Goal: Task Accomplishment & Management: Manage account settings

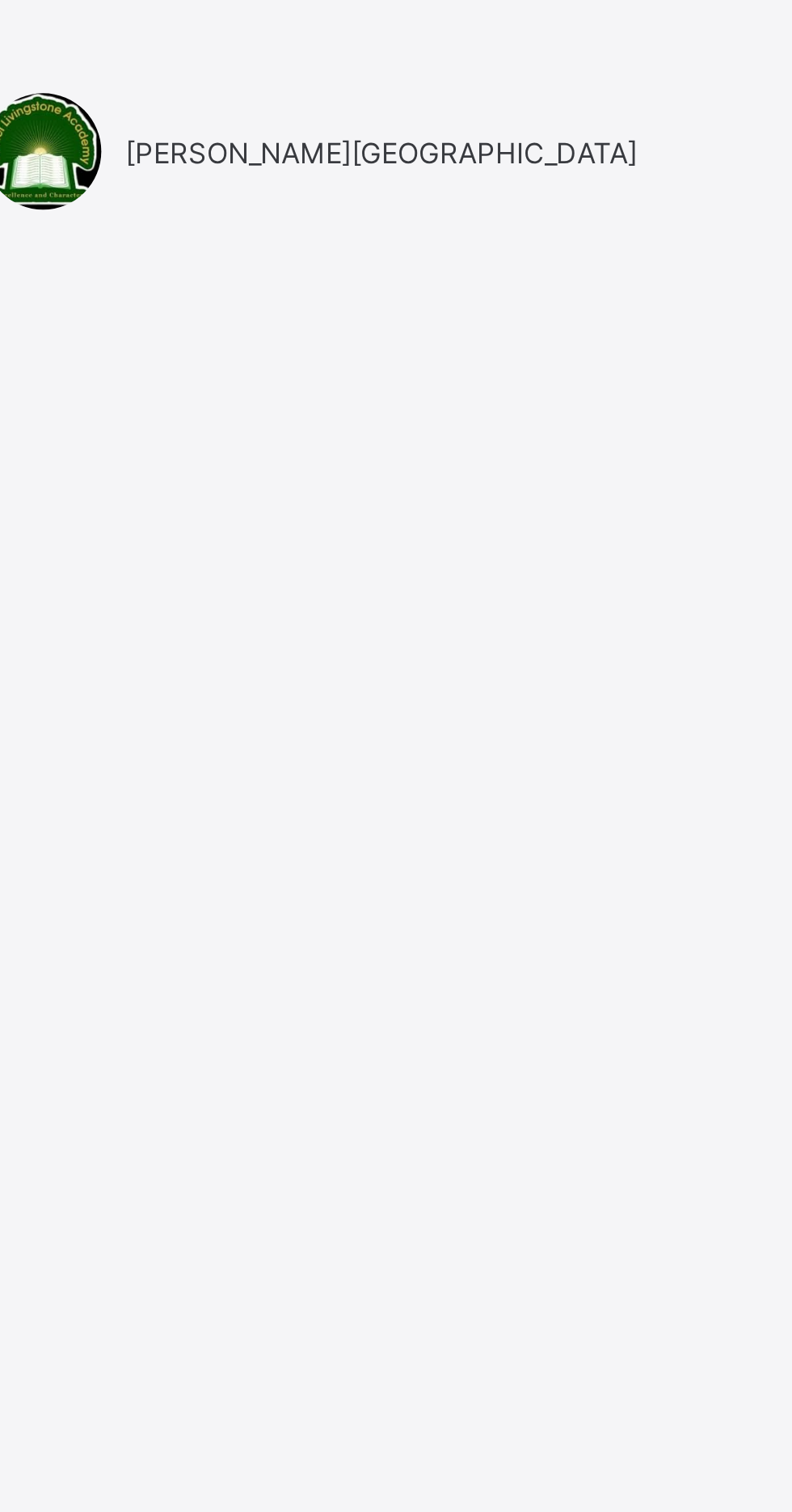
type input "**********"
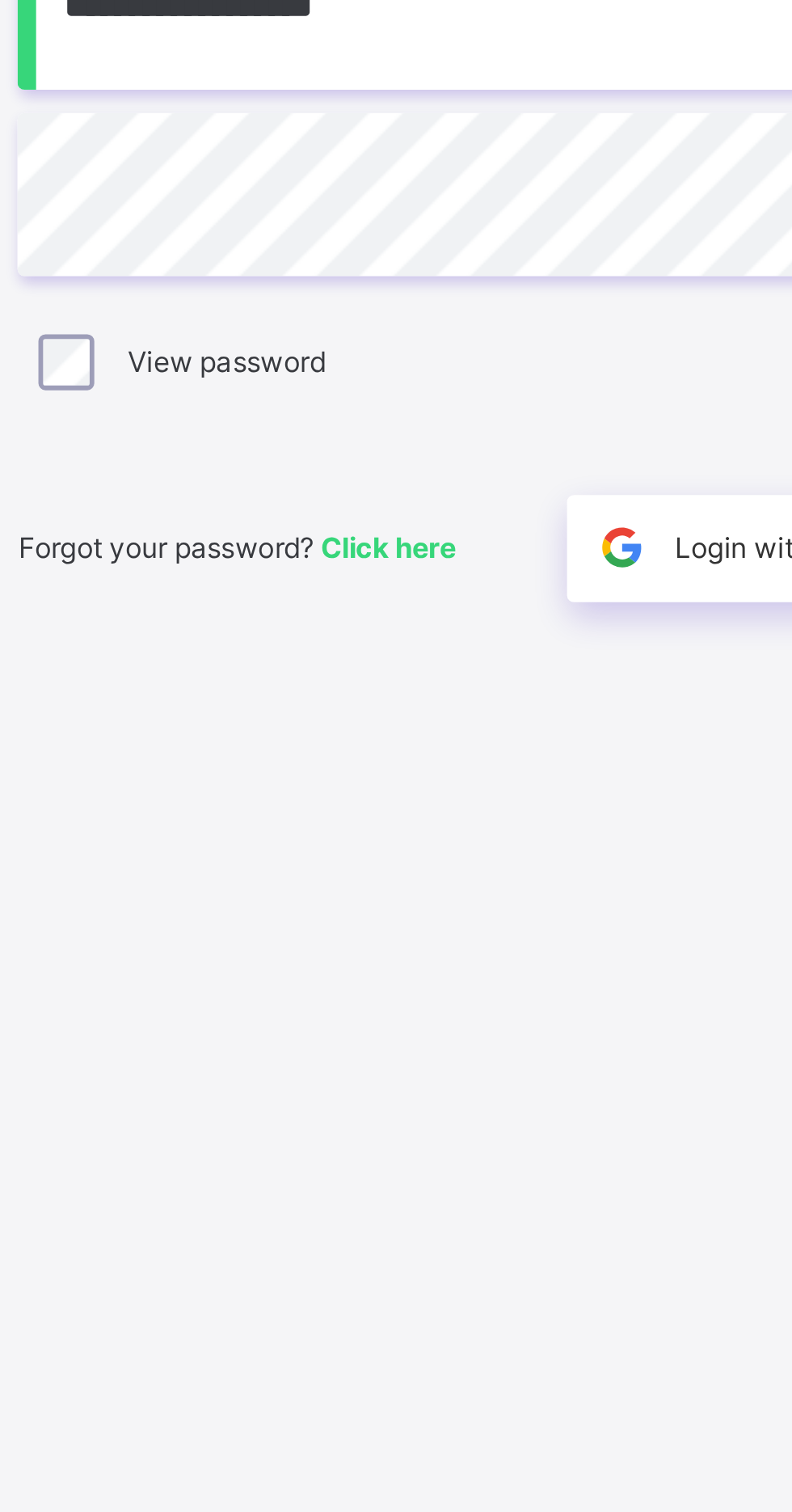
click at [472, 736] on input "**********" at bounding box center [527, 707] width 420 height 56
click at [470, 736] on input "**********" at bounding box center [527, 707] width 420 height 56
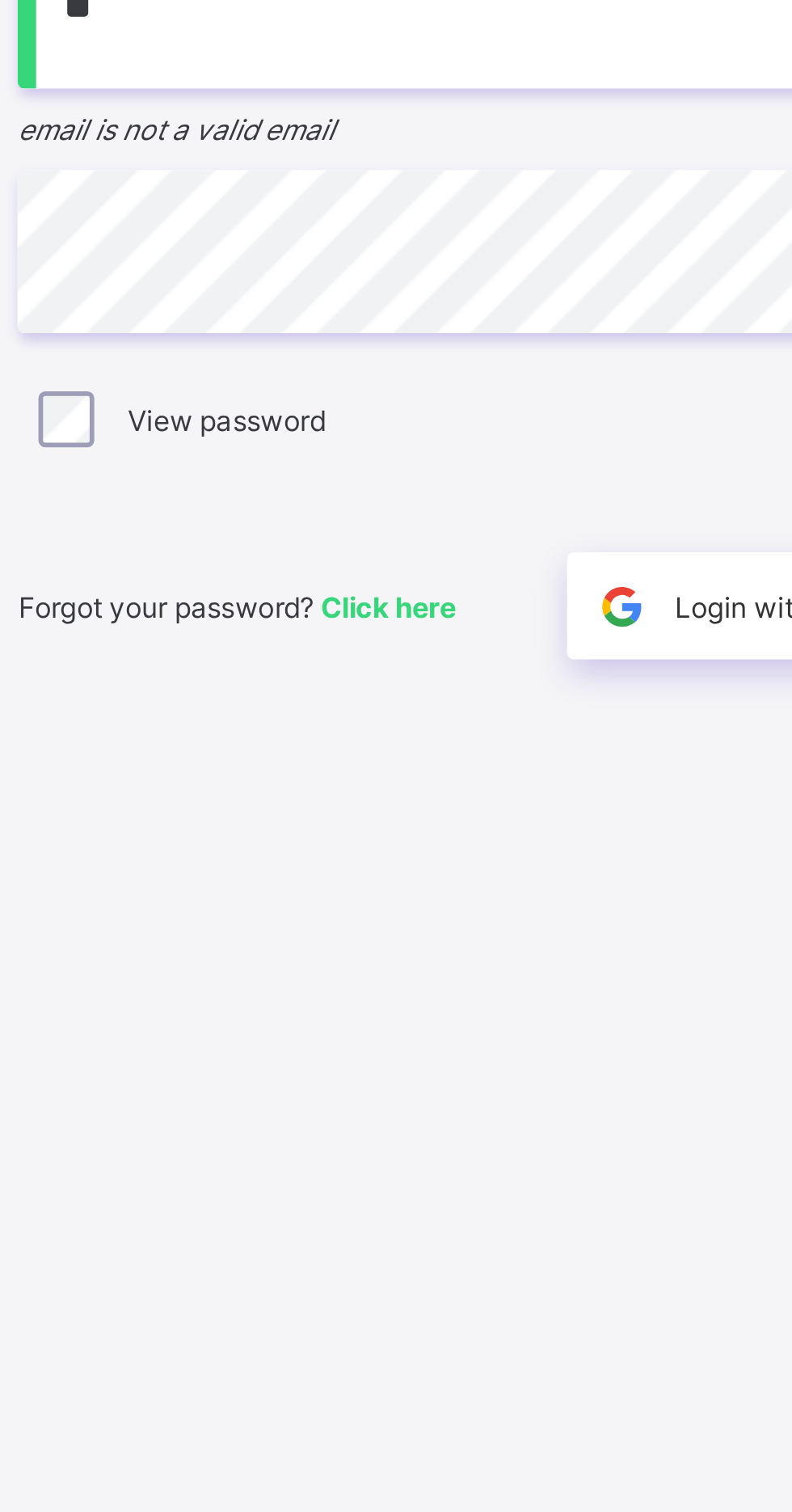
type input "*"
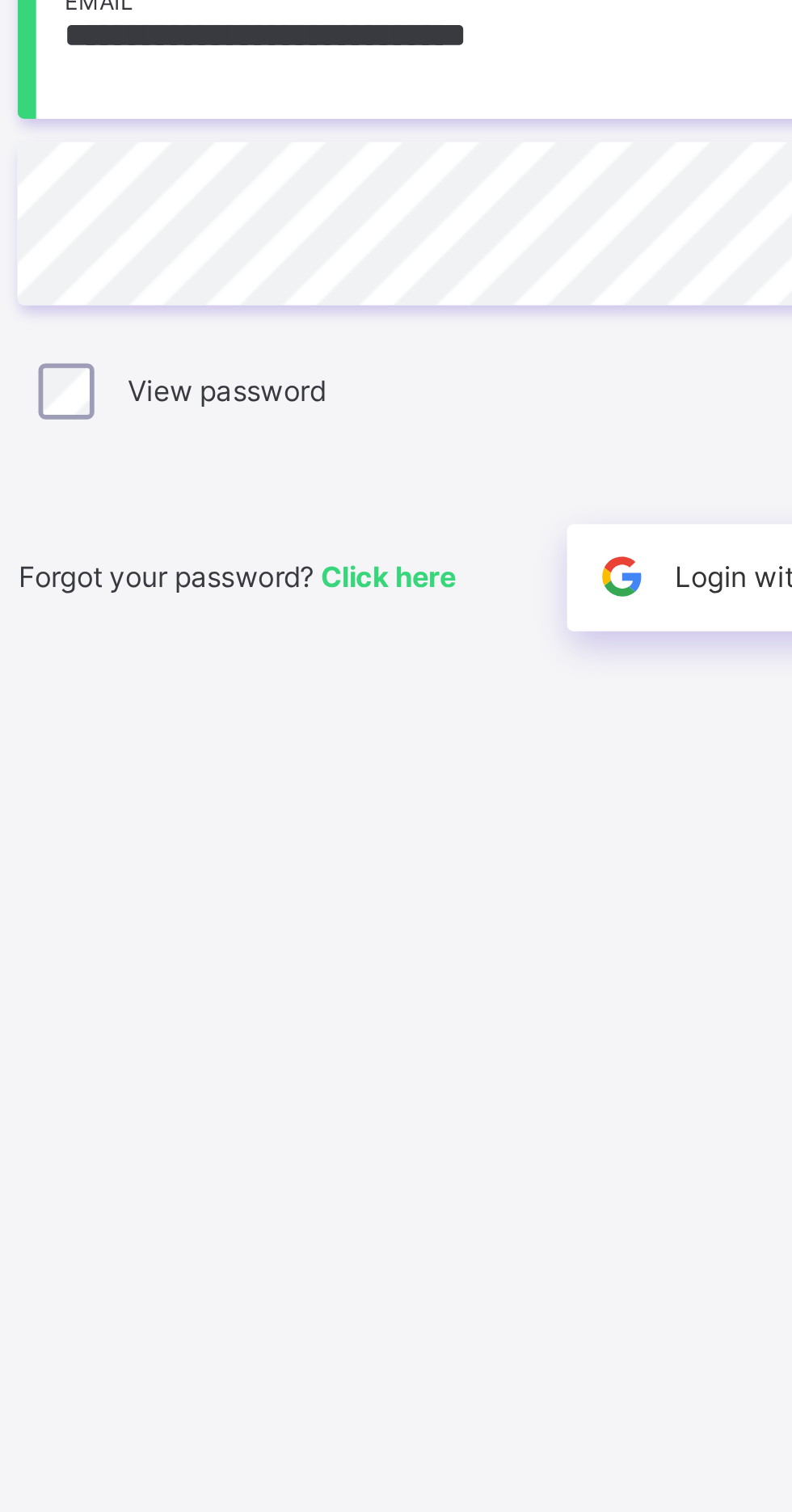
scroll to position [10, 0]
type input "**********"
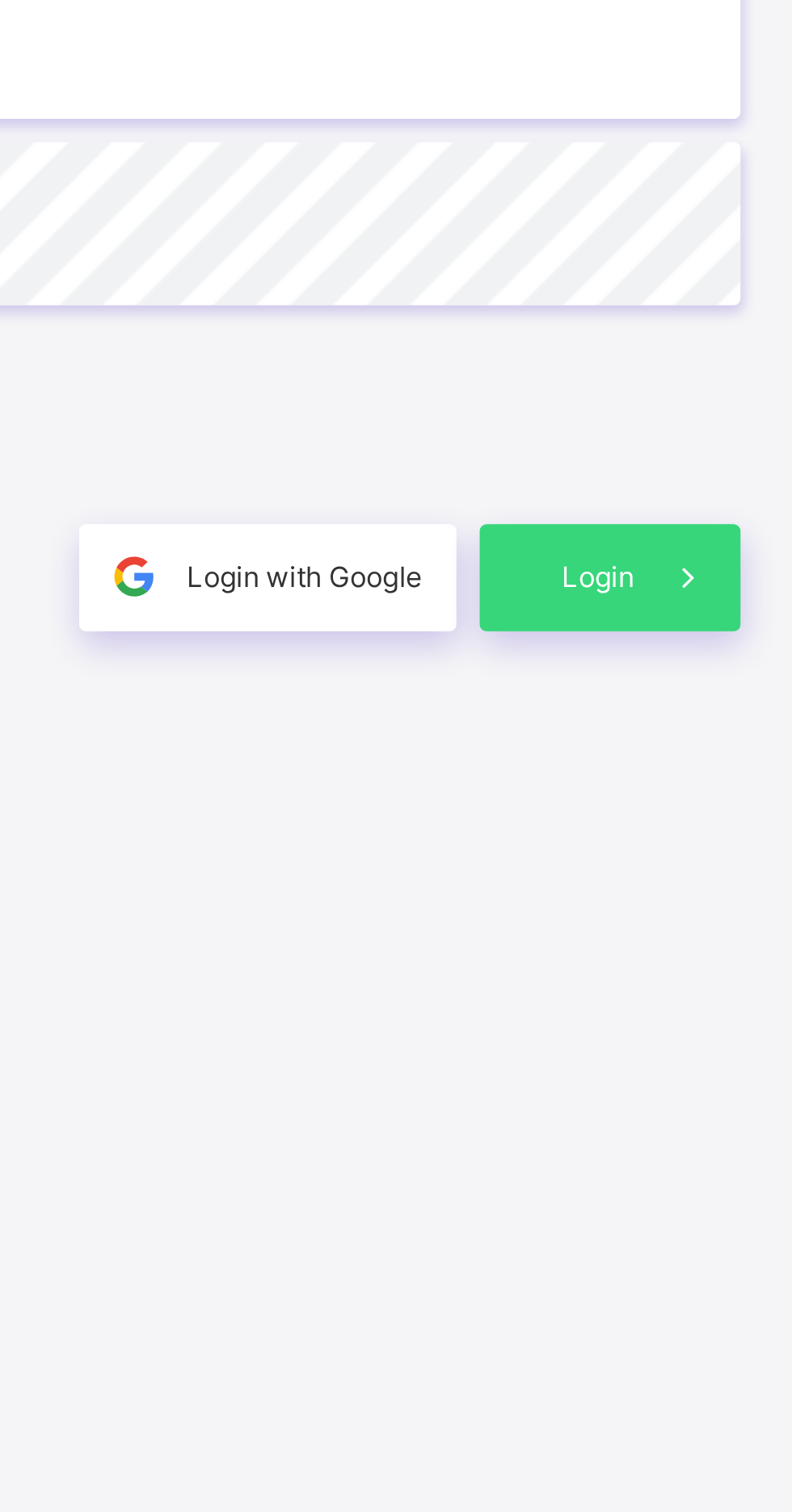
click at [709, 914] on span at bounding box center [719, 895] width 37 height 37
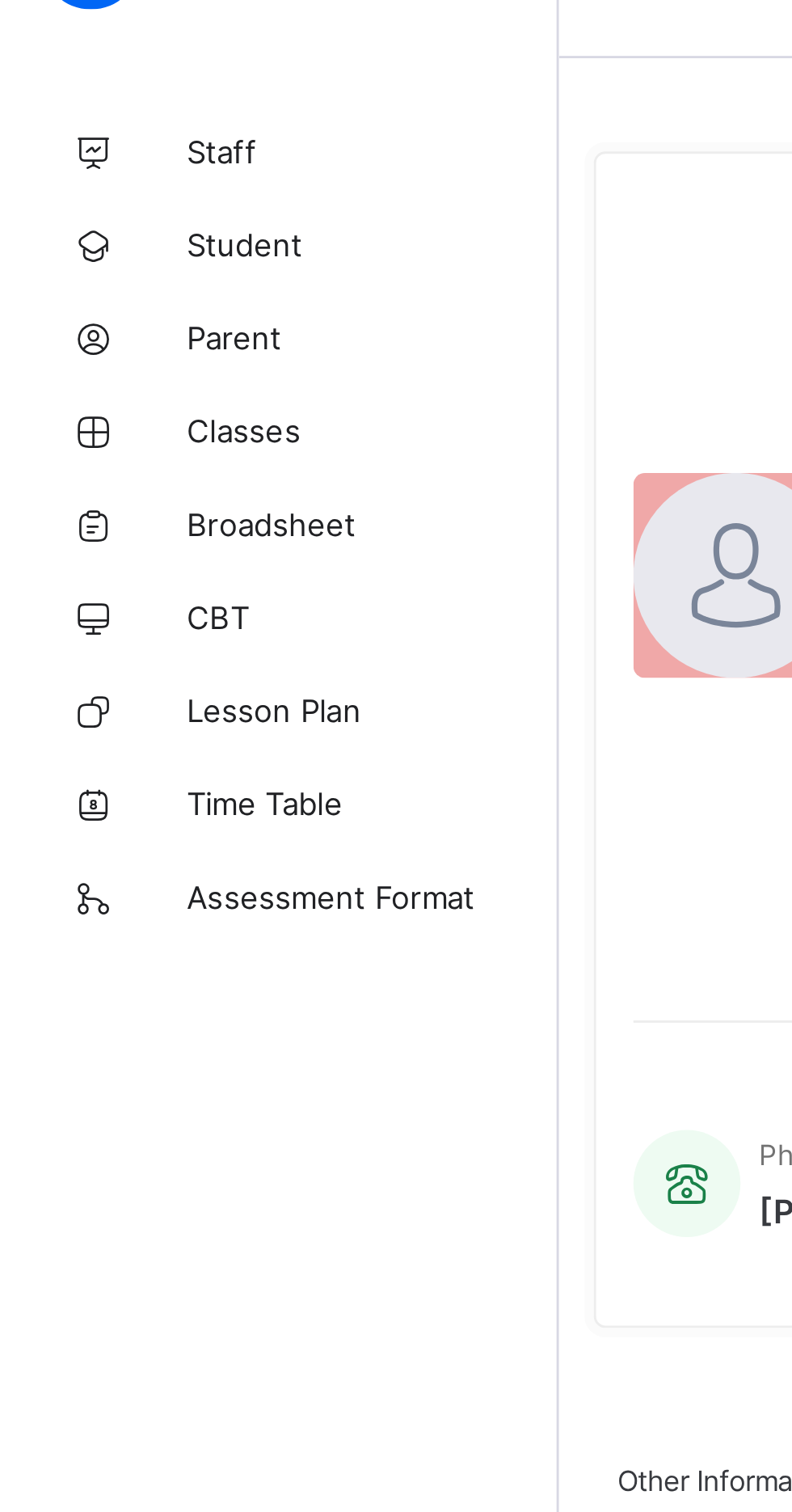
click at [90, 194] on span "Classes" at bounding box center [129, 194] width 129 height 13
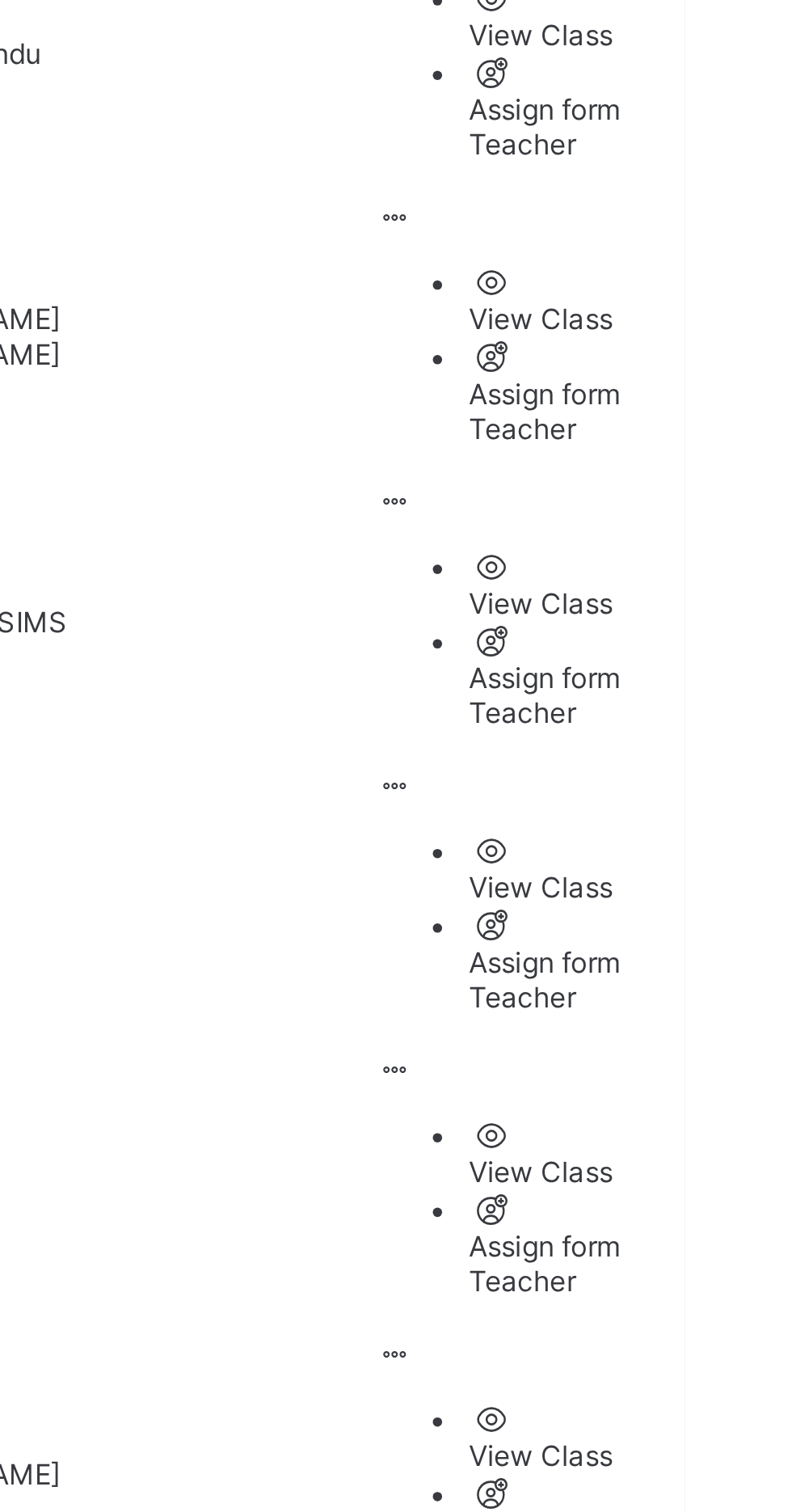
click at [728, 1186] on ul "View Class Assign form Teacher" at bounding box center [736, 1218] width 103 height 64
click at [717, 1200] on div "View Class" at bounding box center [752, 1206] width 71 height 12
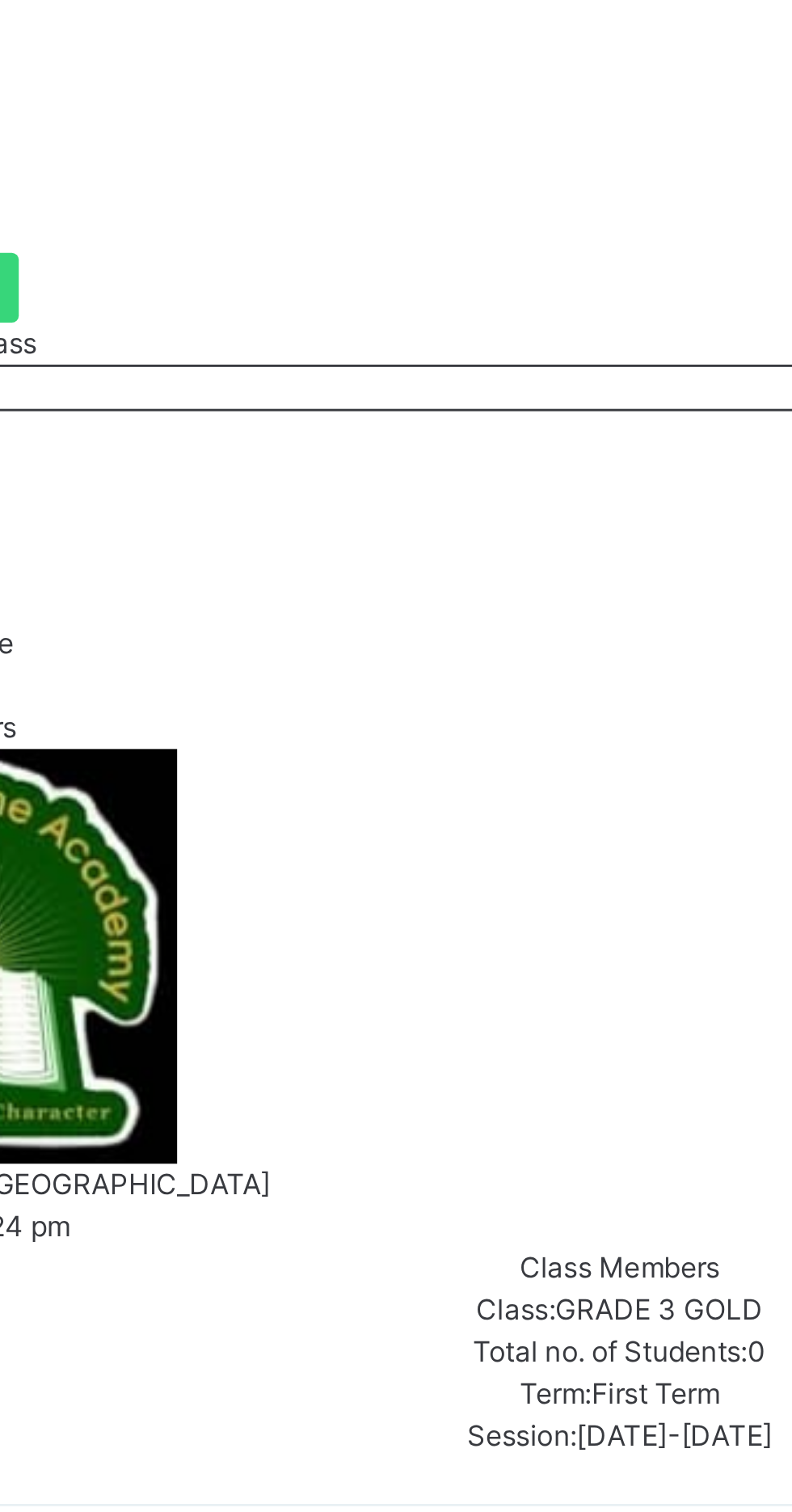
click at [234, 152] on span "Subjects" at bounding box center [214, 146] width 40 height 12
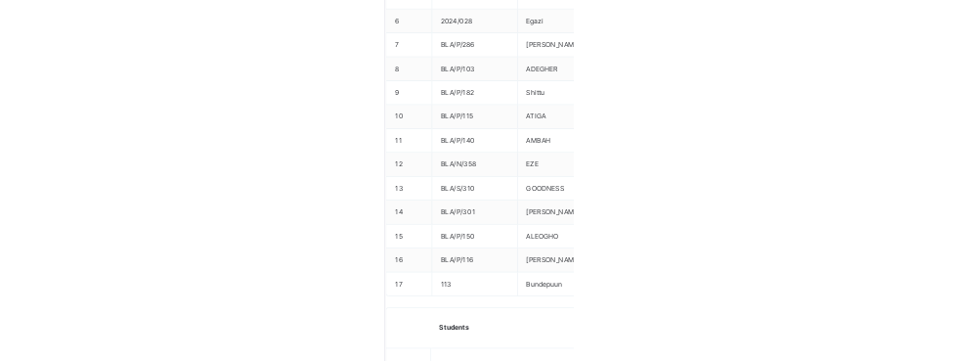
scroll to position [185, 0]
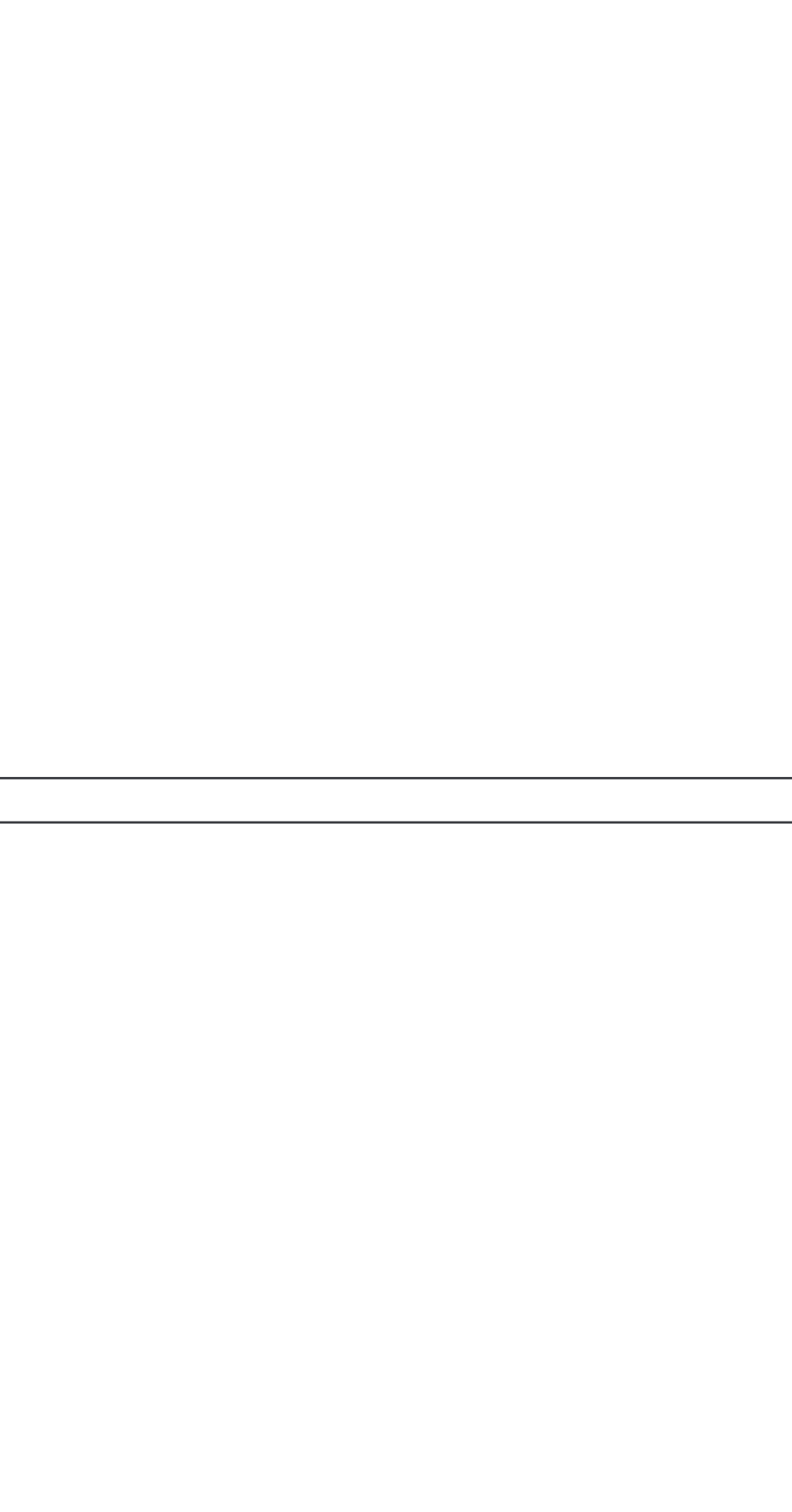
scroll to position [0, 0]
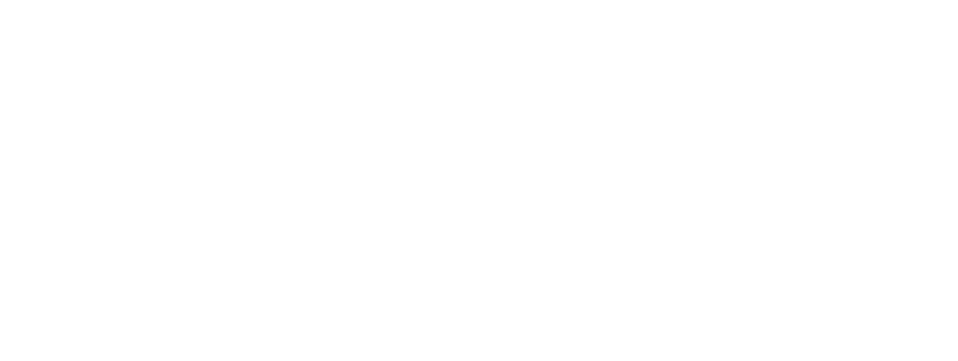
scroll to position [168, 0]
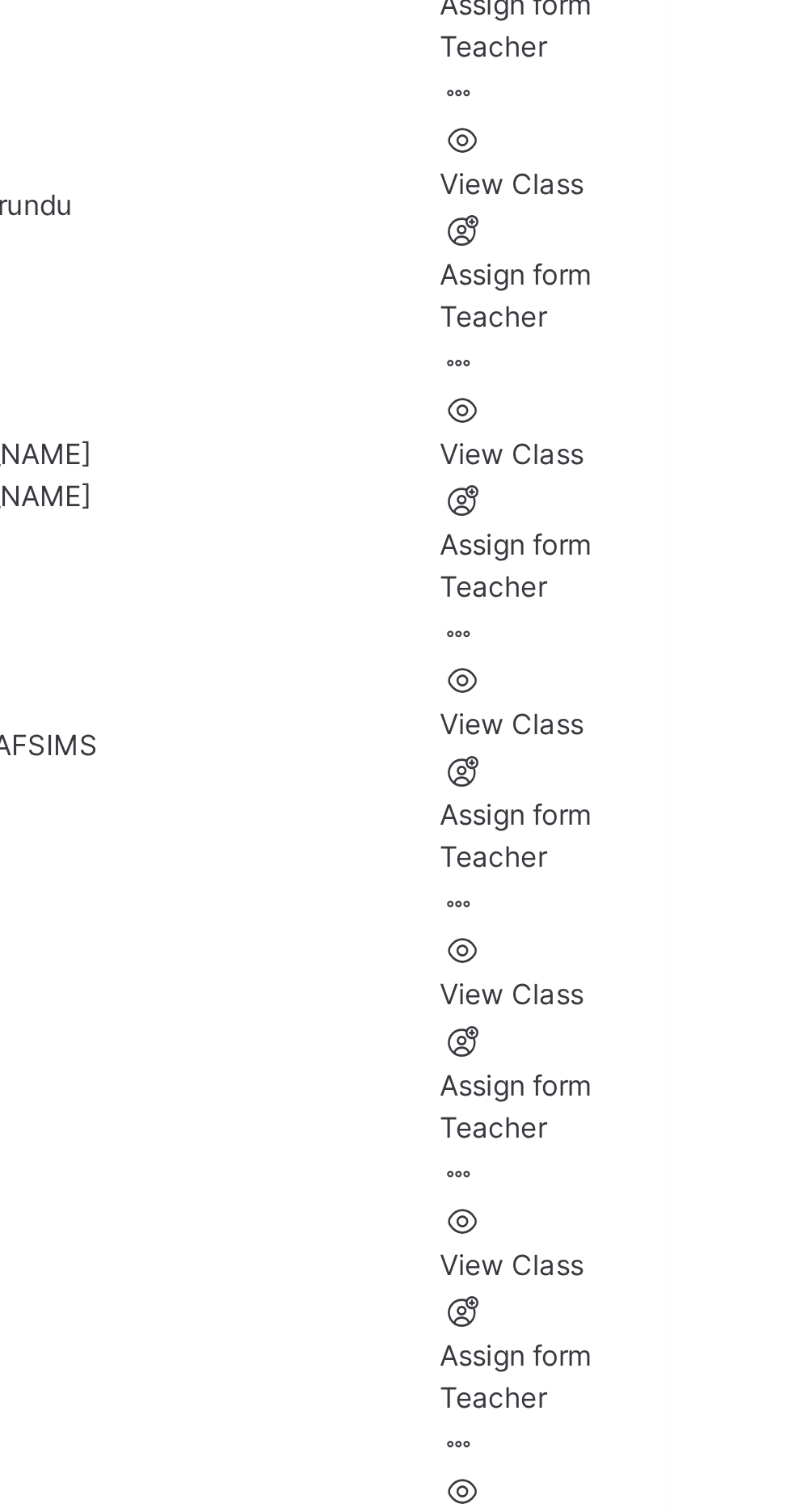
click at [722, 1122] on ul "View Class Assign form Teacher" at bounding box center [751, 1161] width 79 height 78
click at [713, 1140] on div "View Class" at bounding box center [751, 1147] width 79 height 15
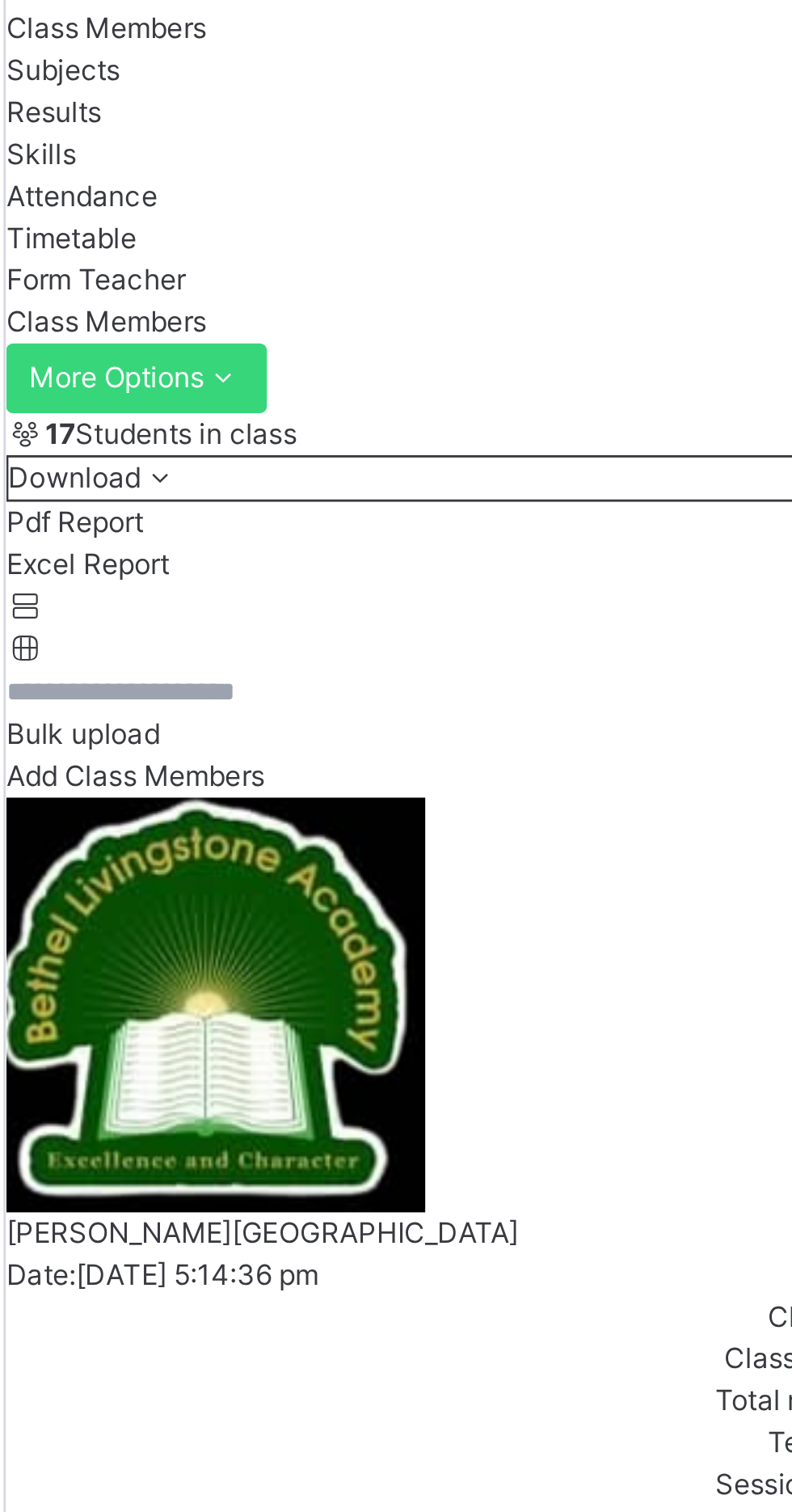
click at [234, 152] on span "Subjects" at bounding box center [214, 146] width 40 height 12
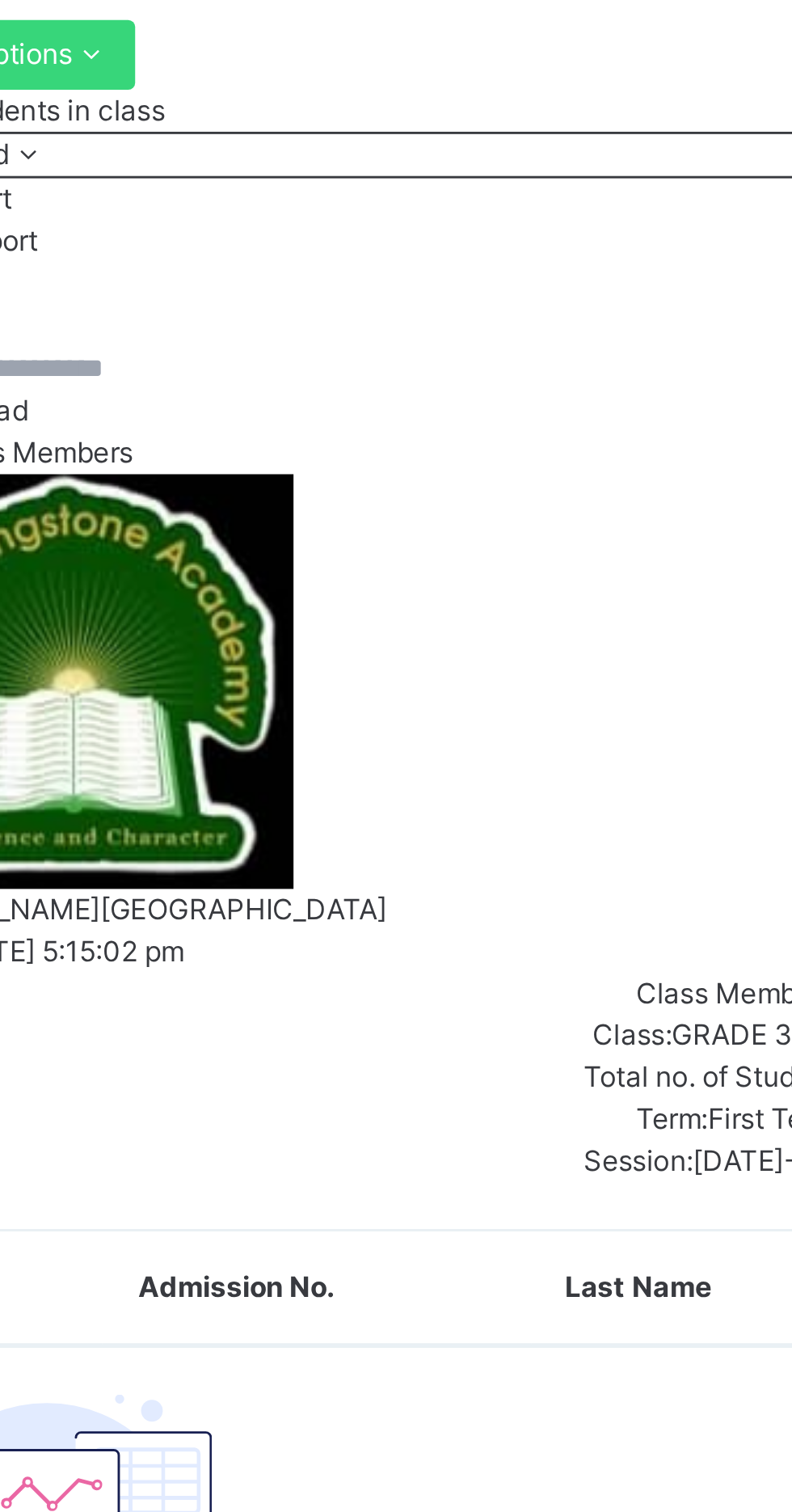
click at [234, 152] on span "Subjects" at bounding box center [214, 146] width 40 height 12
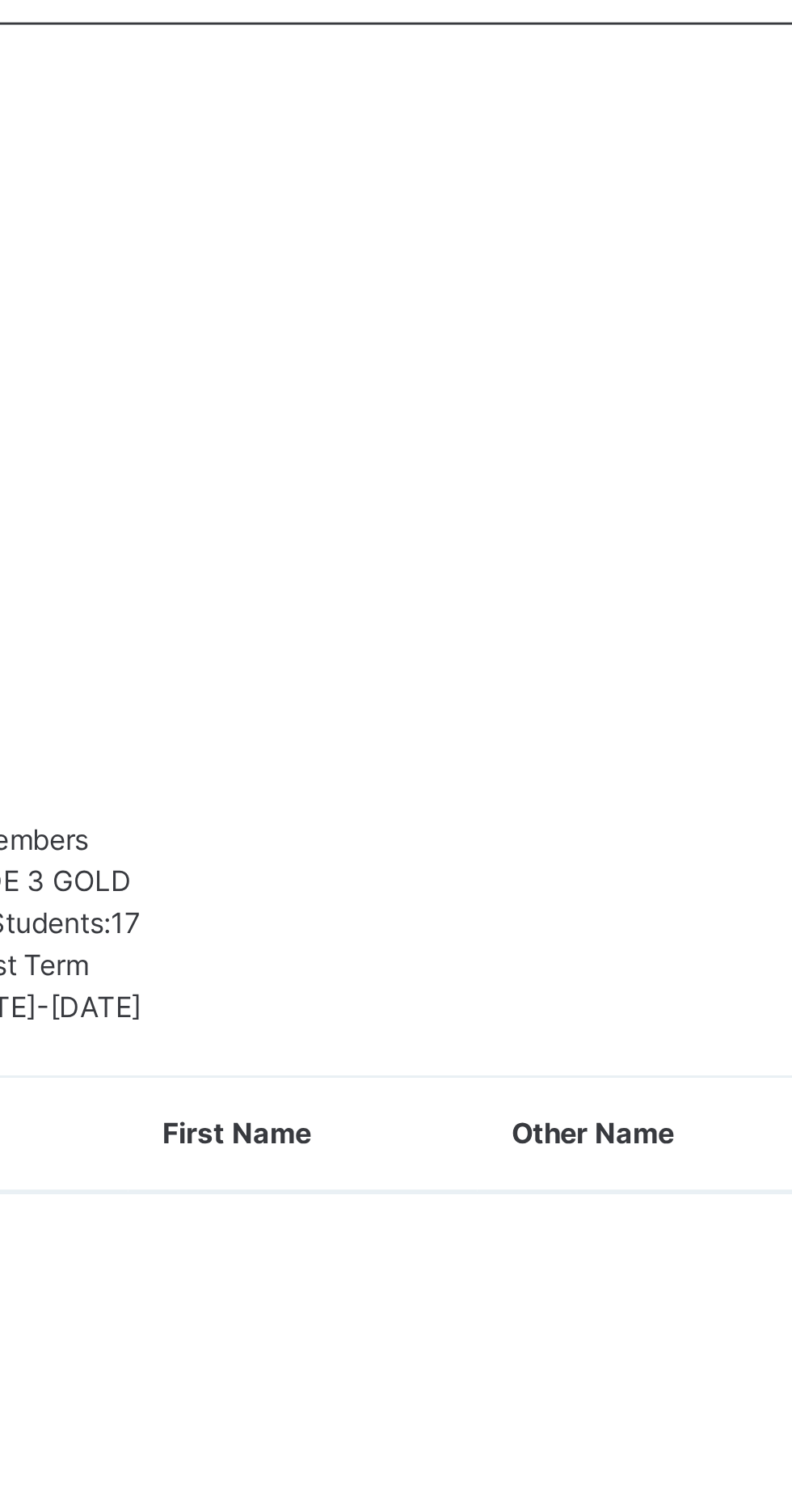
click at [709, 851] on span "View subject result" at bounding box center [750, 857] width 86 height 12
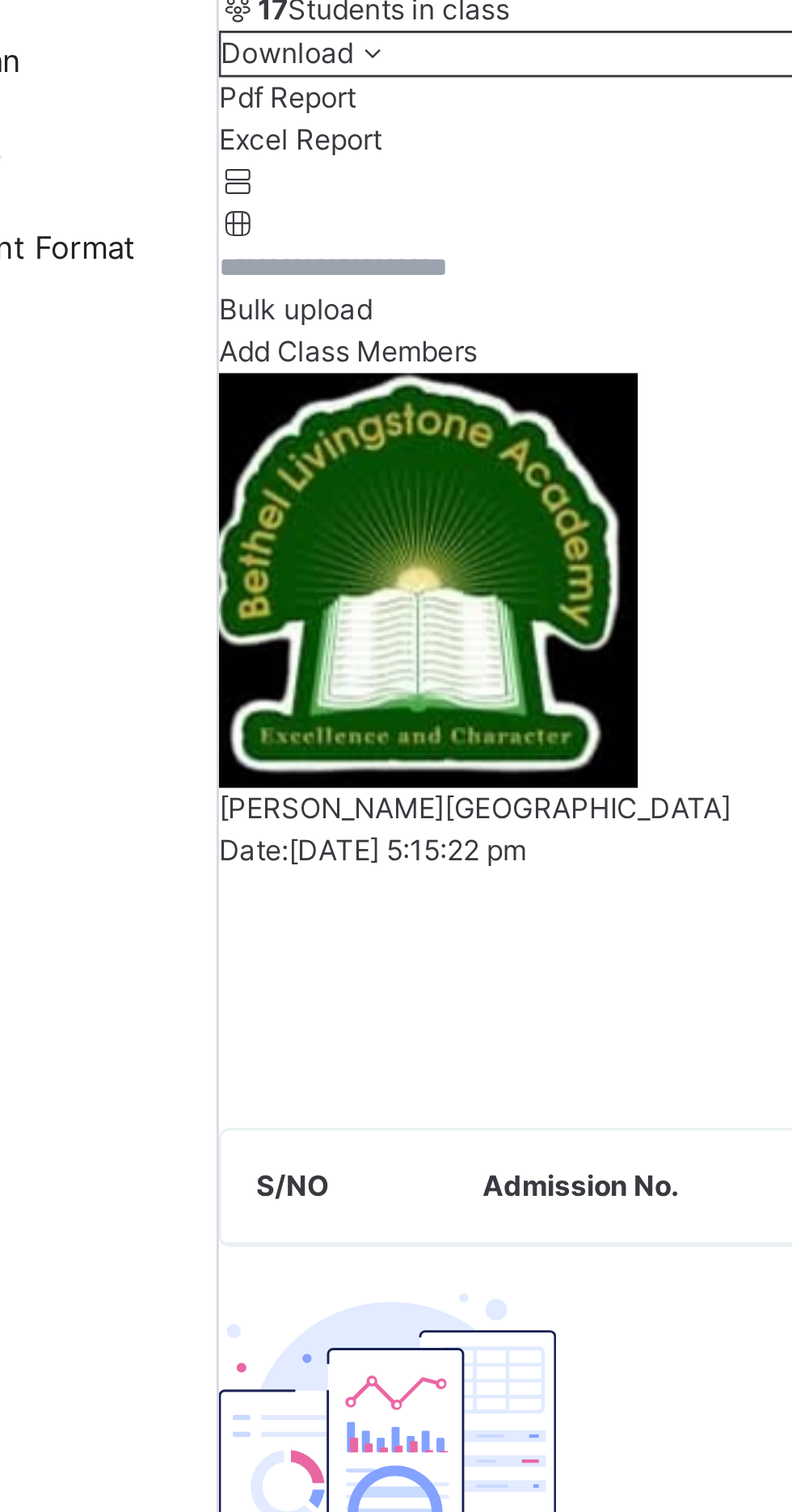
click at [259, 958] on div "SUBJECT RESULT × GRADE 3 GOLD: Subject Select... Print Report Bethel Livingston…" at bounding box center [493, 1213] width 598 height 512
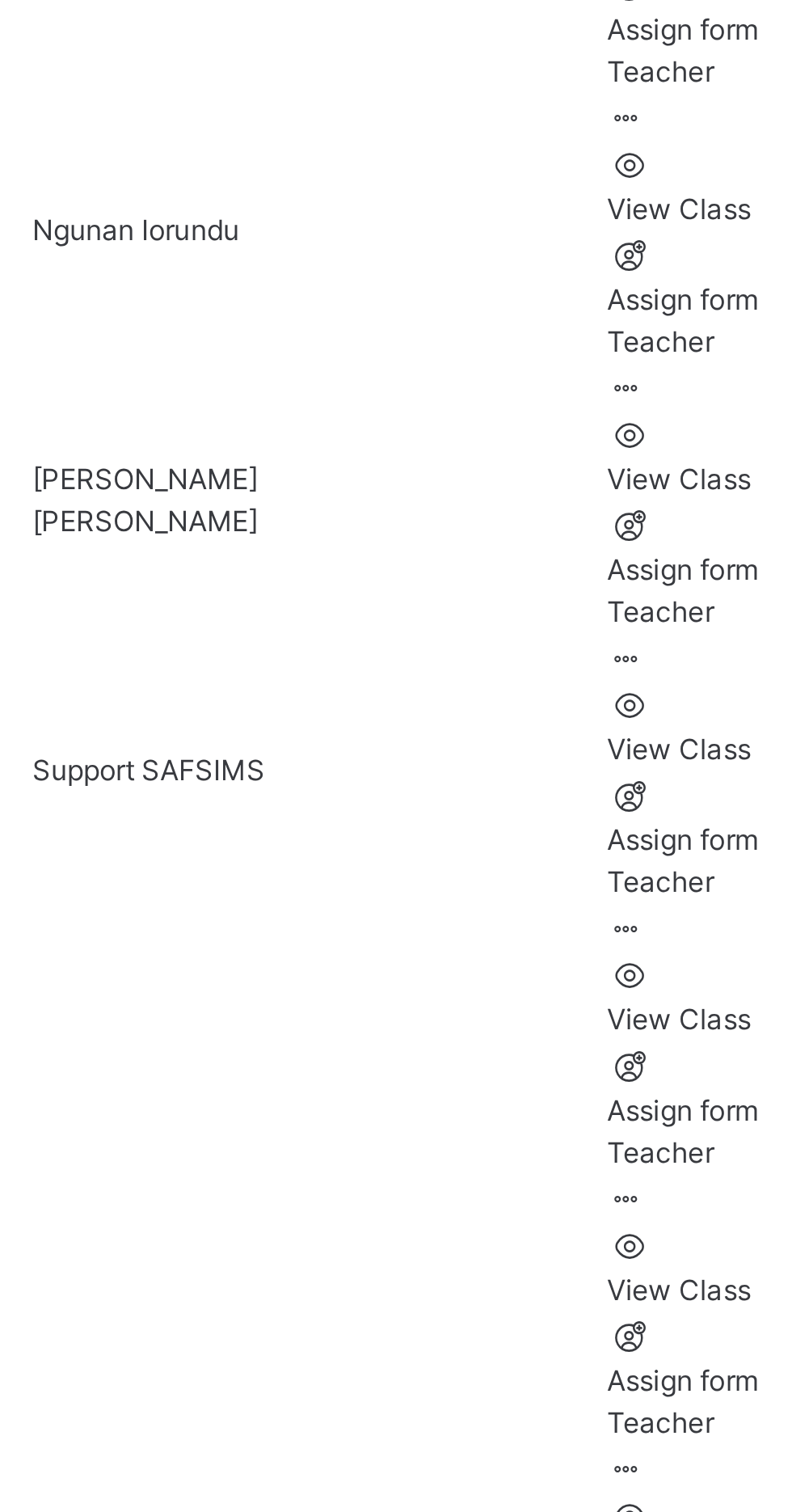
click at [727, 1108] on icon at bounding box center [719, 1114] width 14 height 12
click at [713, 1140] on div "View Class" at bounding box center [751, 1147] width 79 height 15
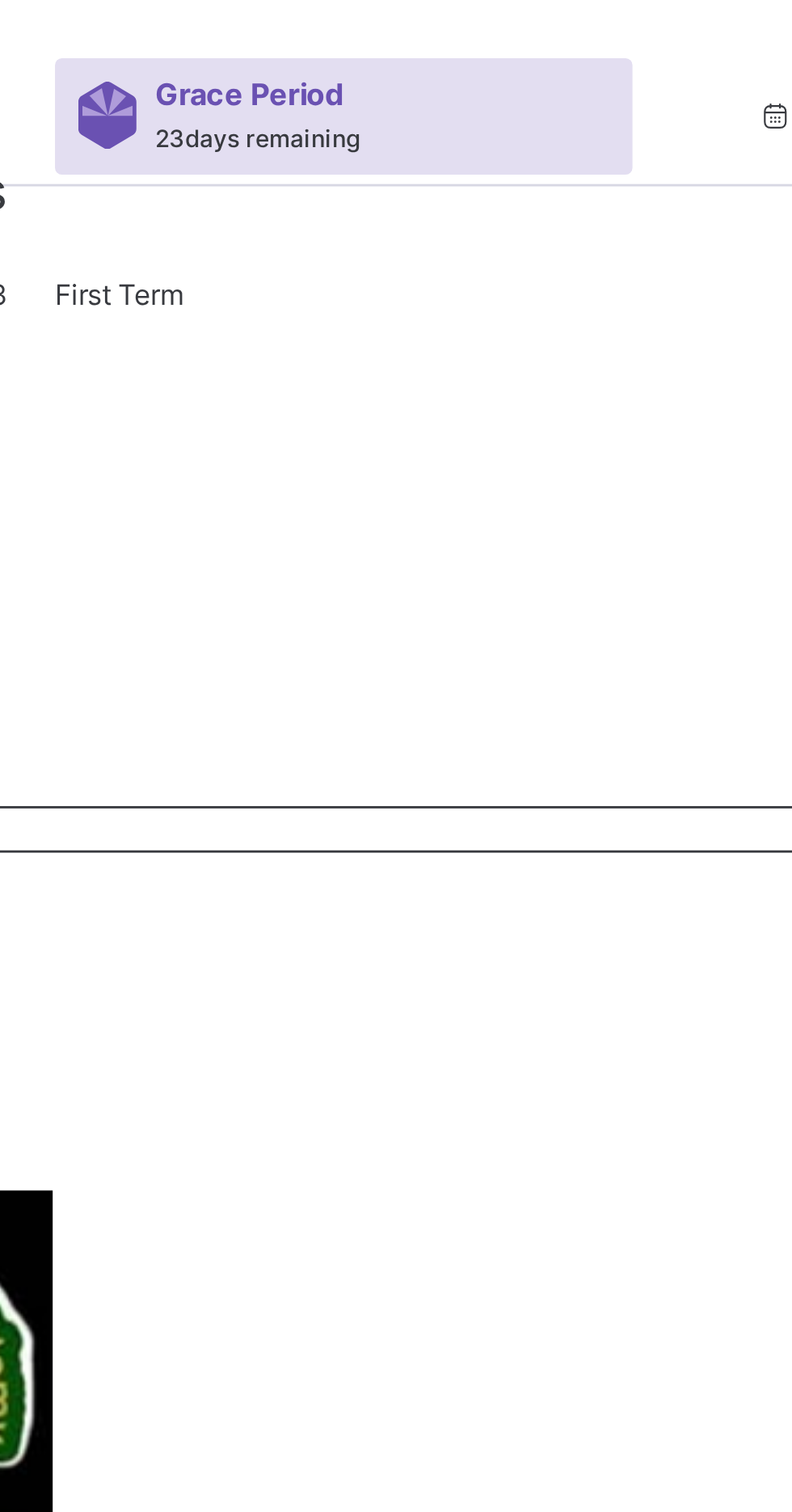
click at [234, 152] on span "Subjects" at bounding box center [214, 146] width 40 height 12
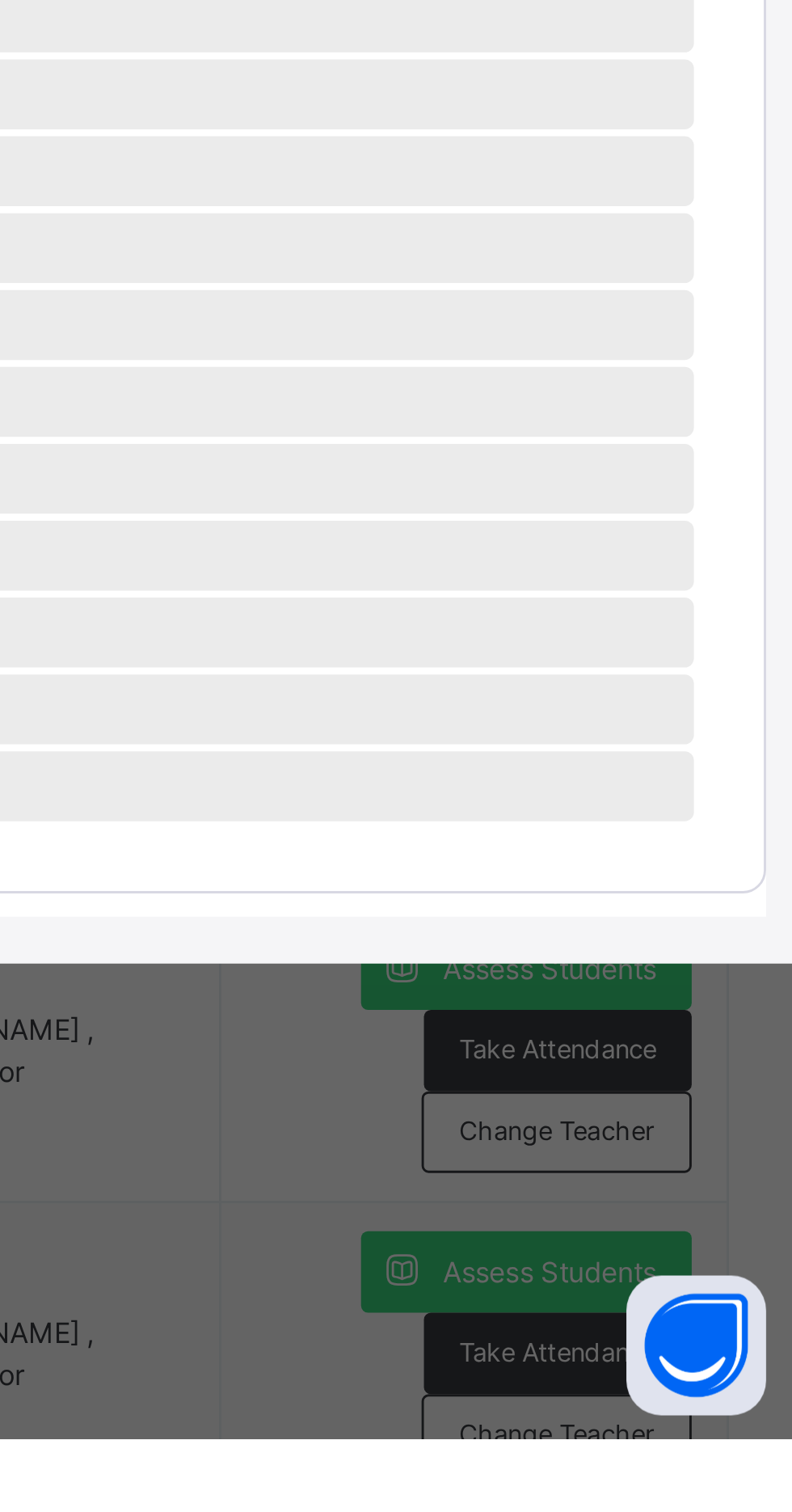
click at [707, 1218] on span "‌" at bounding box center [396, 1205] width 709 height 24
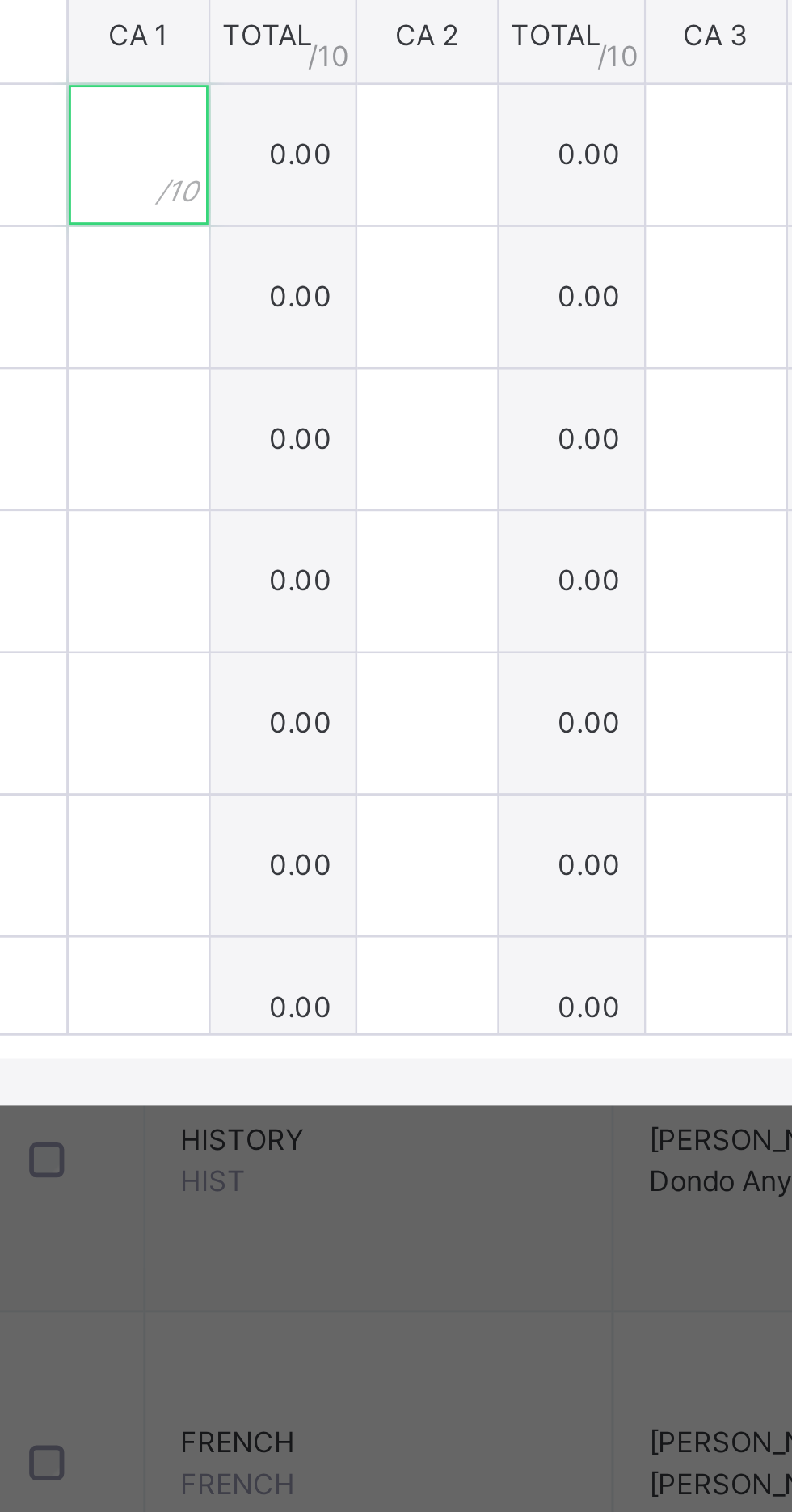
click at [307, 779] on div at bounding box center [282, 754] width 49 height 49
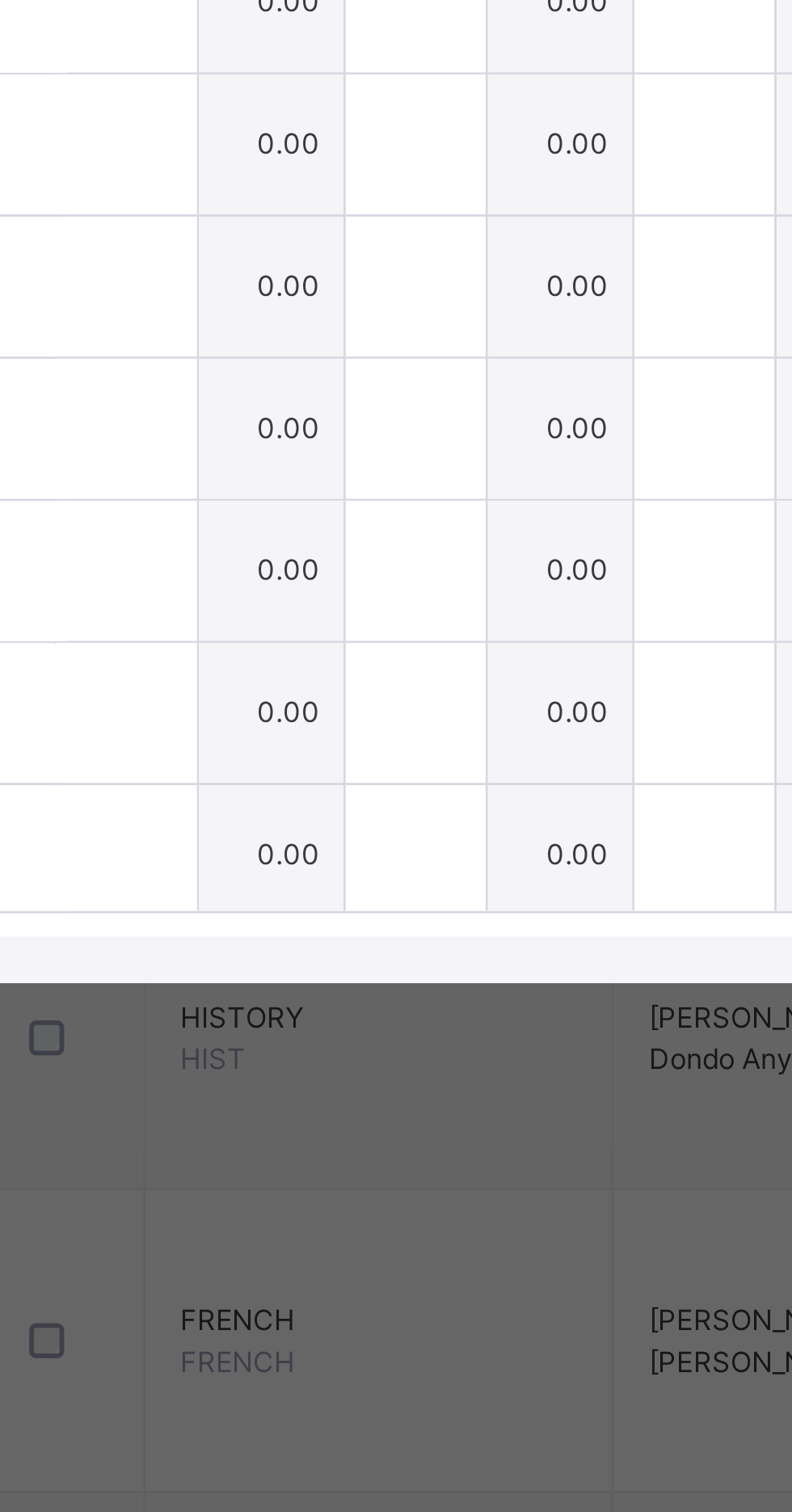
scroll to position [45, 4]
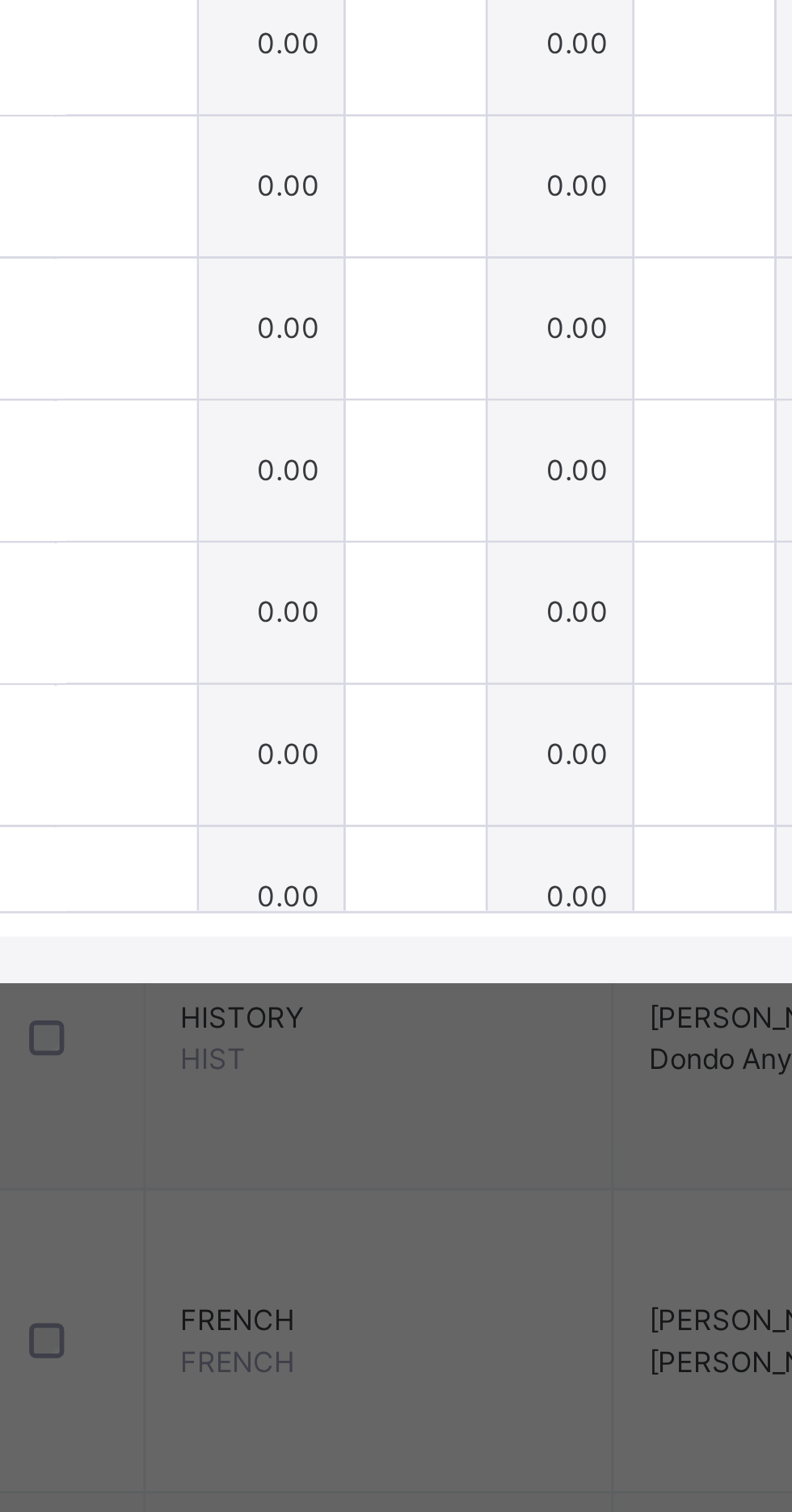
type input "*"
click at [303, 782] on div at bounding box center [278, 758] width 49 height 49
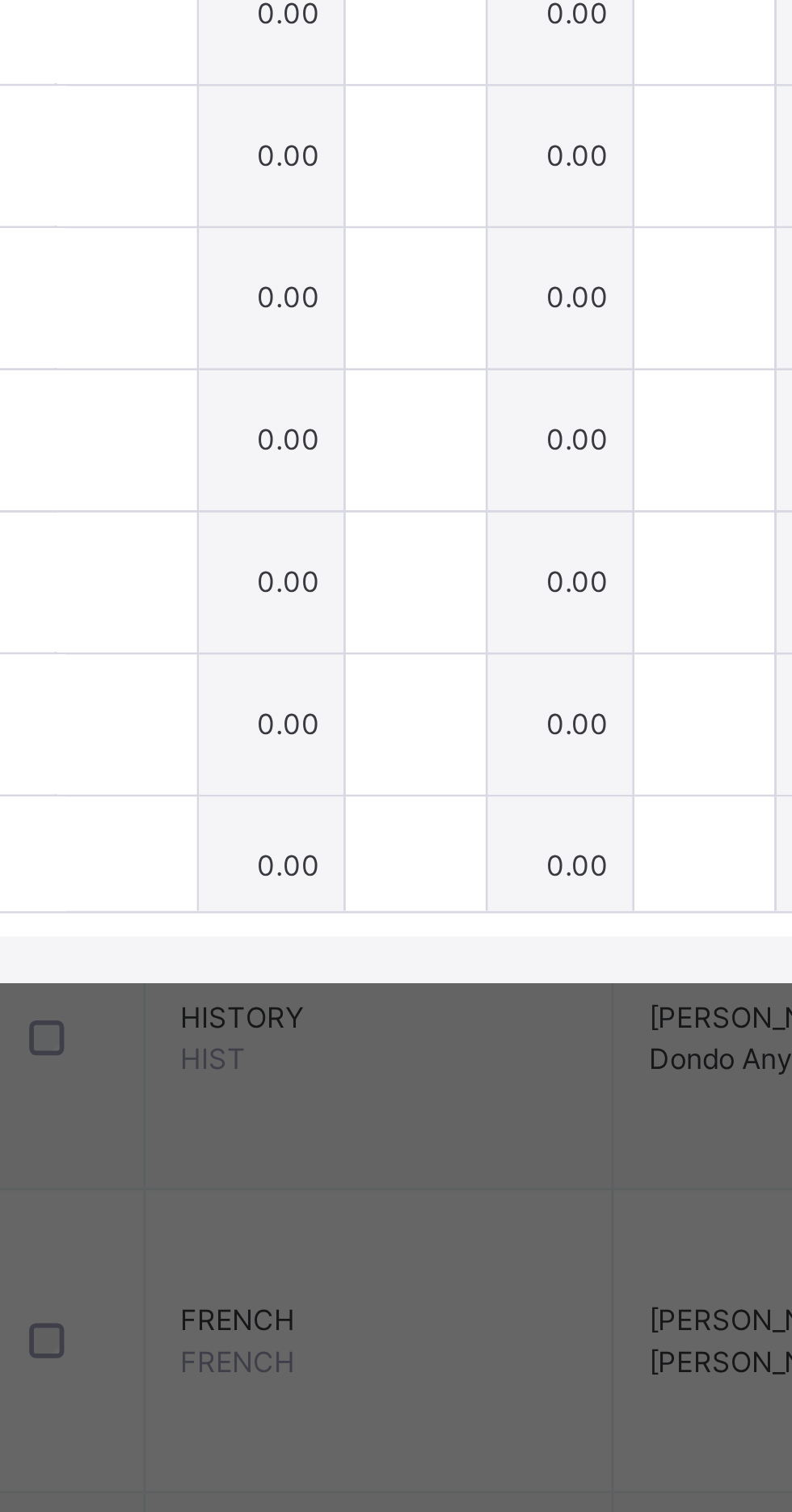
scroll to position [108, 4]
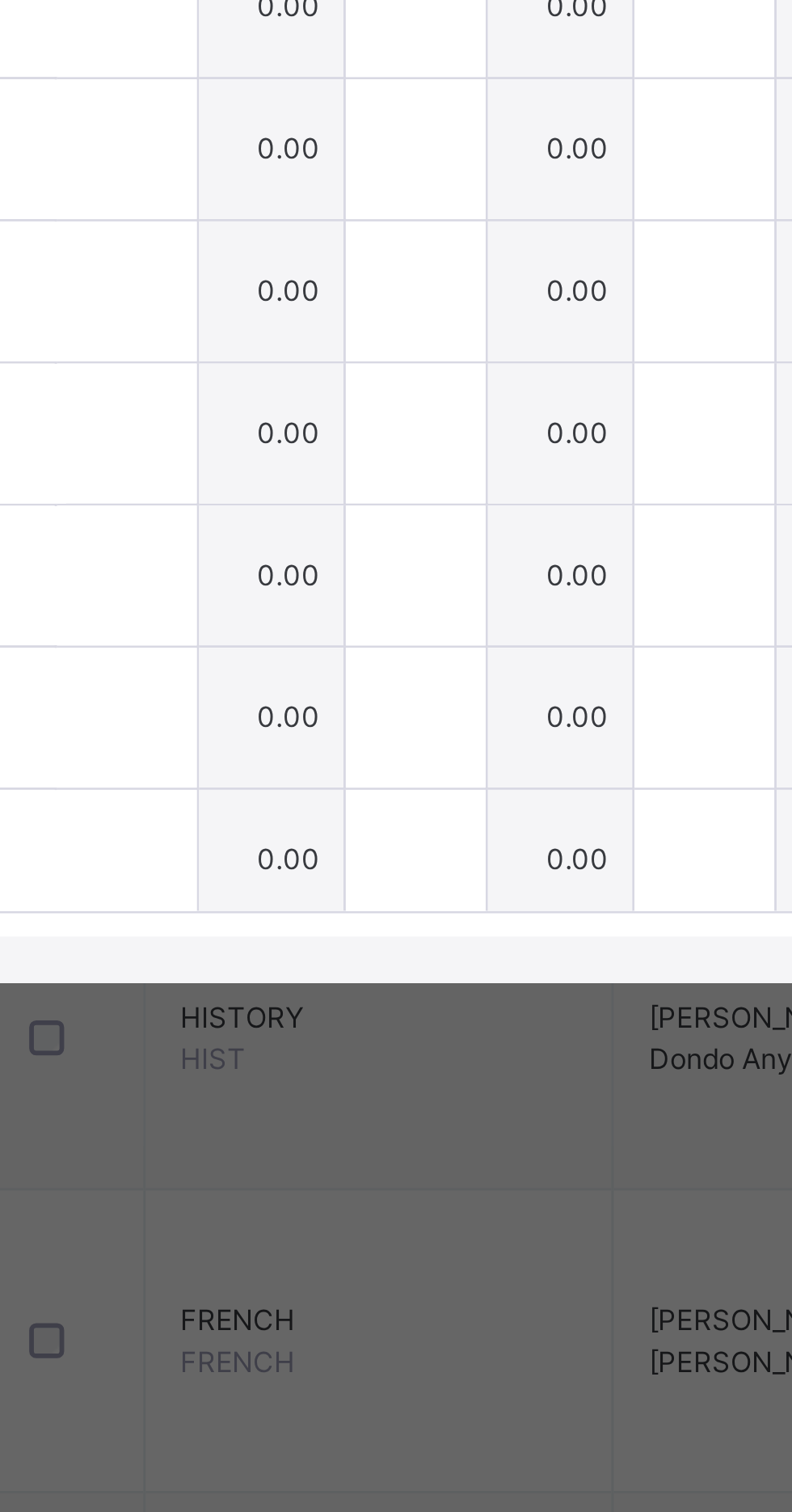
type input "*"
click at [303, 770] on div at bounding box center [278, 745] width 49 height 49
type input "*"
click at [303, 819] on div at bounding box center [278, 795] width 49 height 49
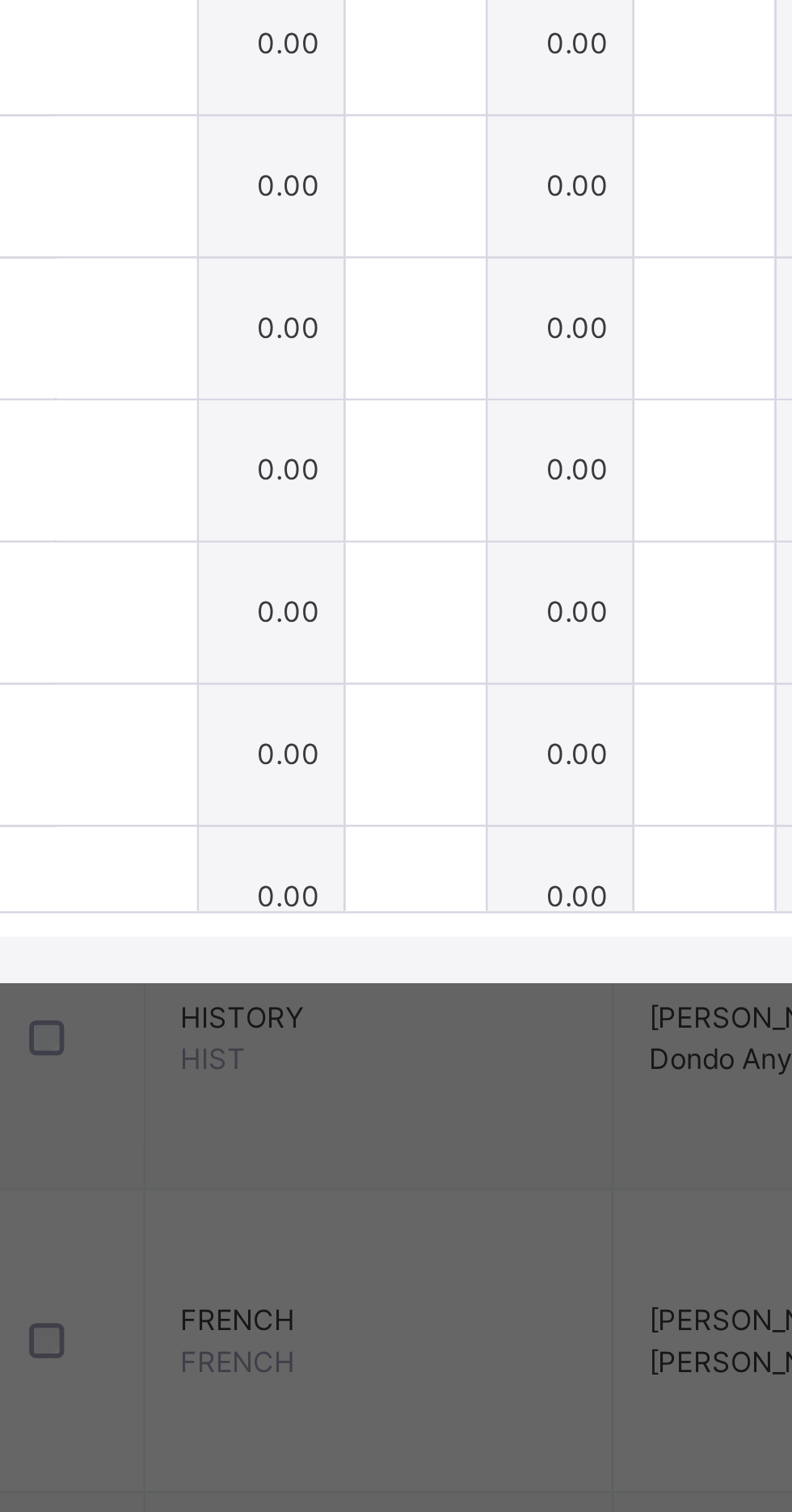
scroll to position [195, 4]
type input "*"
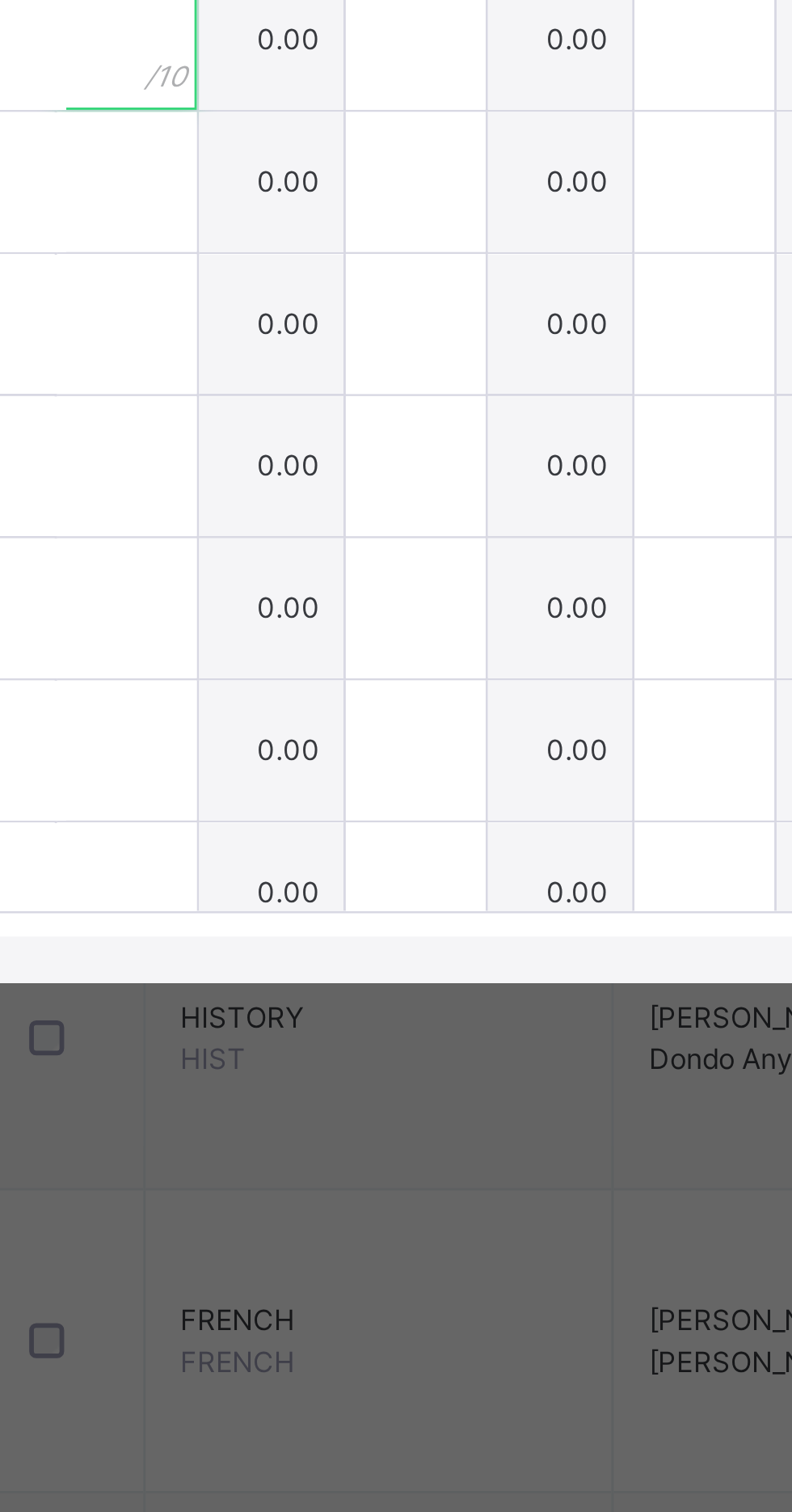
click at [303, 781] on input "text" at bounding box center [278, 757] width 49 height 49
type input "*"
click at [257, 781] on div "[PERSON_NAME] [PERSON_NAME] BLA/P/183" at bounding box center [137, 757] width 240 height 49
click at [303, 830] on input "text" at bounding box center [278, 806] width 49 height 49
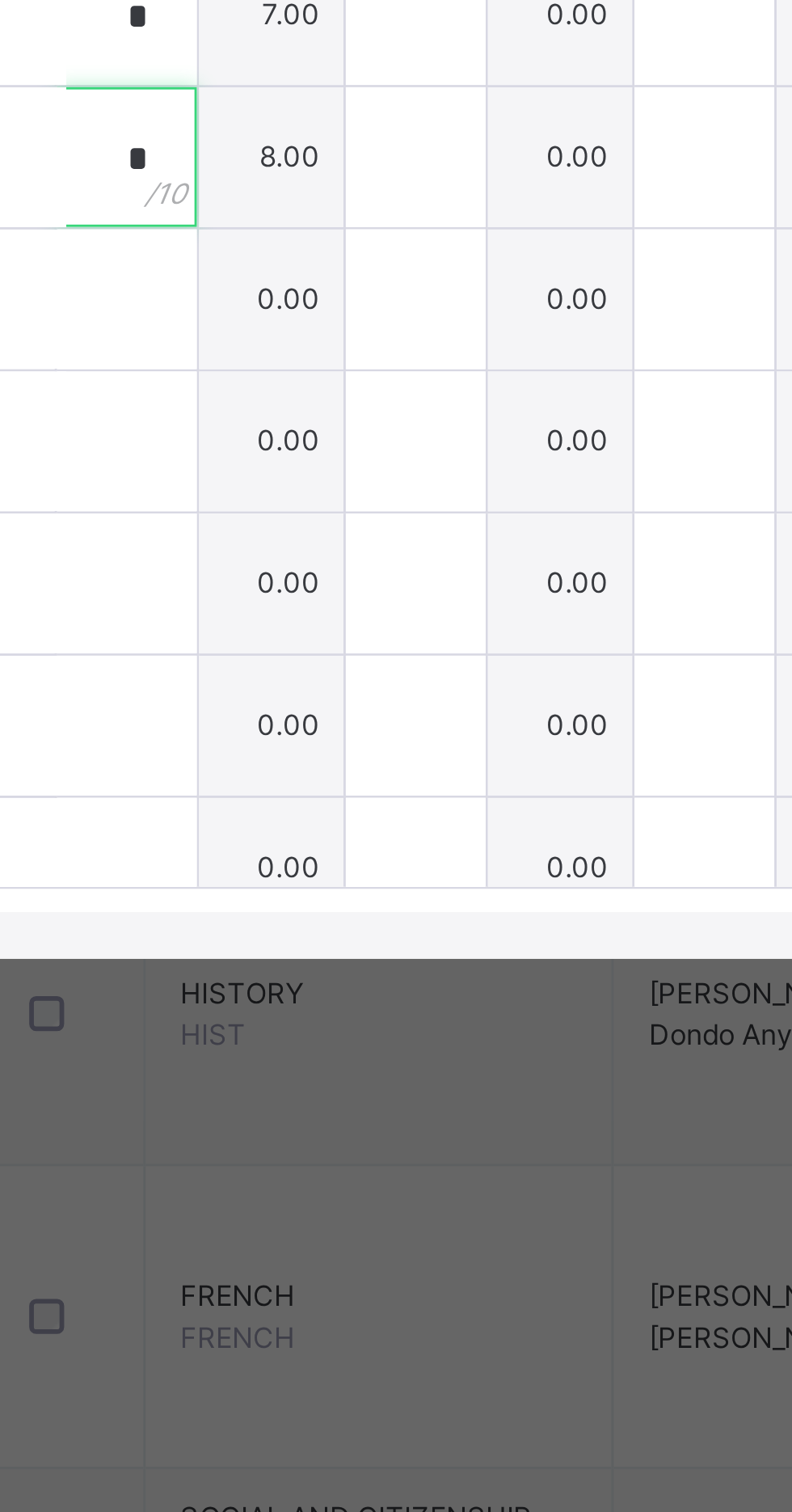
scroll to position [258, 4]
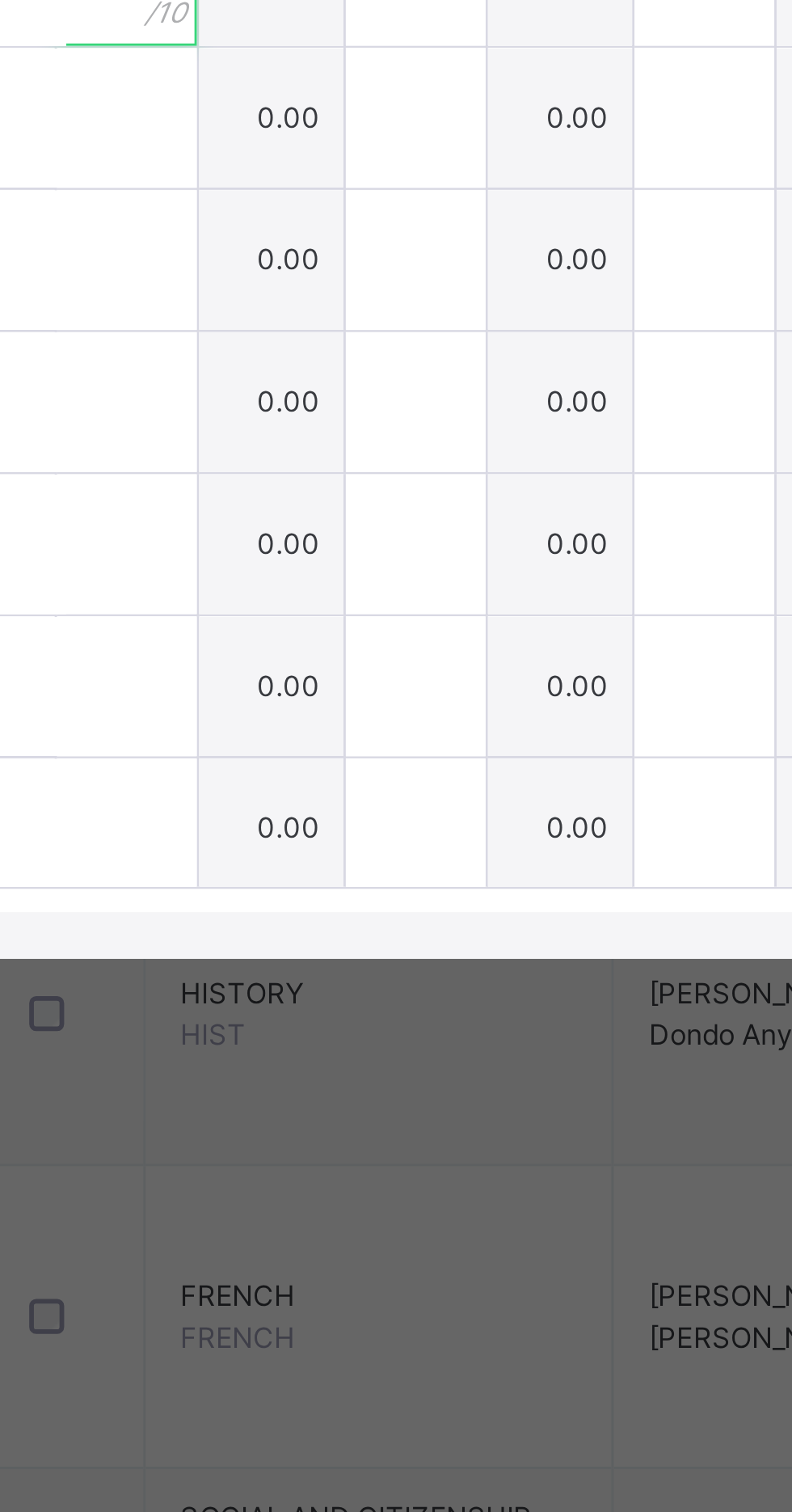
type input "*"
click at [303, 816] on div at bounding box center [278, 792] width 49 height 49
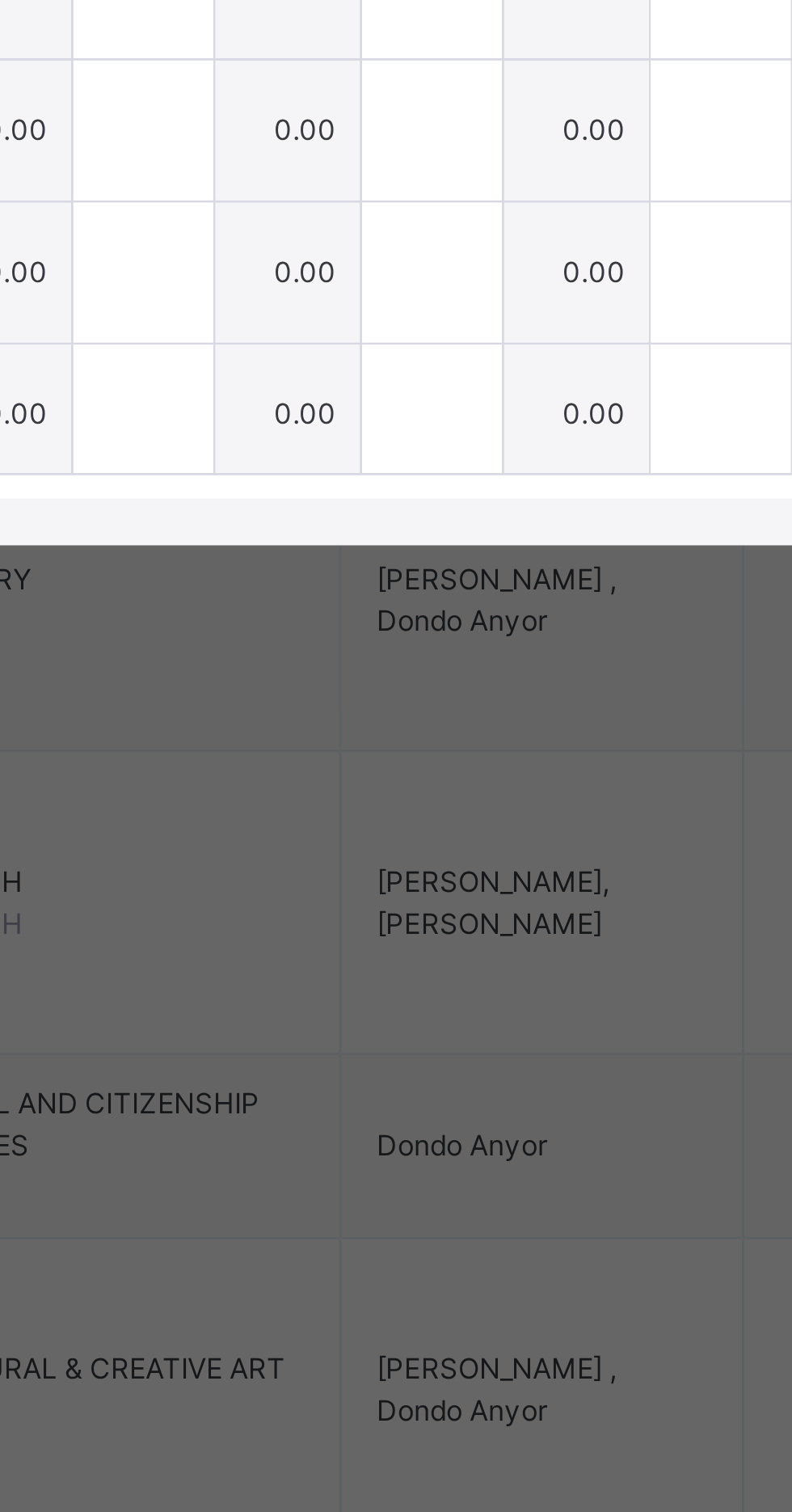
type input "**"
click at [303, 866] on input "text" at bounding box center [278, 841] width 49 height 49
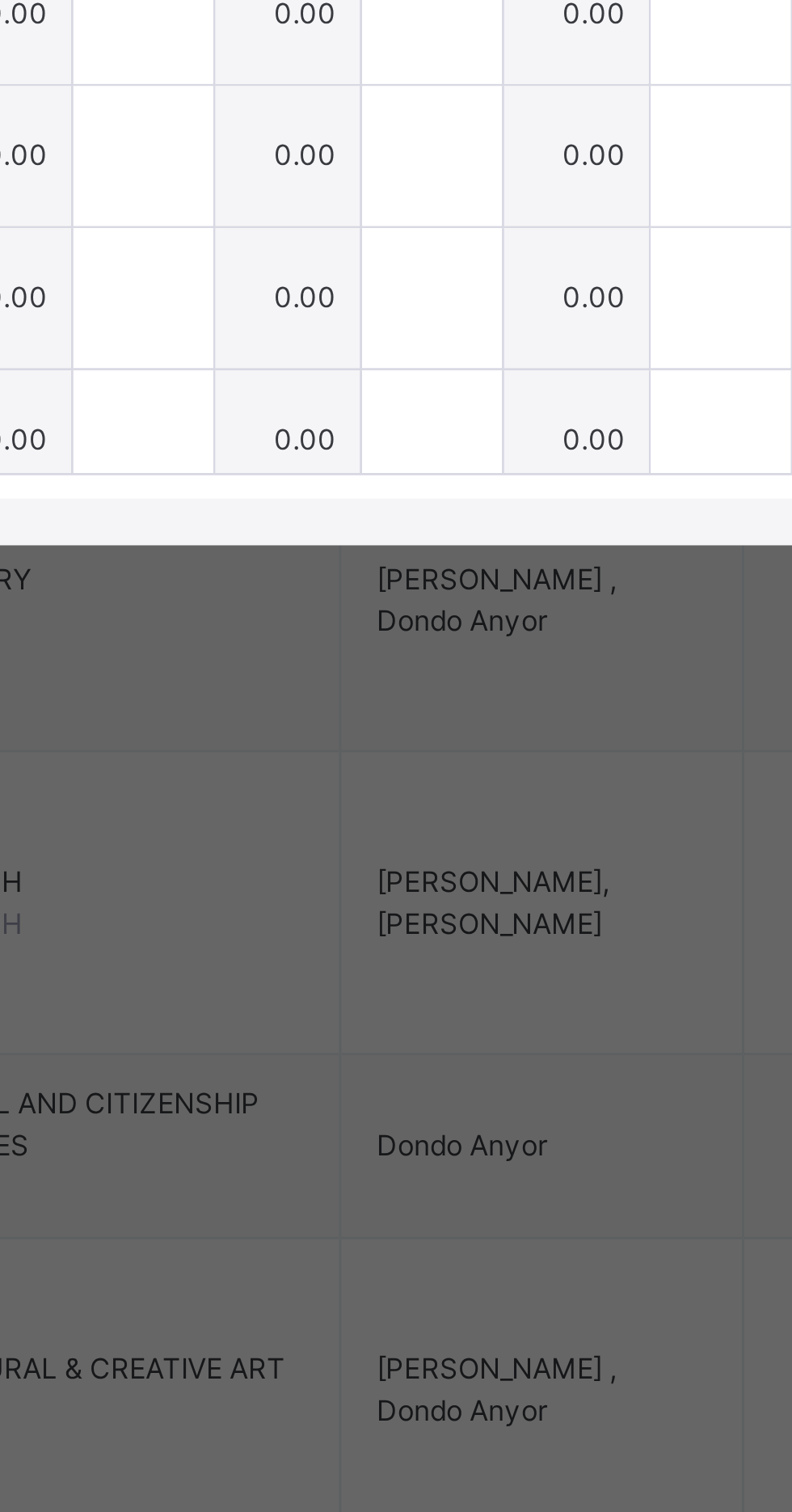
scroll to position [348, 4]
type input "*"
click at [303, 825] on div at bounding box center [278, 801] width 49 height 49
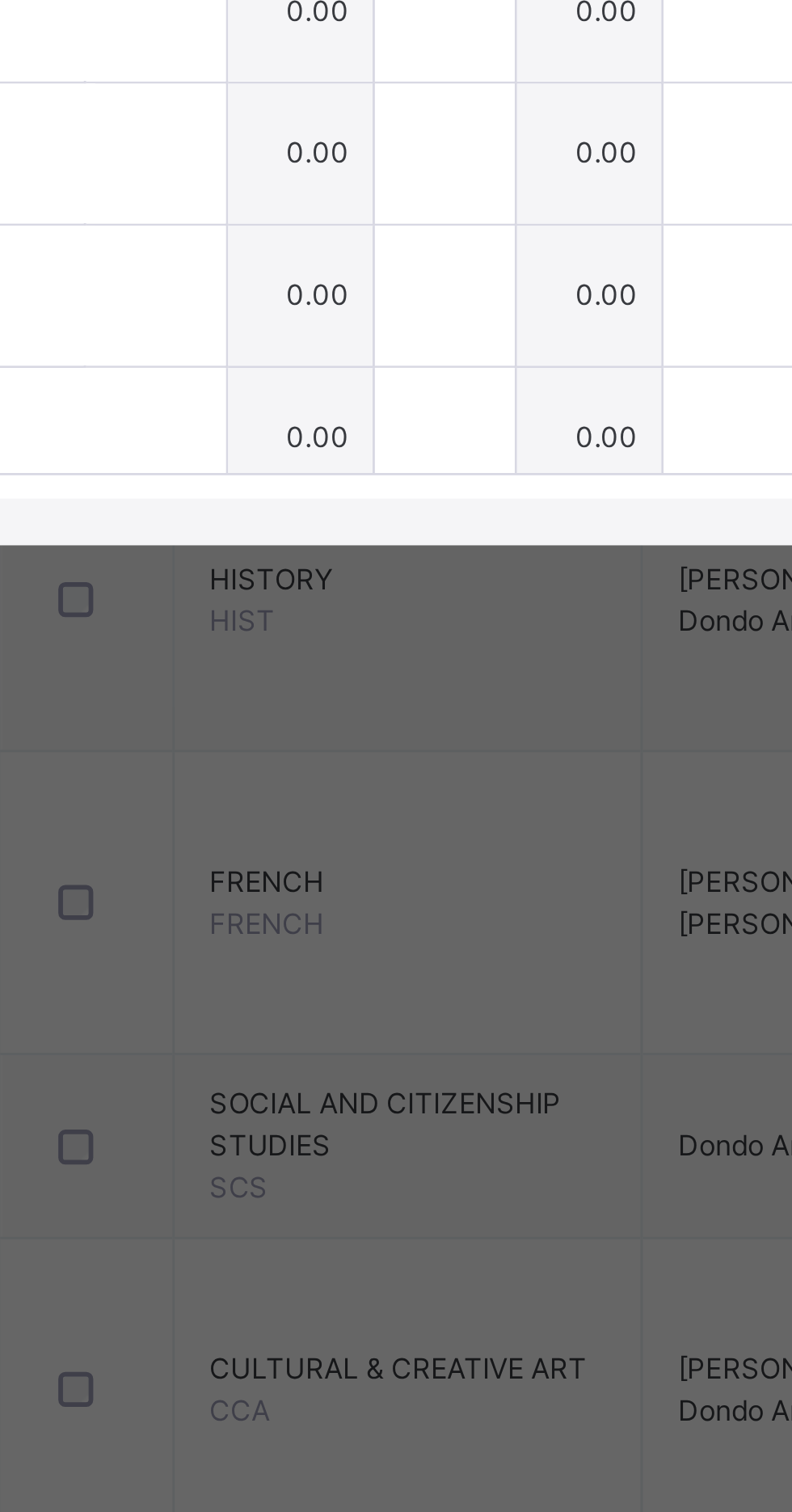
scroll to position [348, 0]
type input "*"
click at [307, 874] on input "text" at bounding box center [282, 849] width 49 height 49
type input "*"
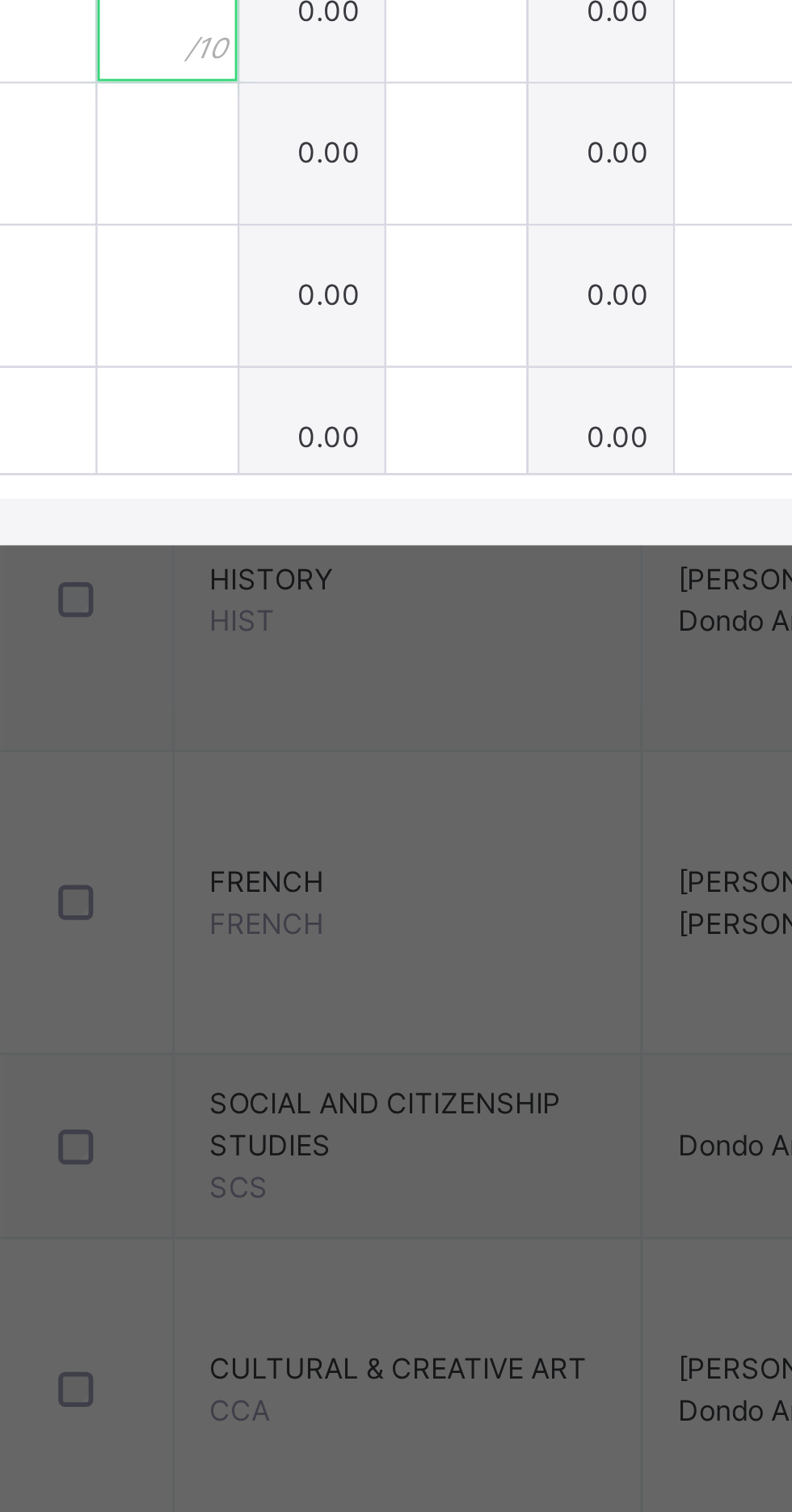
click at [307, 924] on input "text" at bounding box center [282, 899] width 49 height 49
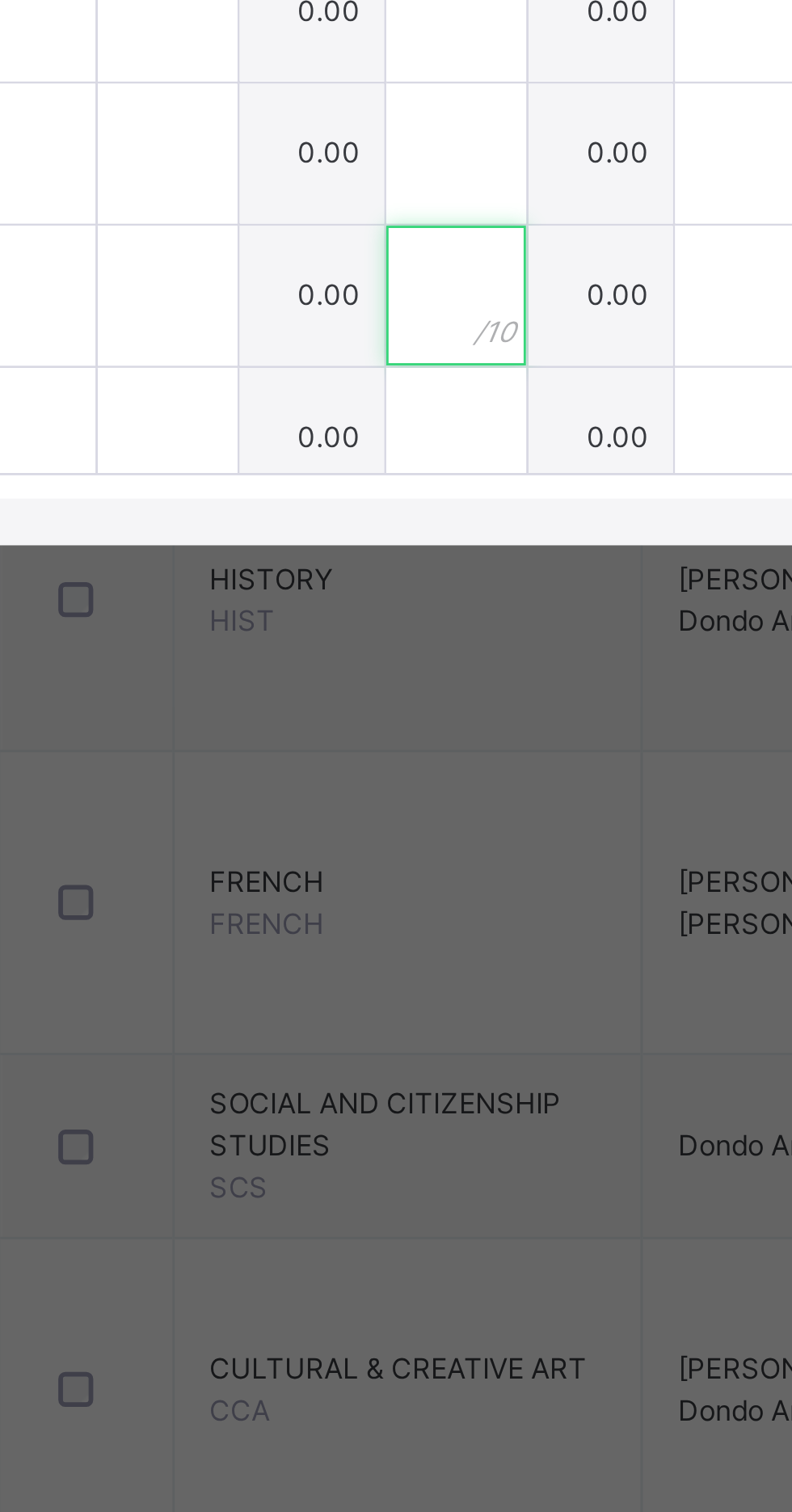
click at [407, 1022] on input "text" at bounding box center [382, 998] width 49 height 49
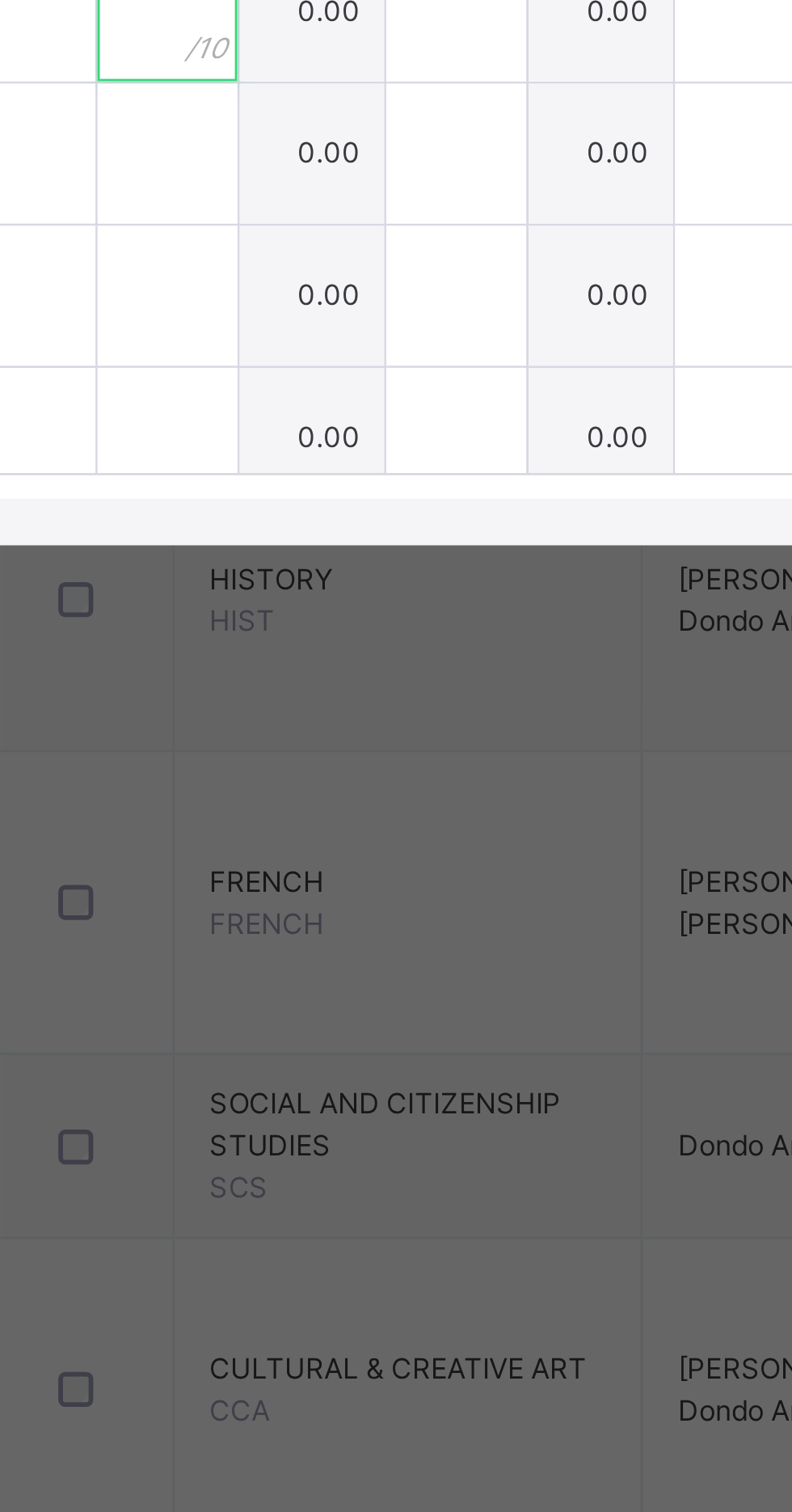
click at [307, 924] on input "text" at bounding box center [282, 899] width 49 height 49
click at [307, 924] on div at bounding box center [282, 899] width 49 height 49
click at [307, 924] on input "text" at bounding box center [282, 899] width 49 height 49
click at [307, 924] on div at bounding box center [282, 899] width 49 height 49
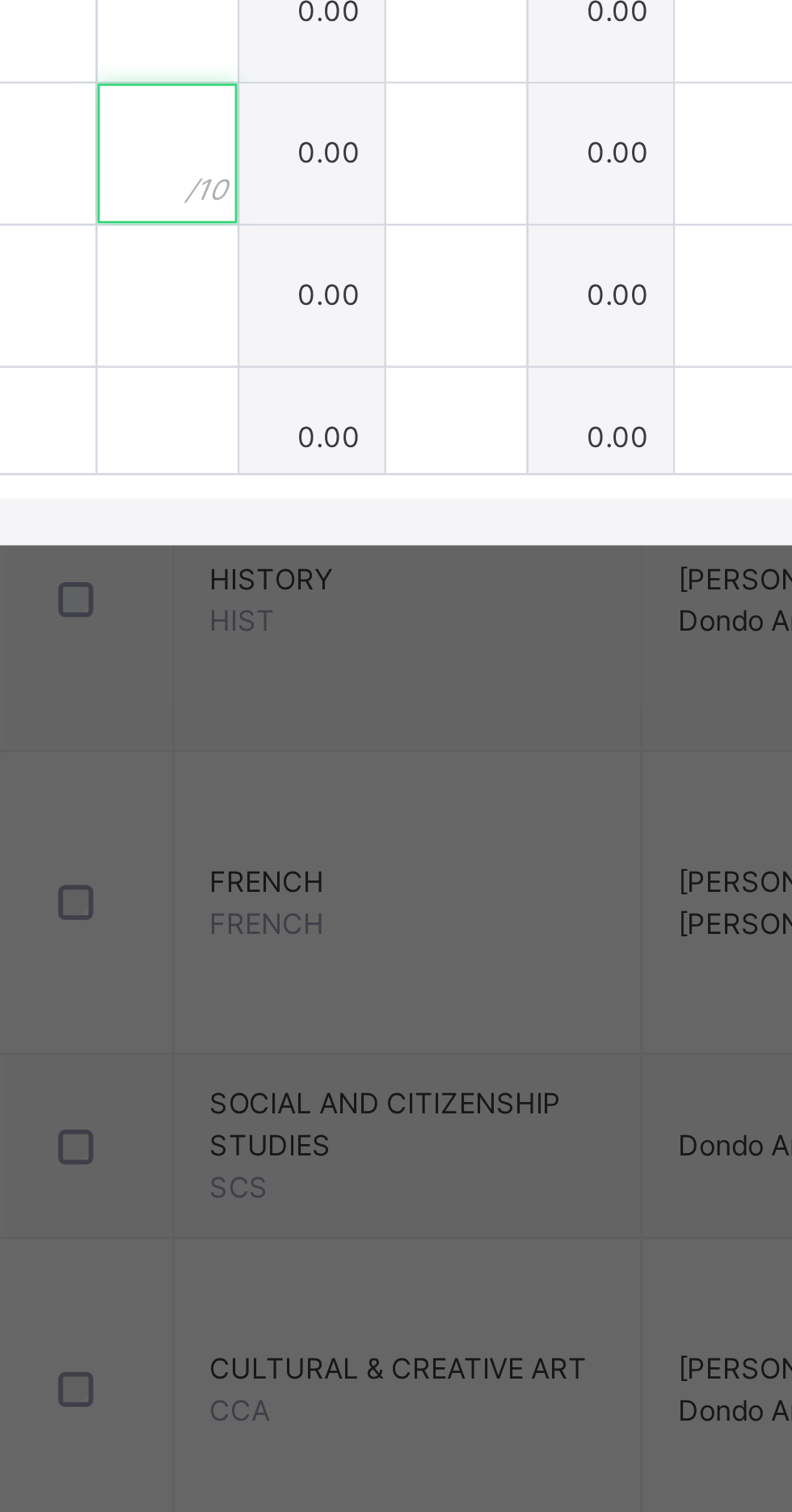
click at [307, 973] on div at bounding box center [282, 949] width 49 height 49
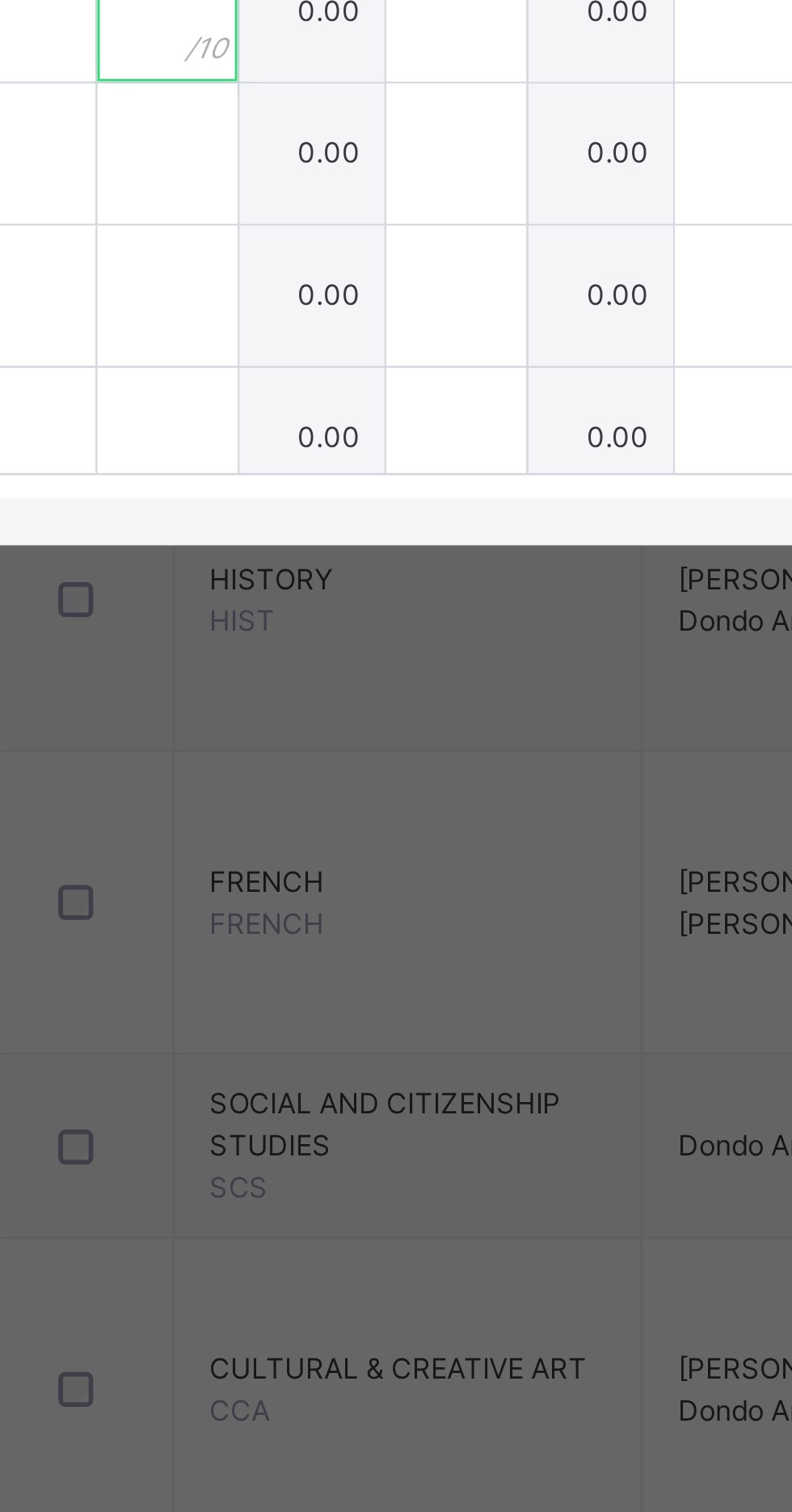
click at [307, 924] on div at bounding box center [282, 899] width 49 height 49
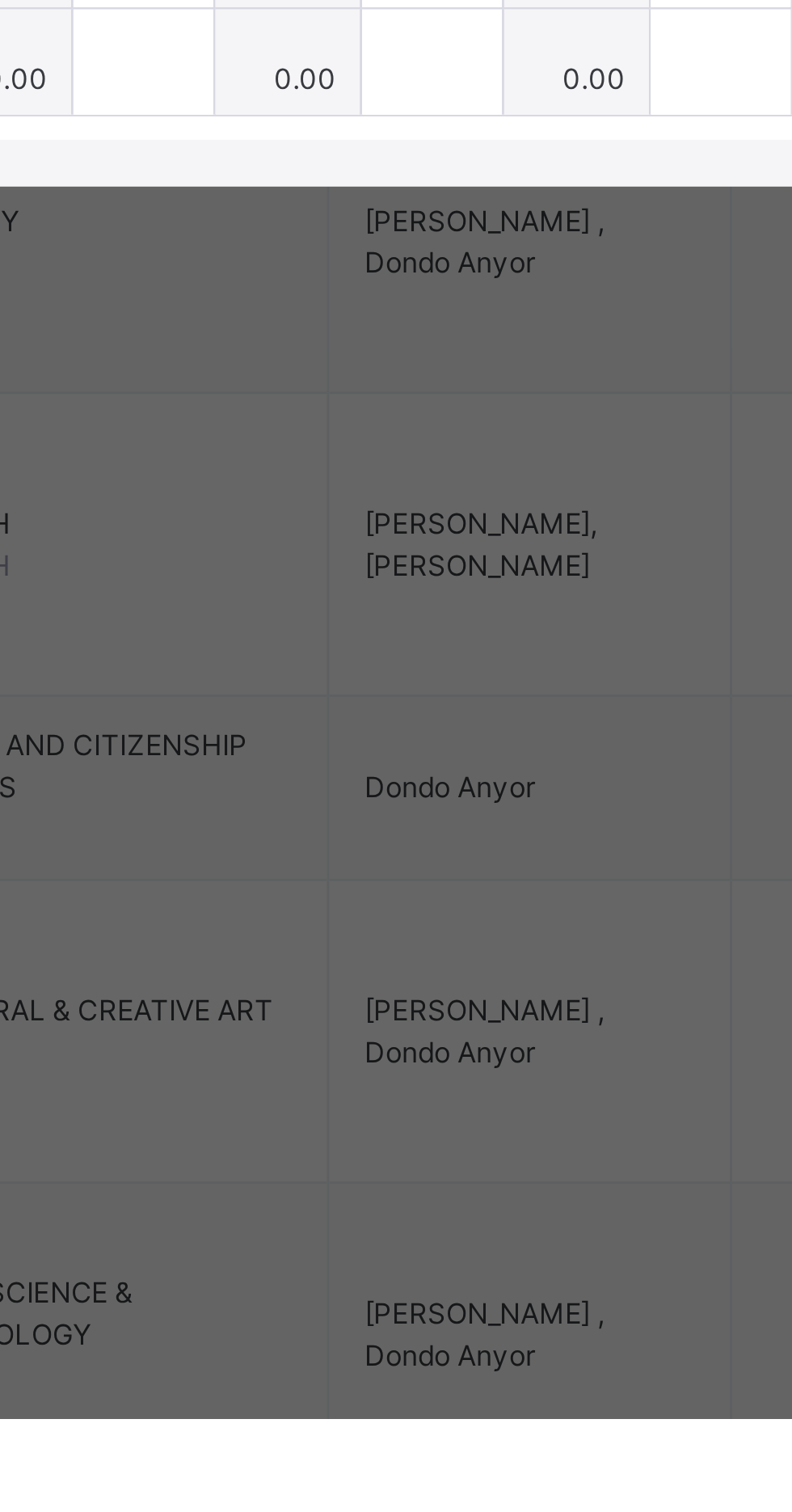
type input "*"
click at [307, 973] on div at bounding box center [282, 949] width 49 height 49
type input "*"
click at [307, 1022] on div at bounding box center [282, 998] width 49 height 49
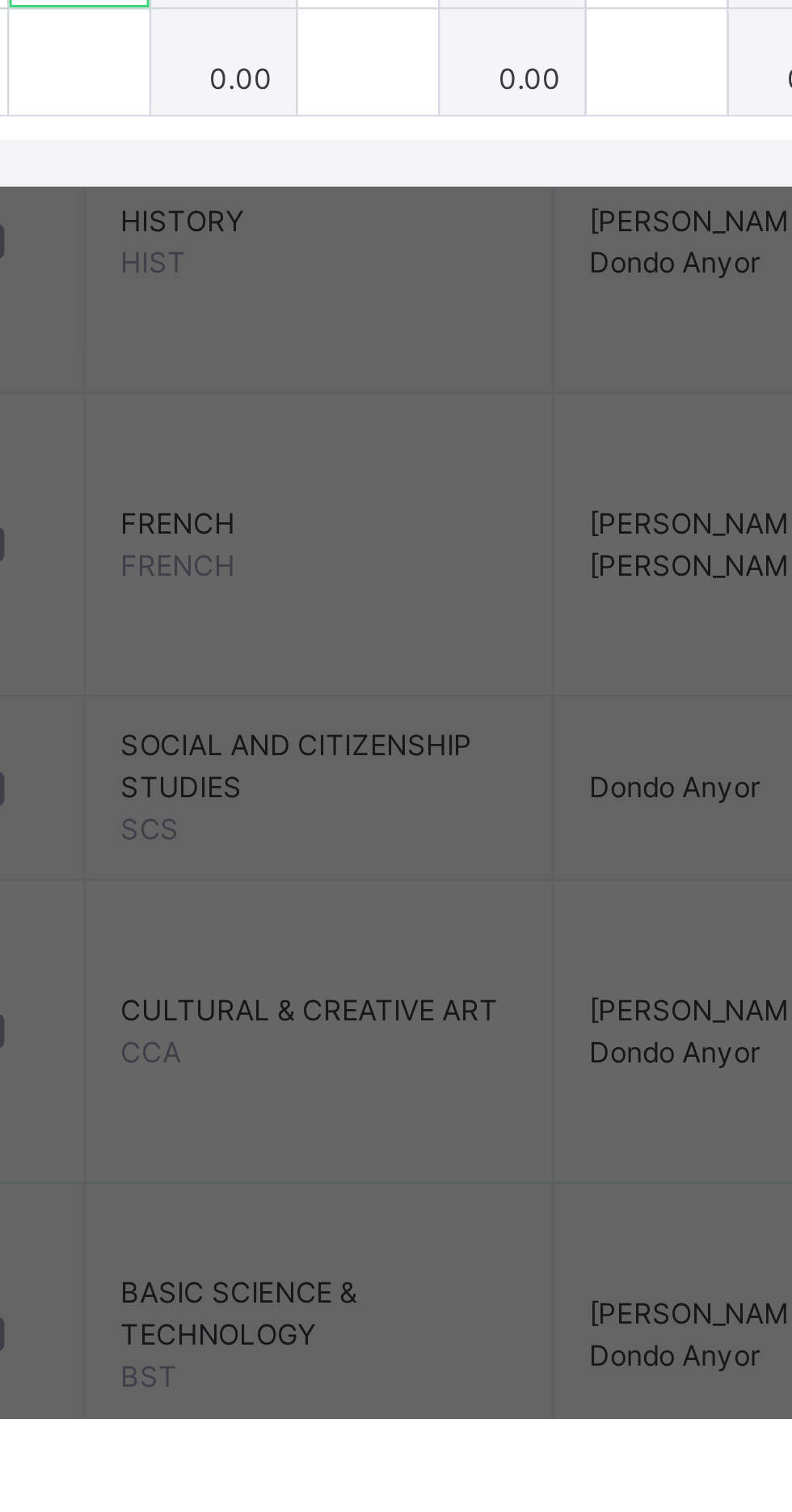
scroll to position [448, 0]
type input "*"
click at [307, 972] on input "text" at bounding box center [282, 948] width 49 height 49
type input "*"
click at [307, 1022] on input "text" at bounding box center [282, 997] width 49 height 49
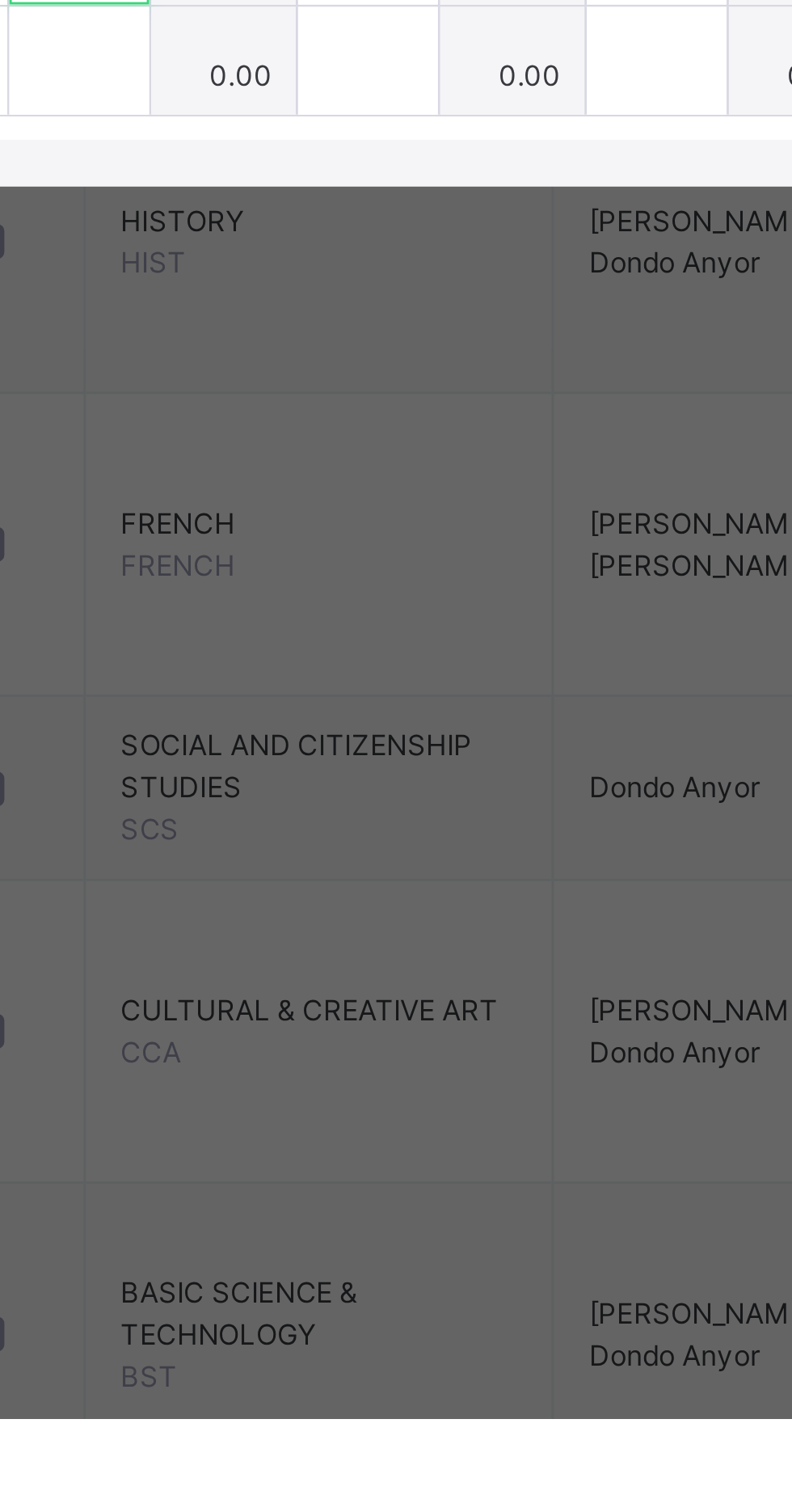
type input "*"
click at [307, 1070] on input "text" at bounding box center [282, 1046] width 49 height 49
type input "*"
click at [307, 1120] on input "text" at bounding box center [282, 1095] width 49 height 49
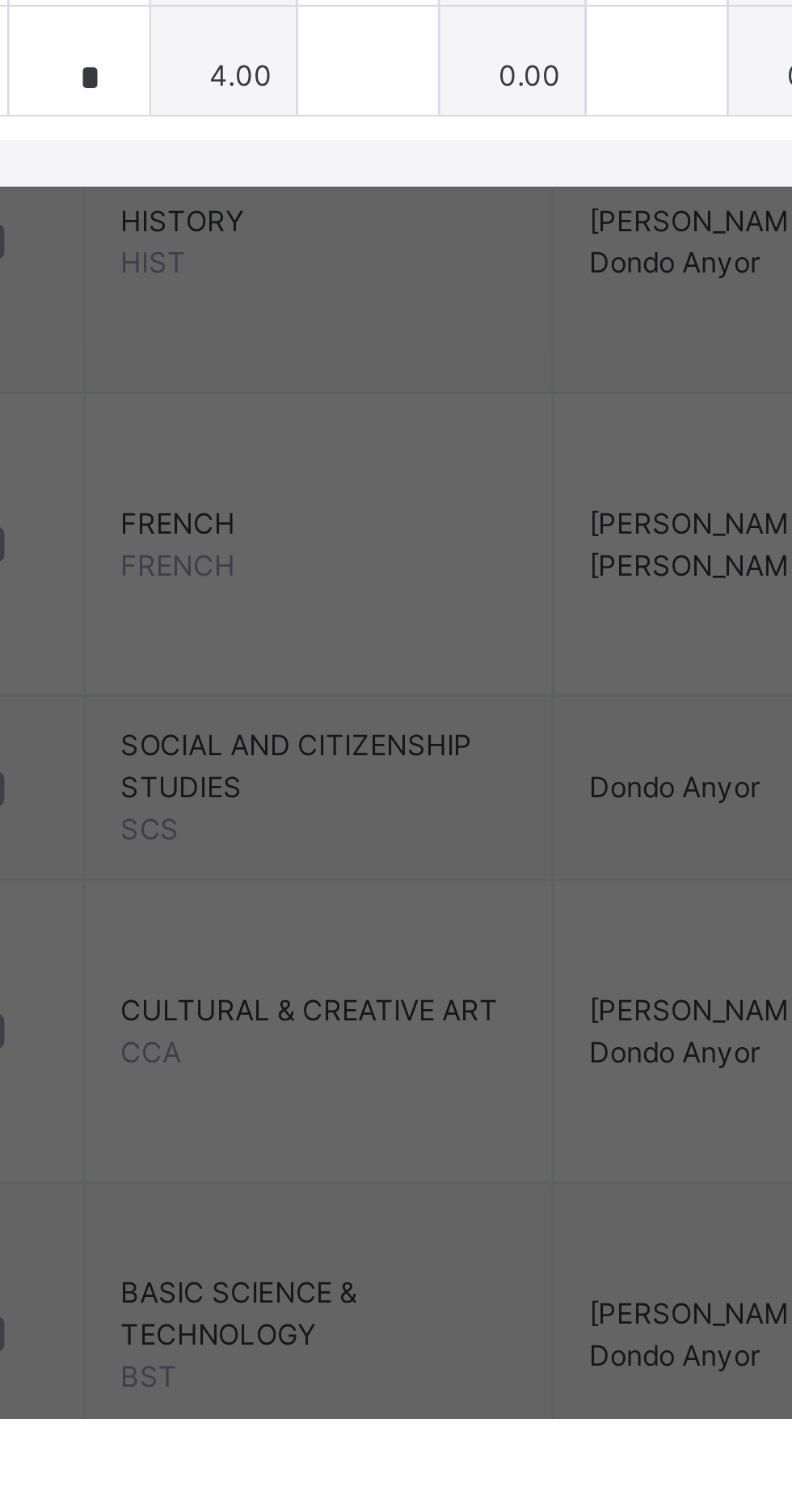
click at [307, 1120] on div at bounding box center [282, 1095] width 49 height 49
click at [307, 1120] on input "text" at bounding box center [282, 1095] width 49 height 49
type input "*"
click at [747, 634] on span "Save Entries" at bounding box center [718, 626] width 56 height 15
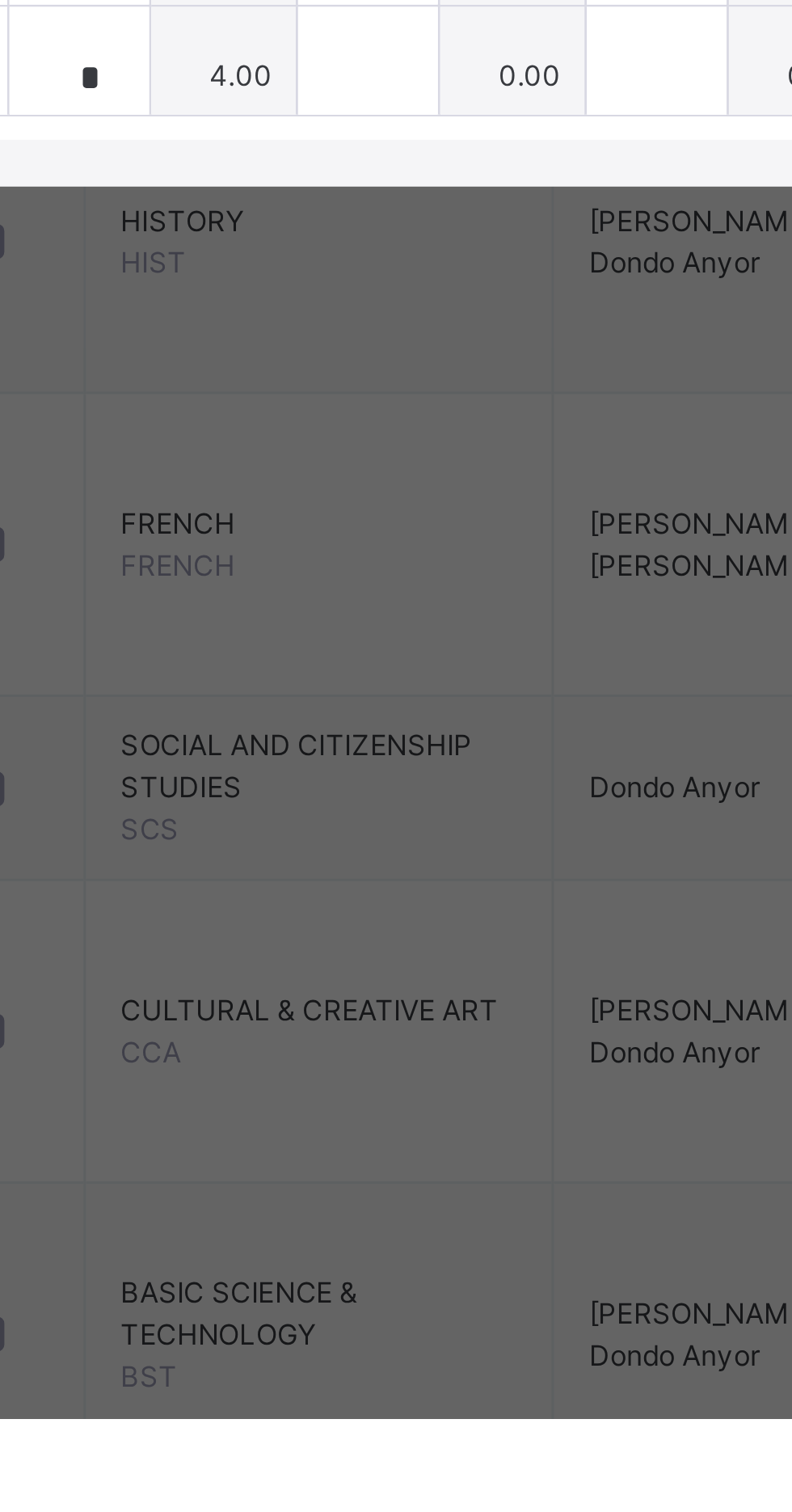
click at [759, 639] on div "Save Entries" at bounding box center [718, 625] width 81 height 26
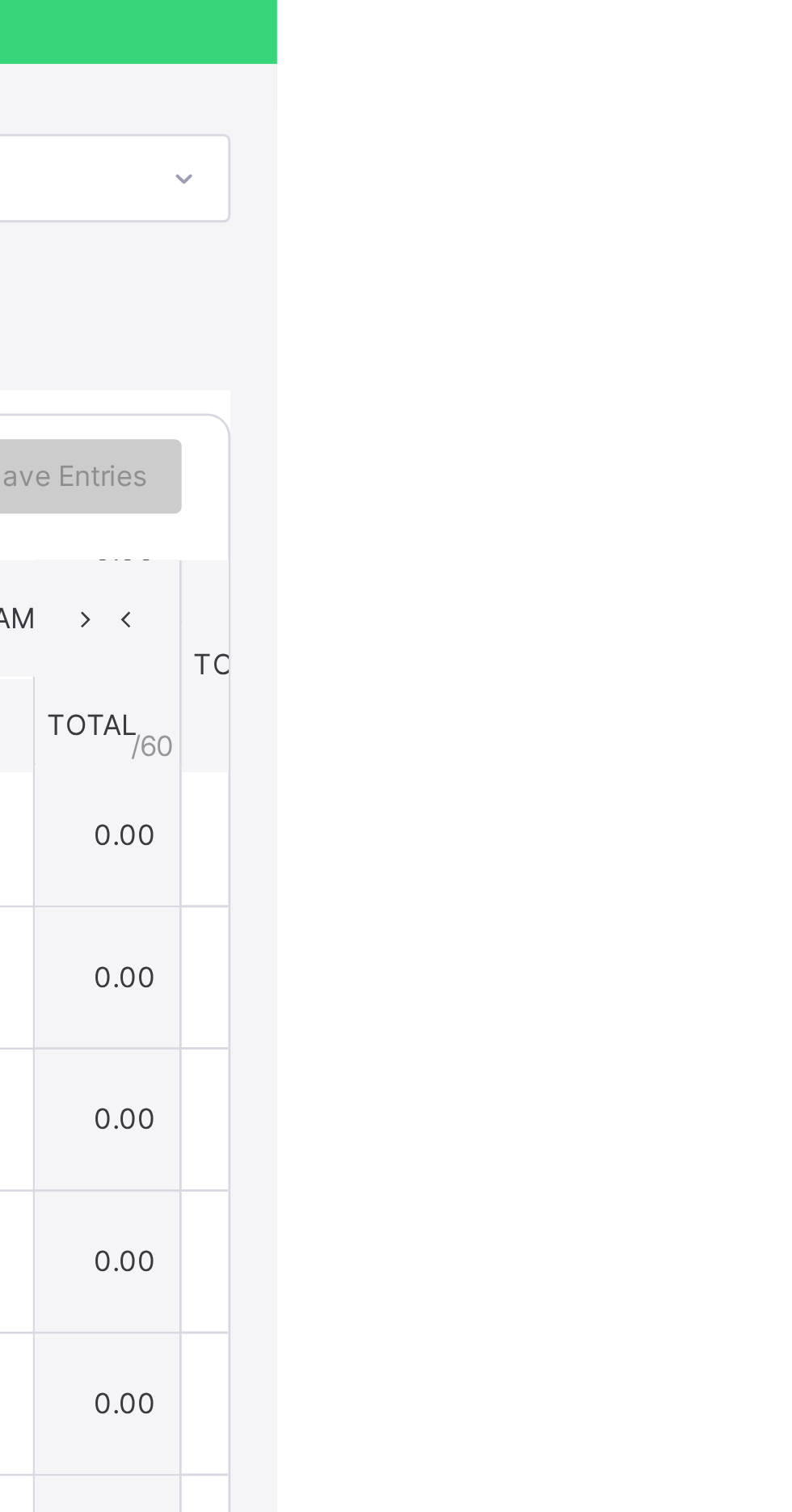
scroll to position [0, 0]
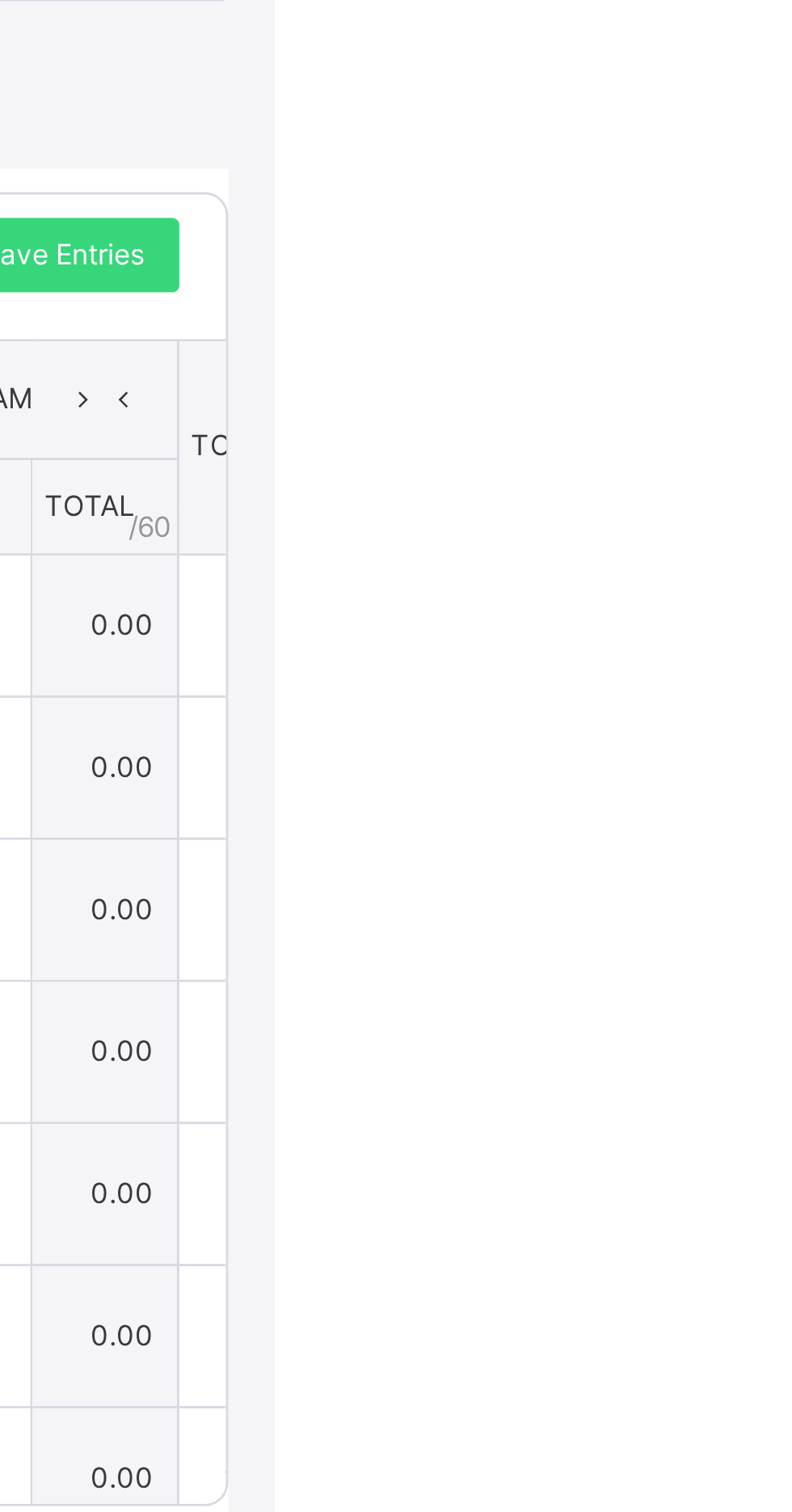
click at [747, 634] on span "Save Entries" at bounding box center [718, 626] width 56 height 15
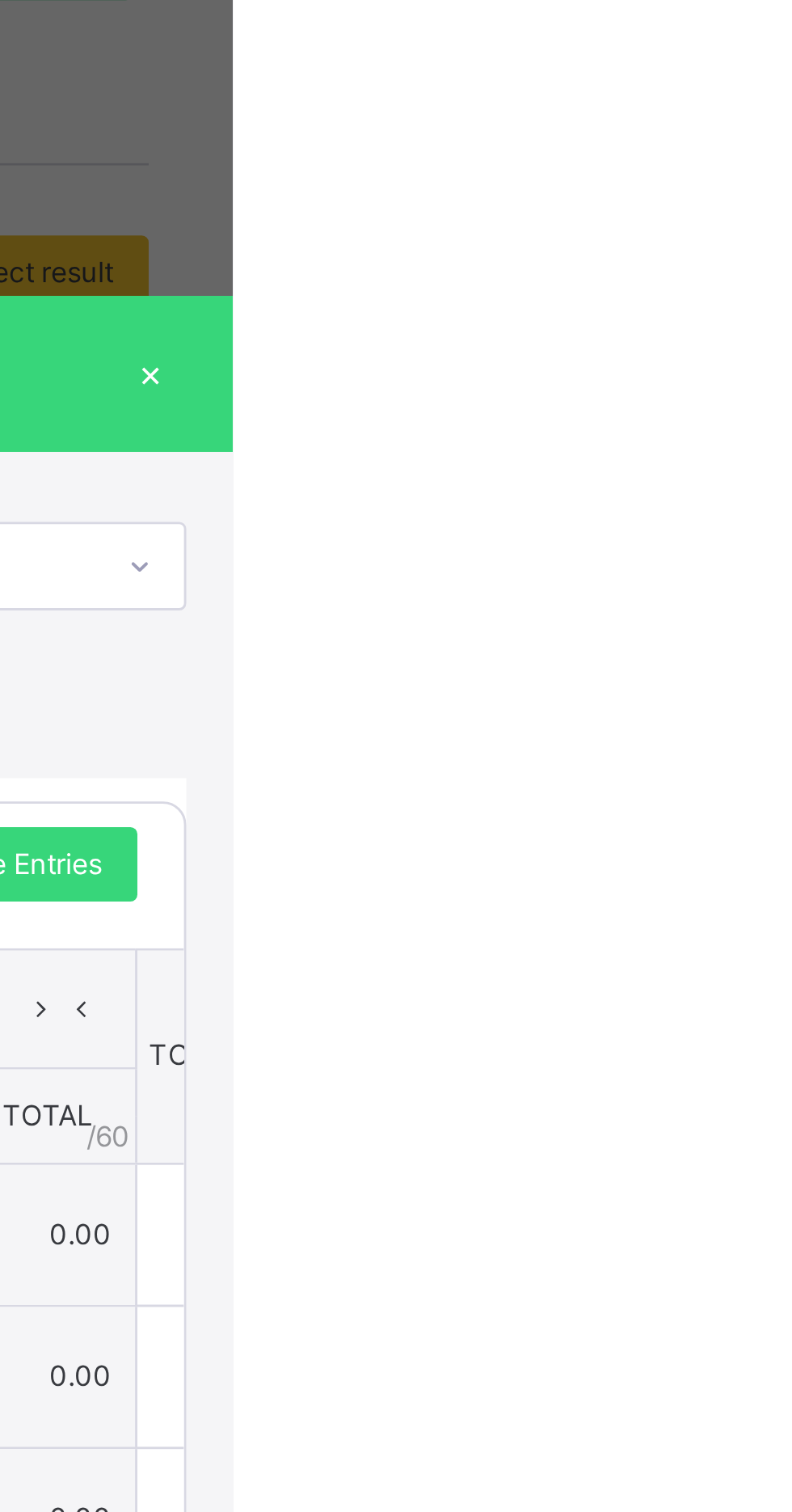
type input "*"
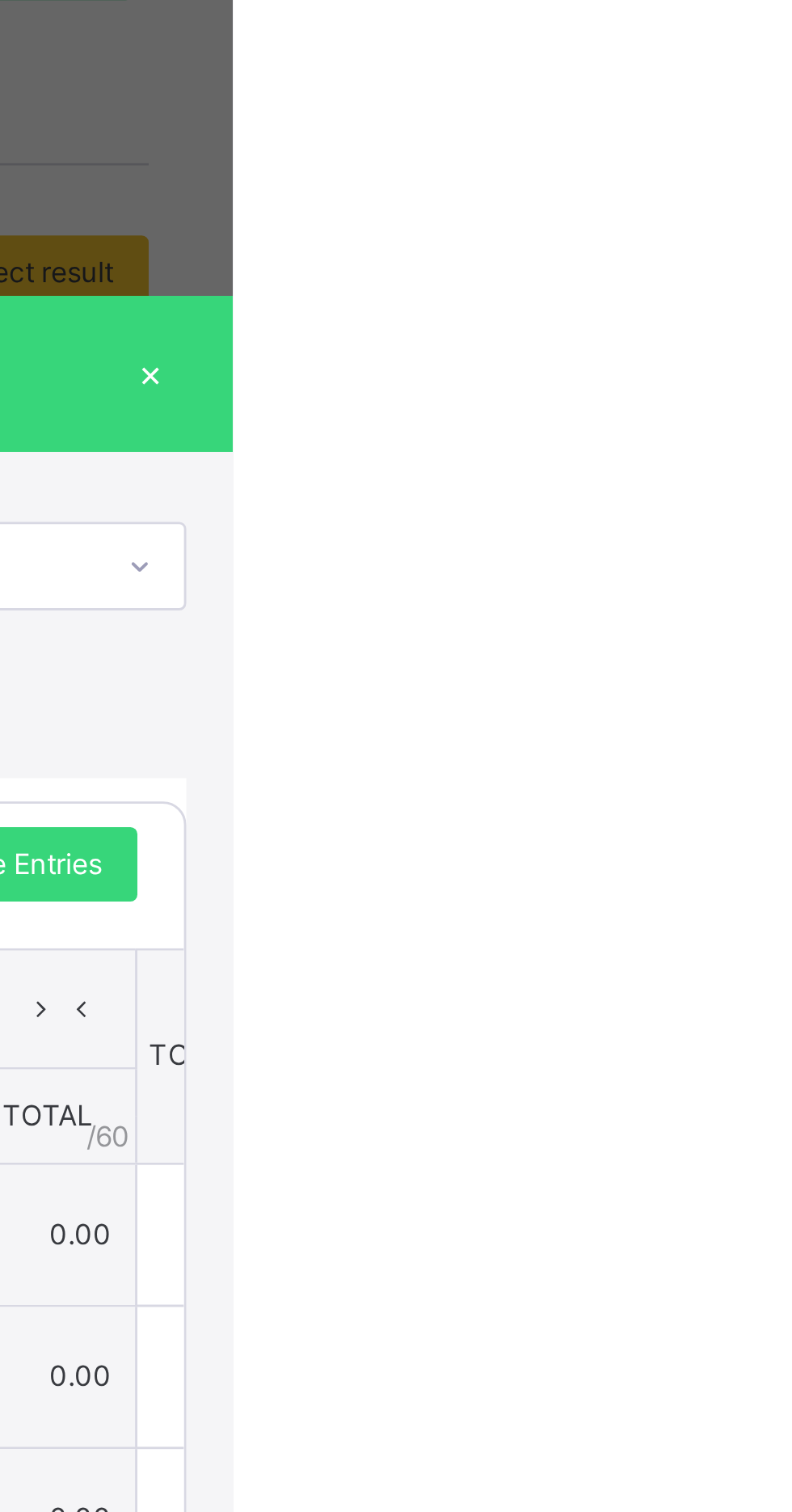
type input "*"
type input "**"
type input "*"
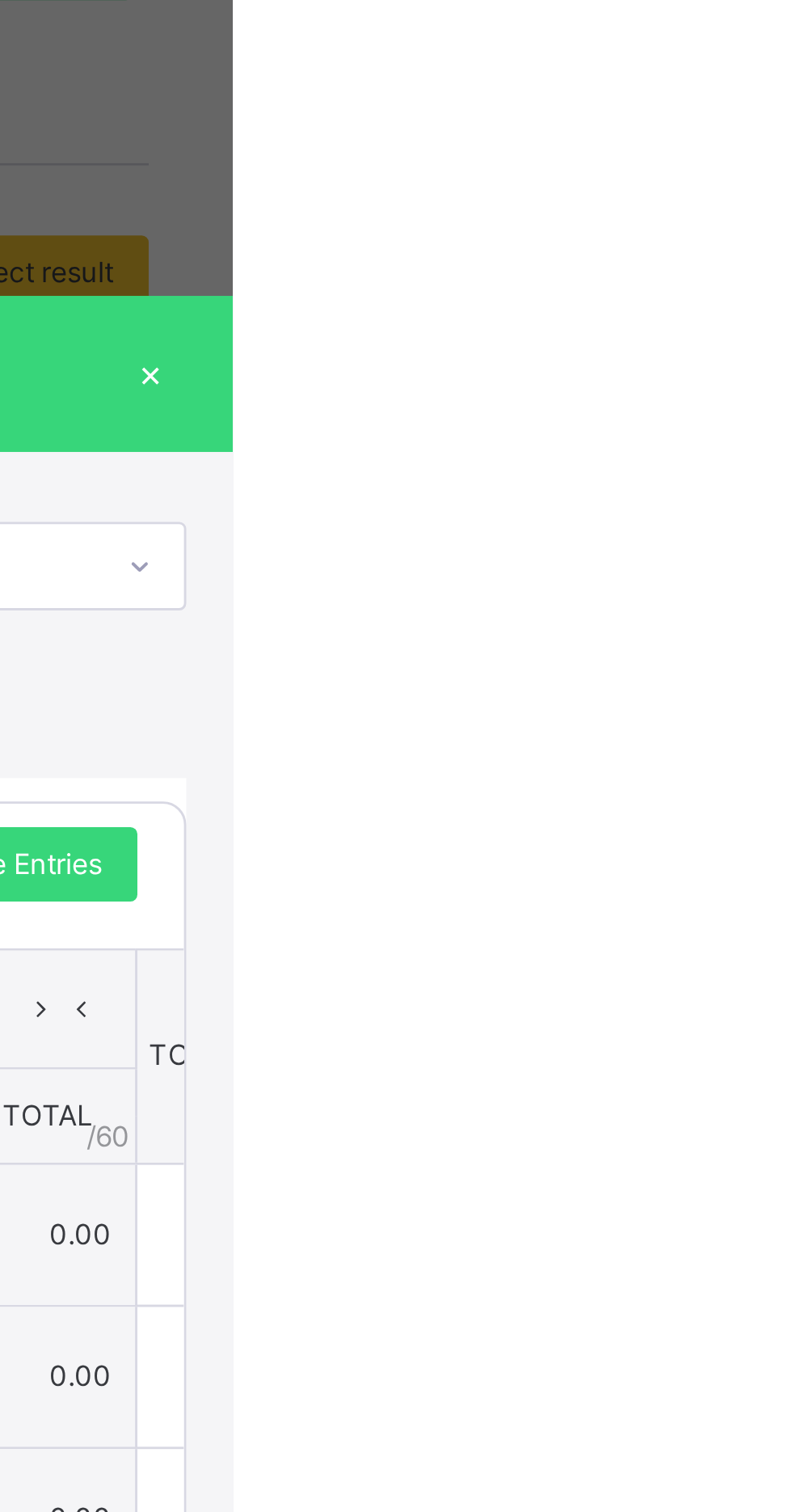
type input "*"
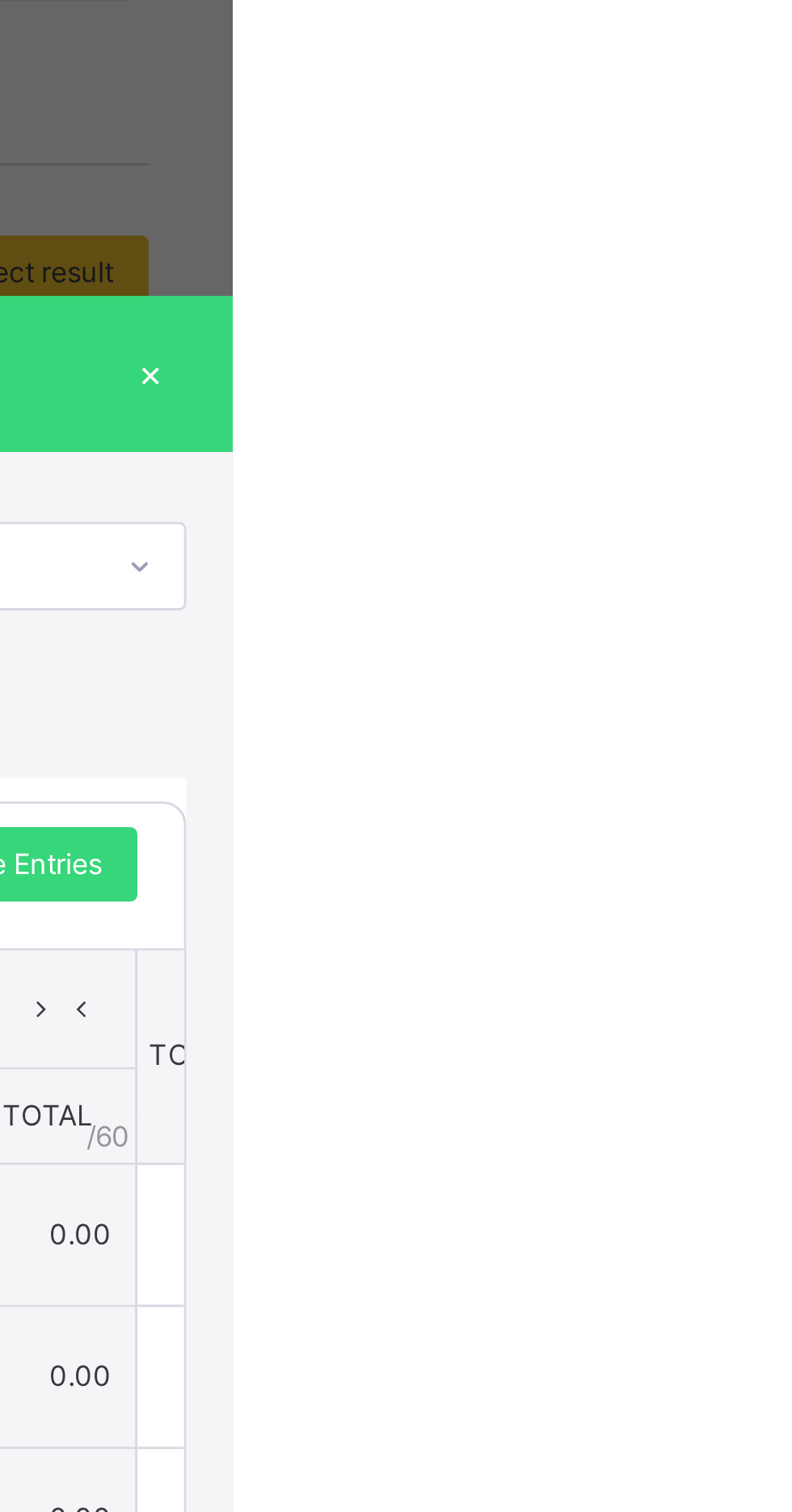
type input "*"
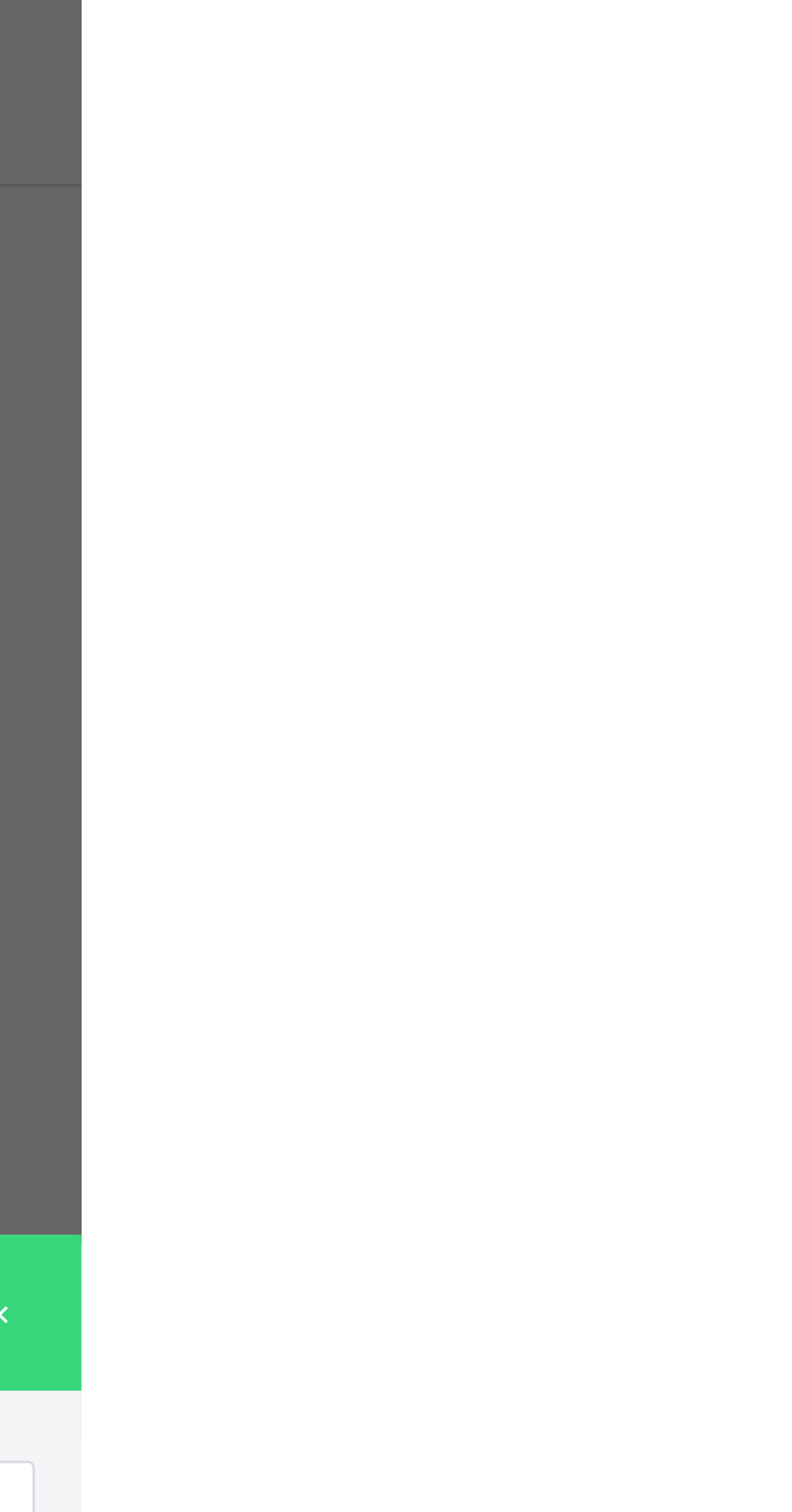
click at [791, 483] on div "RECORD BOOK ×" at bounding box center [396, 456] width 792 height 55
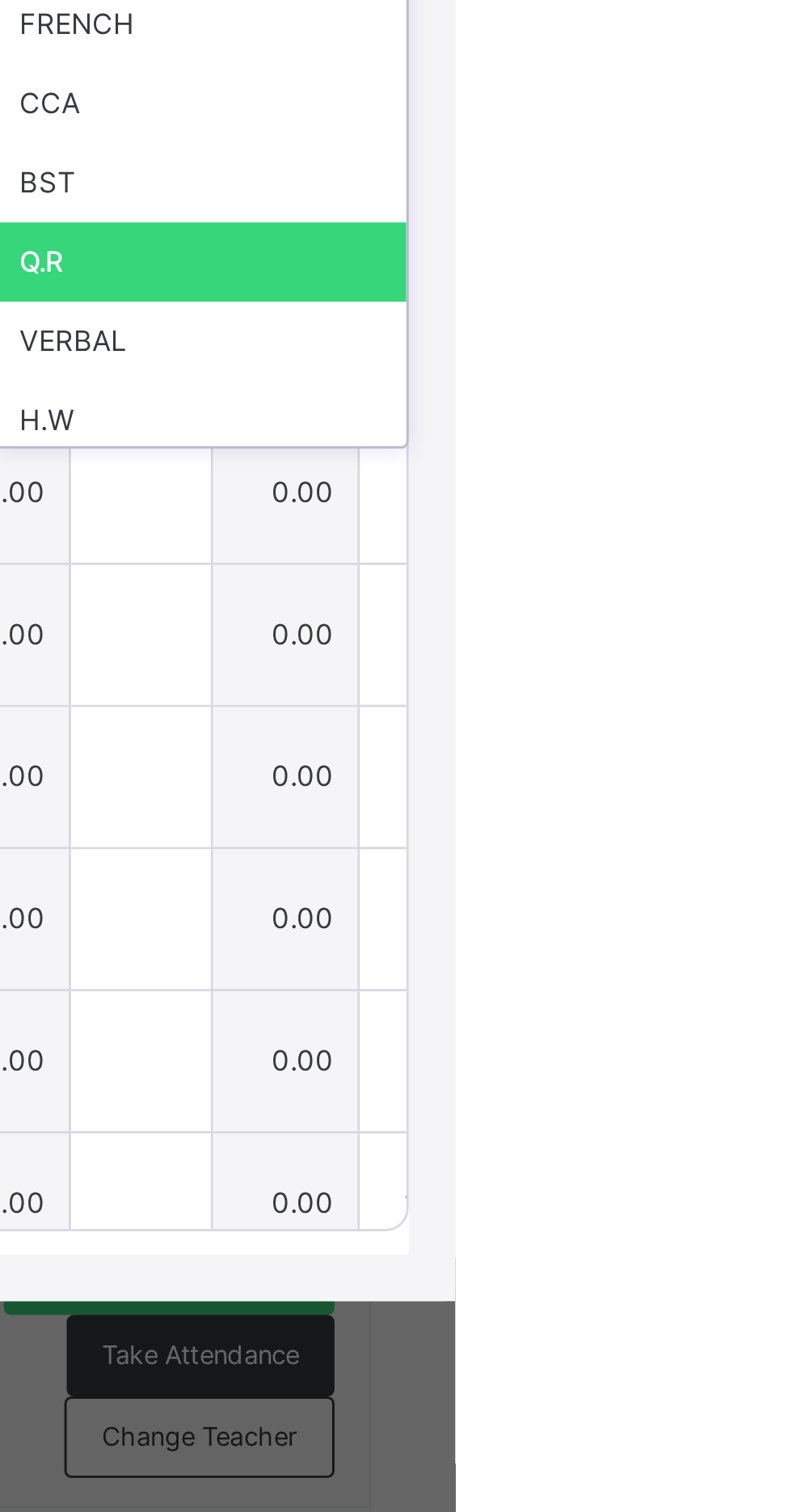
click at [775, 765] on div "VERBAL" at bounding box center [704, 751] width 144 height 27
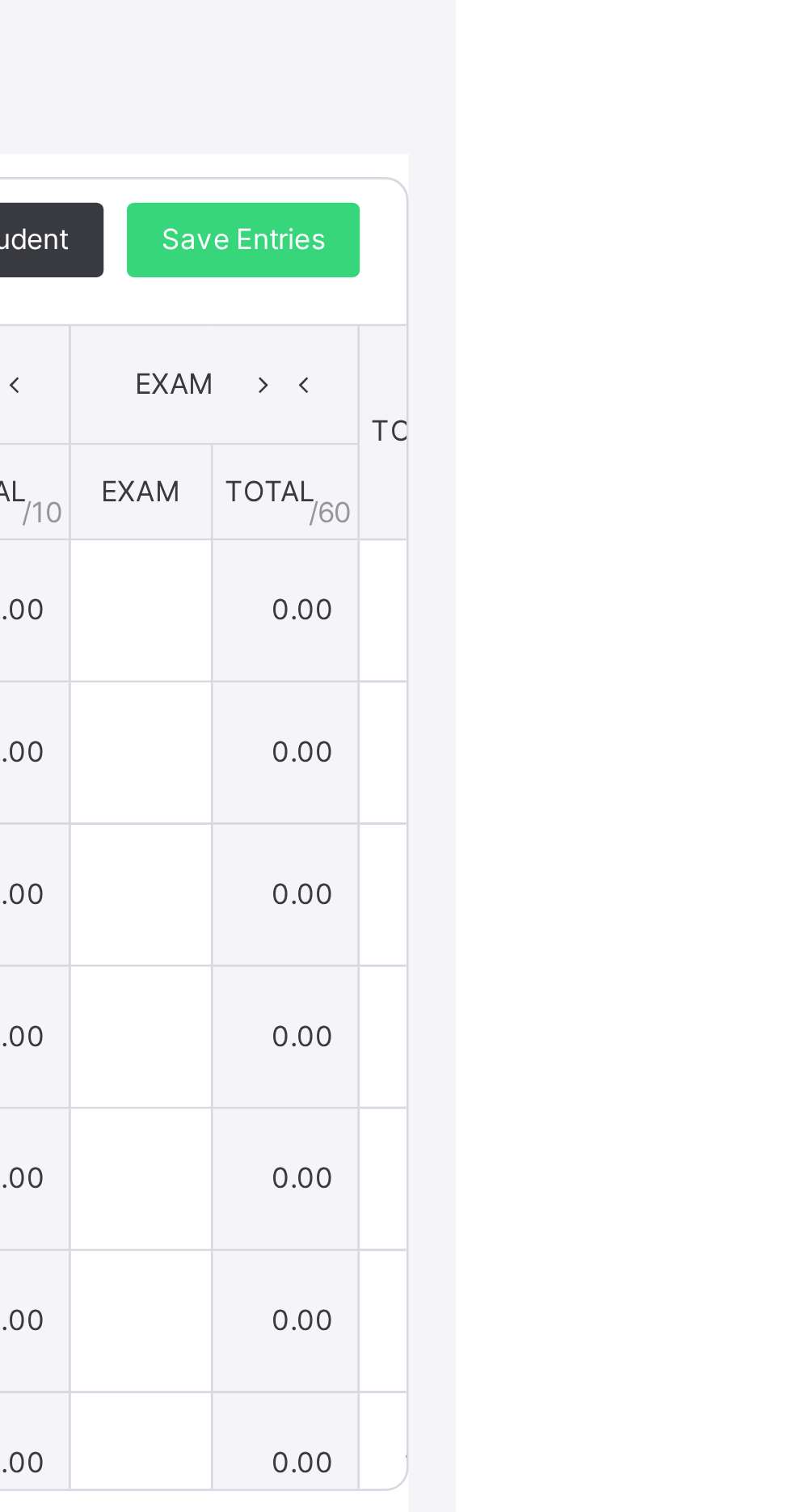
type input "*"
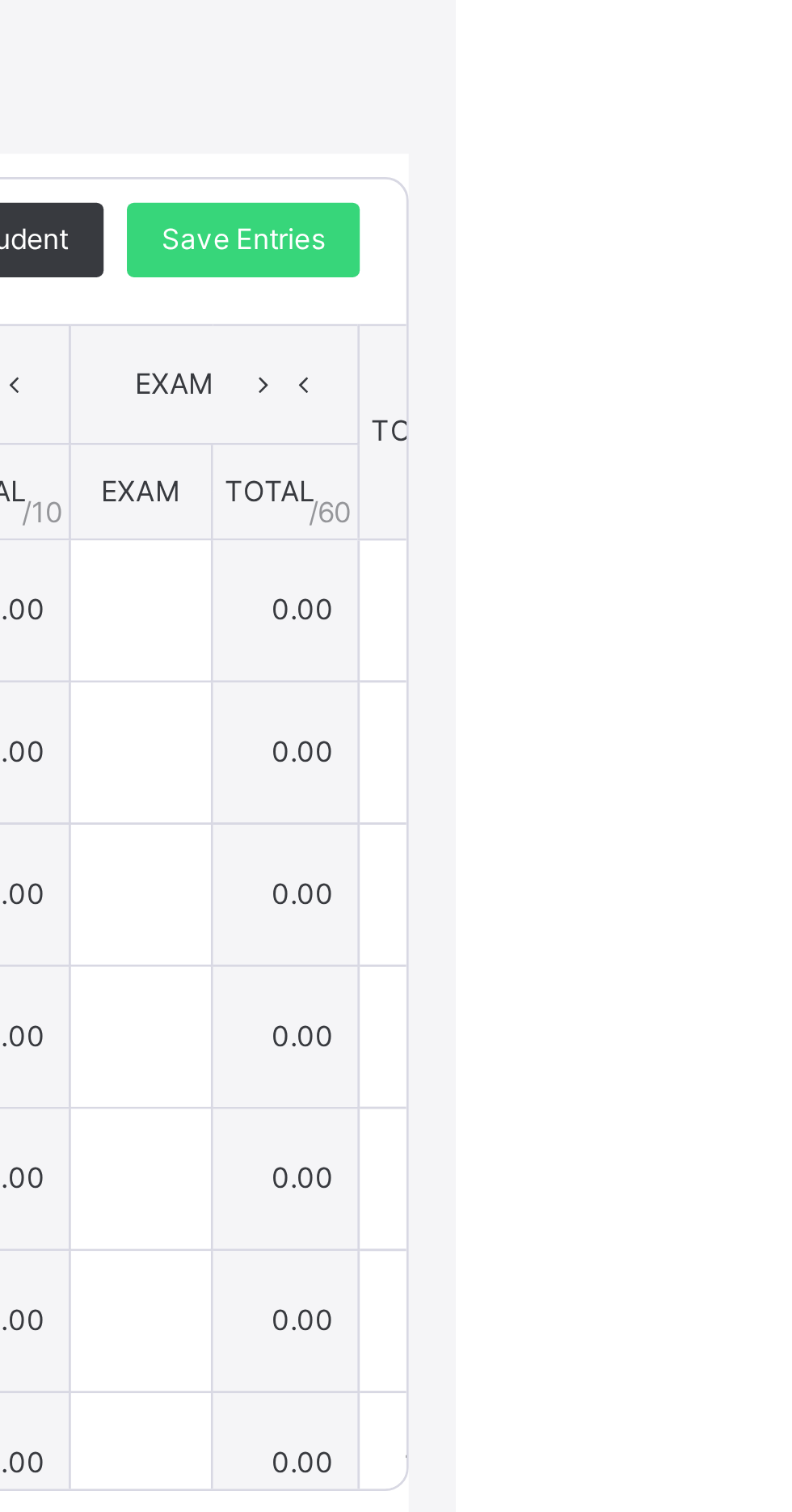
type input "*"
type input "**"
type input "*"
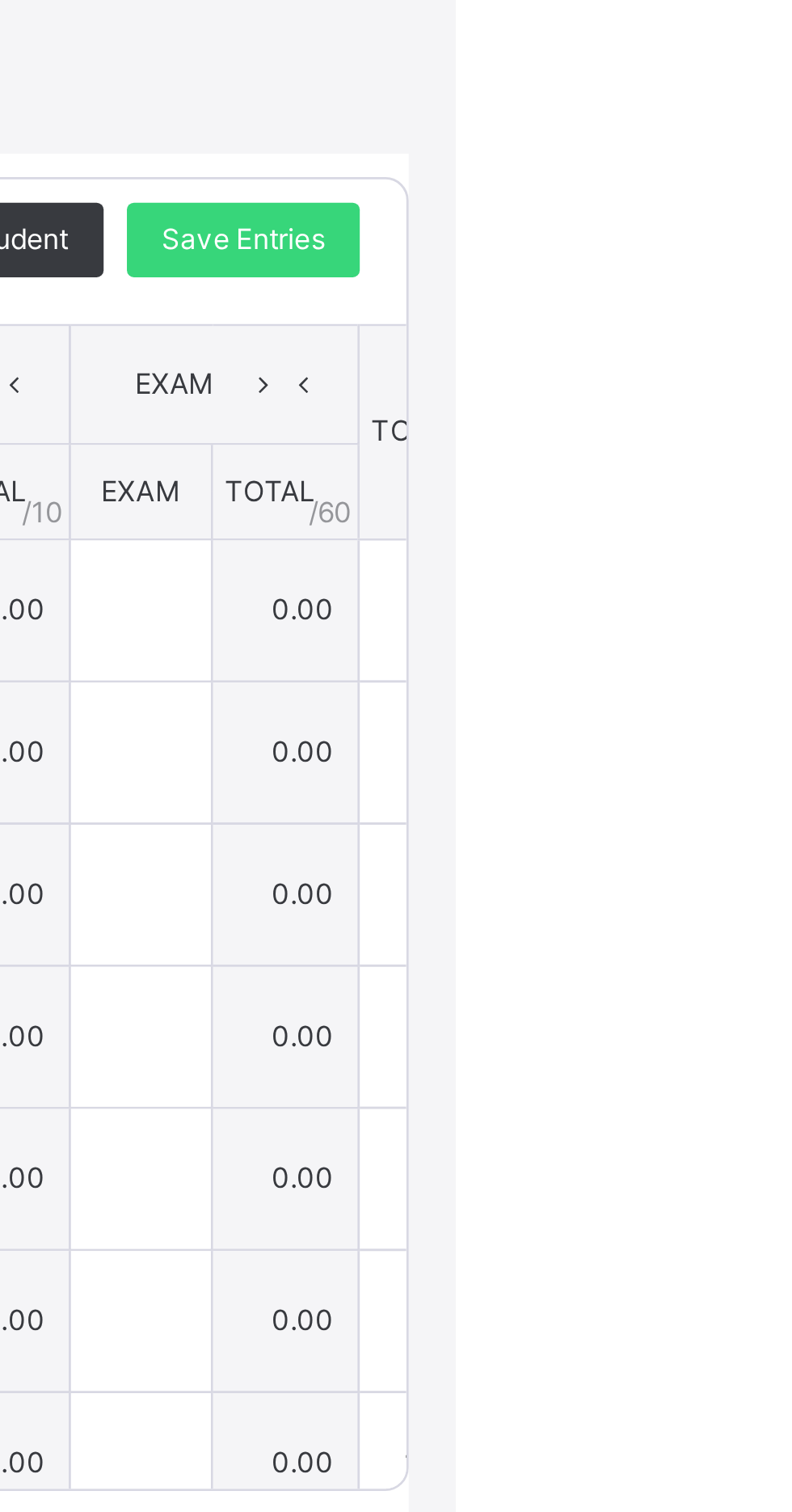
type input "*"
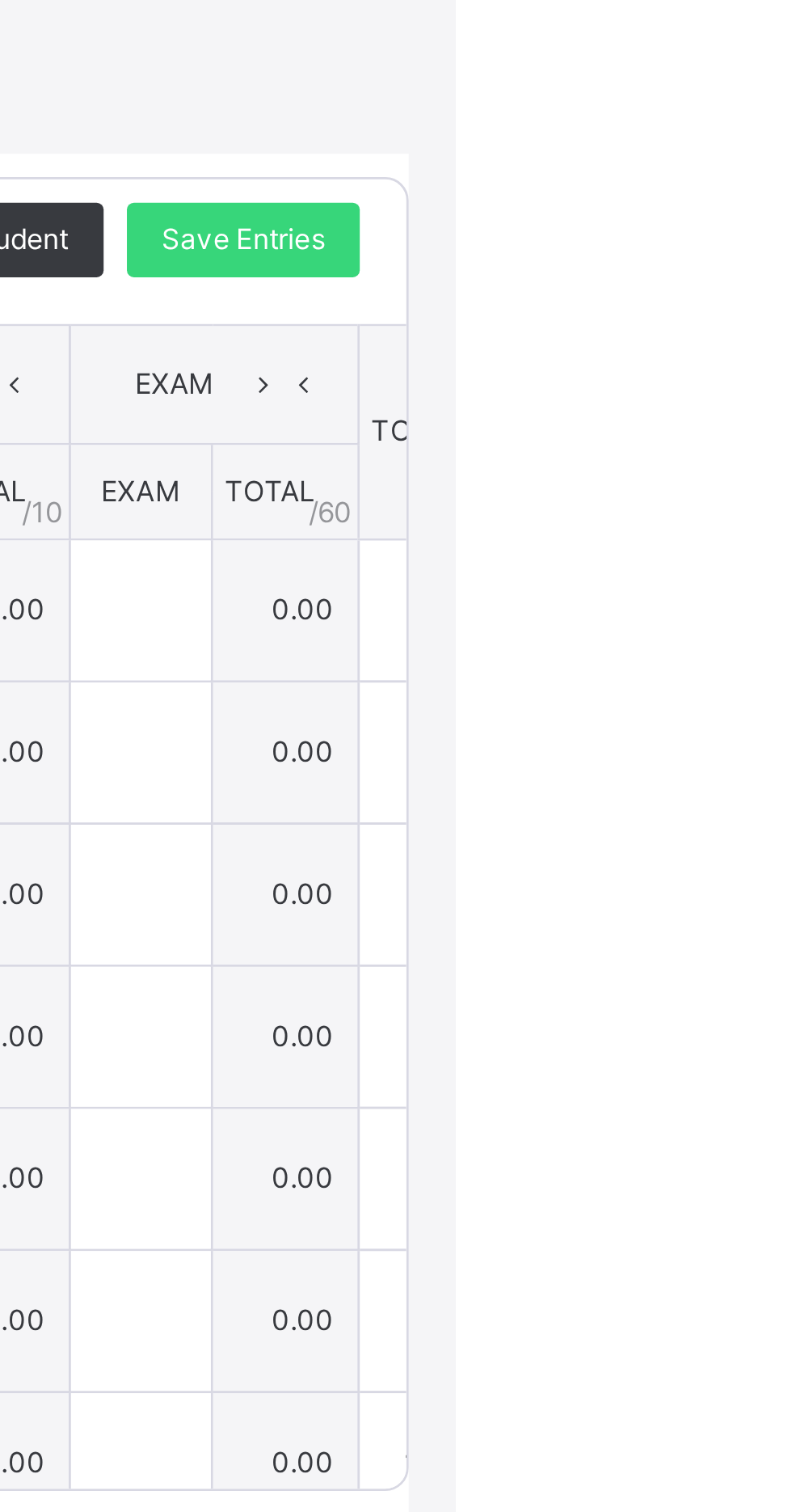
type input "*"
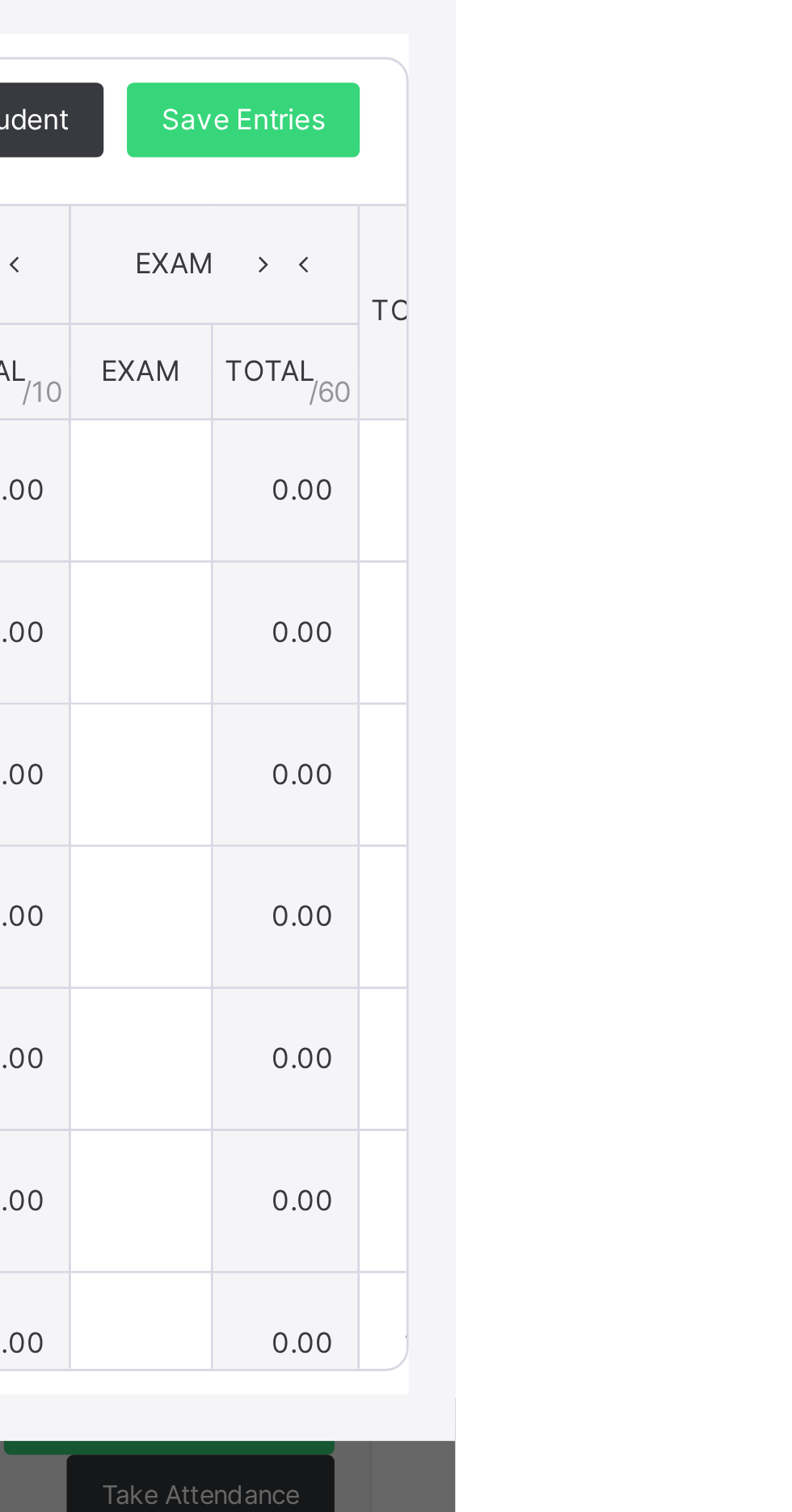
click at [627, 529] on span "Subject" at bounding box center [608, 523] width 36 height 15
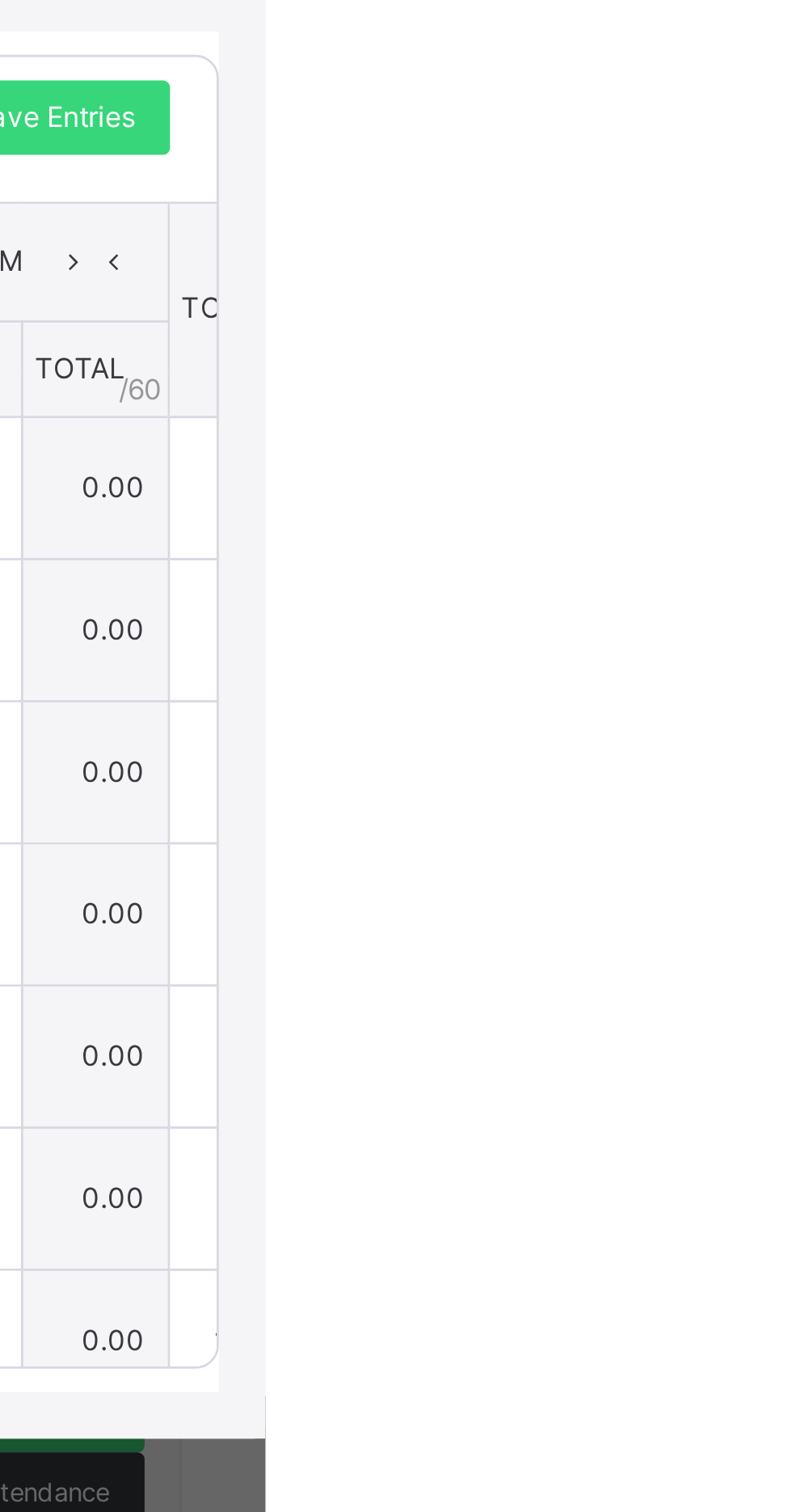
scroll to position [0, 55]
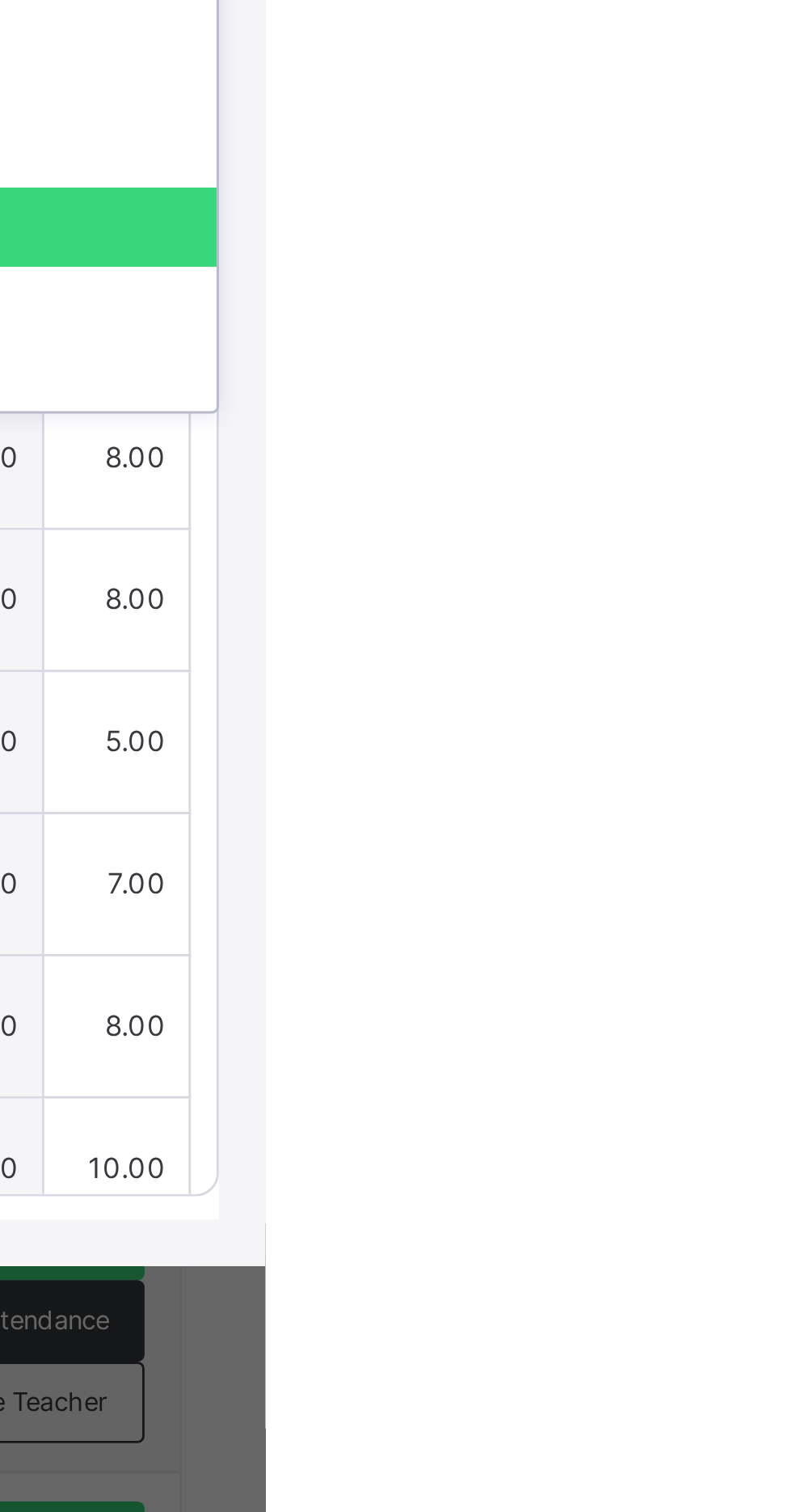
click at [775, 765] on div "VERBAL" at bounding box center [704, 751] width 144 height 27
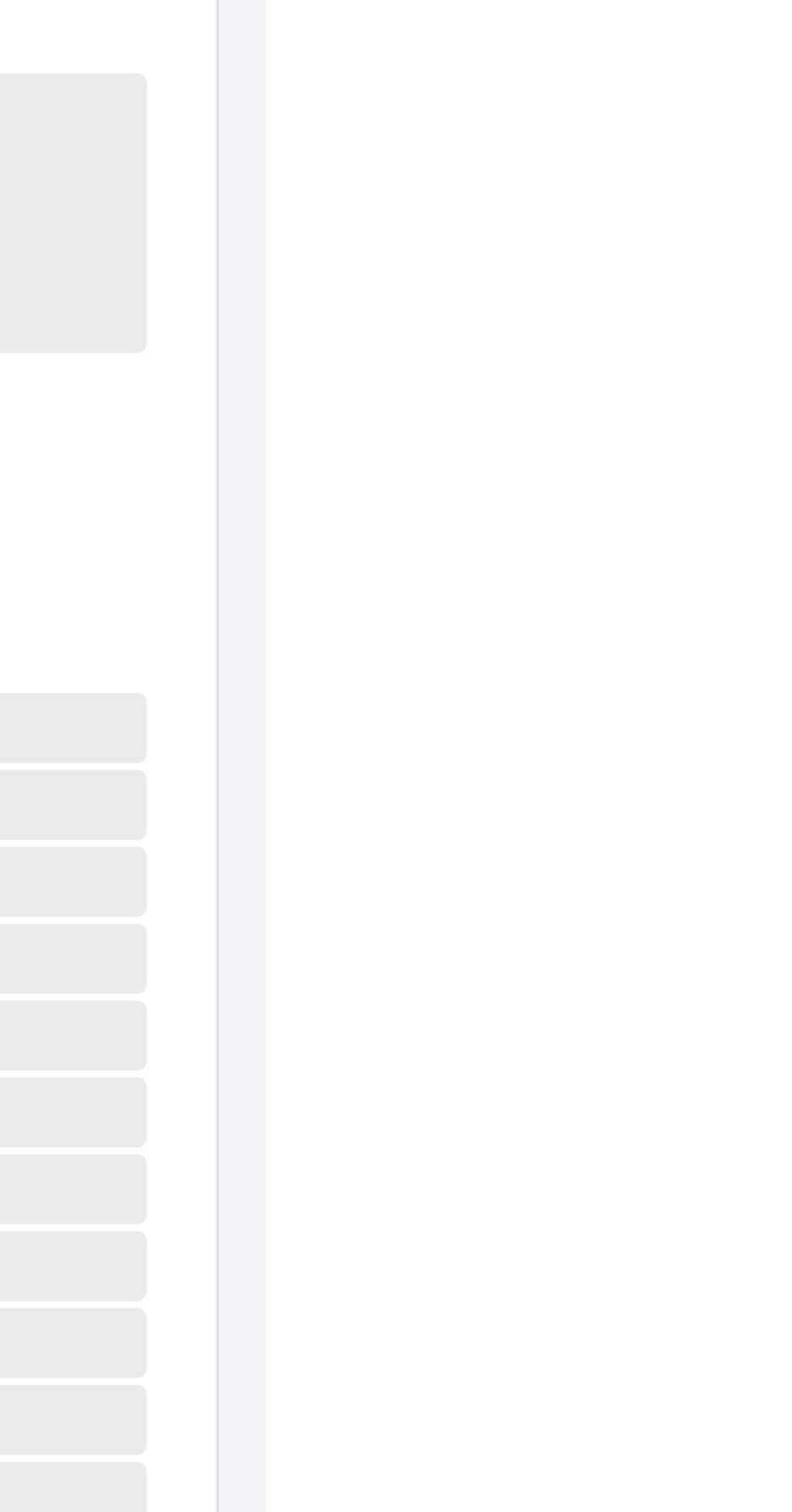
click at [776, 203] on div "×" at bounding box center [763, 192] width 24 height 22
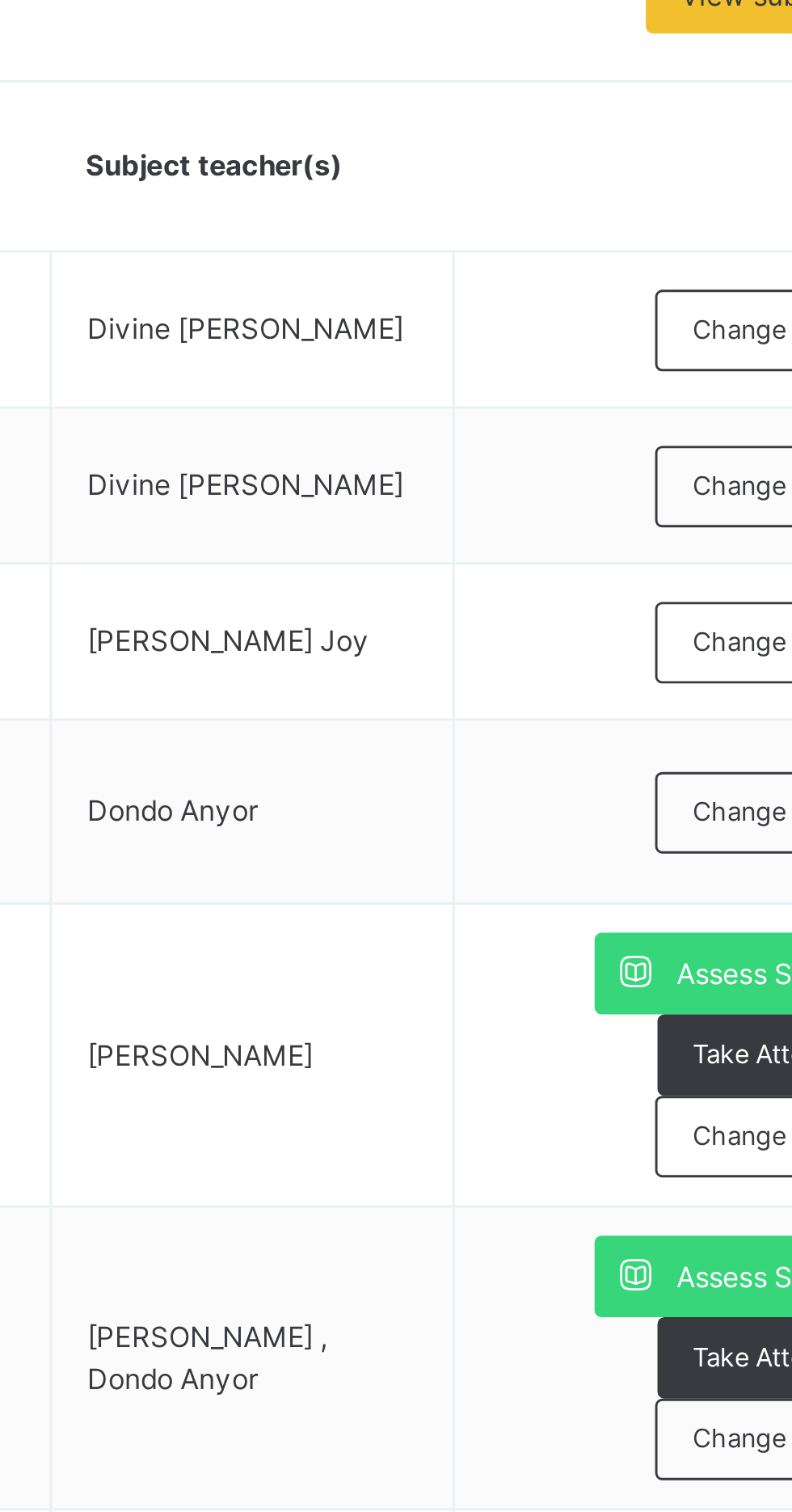
click at [703, 417] on span "View subject result" at bounding box center [709, 421] width 86 height 15
click at [0, 0] on div "SUBJECT RESULT × GRADE 3 GOLD: Subject Select... Print Report [PERSON_NAME][GEO…" at bounding box center [0, 0] width 0 height 0
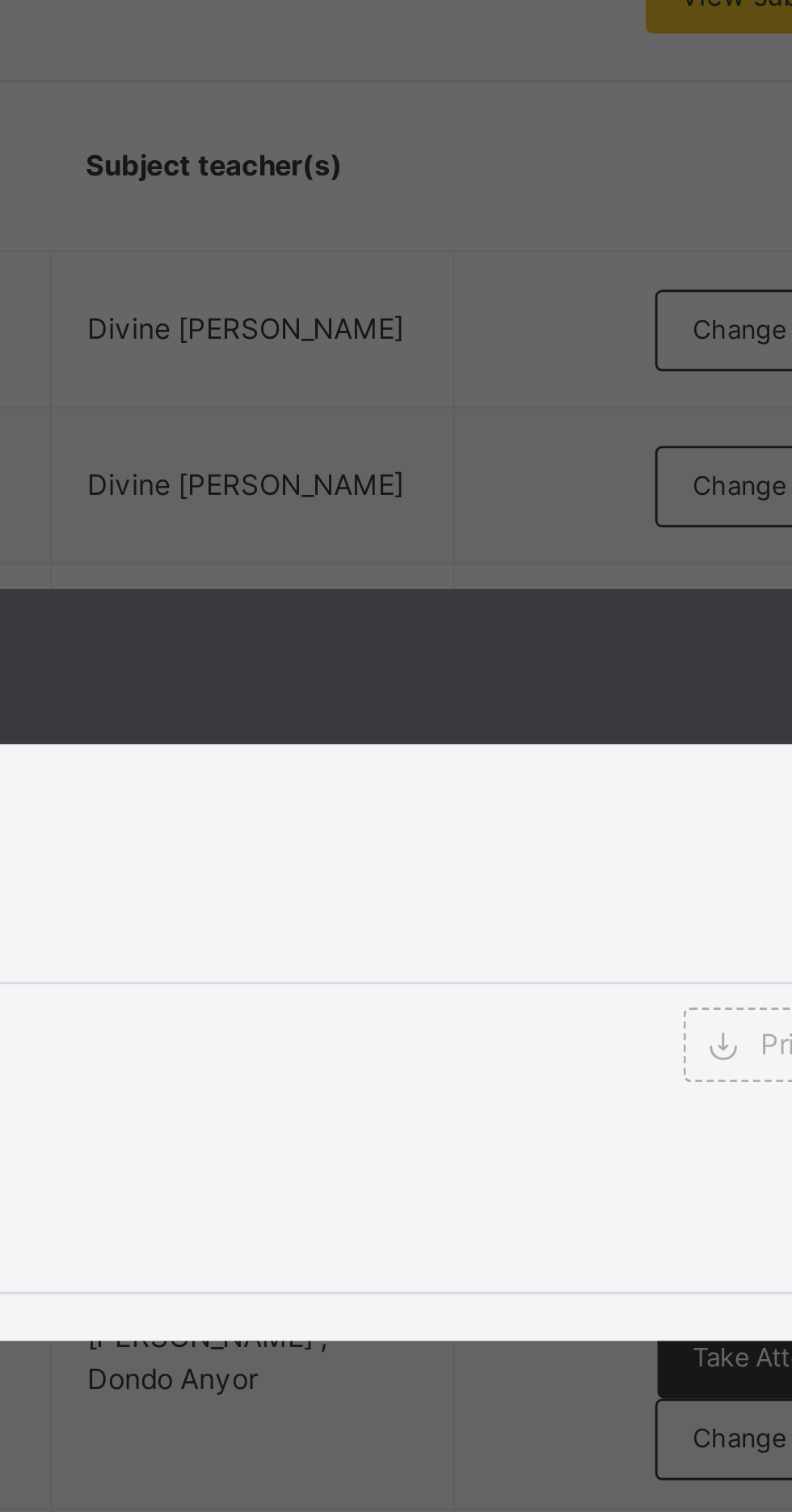
click at [259, 373] on div "SUBJECT RESULT × GRADE 3 GOLD: PHONICS Subject Select... Print Report [PERSON_N…" at bounding box center [396, 756] width 792 height 1512
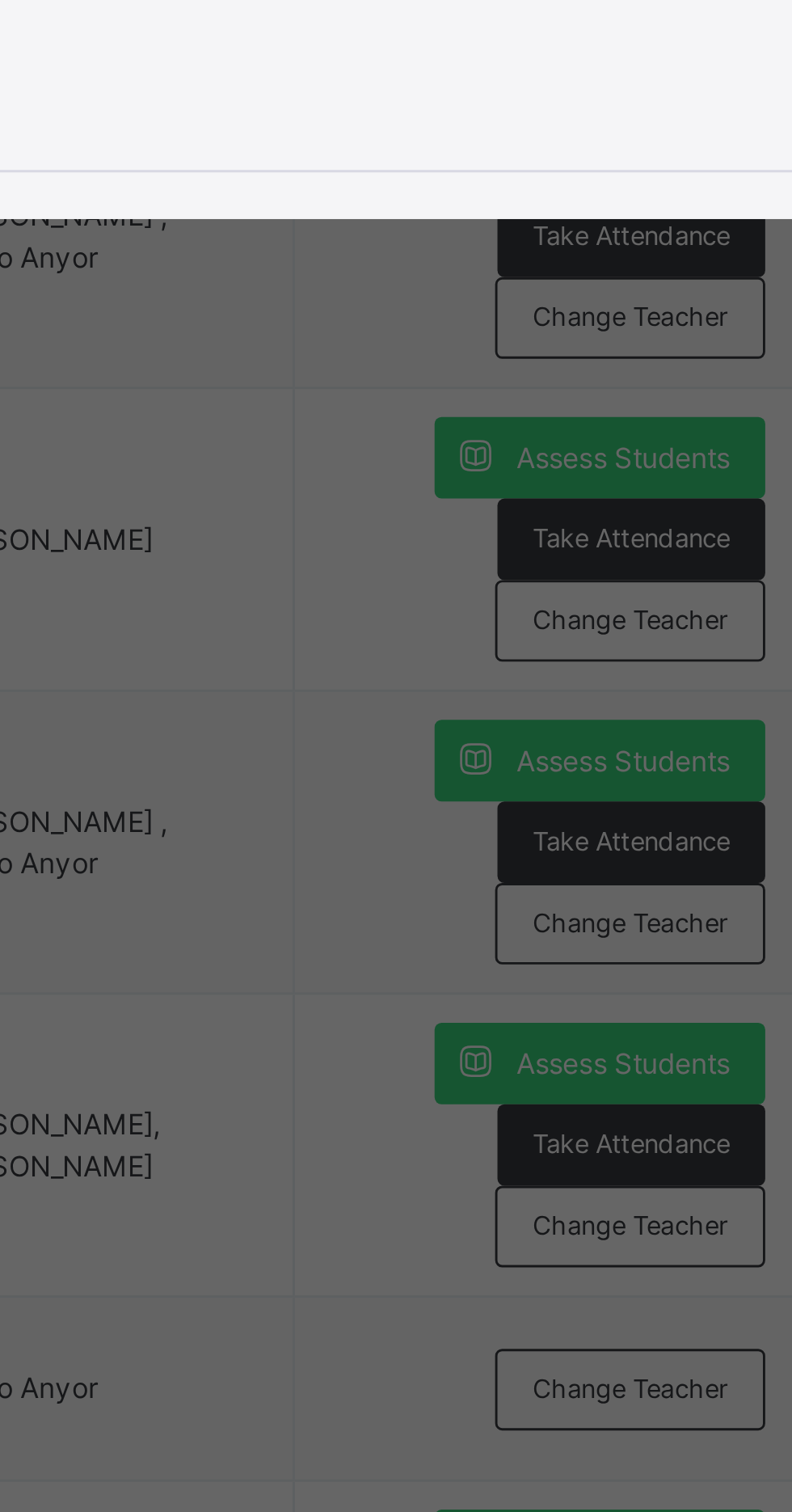
click at [791, 927] on div "SUBJECT RESULT × GRADE 3 GOLD: PHONICS Subject Select... Print Report [PERSON_N…" at bounding box center [396, 756] width 792 height 1512
click at [791, 932] on div "SUBJECT RESULT × GRADE 3 GOLD: PHONICS Subject Select... Print Report [PERSON_N…" at bounding box center [396, 756] width 792 height 1512
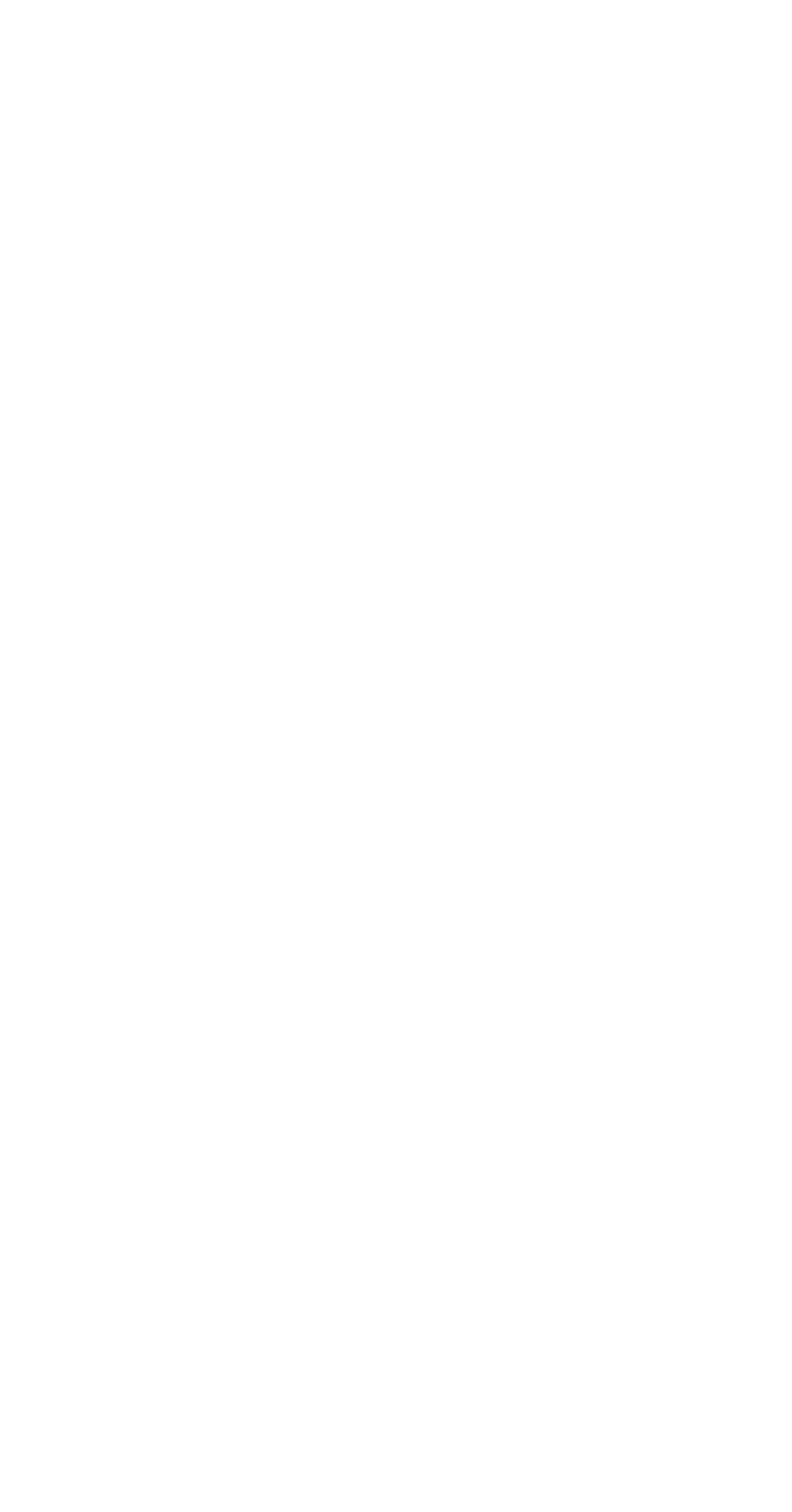
click at [776, 664] on div "×" at bounding box center [763, 653] width 24 height 22
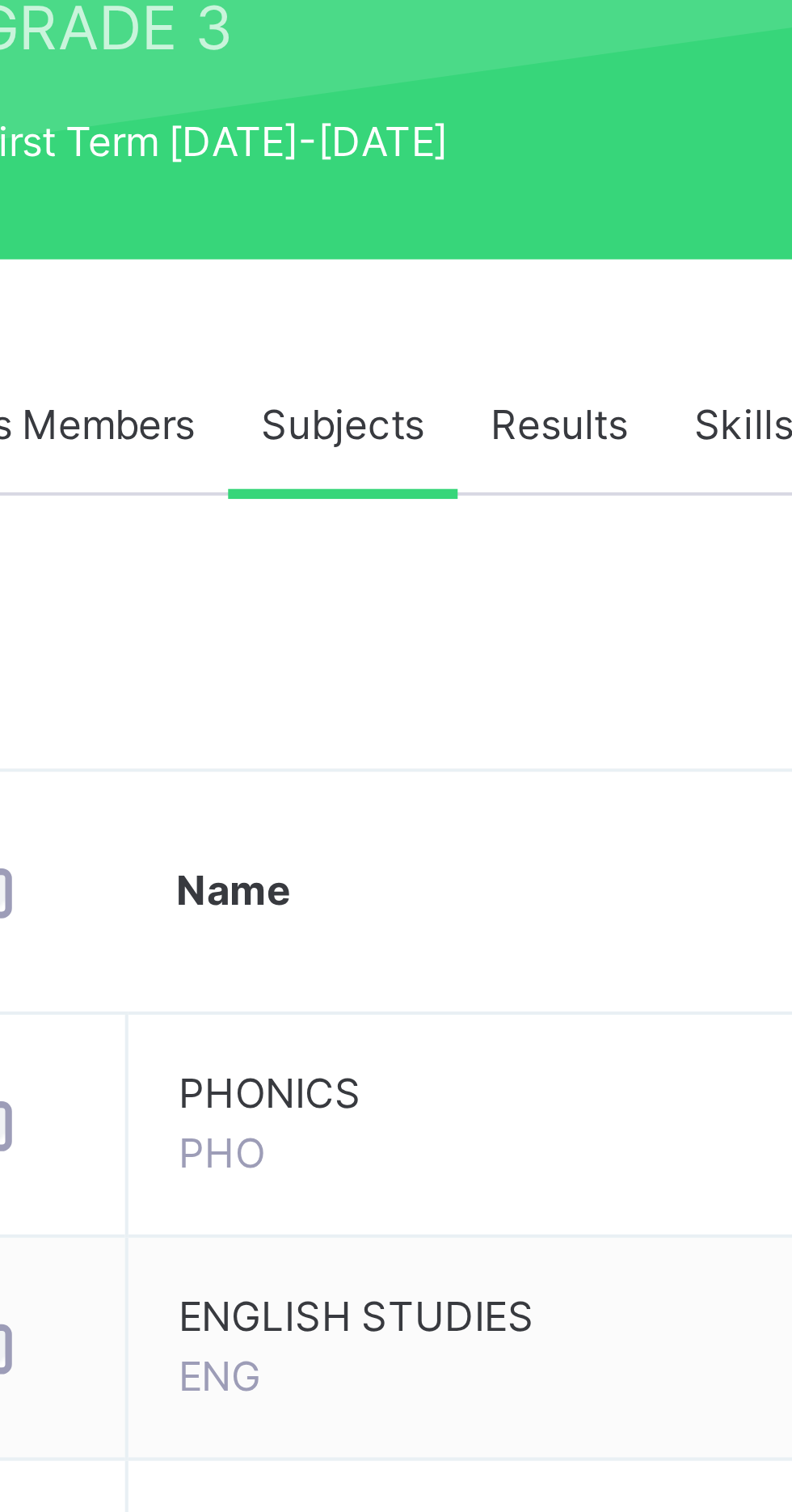
click at [294, 377] on div "Class Members" at bounding box center [266, 366] width 86 height 32
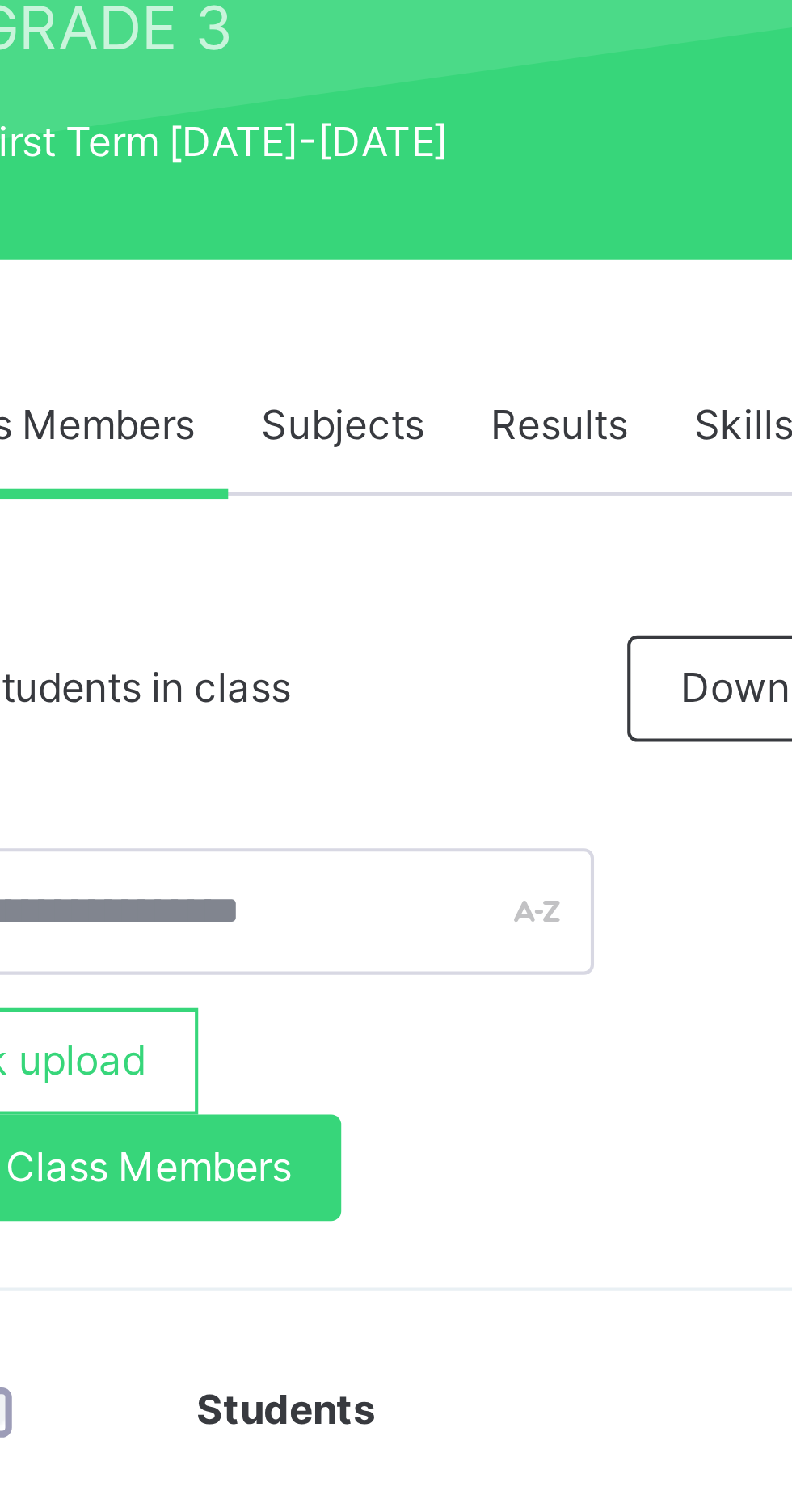
click at [274, 368] on span "Class Members" at bounding box center [266, 366] width 69 height 15
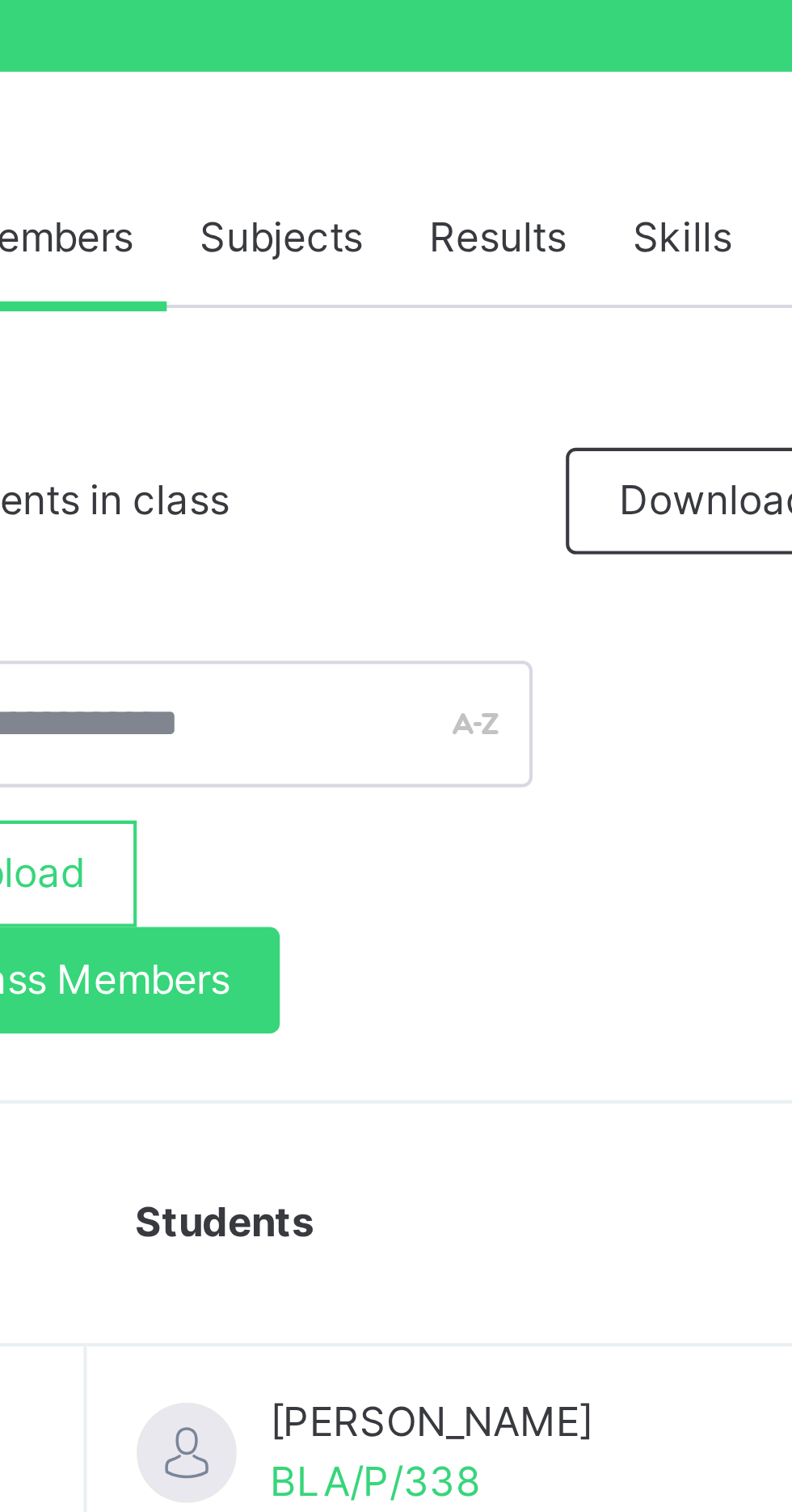
click at [670, 485] on span "View subject profile" at bounding box center [676, 485] width 89 height 15
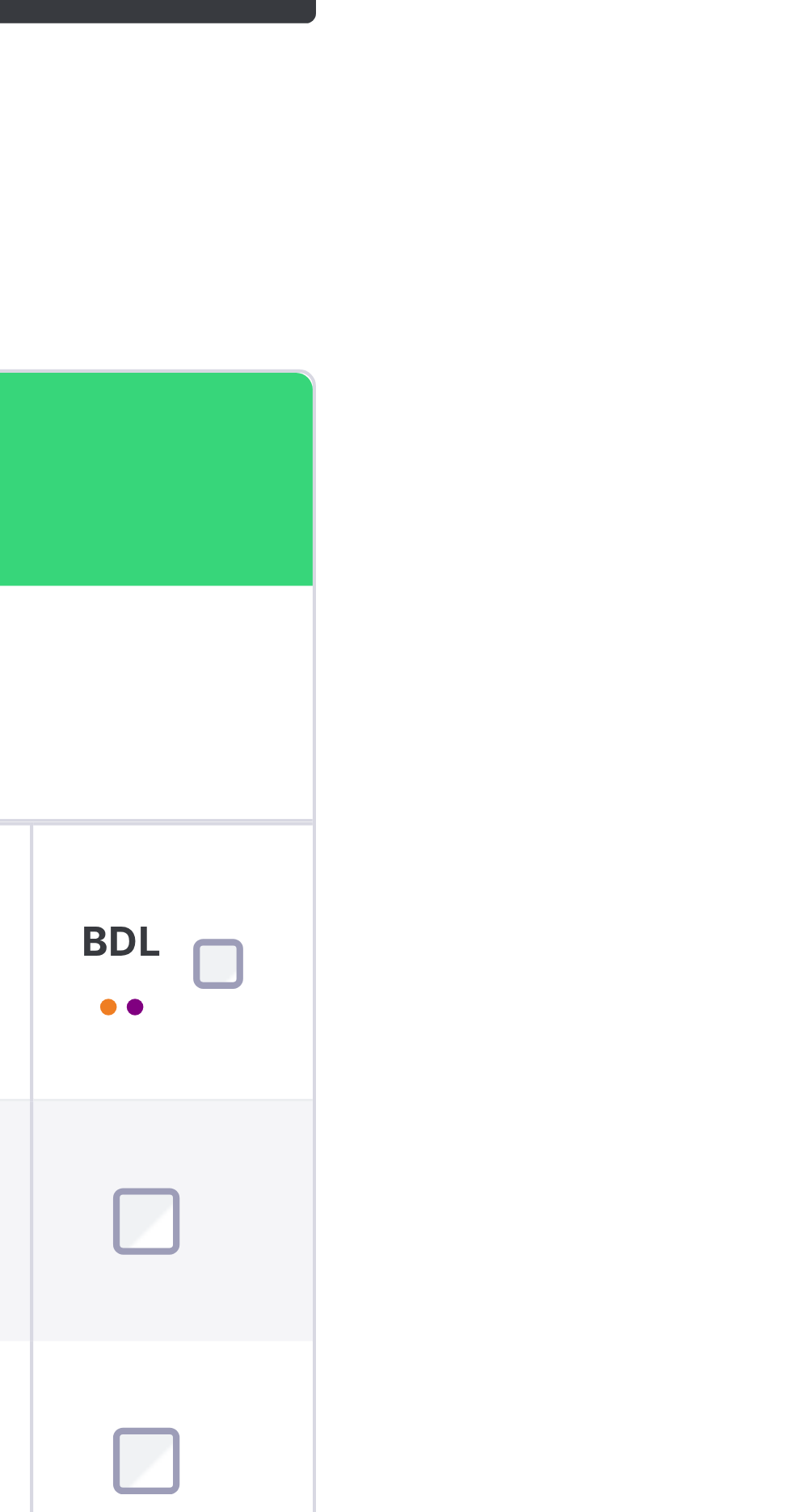
scroll to position [0, 351]
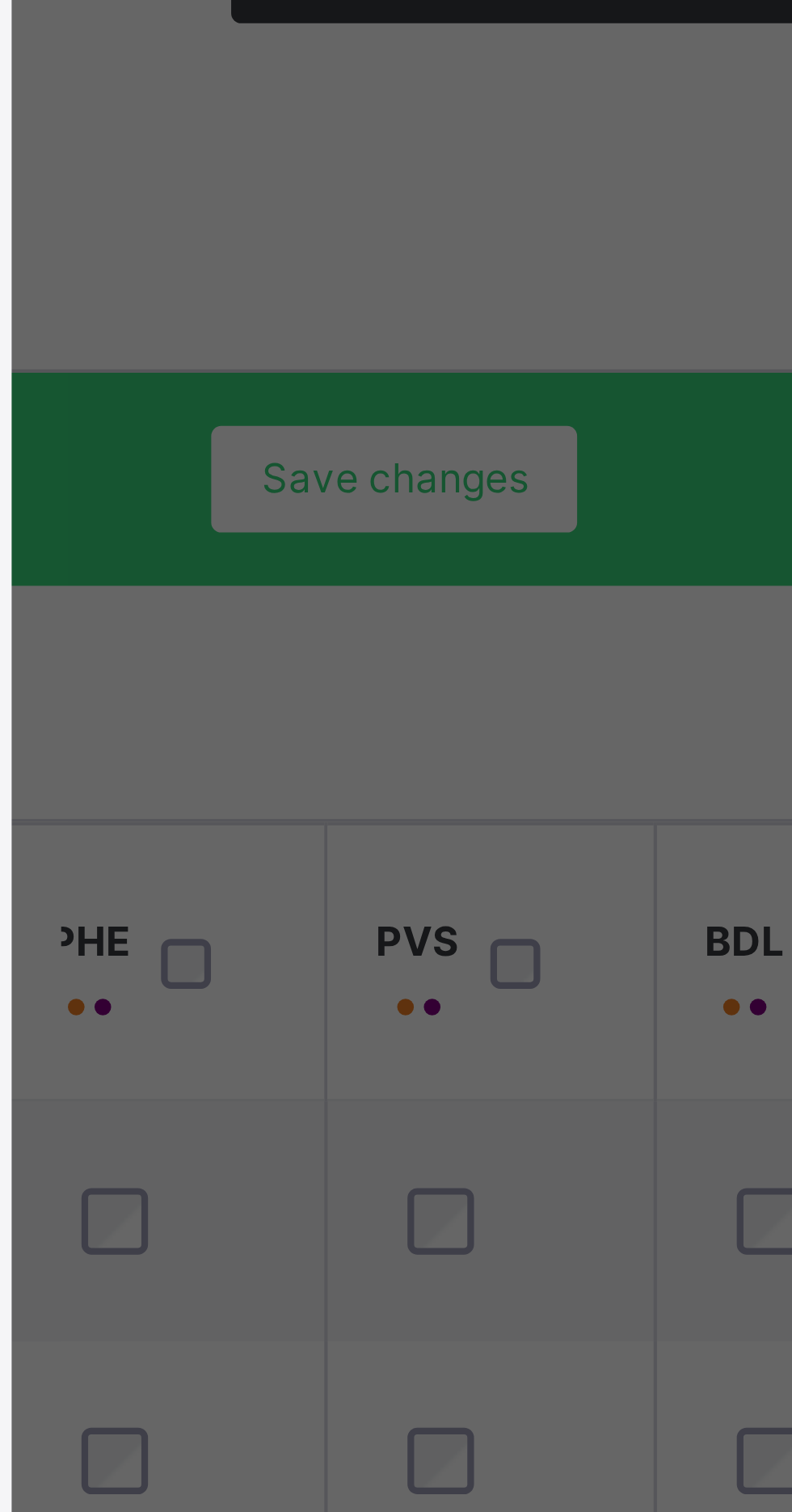
click at [519, 435] on div "×" at bounding box center [511, 418] width 16 height 34
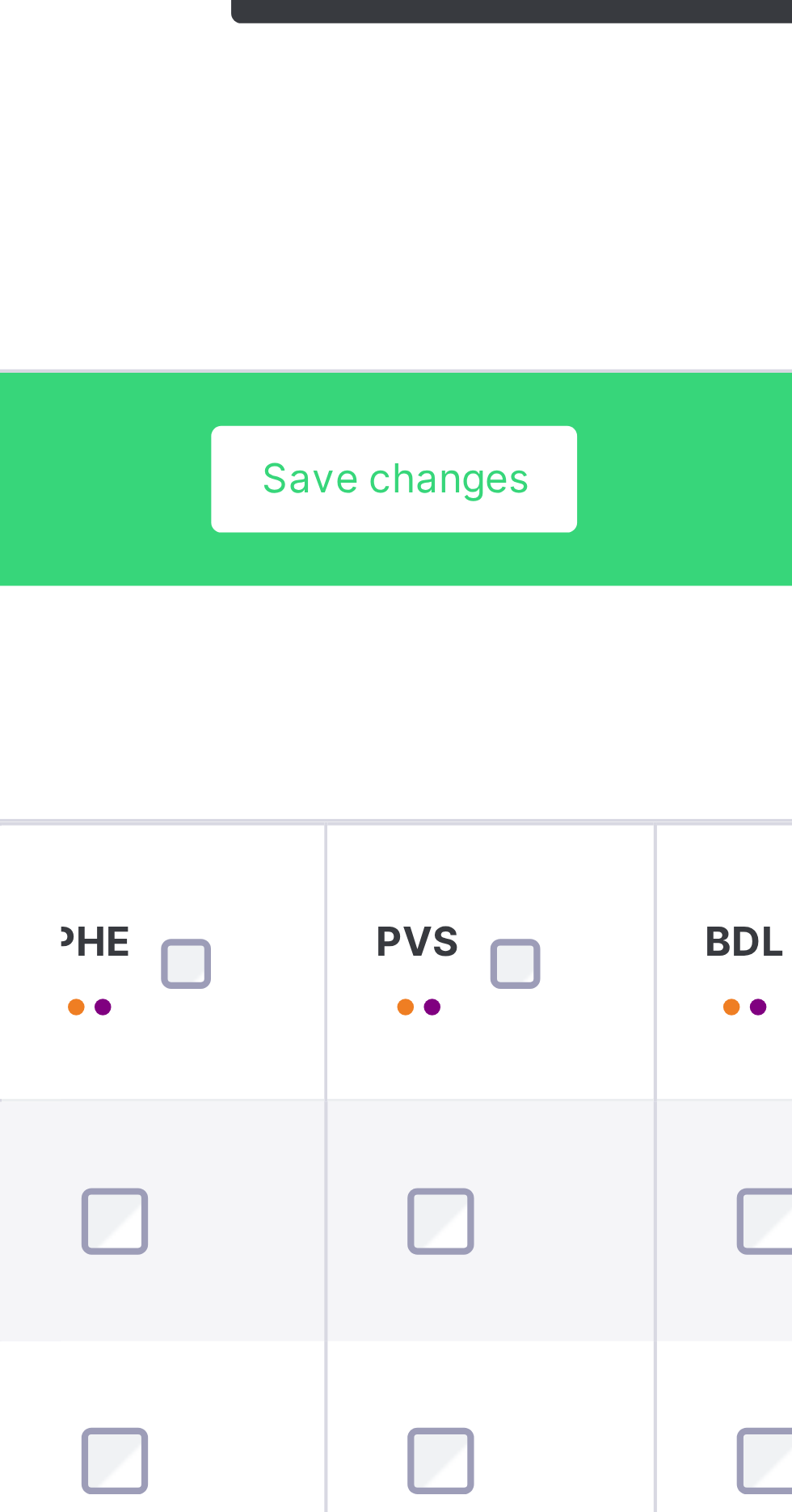
scroll to position [0, 294]
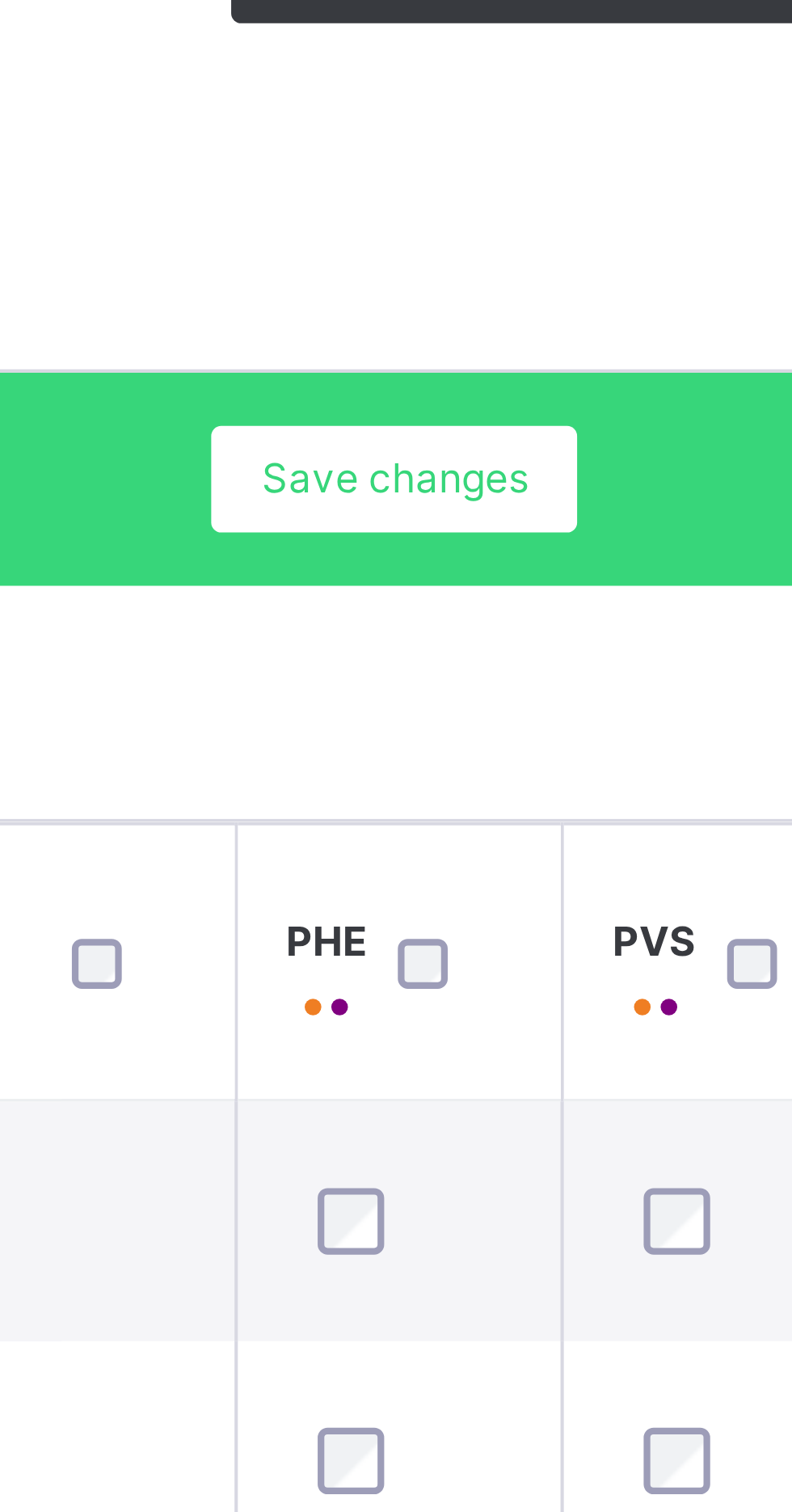
click at [0, 0] on div "× Cancel Done" at bounding box center [0, 0] width 0 height 0
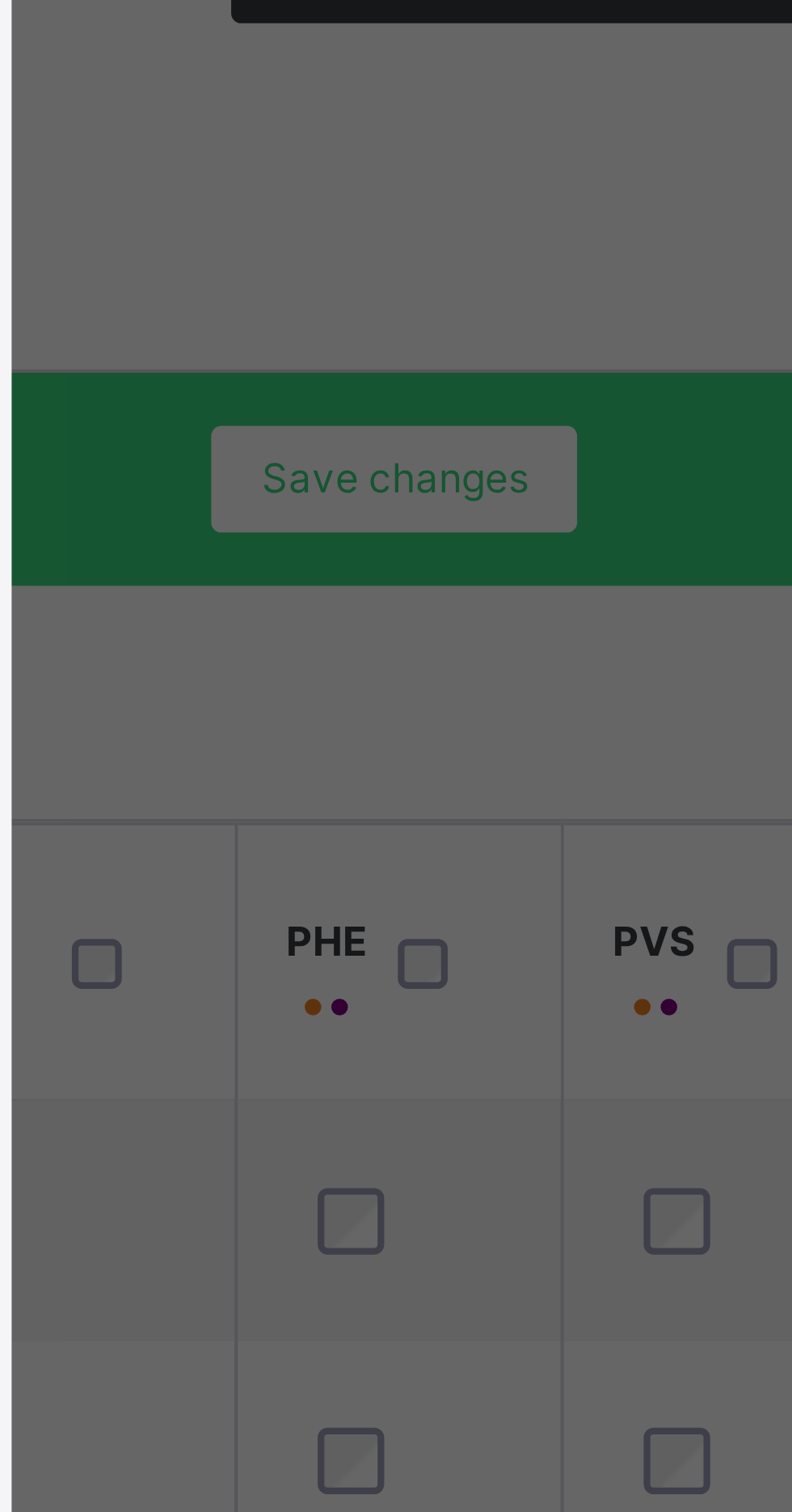
scroll to position [0, 216]
click at [519, 428] on div "×" at bounding box center [511, 410] width 16 height 34
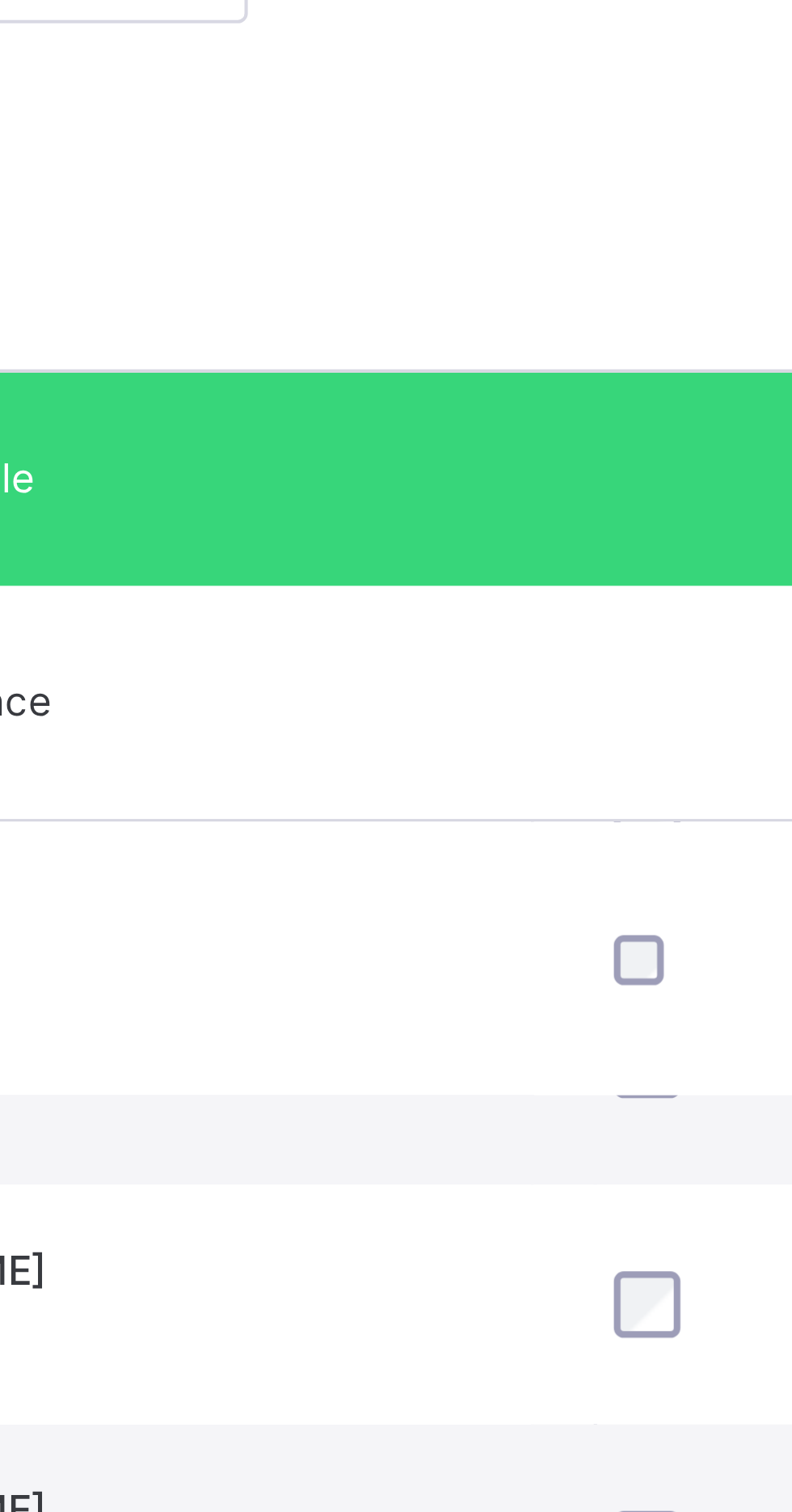
scroll to position [400, 876]
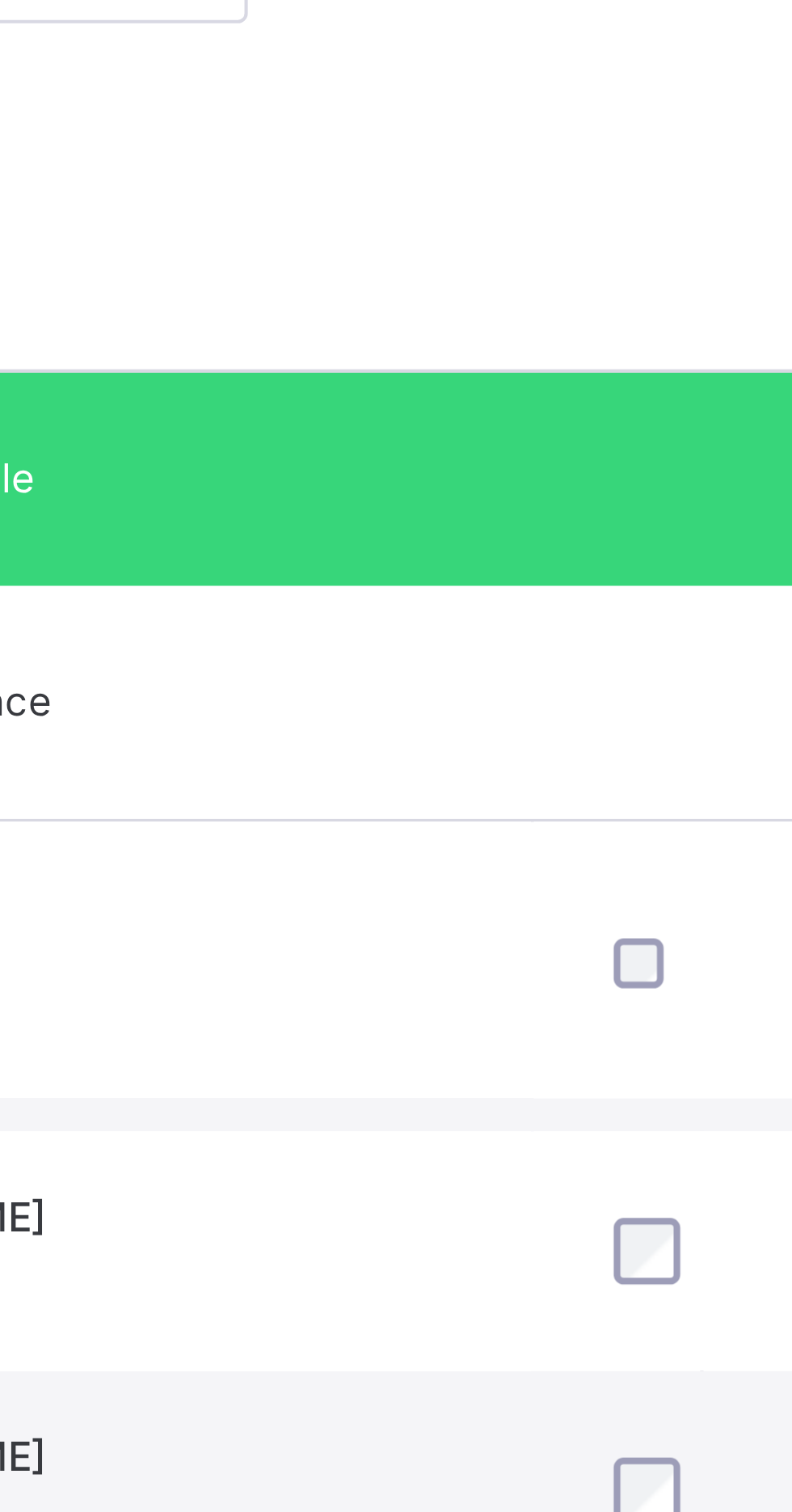
click at [346, 371] on span "Subjects" at bounding box center [336, 366] width 40 height 15
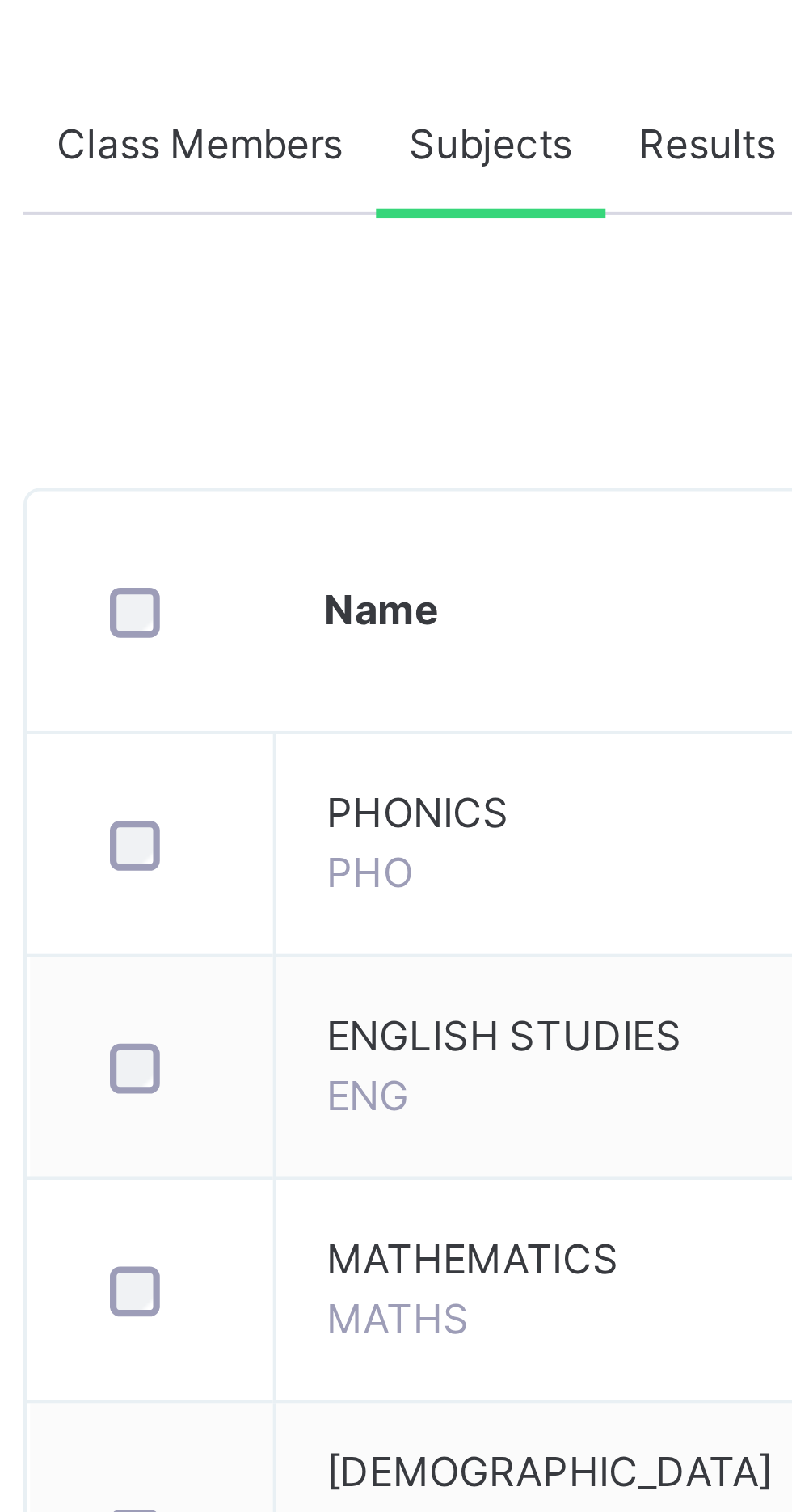
scroll to position [0, 0]
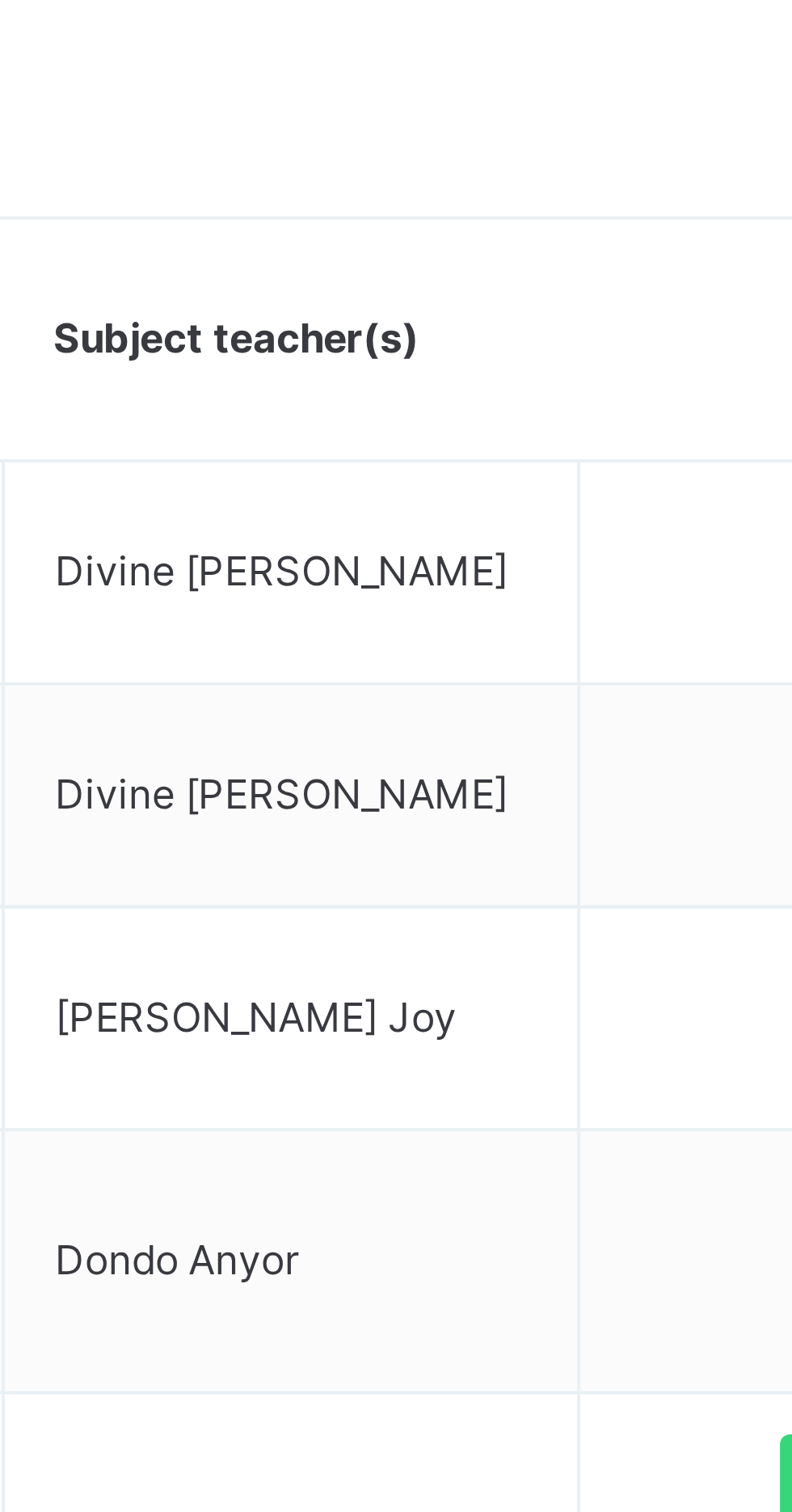
click at [689, 761] on span "Assess Students" at bounding box center [701, 760] width 74 height 15
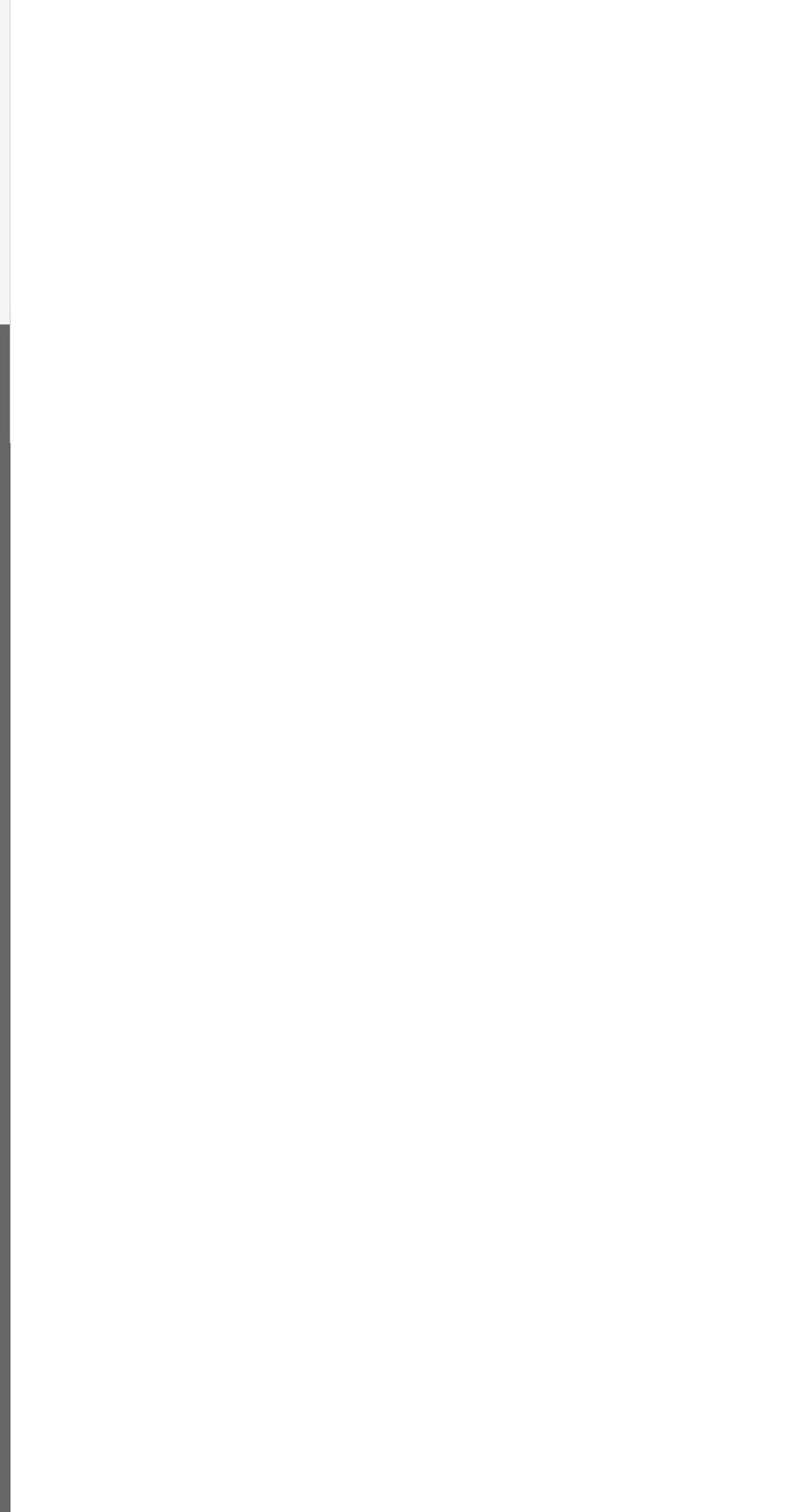
click at [776, 631] on div "×" at bounding box center [763, 620] width 24 height 22
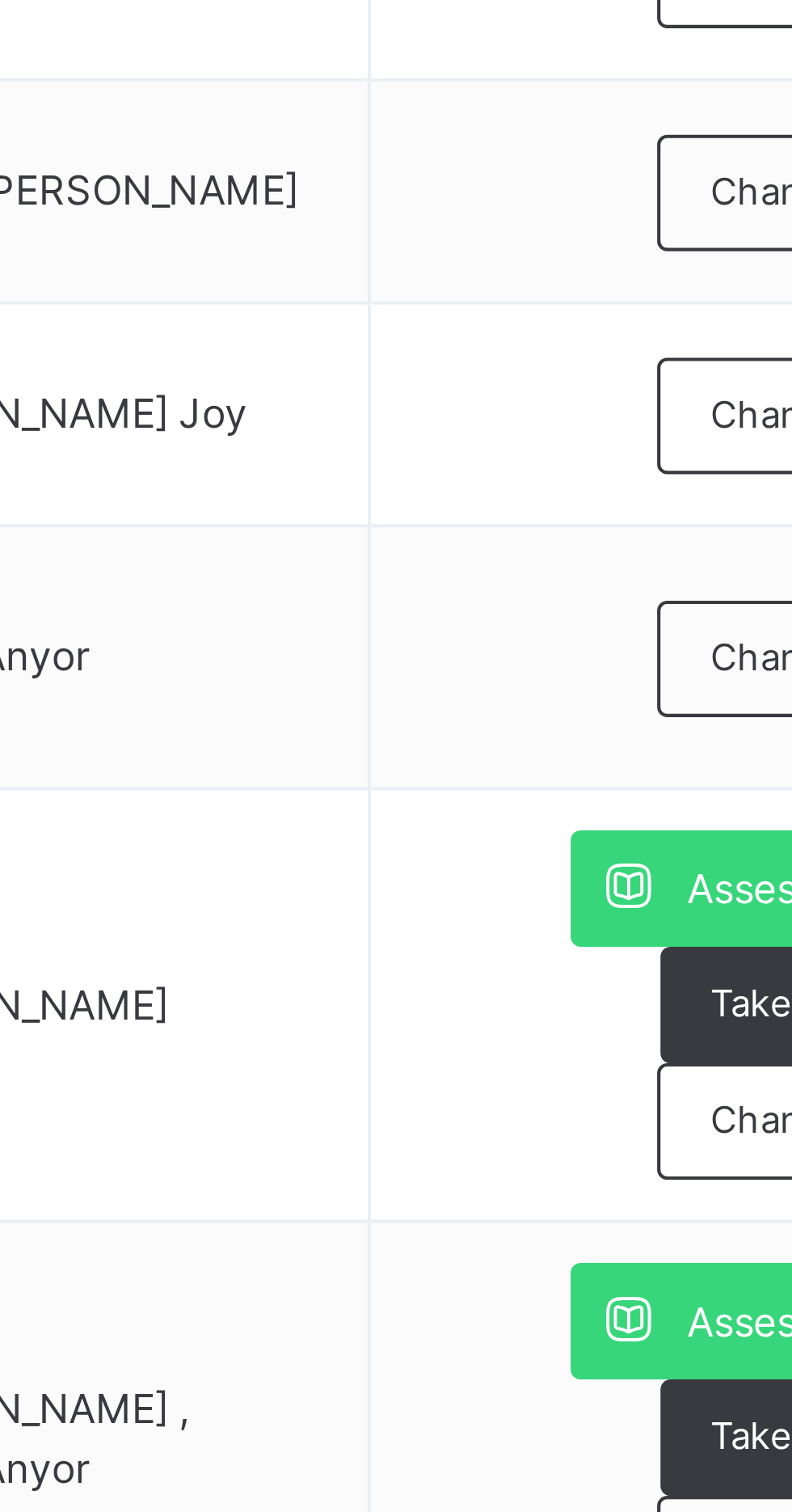
click at [274, 366] on span "Class Members" at bounding box center [266, 366] width 69 height 15
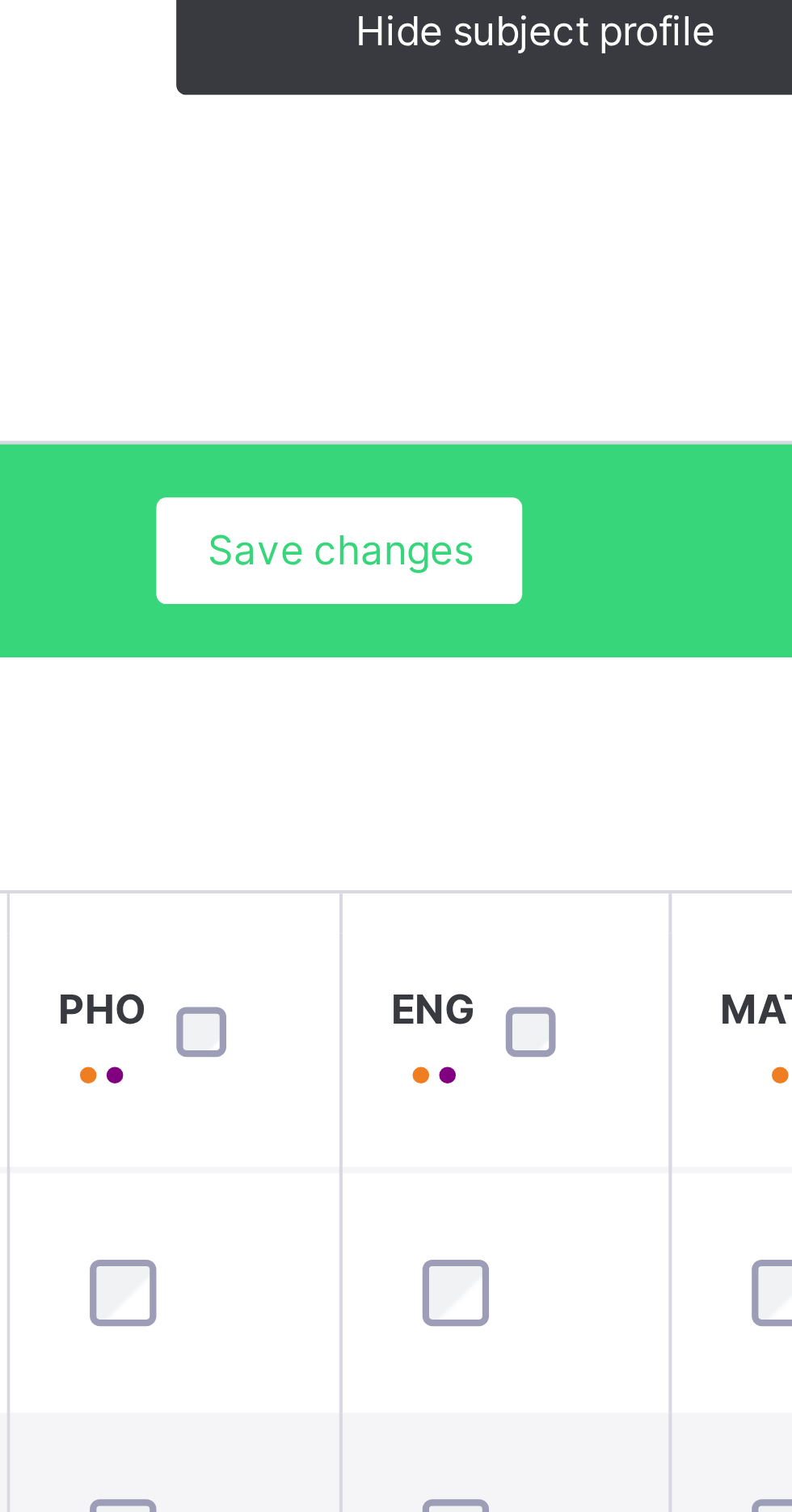
scroll to position [50, 0]
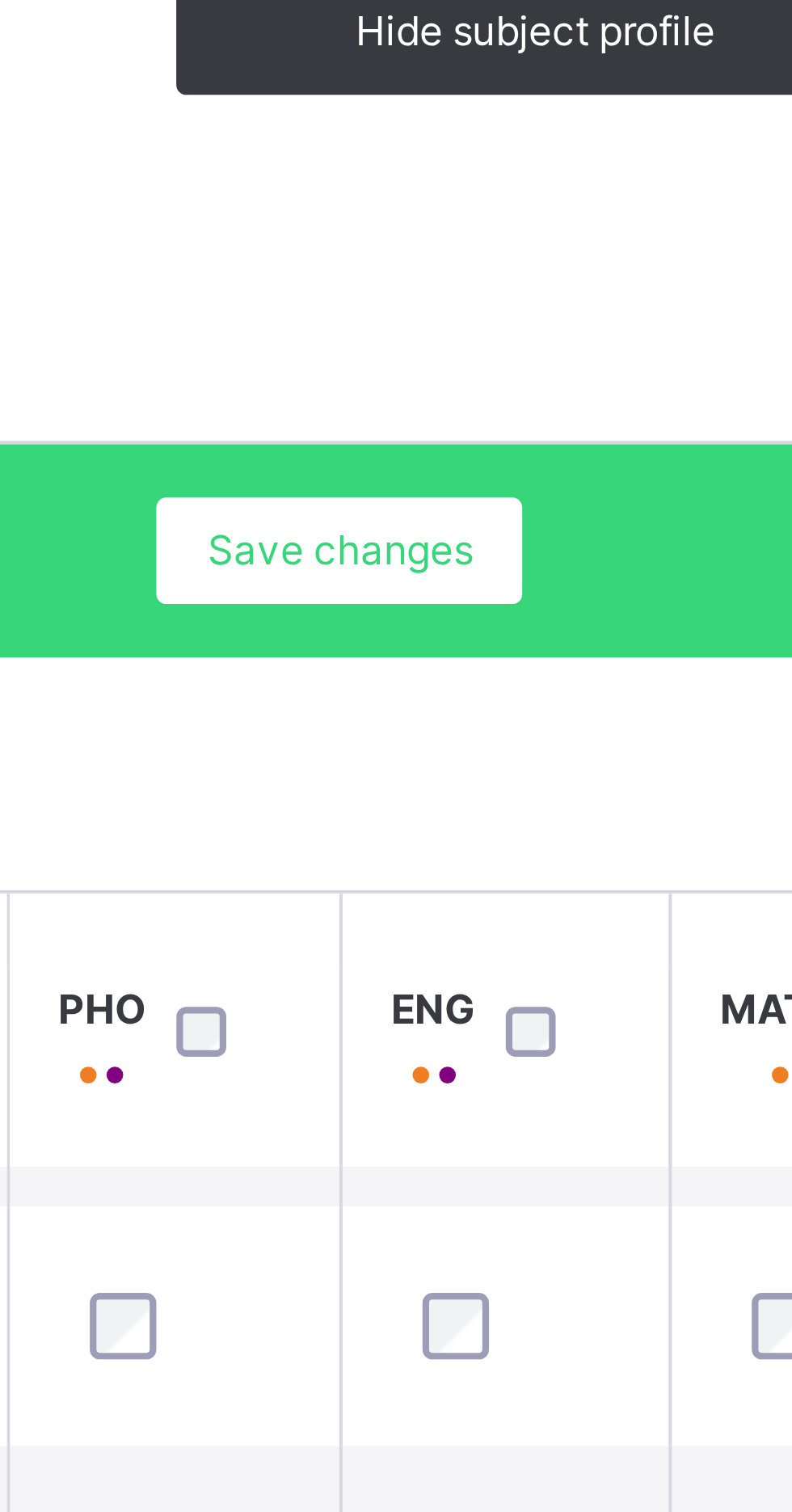
click at [627, 605] on span "Save changes" at bounding box center [628, 607] width 64 height 15
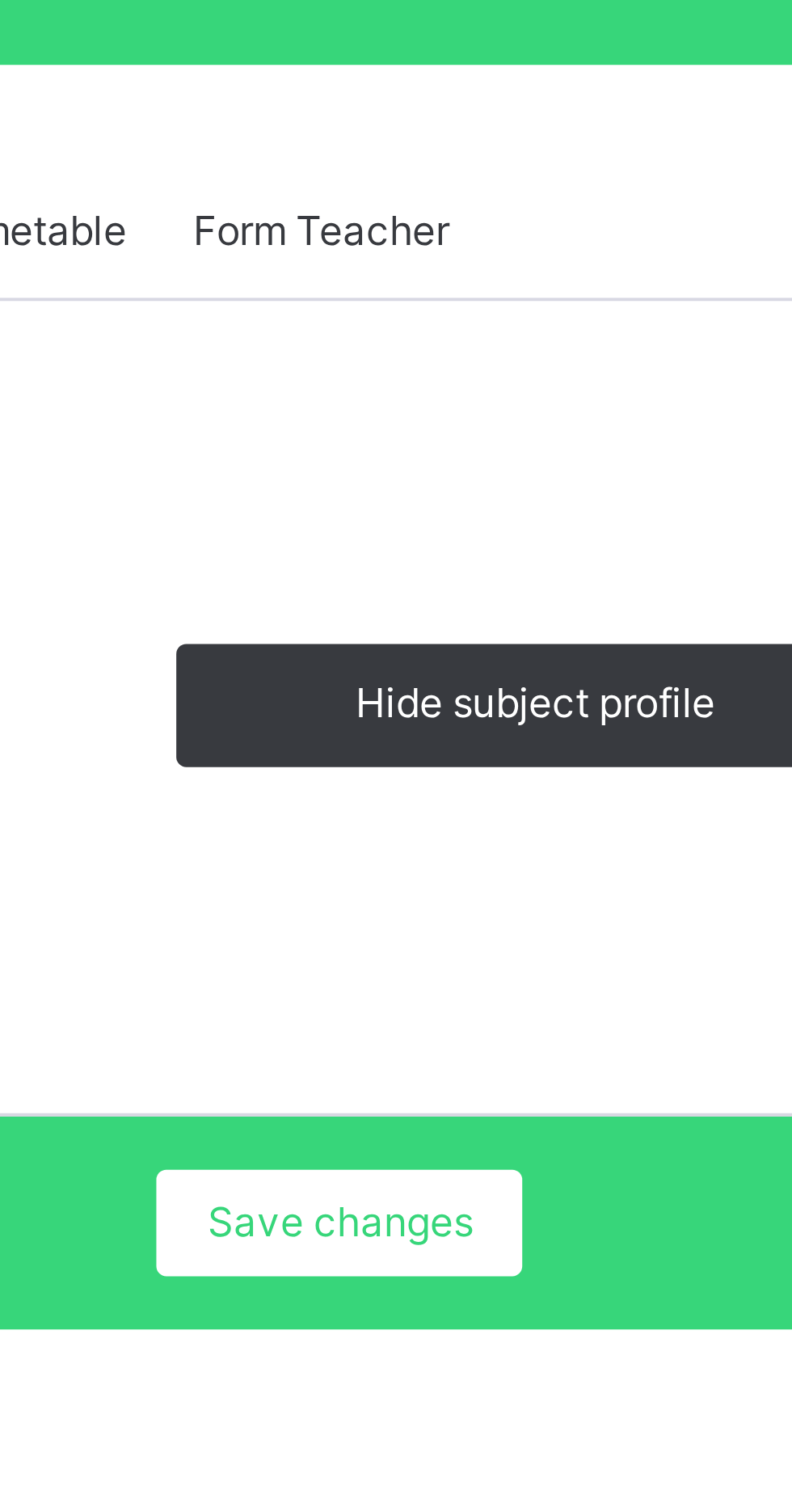
scroll to position [215, 0]
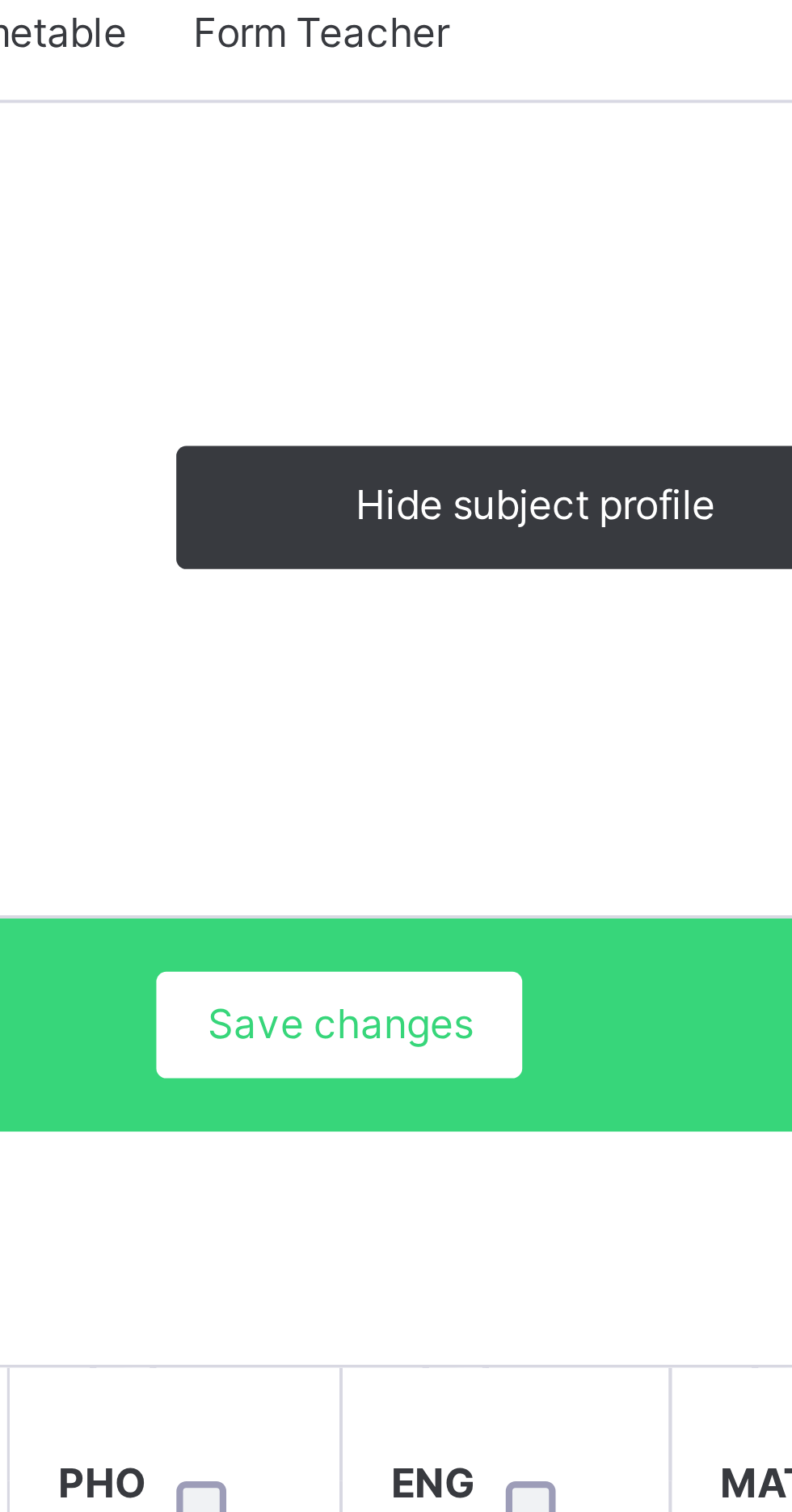
click at [339, 368] on span "Subjects" at bounding box center [336, 366] width 40 height 15
click at [350, 370] on span "Subjects" at bounding box center [336, 366] width 40 height 15
click at [341, 359] on span "Subjects" at bounding box center [336, 366] width 40 height 15
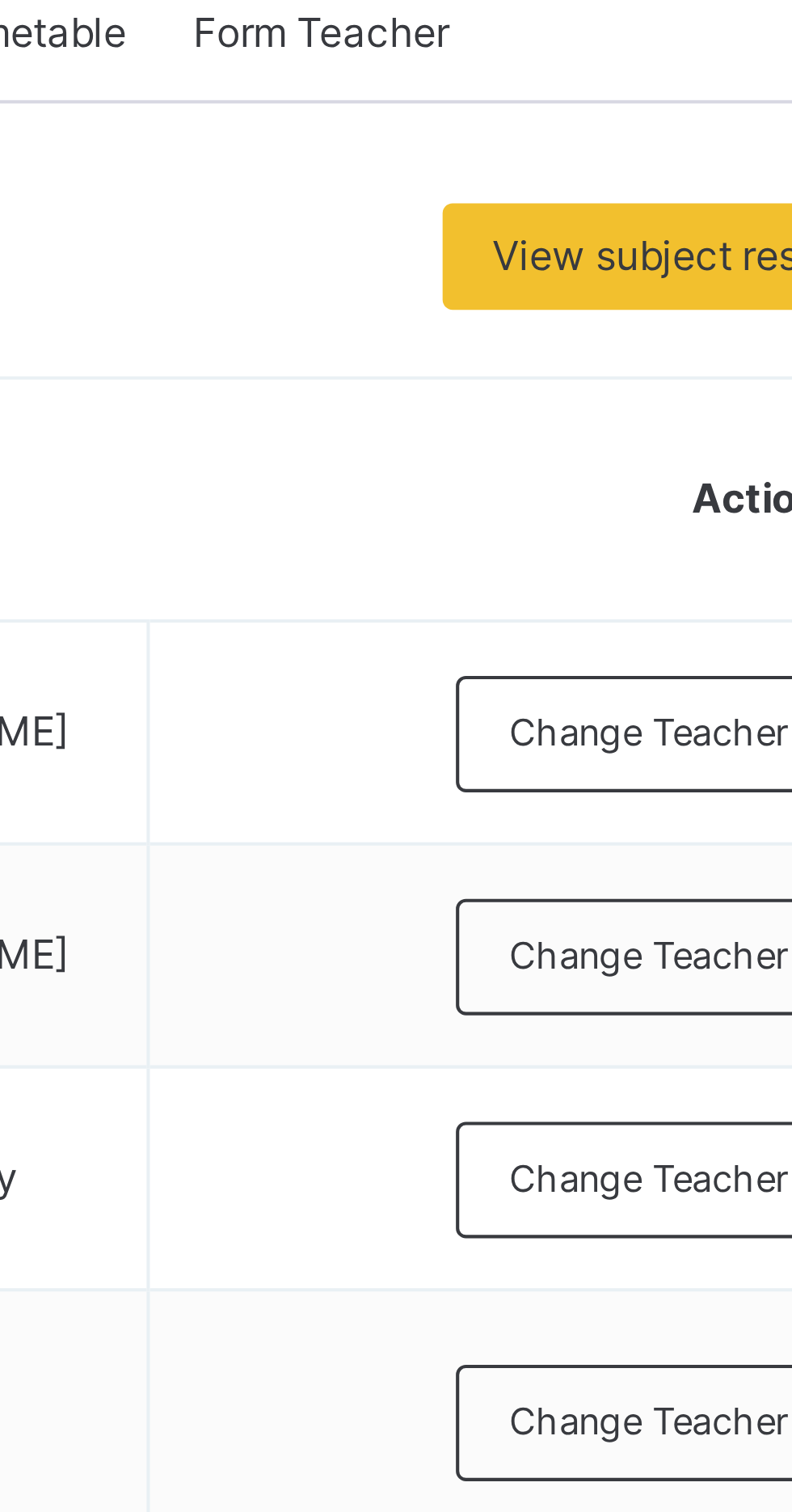
click at [346, 382] on div "Subjects" at bounding box center [336, 366] width 55 height 32
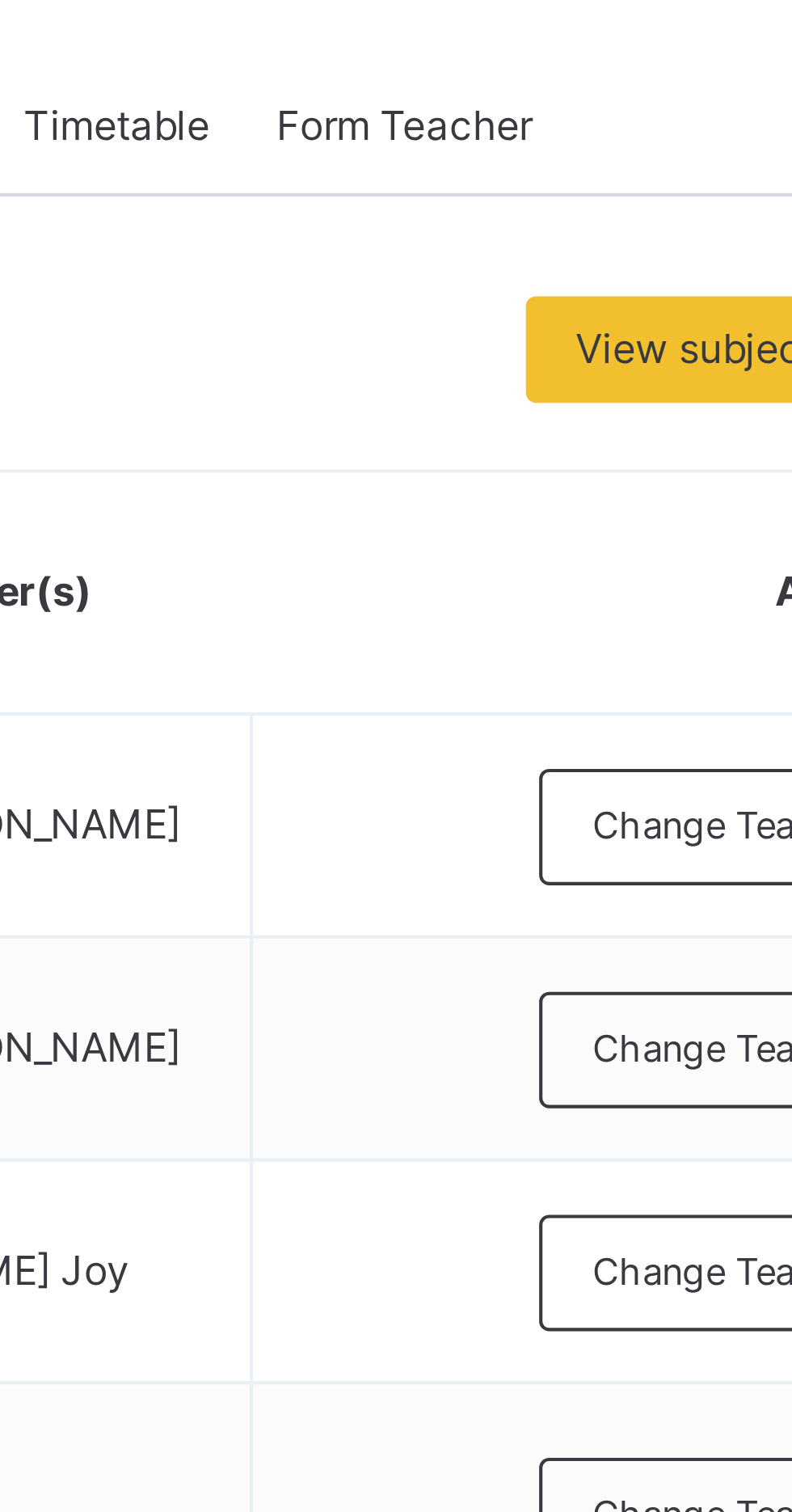
click at [679, 1347] on span "Assess Students" at bounding box center [701, 1350] width 74 height 15
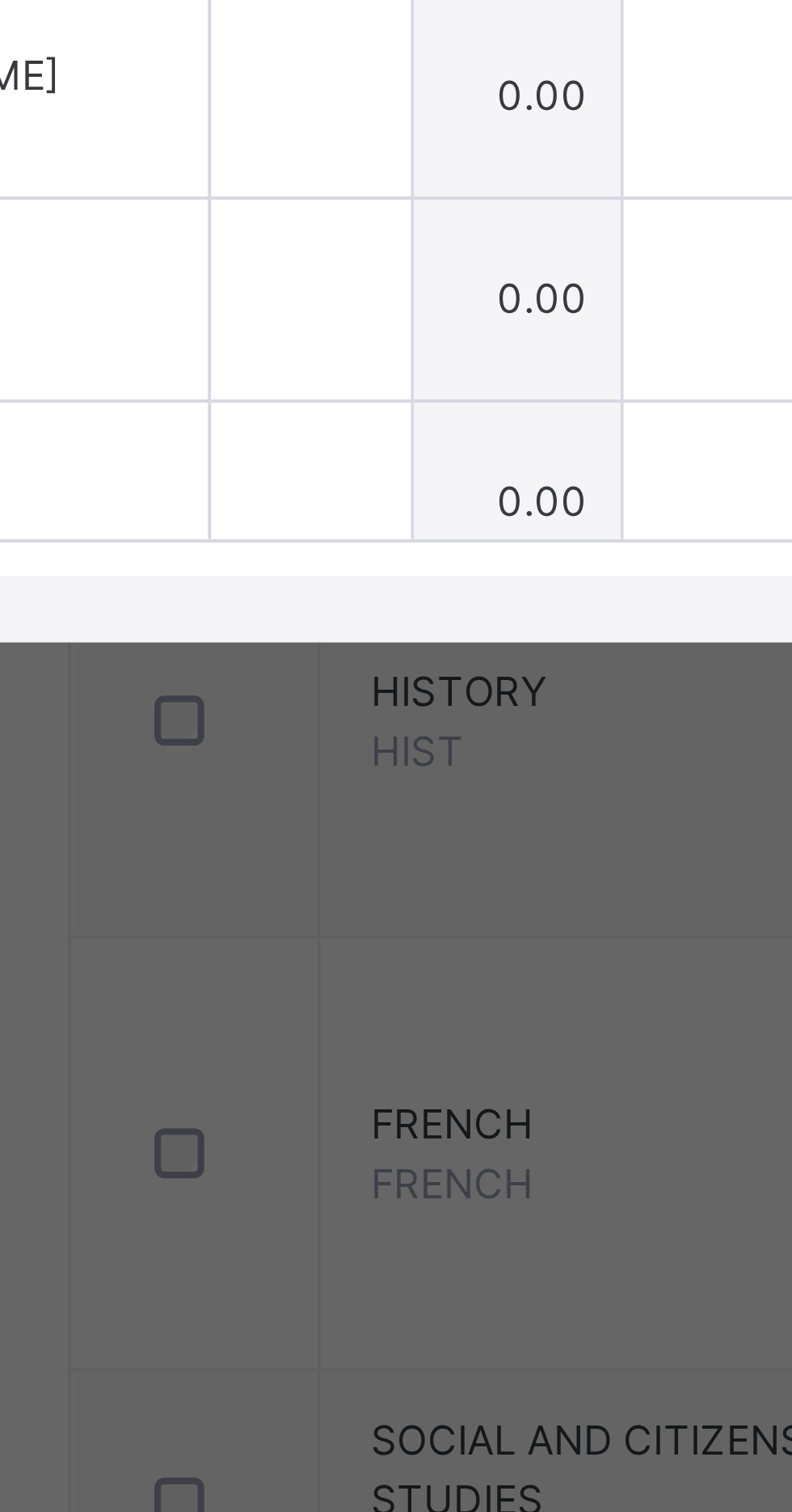
scroll to position [0, 55]
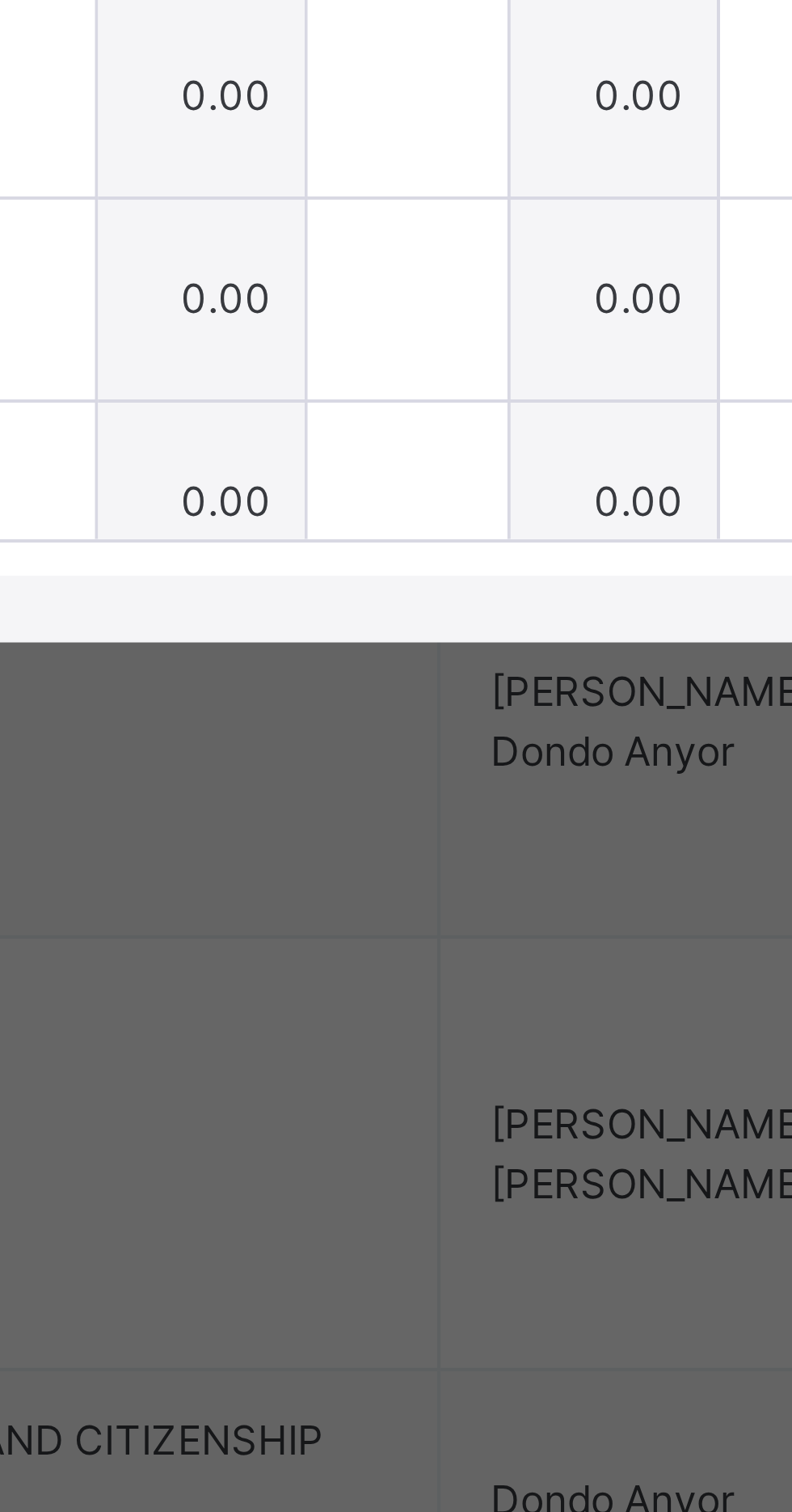
click at [314, 780] on td "0.00" at bounding box center [289, 755] width 51 height 50
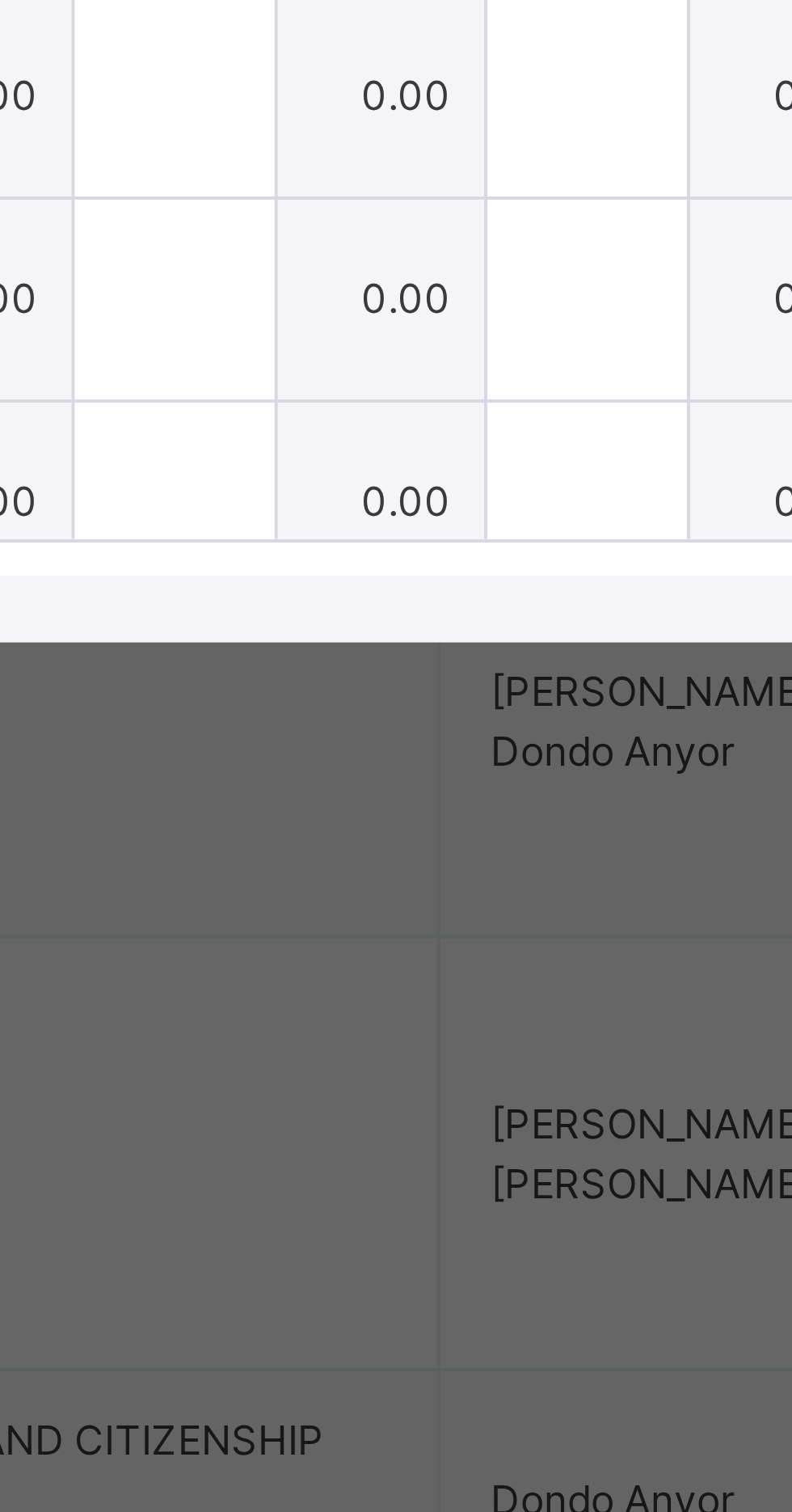
click at [307, 779] on div at bounding box center [282, 754] width 49 height 49
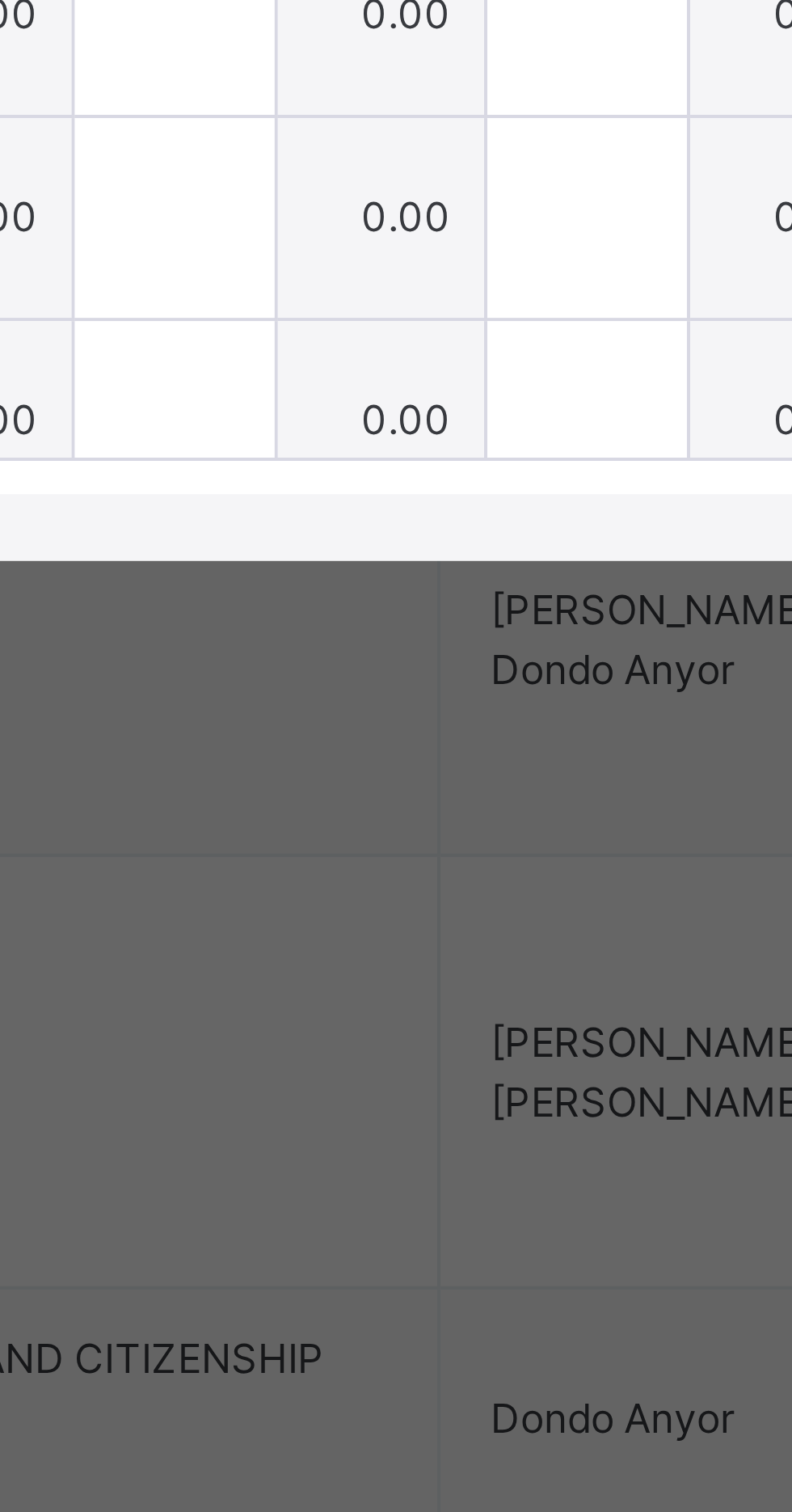
type input "*"
click at [307, 828] on div at bounding box center [282, 804] width 49 height 49
type input "*"
click at [307, 878] on input "text" at bounding box center [282, 853] width 49 height 49
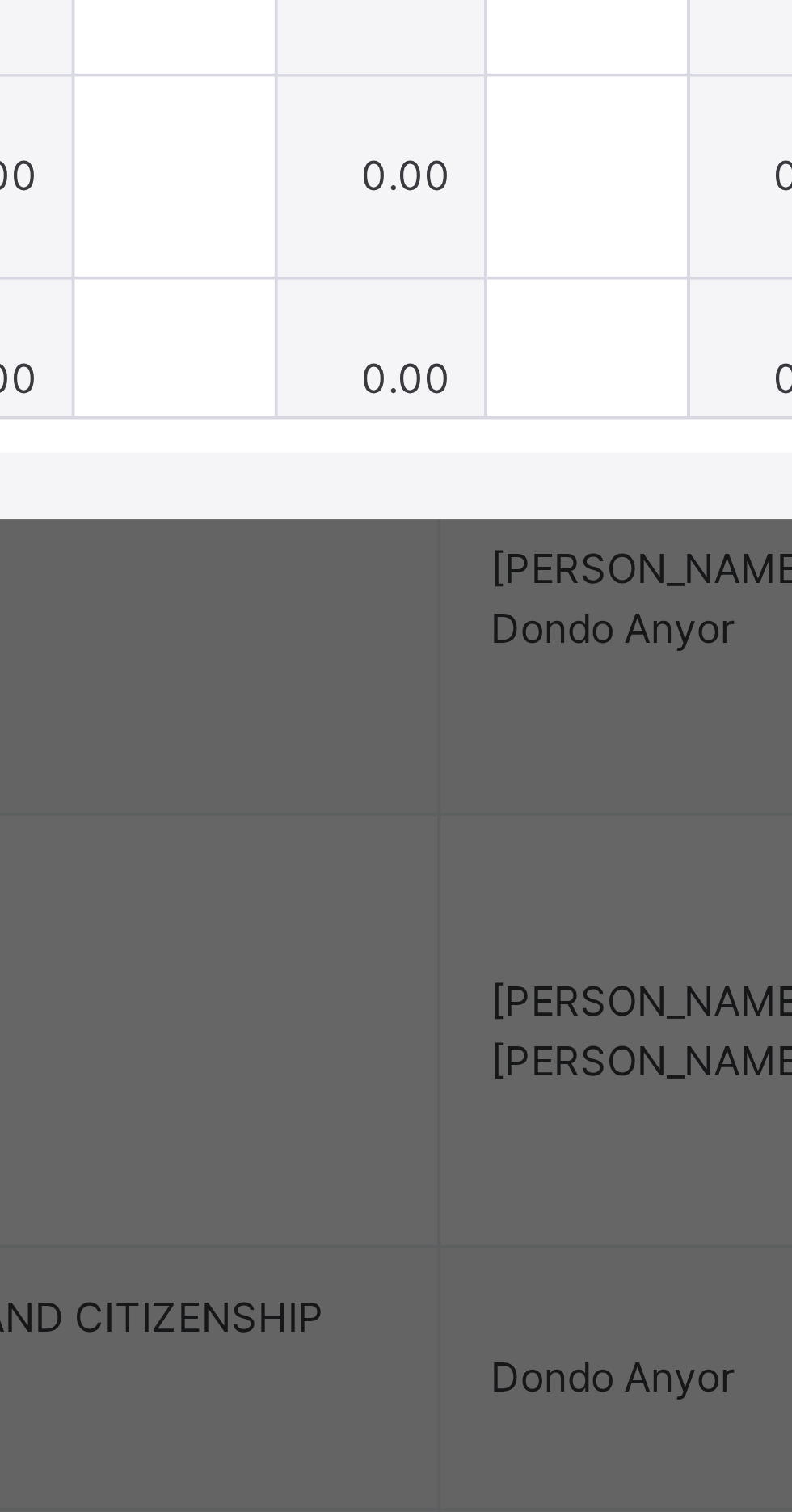
type input "*"
click at [307, 926] on input "text" at bounding box center [282, 902] width 49 height 49
type input "*"
click at [307, 976] on div at bounding box center [282, 951] width 49 height 49
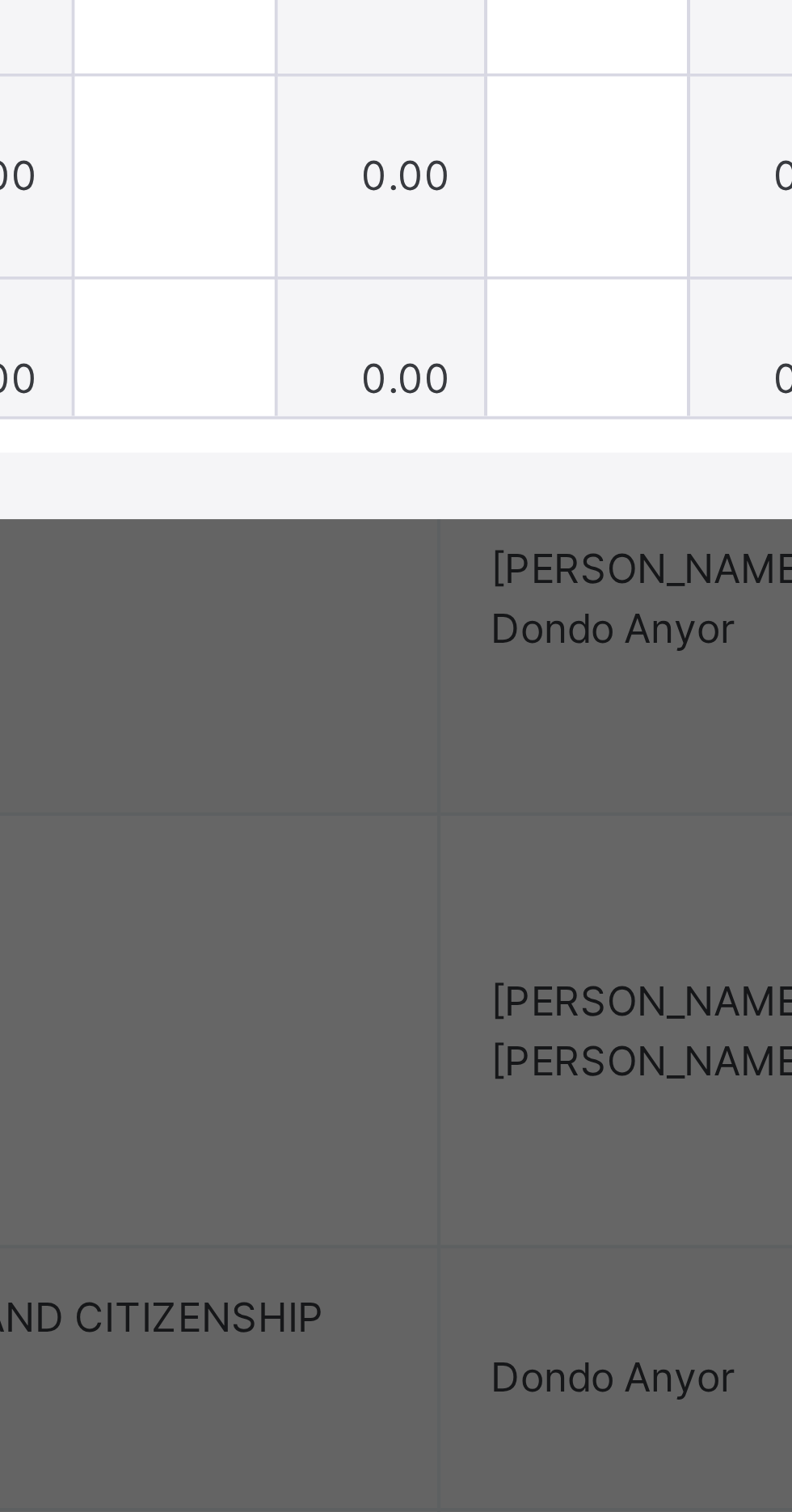
click at [257, 976] on div "[PERSON_NAME] [PERSON_NAME] BLA/P/183" at bounding box center [137, 951] width 240 height 49
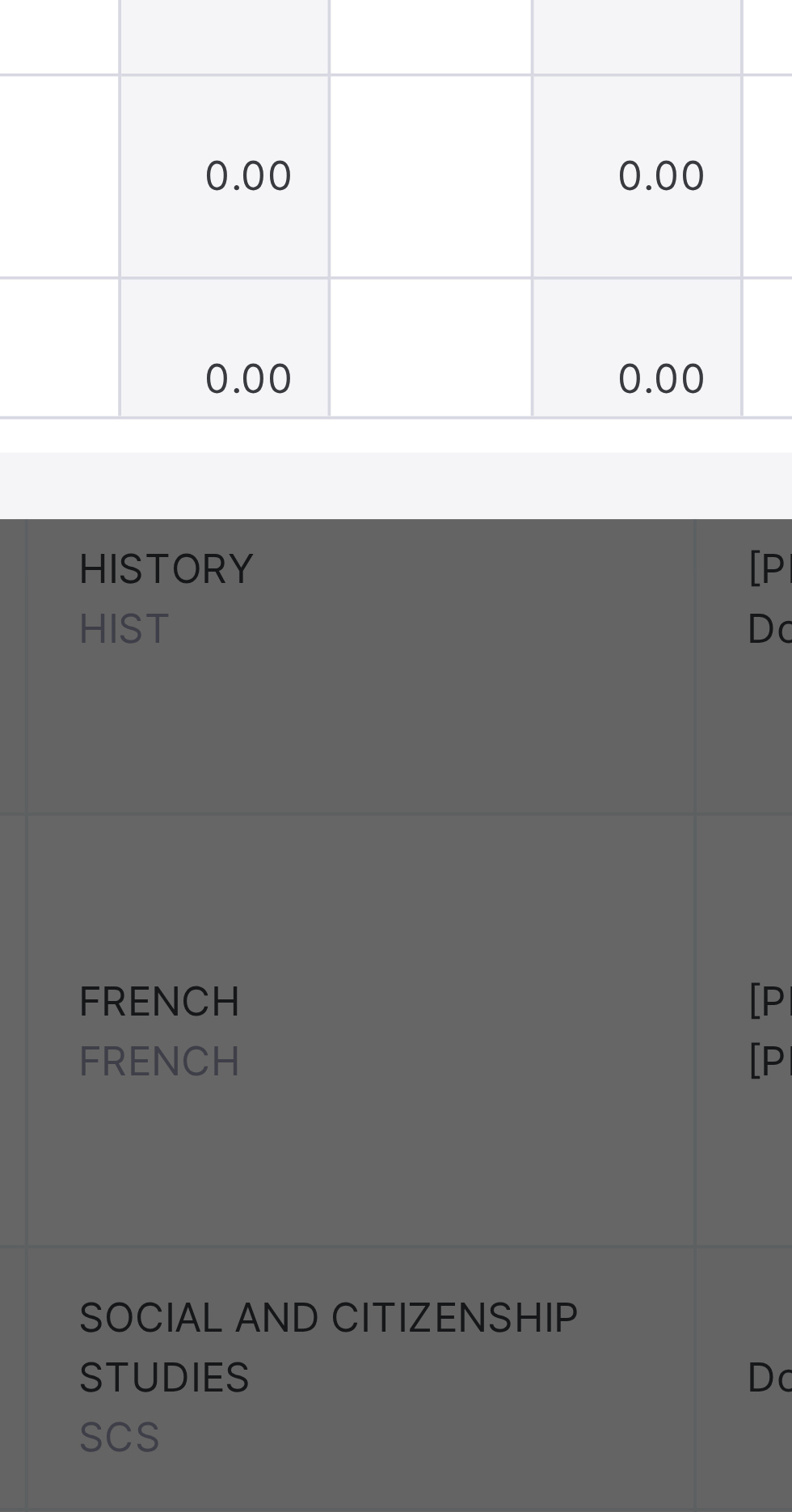
scroll to position [165, 55]
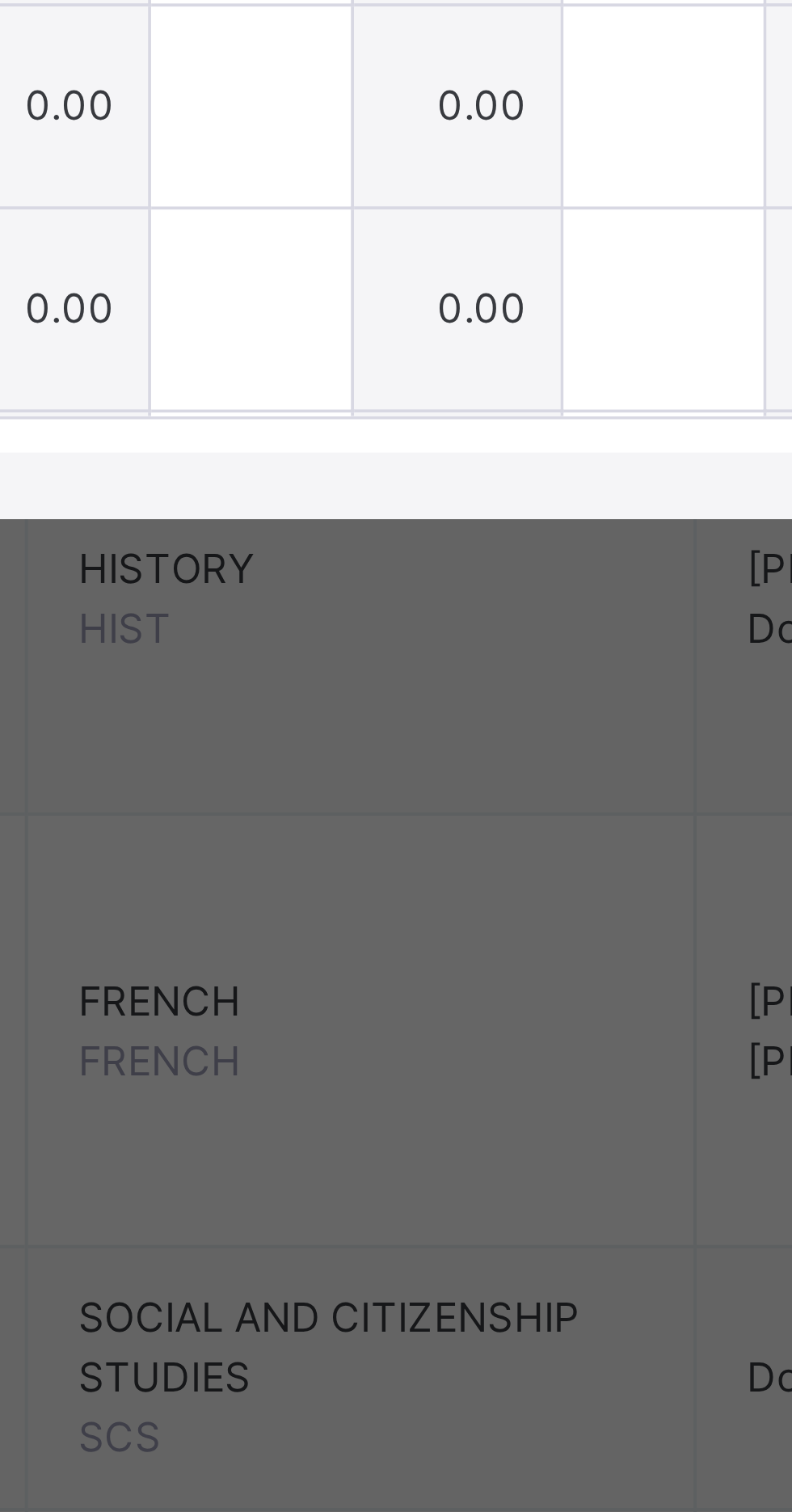
click at [263, 811] on input "text" at bounding box center [238, 787] width 49 height 49
type input "*"
click at [263, 860] on input "text" at bounding box center [238, 836] width 49 height 49
type input "*"
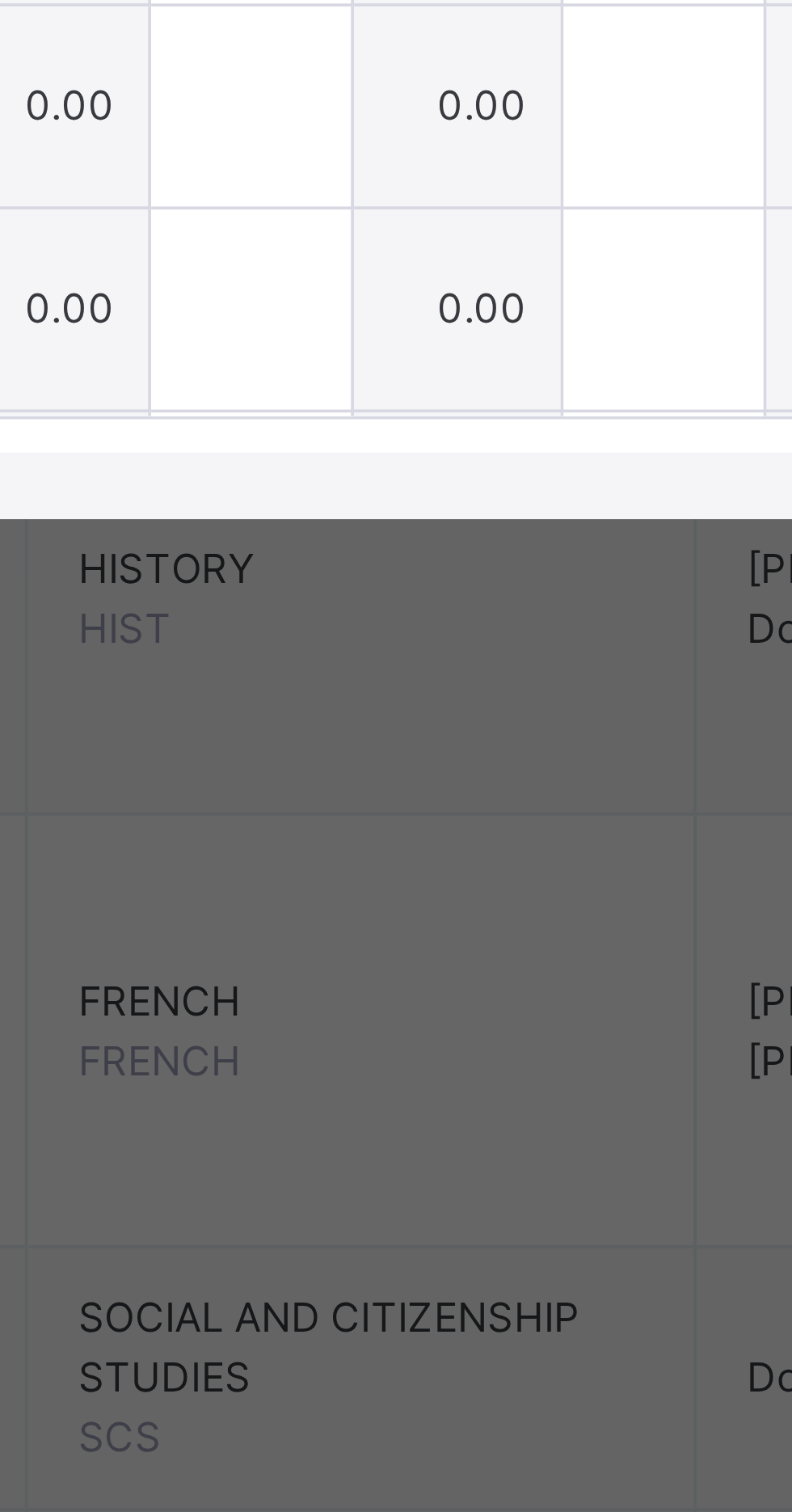
click at [263, 910] on div at bounding box center [238, 885] width 49 height 49
click at [263, 910] on input "text" at bounding box center [238, 885] width 49 height 49
click at [263, 910] on div at bounding box center [238, 885] width 49 height 49
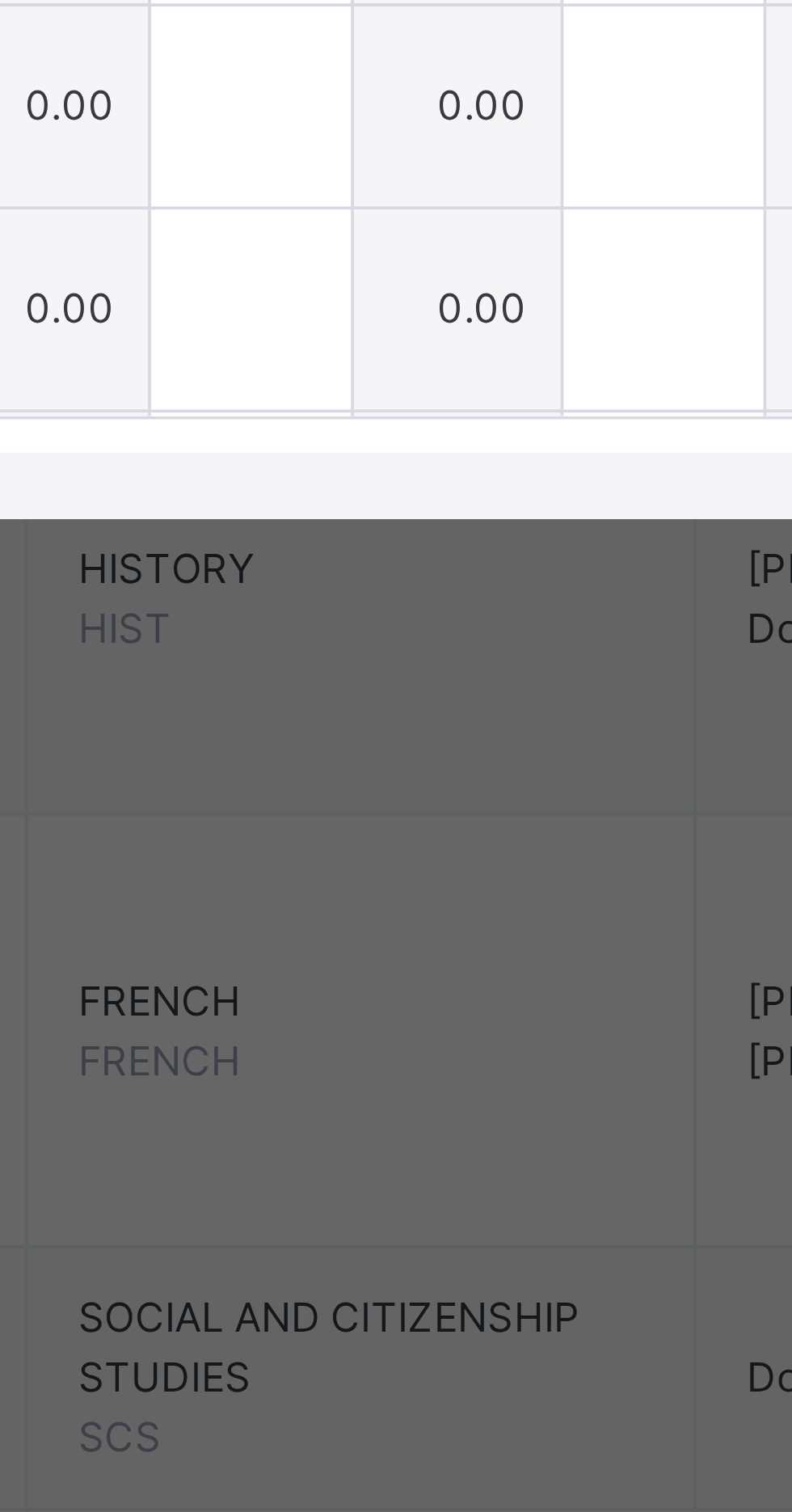
click at [263, 910] on input "text" at bounding box center [238, 885] width 49 height 49
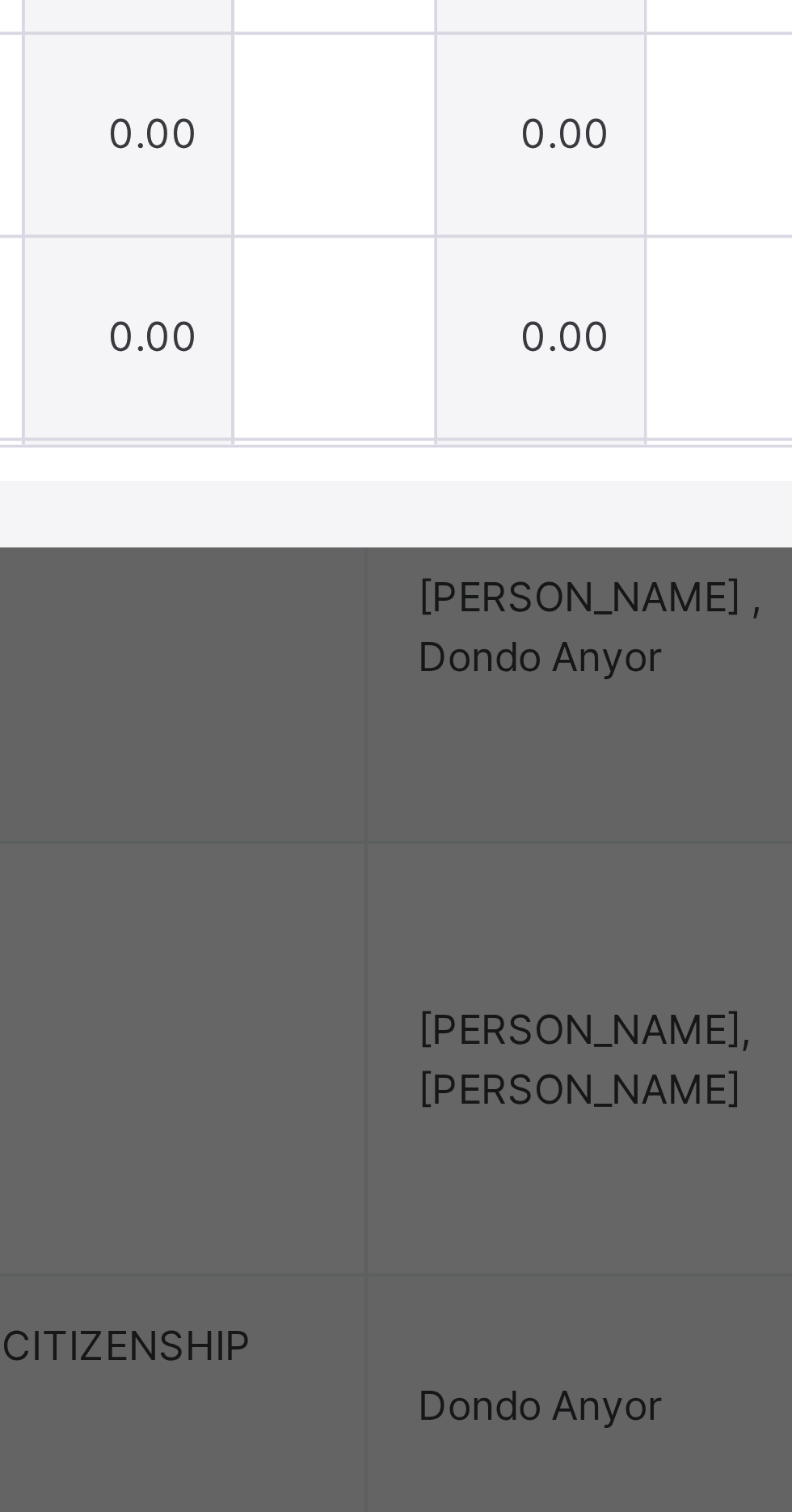
scroll to position [253, 0]
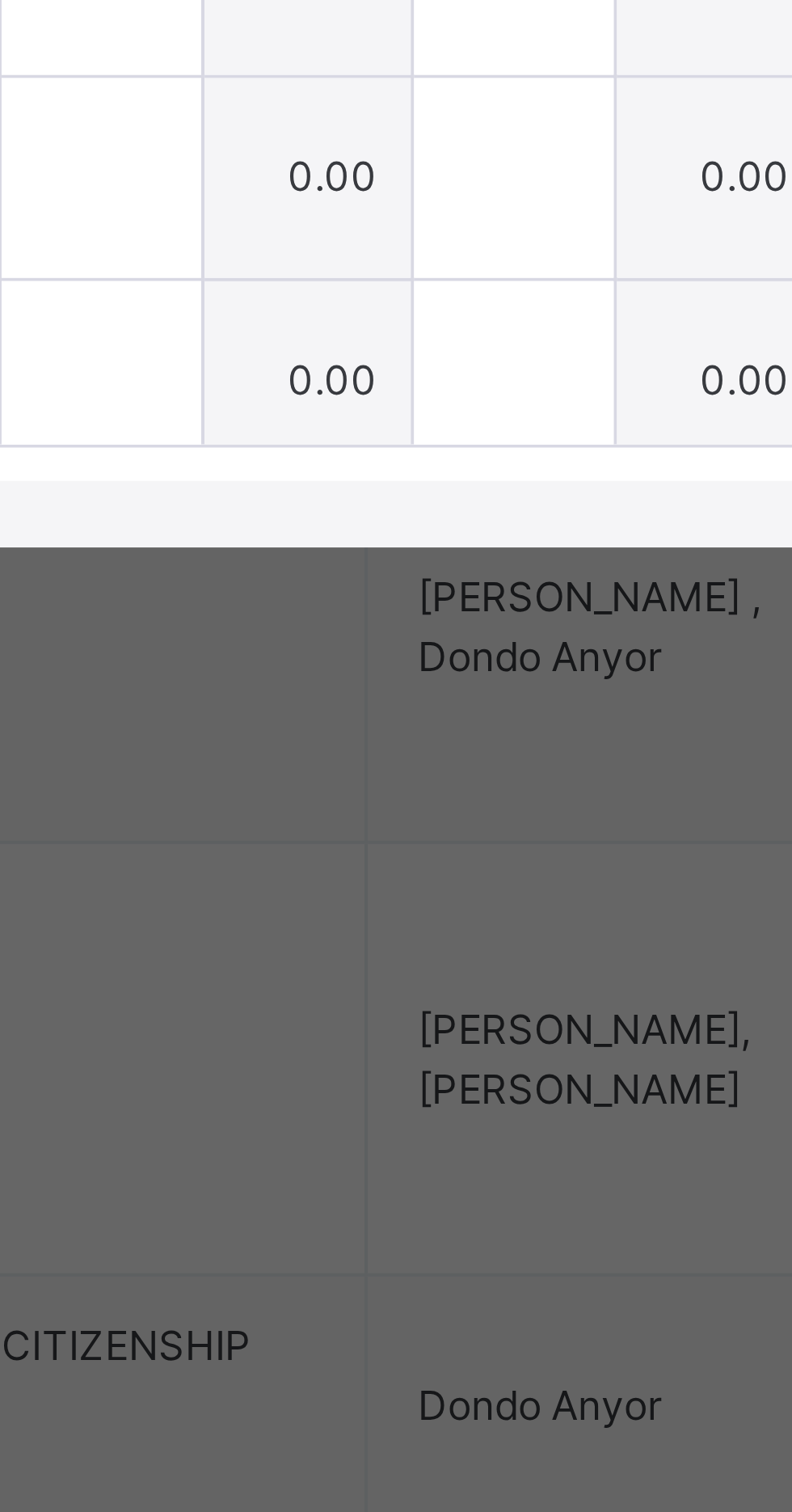
click at [221, 864] on div "[PERSON_NAME] ADEGHER BLA/P/103" at bounding box center [141, 849] width 160 height 29
click at [257, 821] on div "DOGARA [PERSON_NAME]/P/286" at bounding box center [137, 797] width 240 height 49
click at [307, 821] on div at bounding box center [282, 797] width 49 height 49
click at [307, 821] on input "text" at bounding box center [282, 797] width 49 height 49
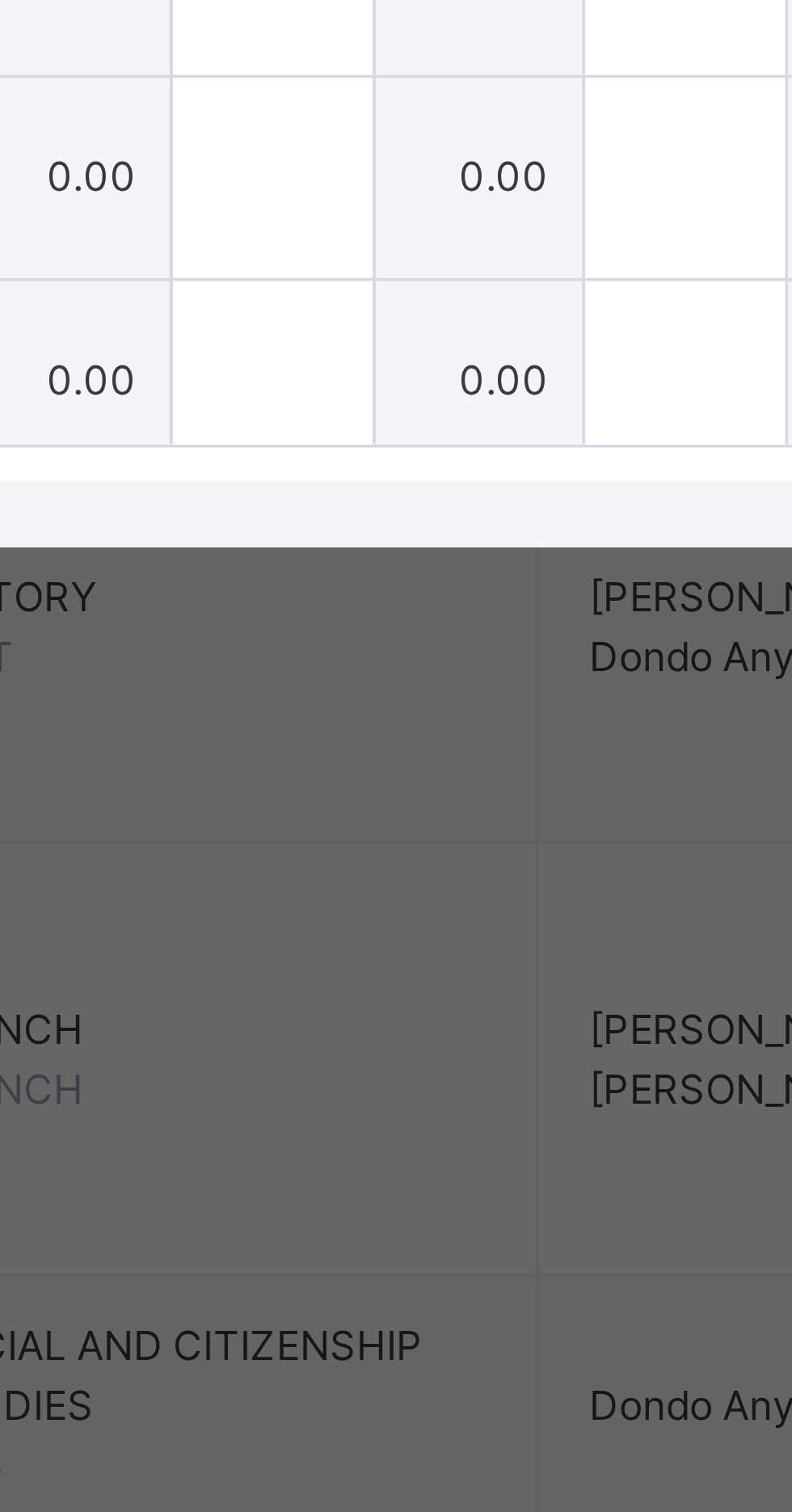
type input "*"
click at [307, 871] on div at bounding box center [282, 846] width 49 height 49
click at [307, 871] on input "text" at bounding box center [282, 846] width 49 height 49
click at [307, 871] on div at bounding box center [282, 846] width 49 height 49
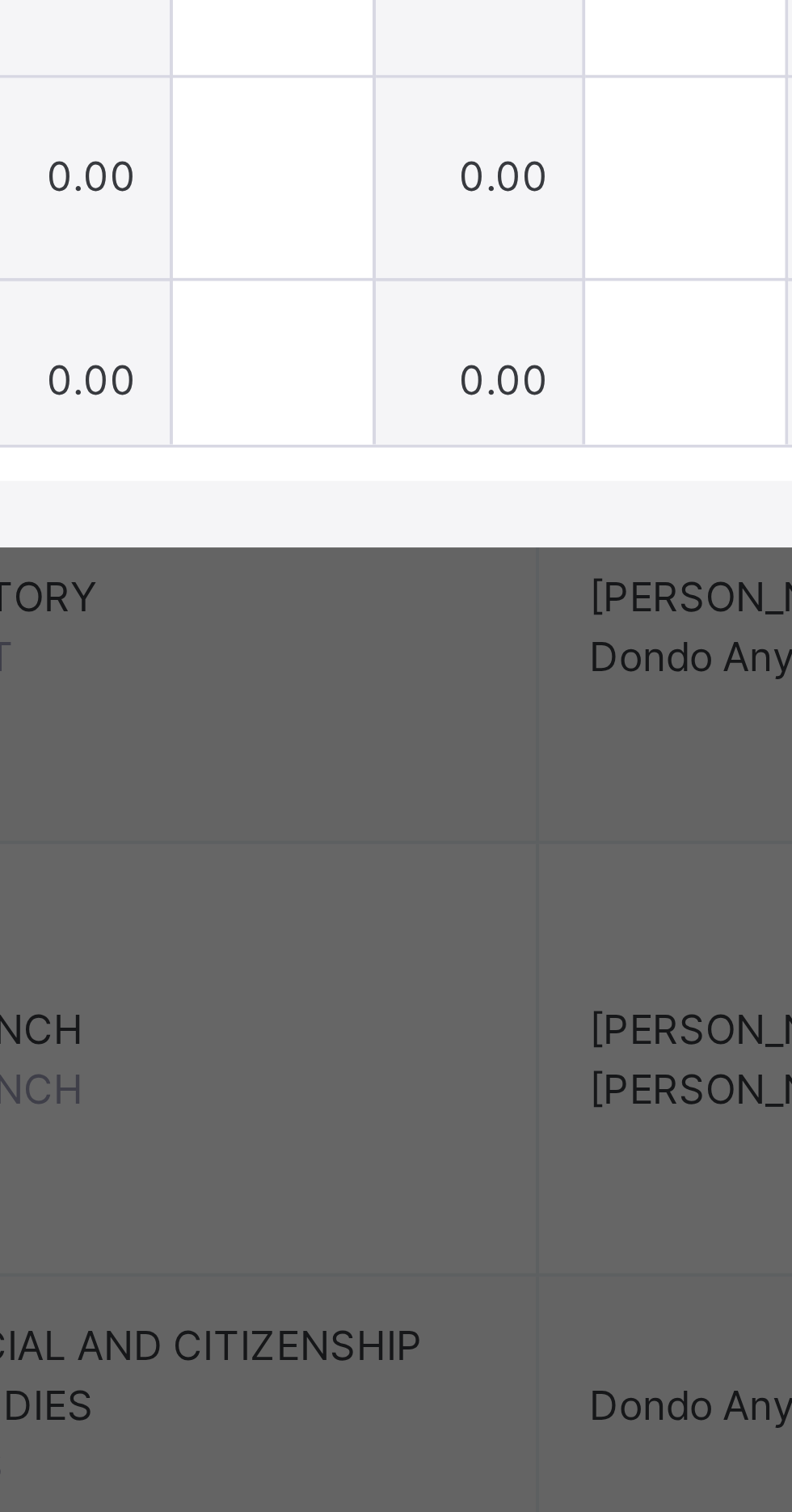
click at [307, 871] on input "text" at bounding box center [282, 846] width 49 height 49
click at [307, 921] on input "text" at bounding box center [282, 896] width 49 height 49
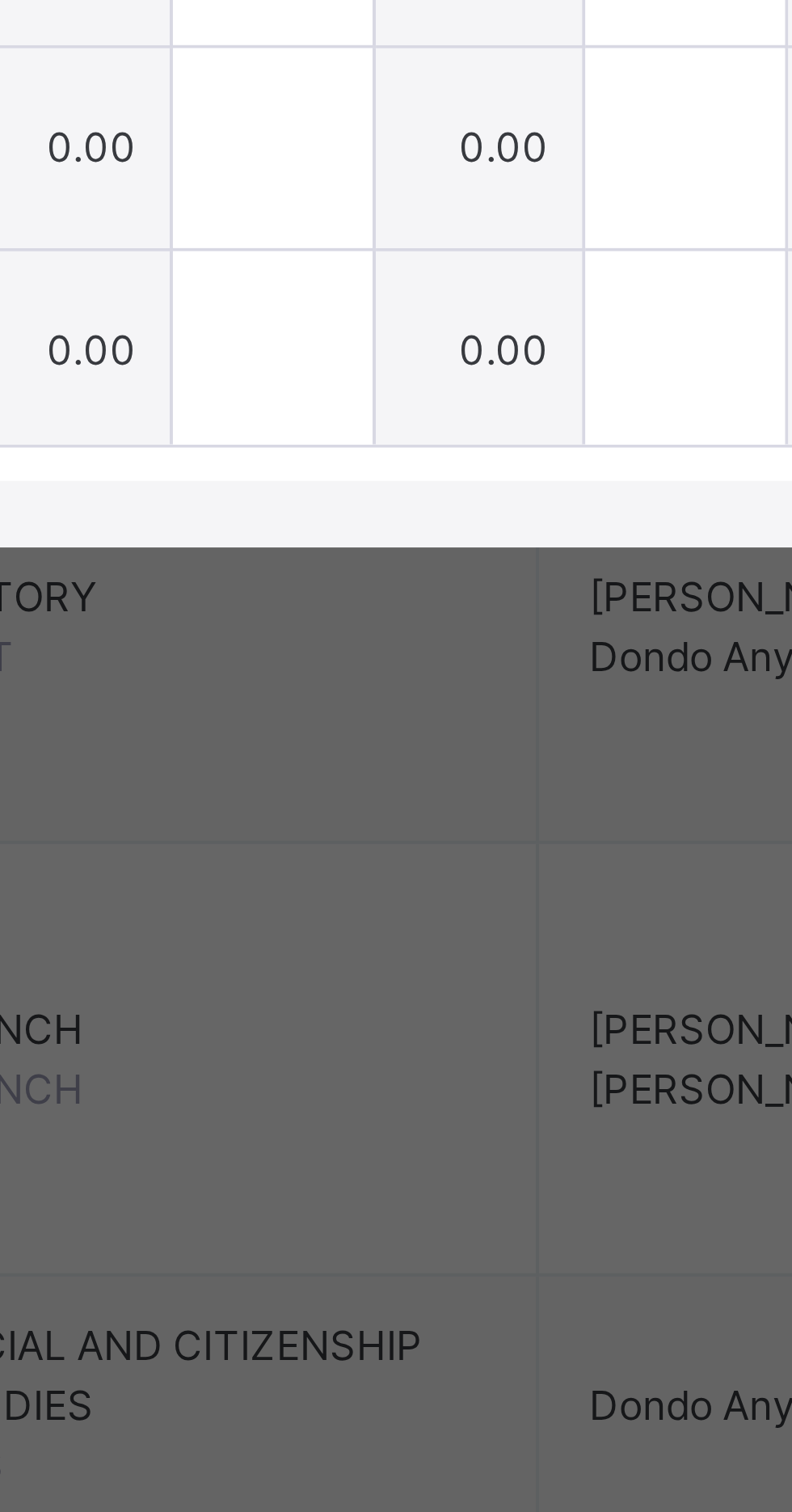
type input "*"
click at [307, 765] on input "text" at bounding box center [282, 740] width 49 height 49
type input "*"
click at [307, 864] on input "text" at bounding box center [282, 840] width 49 height 49
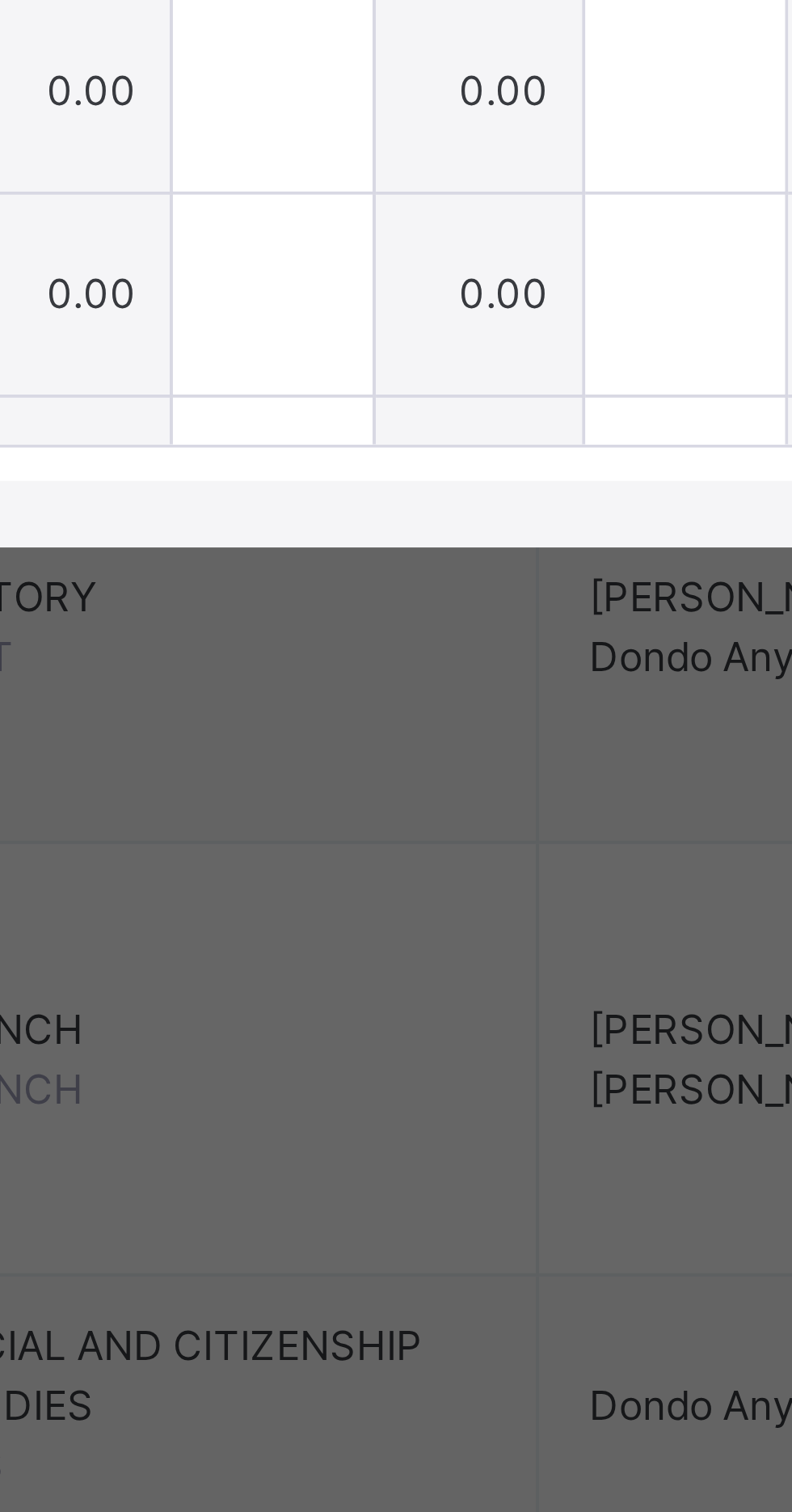
type input "*"
click at [307, 850] on input "text" at bounding box center [282, 825] width 49 height 49
type input "*"
click at [307, 899] on input "text" at bounding box center [282, 875] width 49 height 49
type input "*"
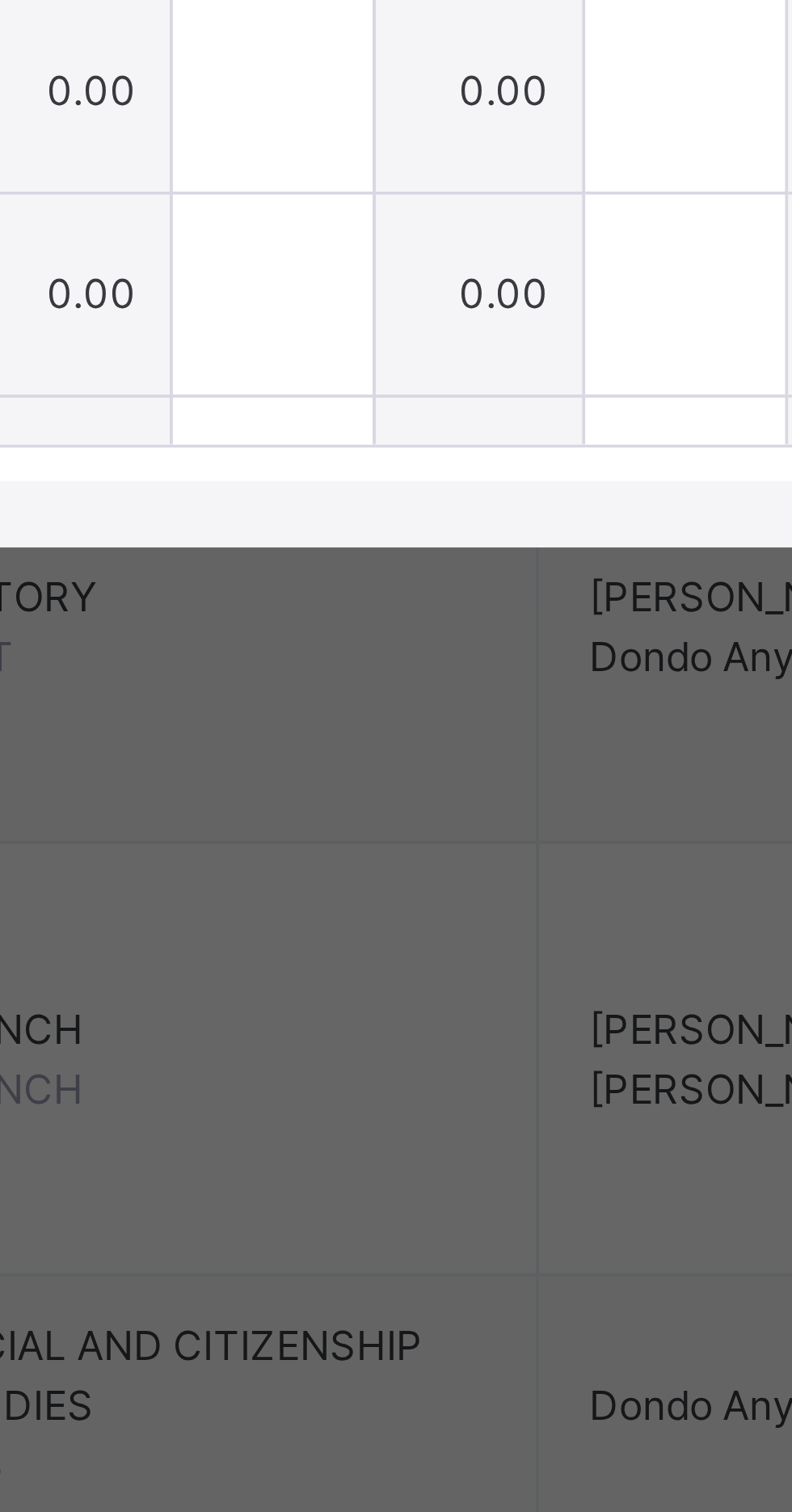
click at [307, 949] on input "text" at bounding box center [282, 924] width 49 height 49
click at [307, 949] on div at bounding box center [282, 924] width 49 height 49
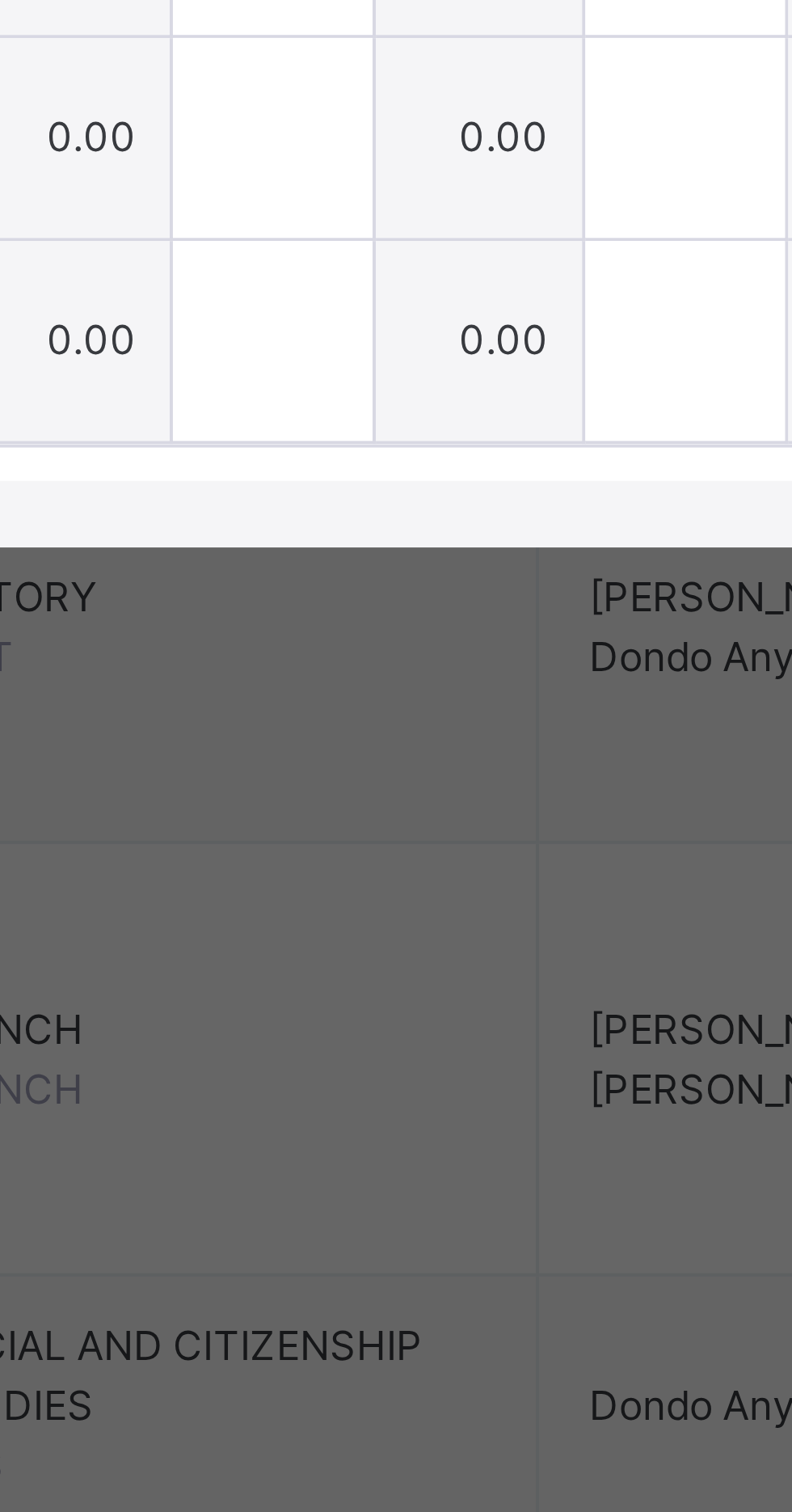
click at [307, 861] on div at bounding box center [282, 837] width 49 height 49
click at [307, 861] on input "text" at bounding box center [282, 837] width 49 height 49
click at [307, 861] on div at bounding box center [282, 837] width 49 height 49
click at [307, 861] on input "text" at bounding box center [282, 837] width 49 height 49
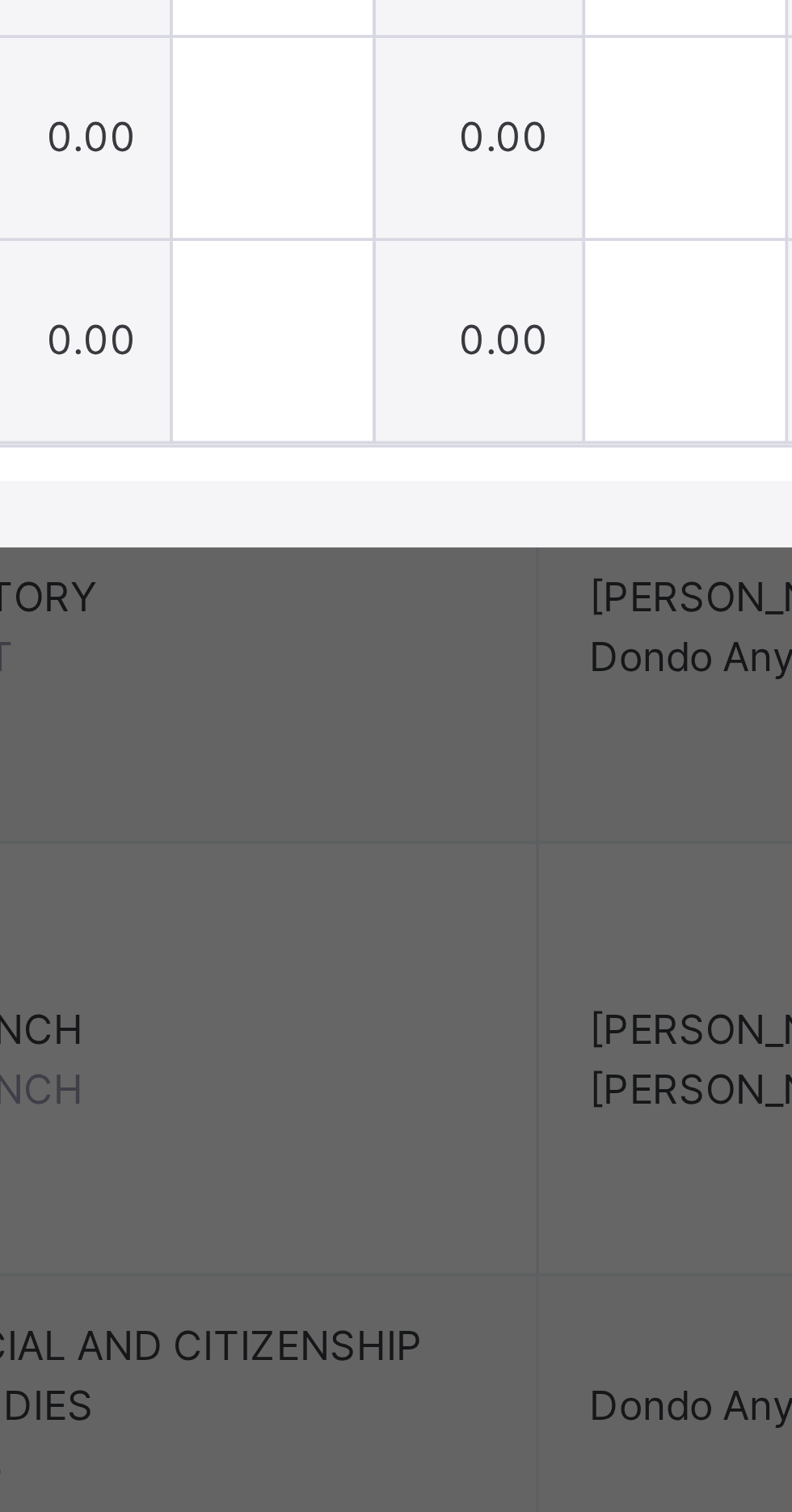
click at [307, 861] on input "text" at bounding box center [282, 837] width 49 height 49
click at [307, 861] on div at bounding box center [282, 837] width 49 height 49
click at [307, 861] on input "text" at bounding box center [282, 837] width 49 height 49
type input "*"
click at [307, 911] on input "text" at bounding box center [282, 886] width 49 height 49
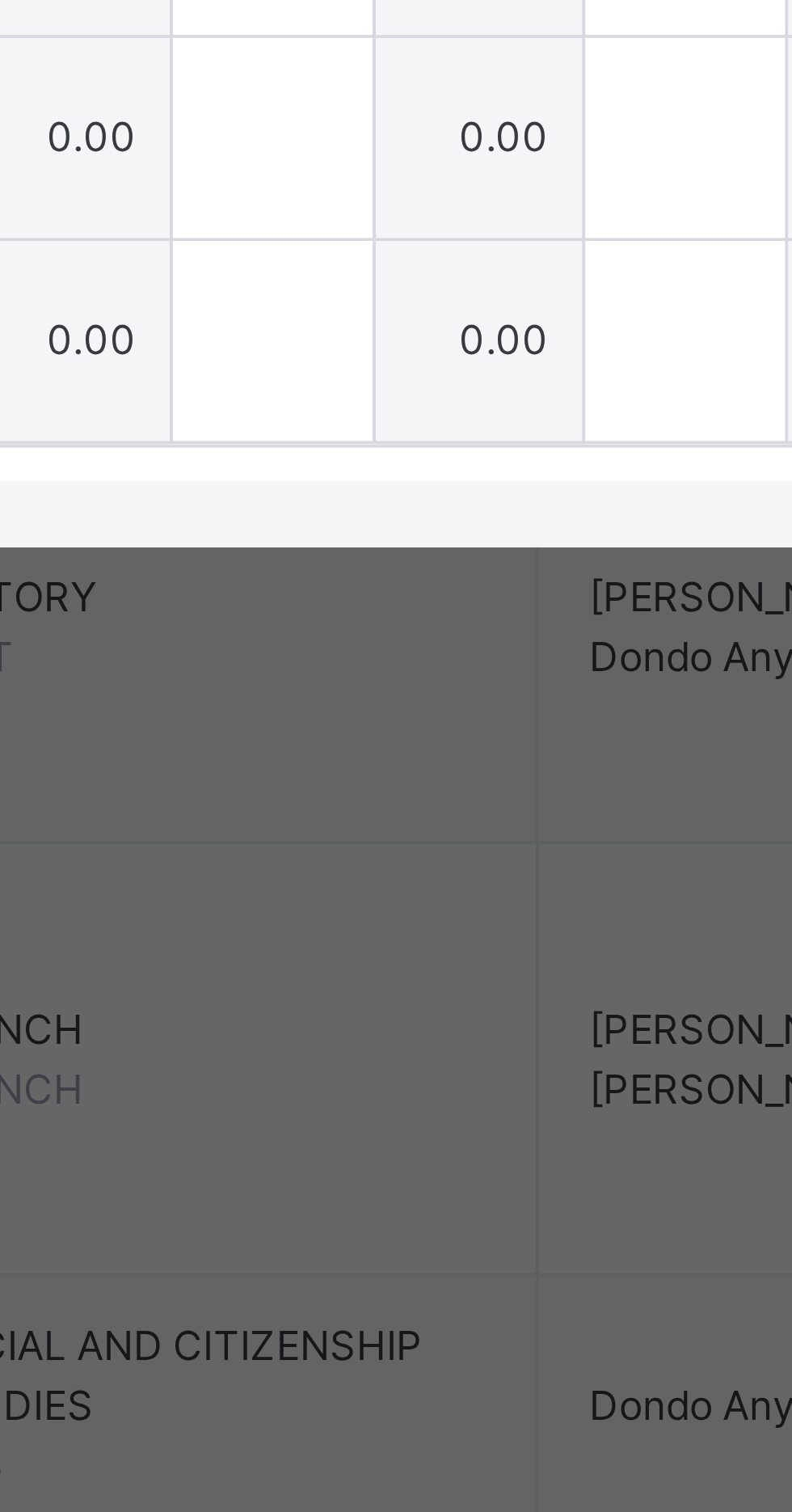
click at [307, 911] on input "text" at bounding box center [282, 886] width 49 height 49
type input "*"
click at [307, 960] on div at bounding box center [282, 935] width 49 height 49
click at [307, 960] on input "*" at bounding box center [282, 935] width 49 height 49
type input "*"
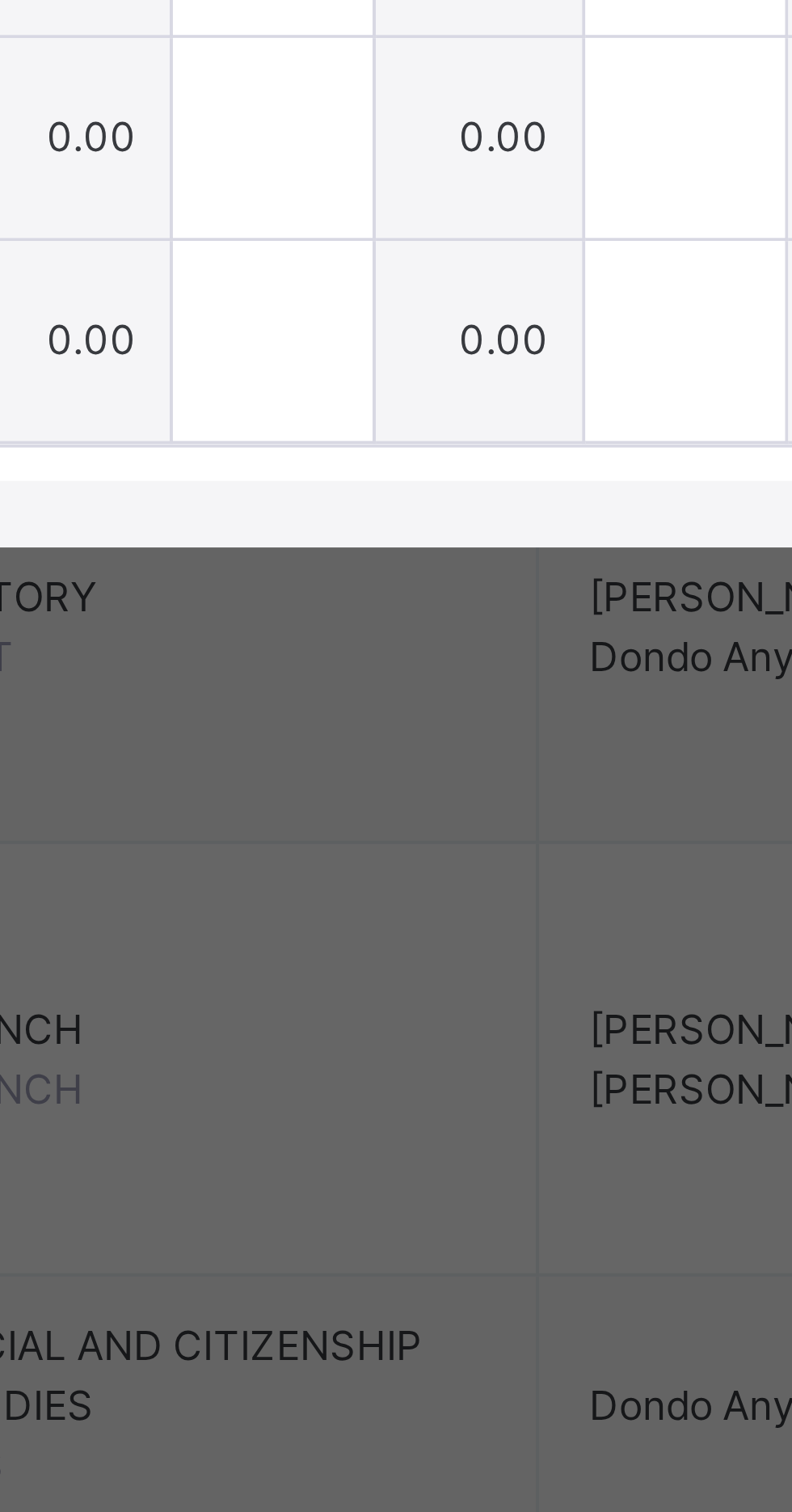
click at [307, 1009] on input "text" at bounding box center [282, 985] width 49 height 49
click at [307, 1009] on div at bounding box center [282, 985] width 49 height 49
click at [307, 1009] on input "text" at bounding box center [282, 985] width 49 height 49
type input "*"
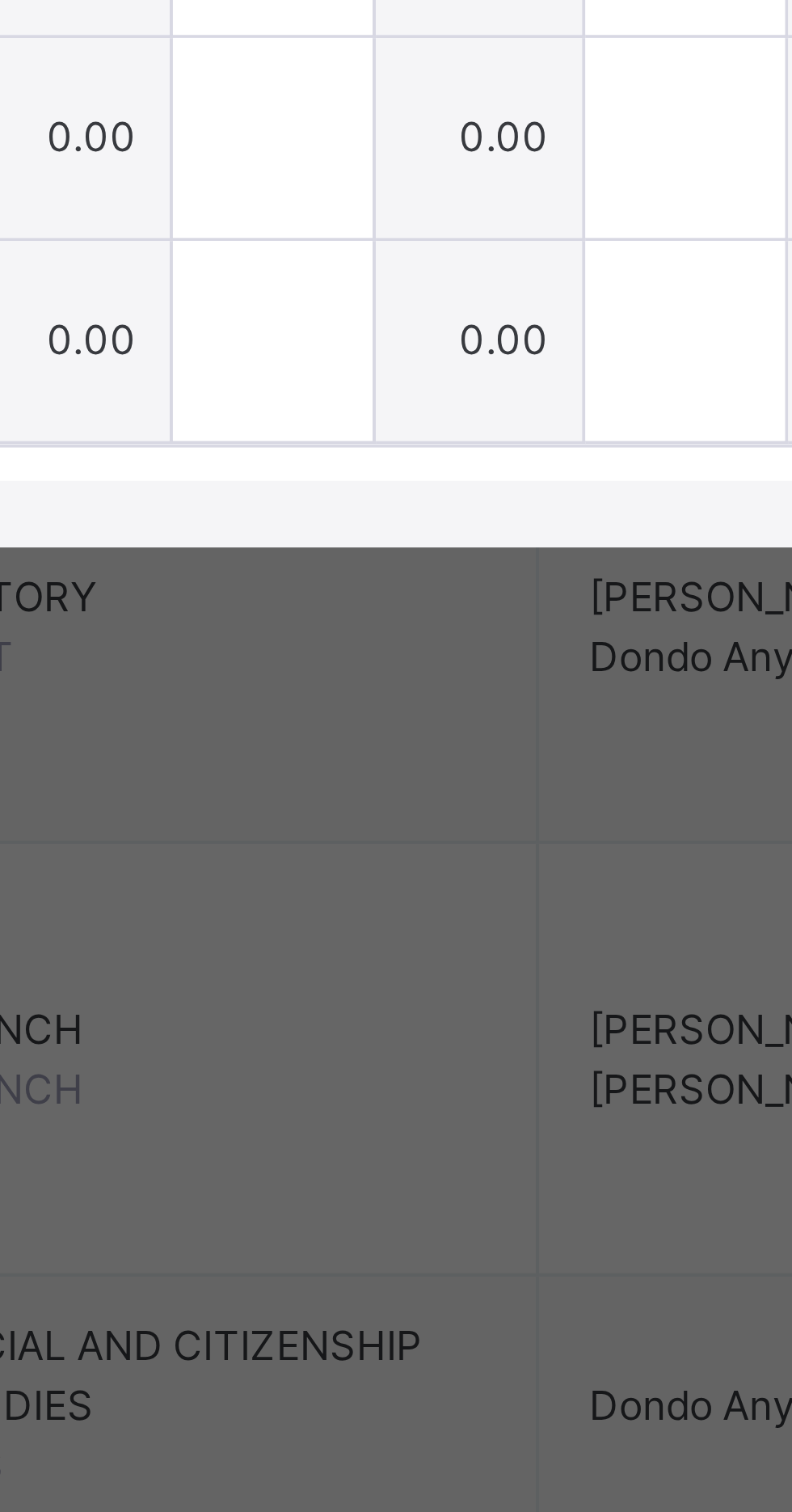
click at [307, 1059] on input "text" at bounding box center [282, 1034] width 49 height 49
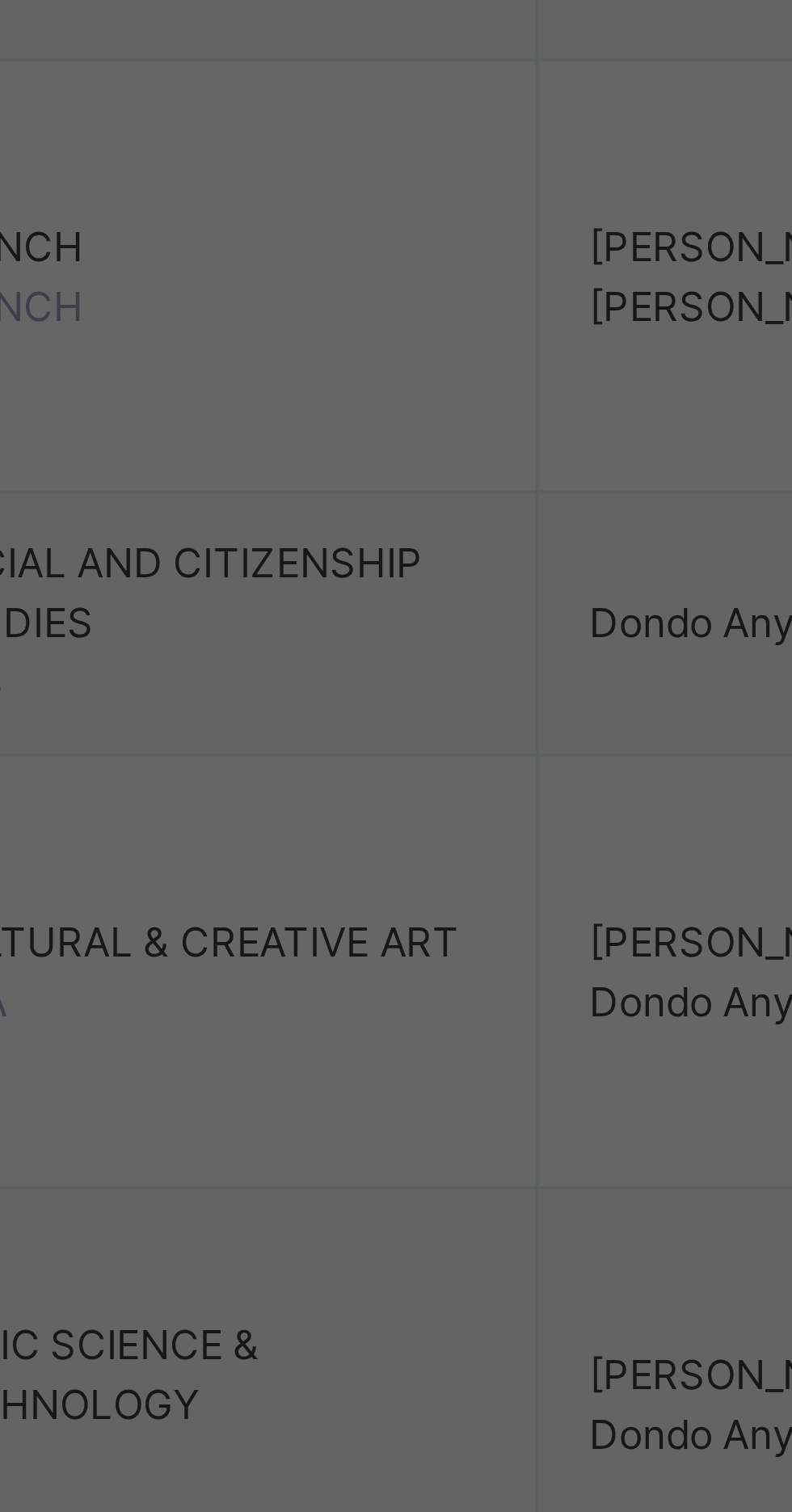
type input "*"
click at [747, 634] on span "Save Entries" at bounding box center [718, 626] width 56 height 15
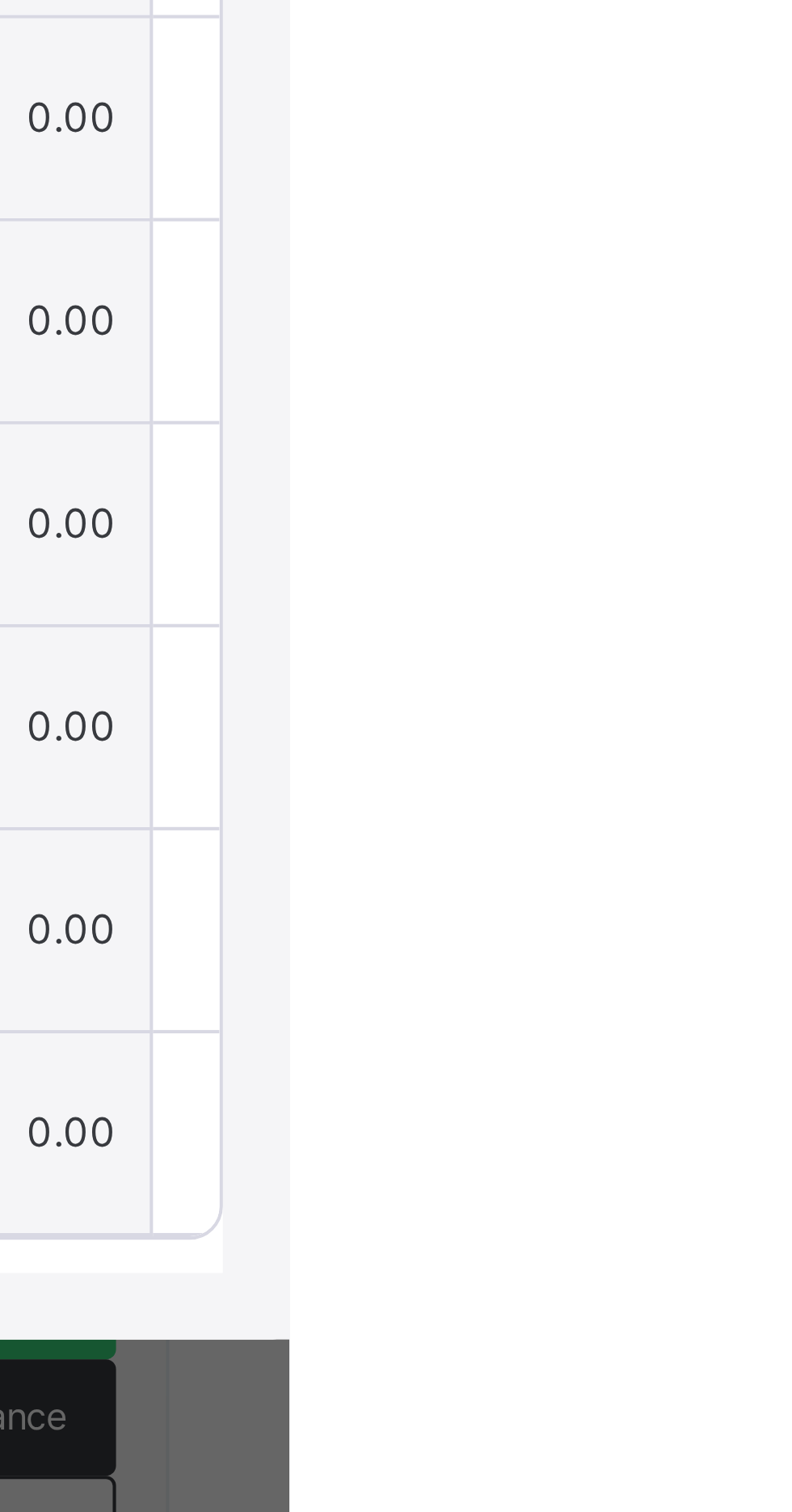
scroll to position [0, 55]
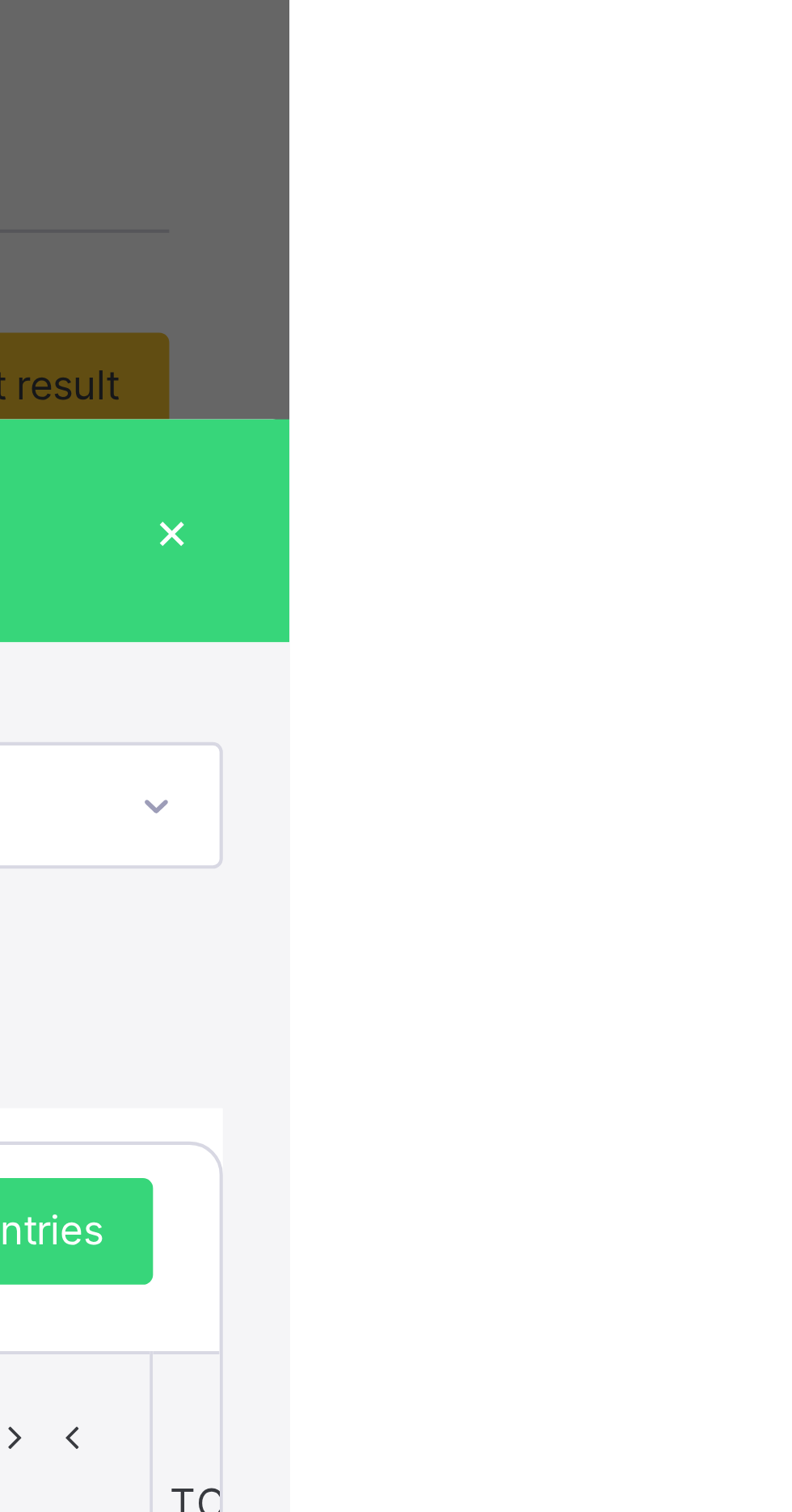
type input "*"
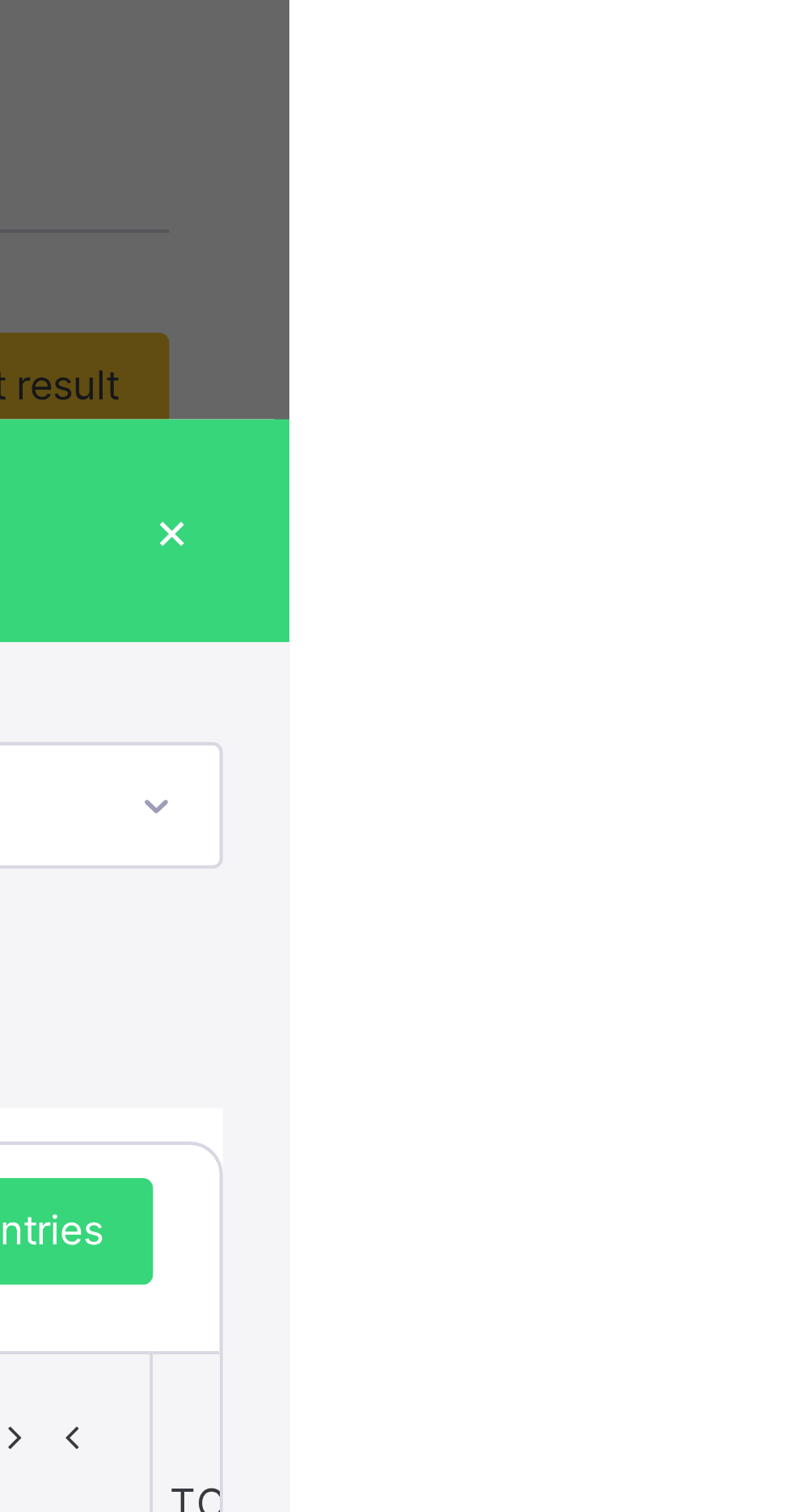
type input "*"
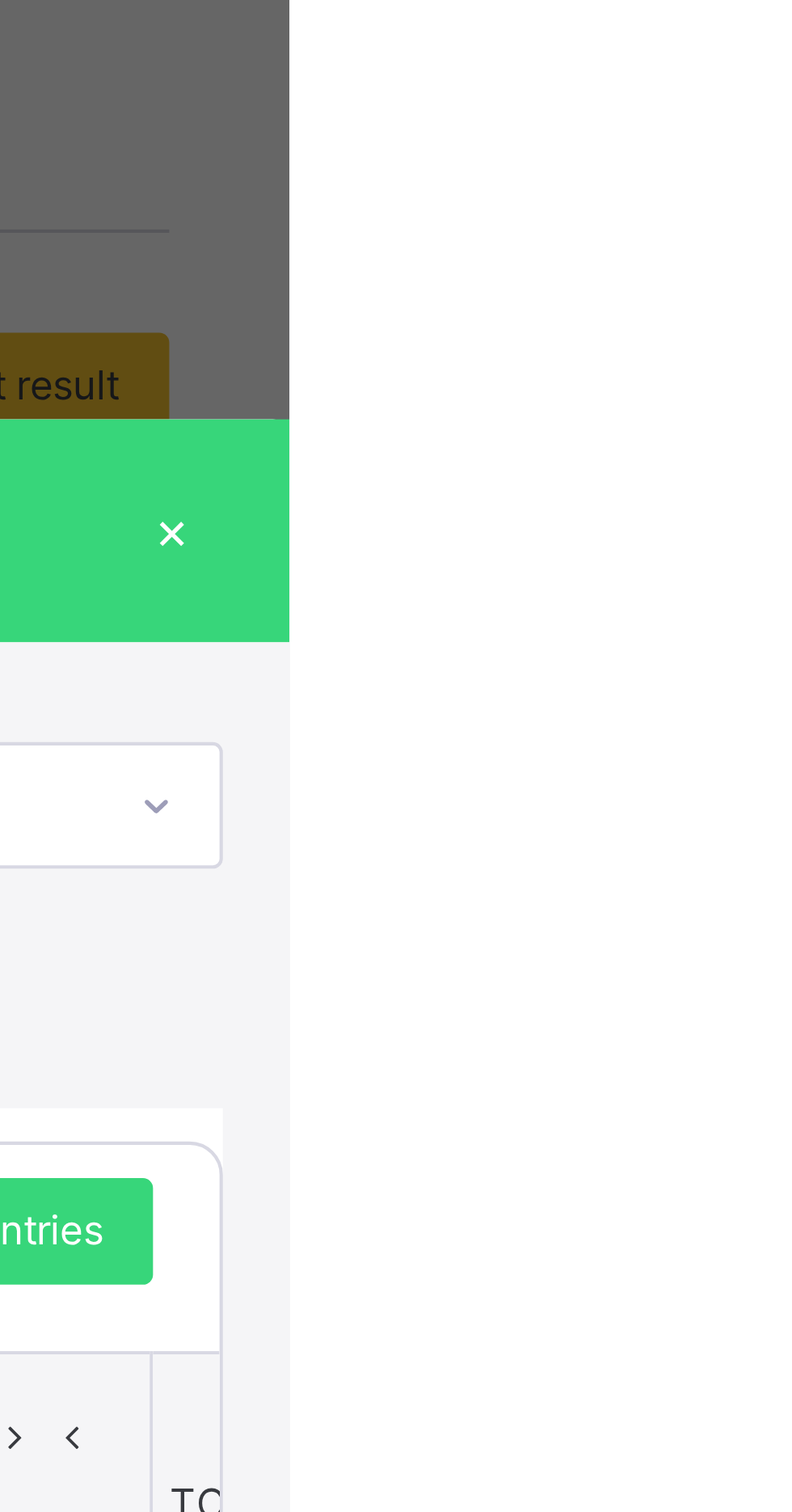
type input "*"
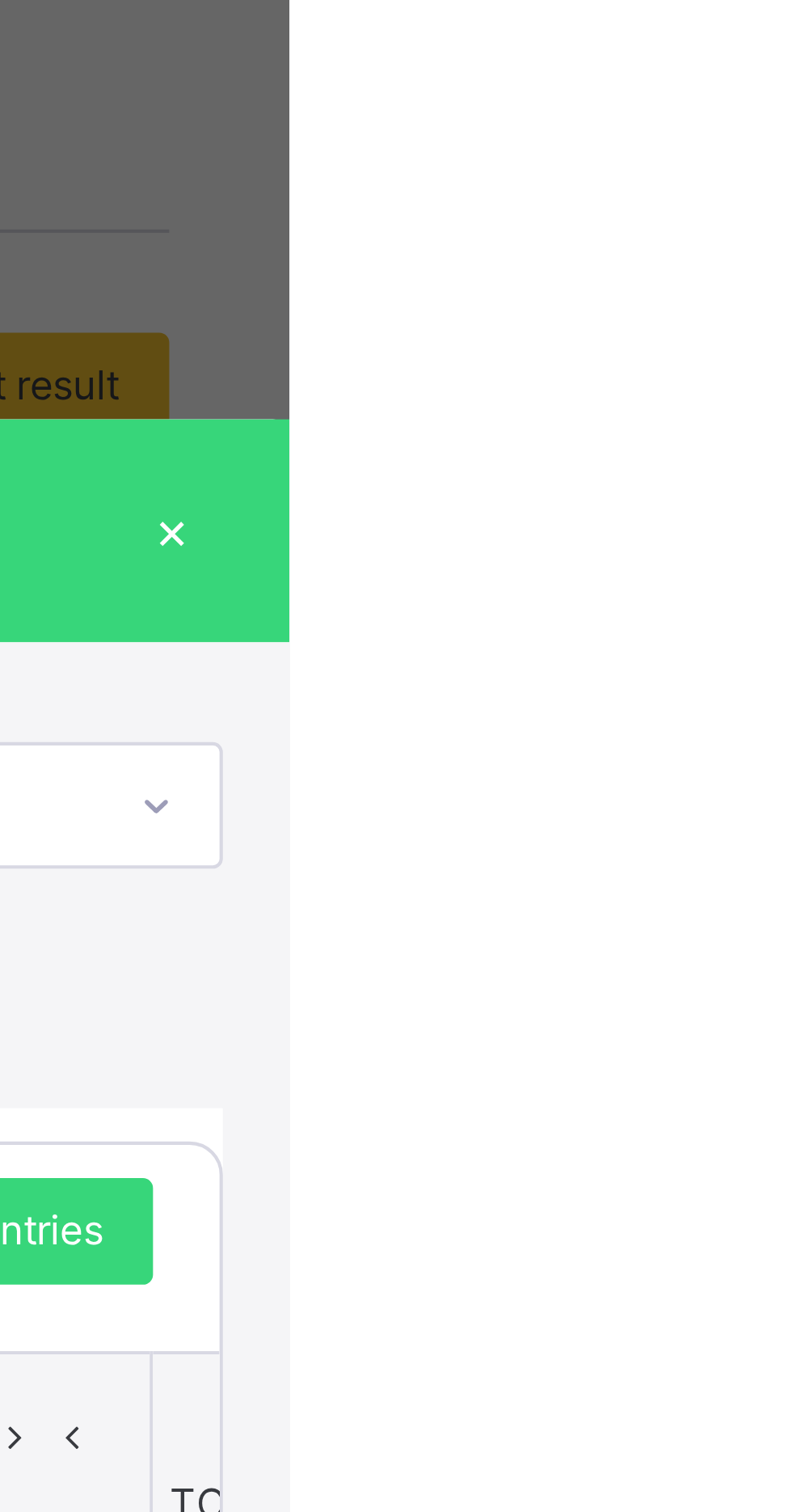
type input "*"
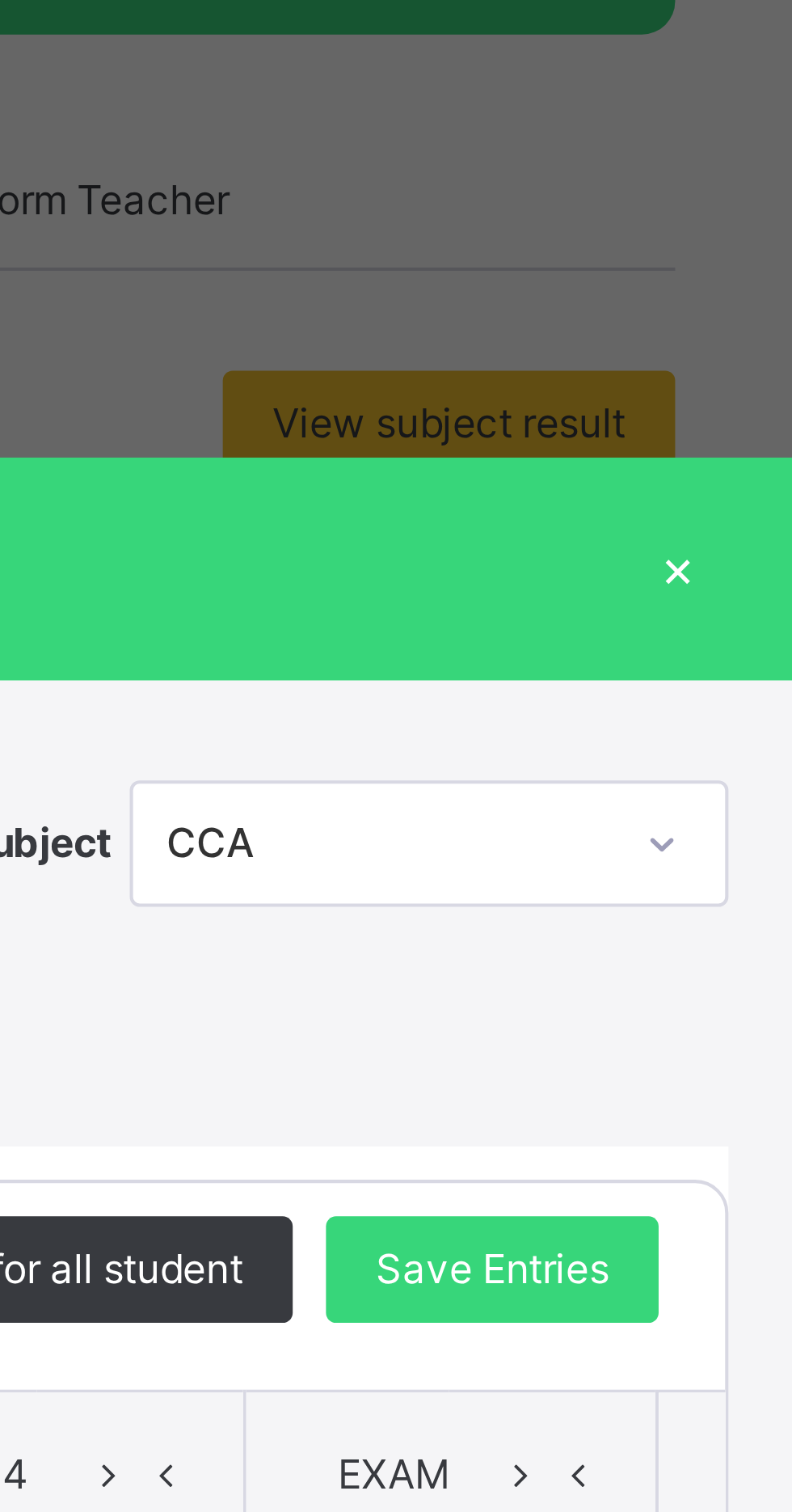
click at [776, 546] on div "GRADE 3 GOLD : CCA Offline Actions Download Empty Score Sheet Upload/map score …" at bounding box center [396, 522] width 760 height 47
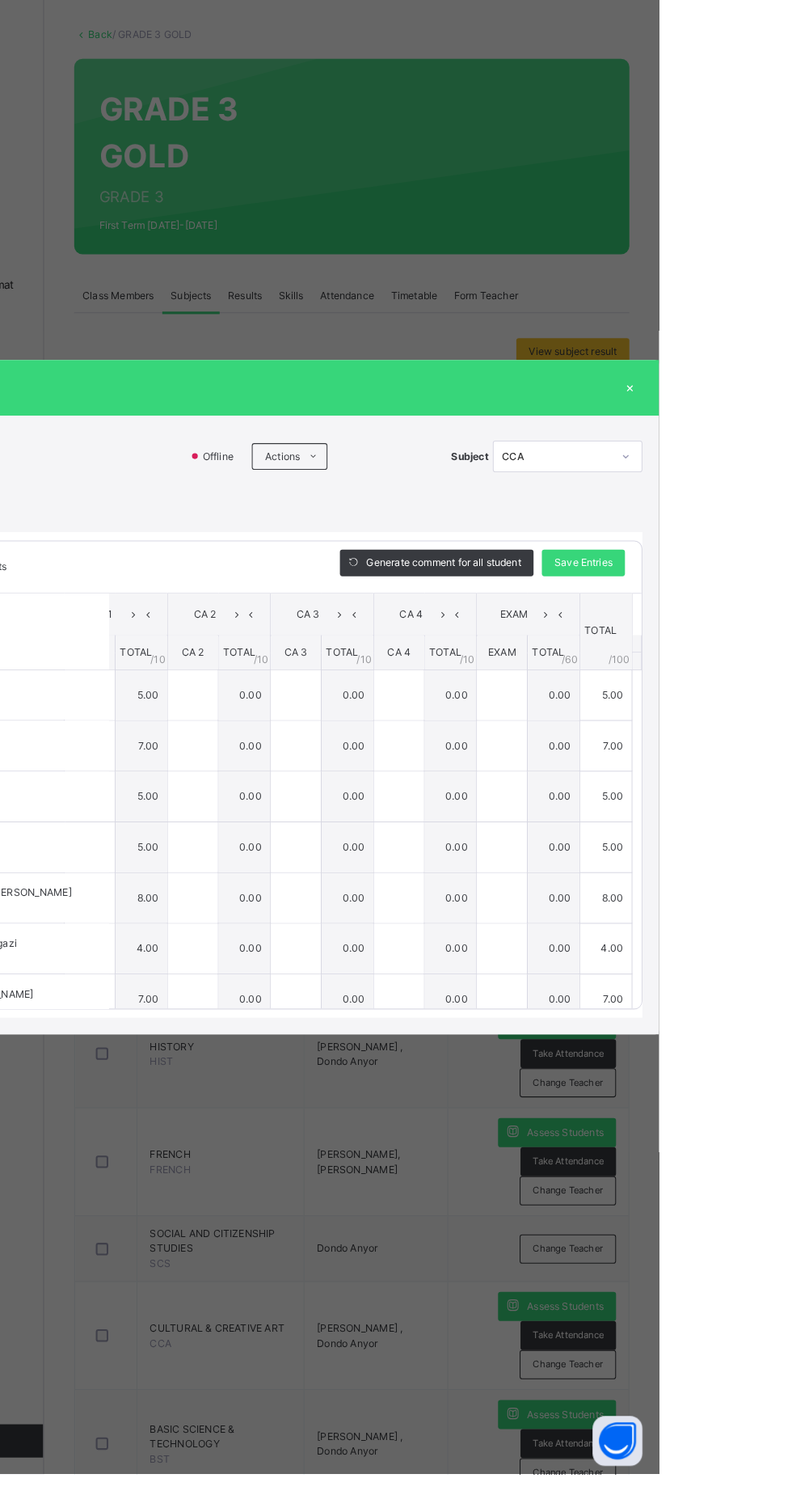
click at [747, 634] on span "Save Entries" at bounding box center [718, 626] width 56 height 15
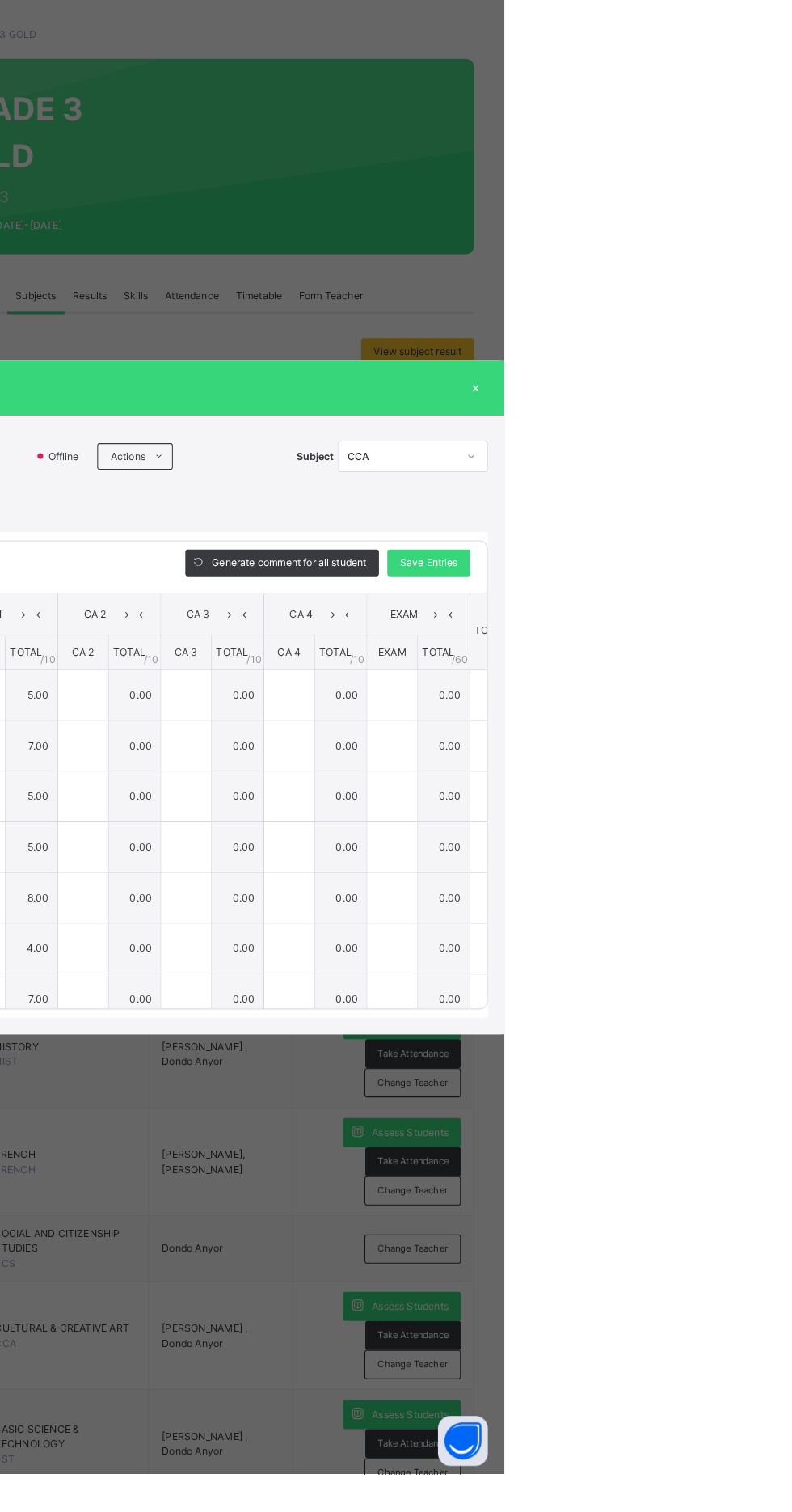
type input "*"
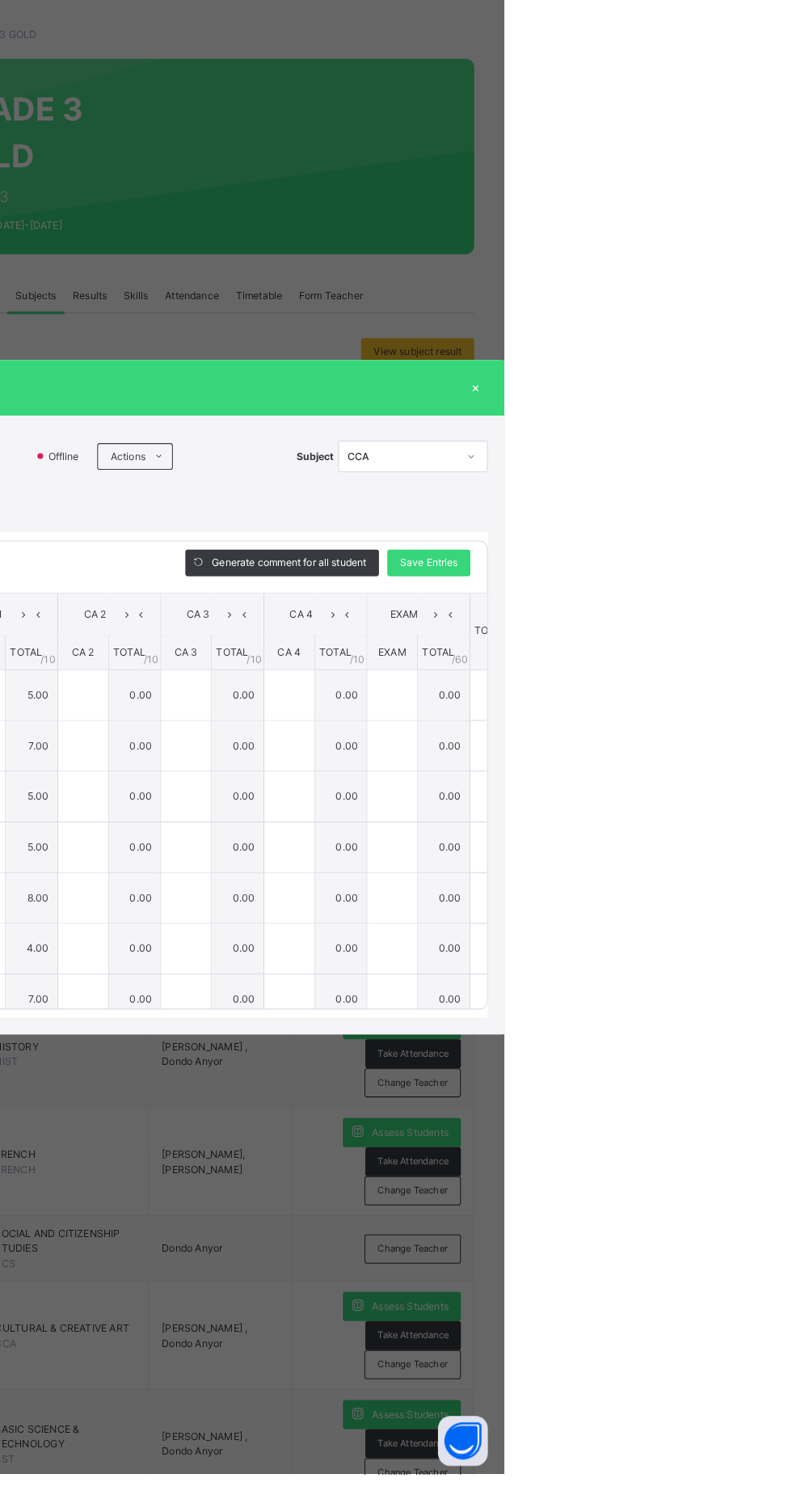
type input "*"
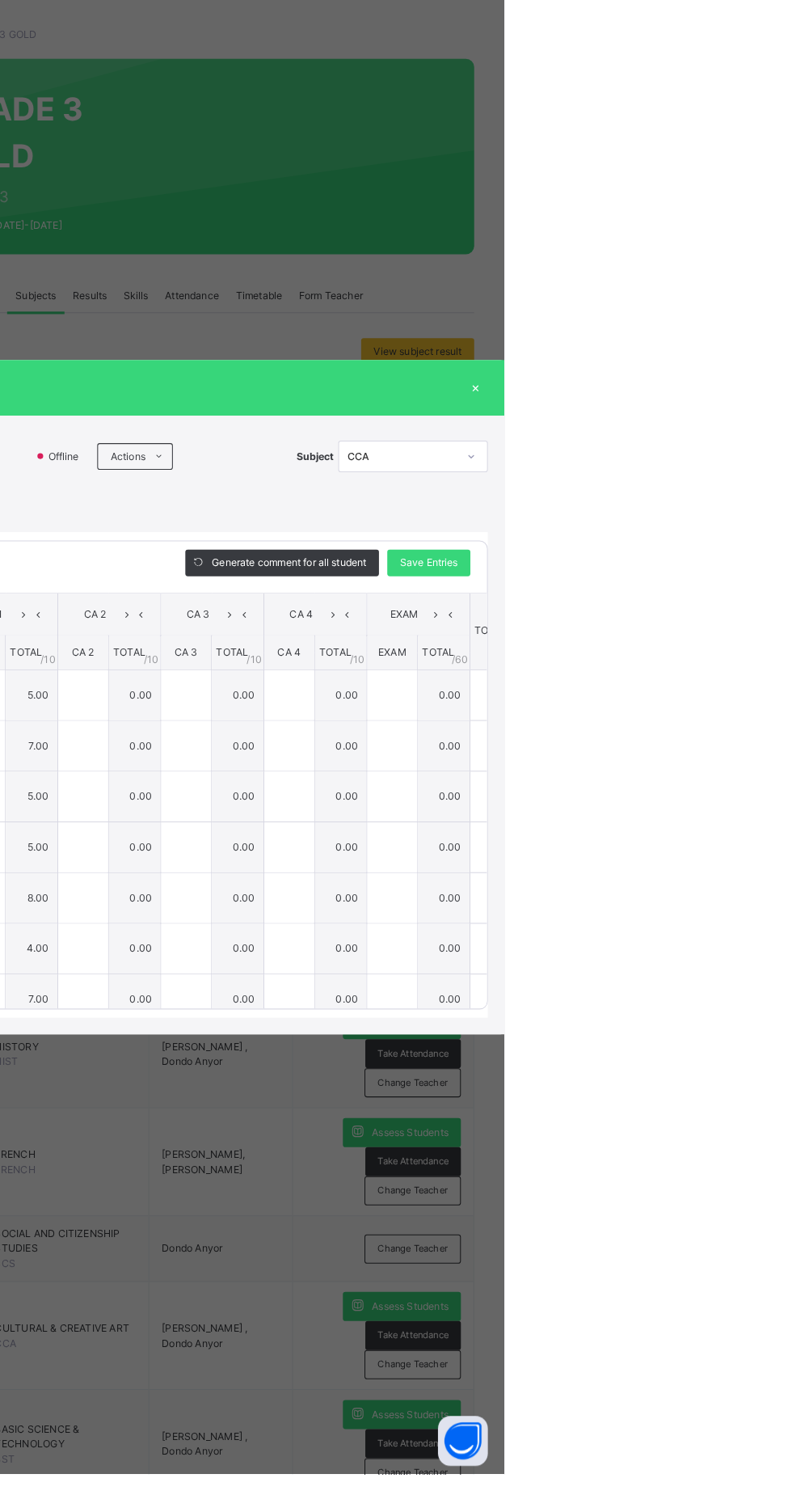
type input "*"
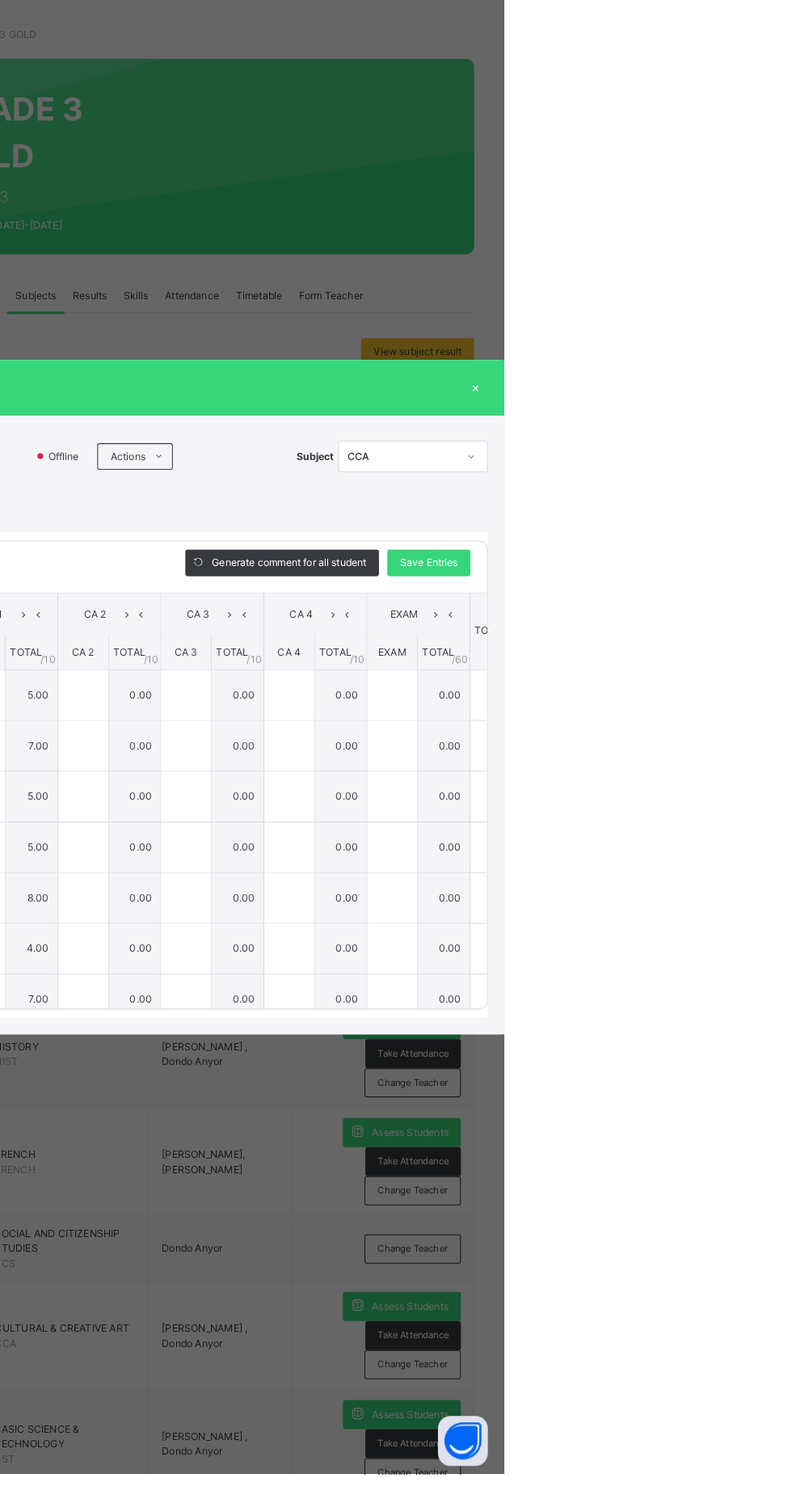
type input "*"
click at [776, 467] on div "×" at bounding box center [763, 456] width 24 height 22
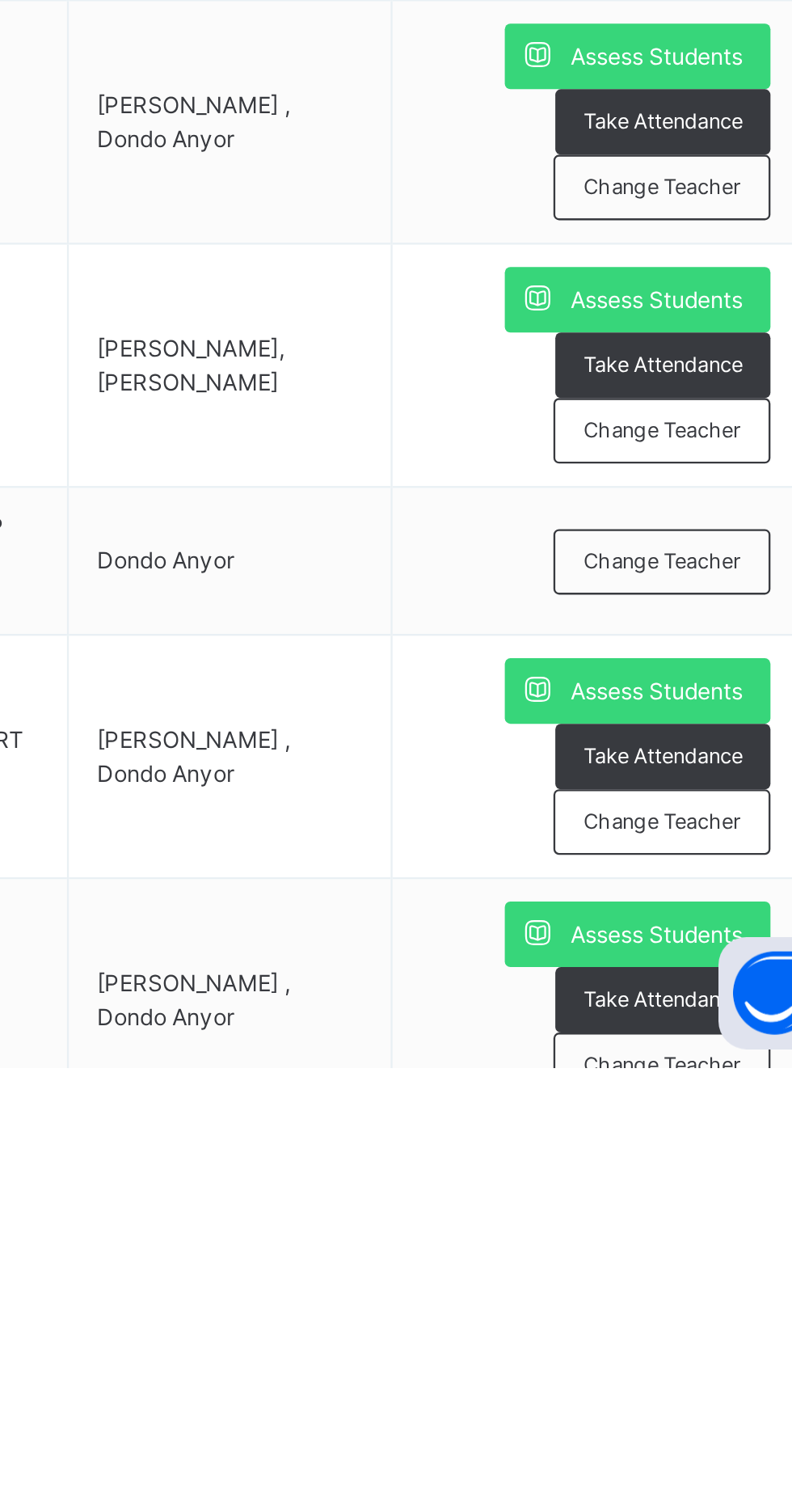
click at [688, 1448] on span "Assess Students" at bounding box center [701, 1455] width 74 height 15
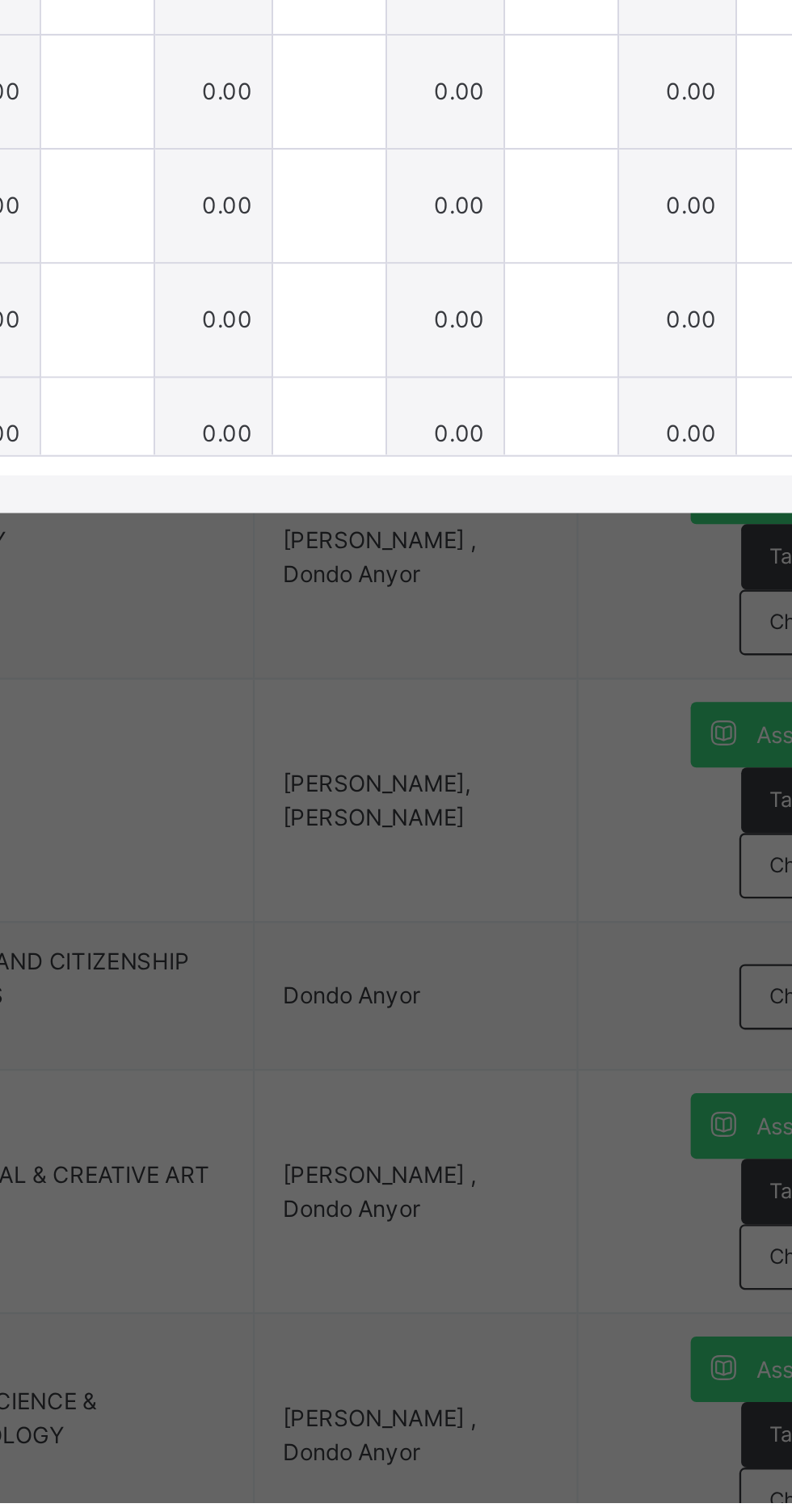
scroll to position [0, 4]
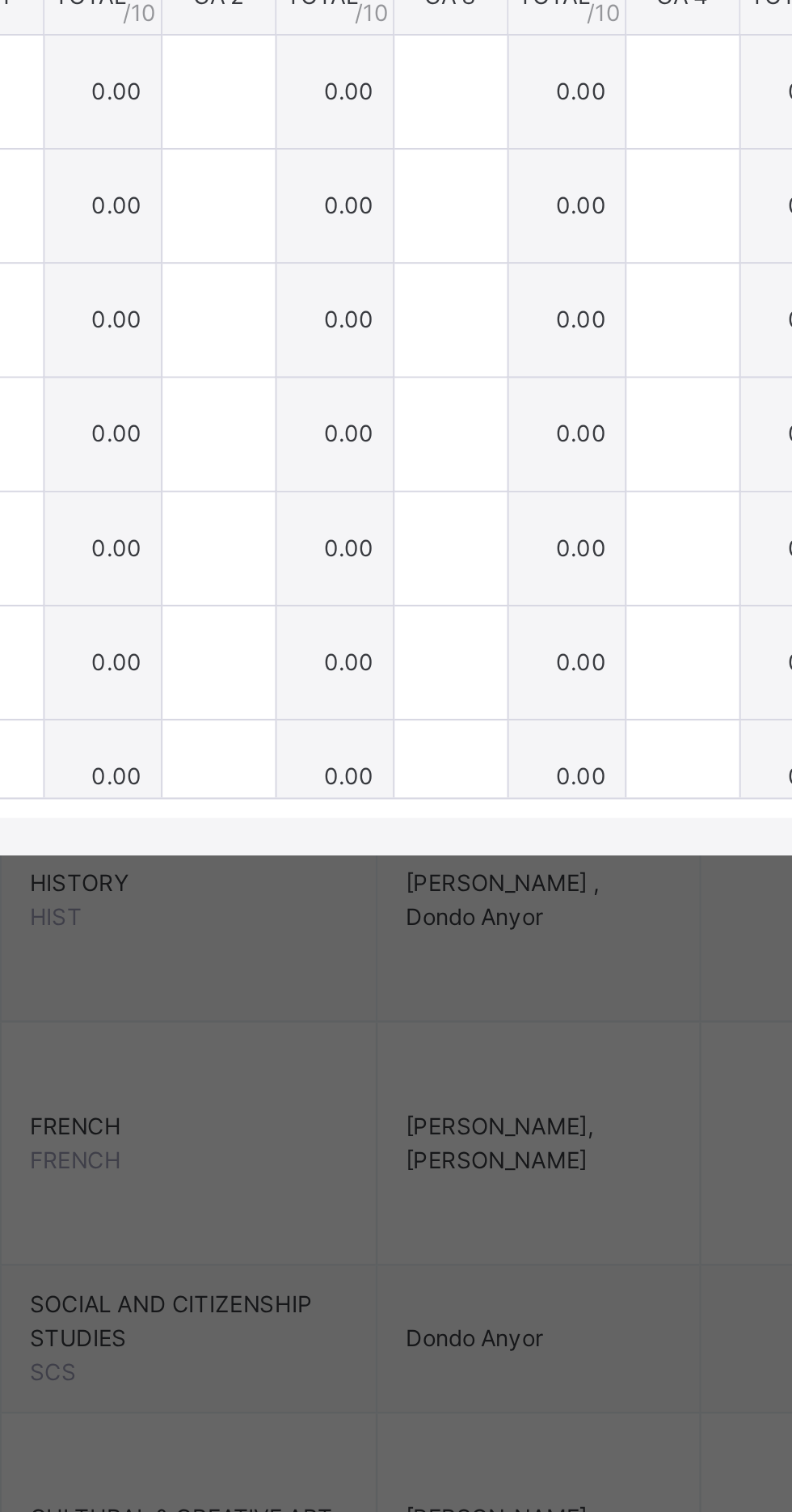
click at [313, 683] on span "CA 1" at bounding box center [290, 677] width 48 height 15
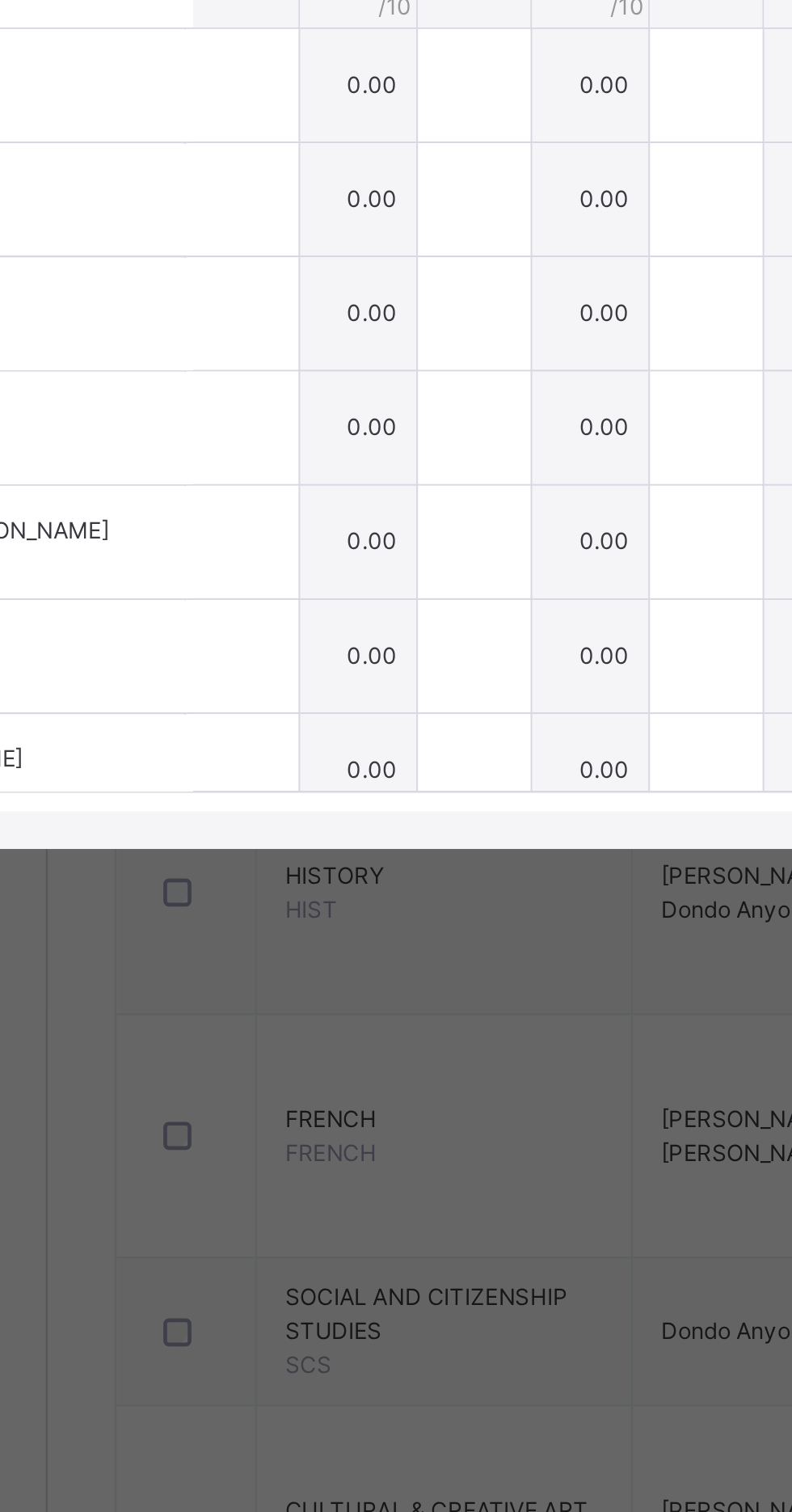
scroll to position [0, 0]
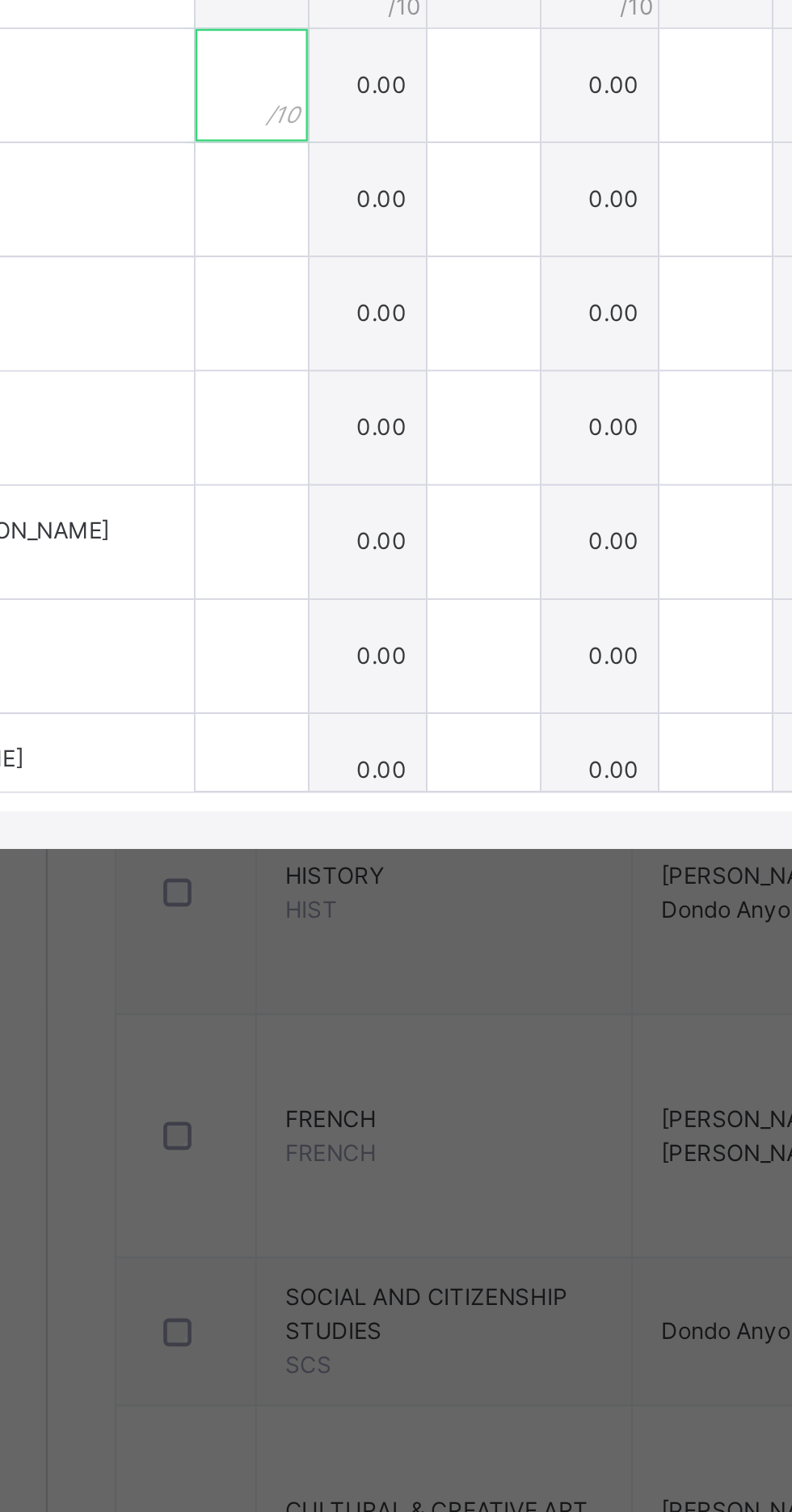
click at [307, 779] on div at bounding box center [282, 754] width 49 height 49
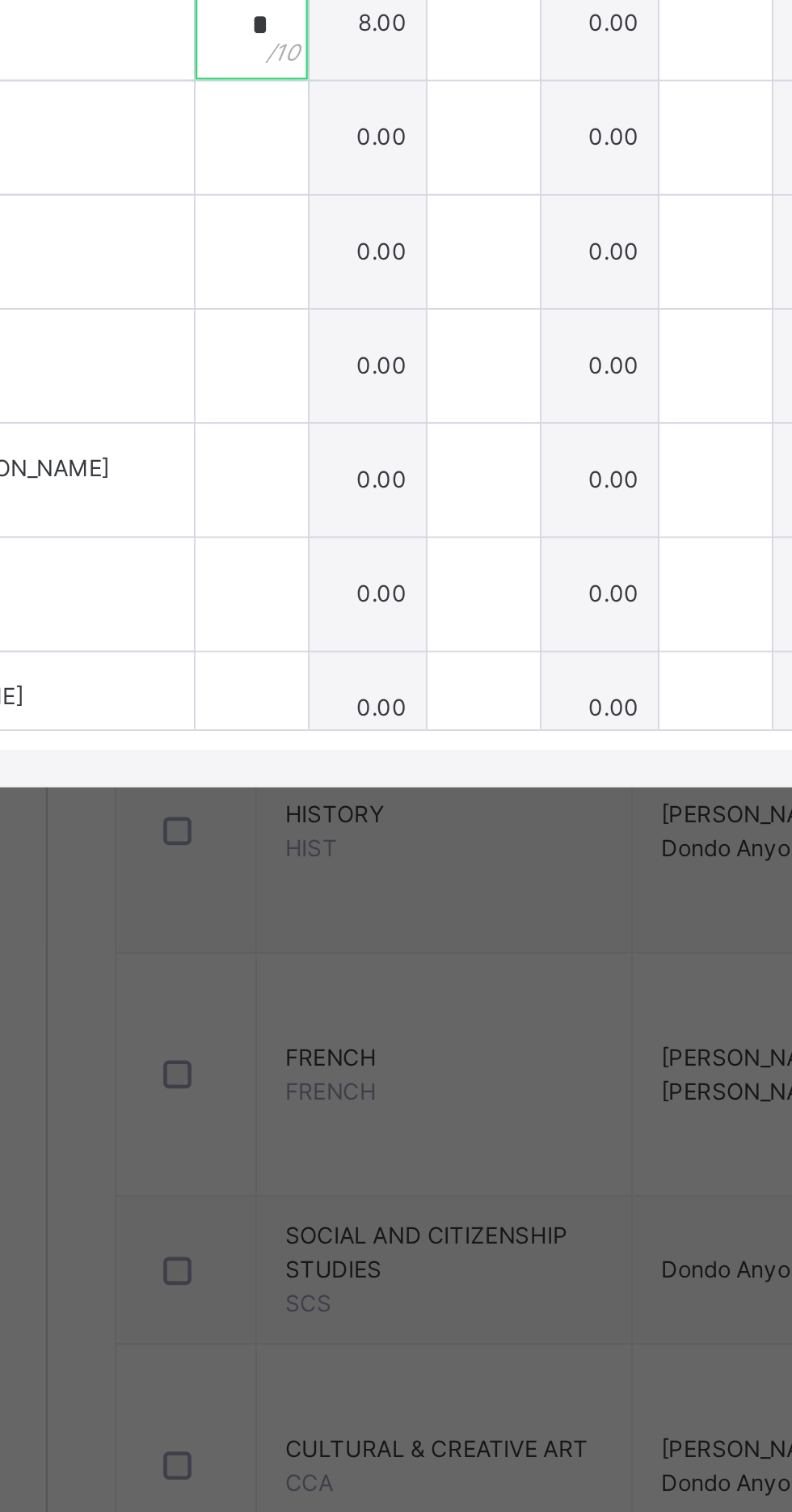
type input "*"
click at [307, 828] on input "text" at bounding box center [282, 804] width 49 height 49
click at [307, 828] on div at bounding box center [282, 804] width 49 height 49
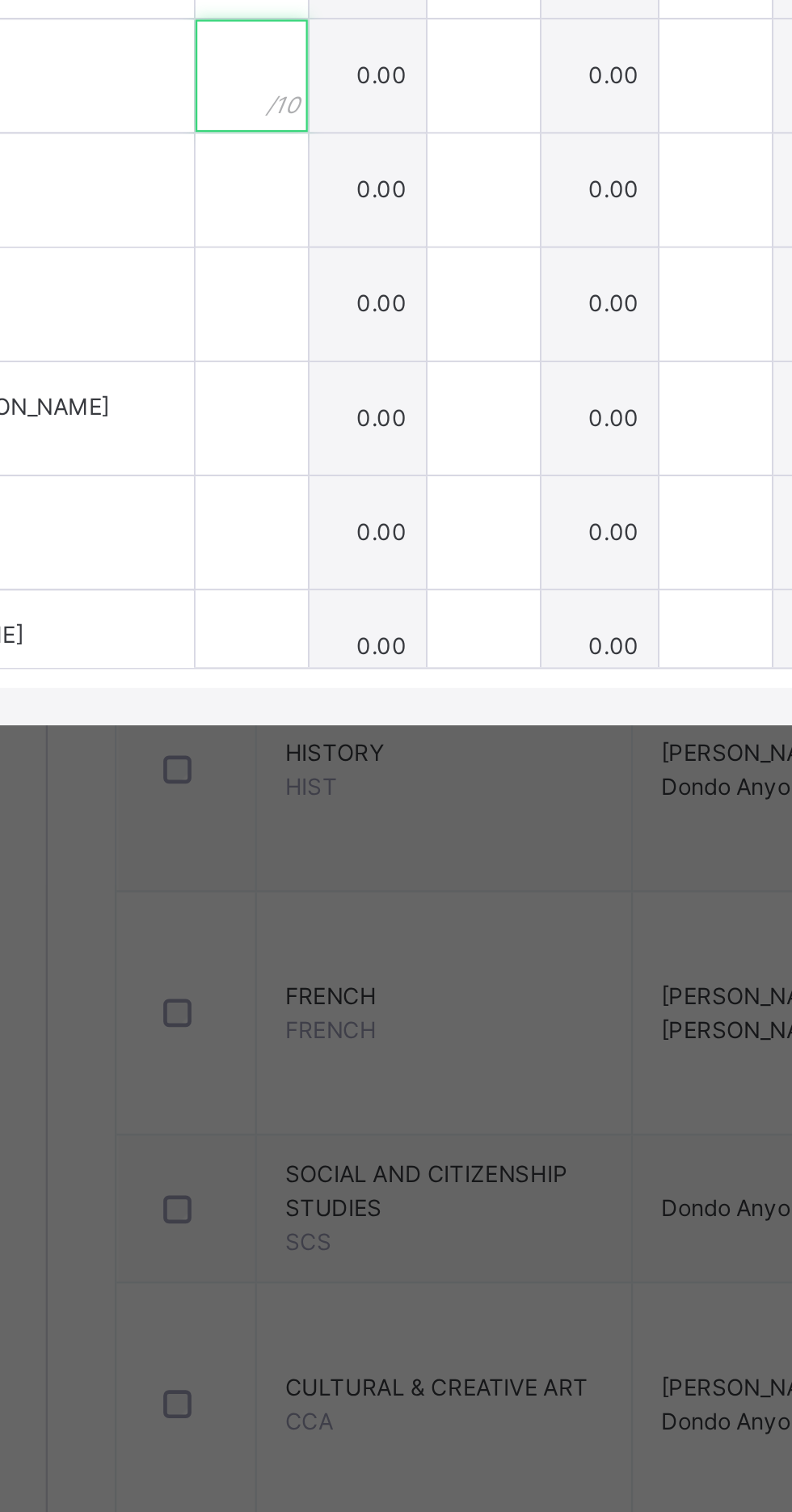
click at [307, 828] on div at bounding box center [282, 804] width 49 height 49
click at [307, 828] on input "text" at bounding box center [282, 804] width 49 height 49
click at [307, 828] on div at bounding box center [282, 804] width 49 height 49
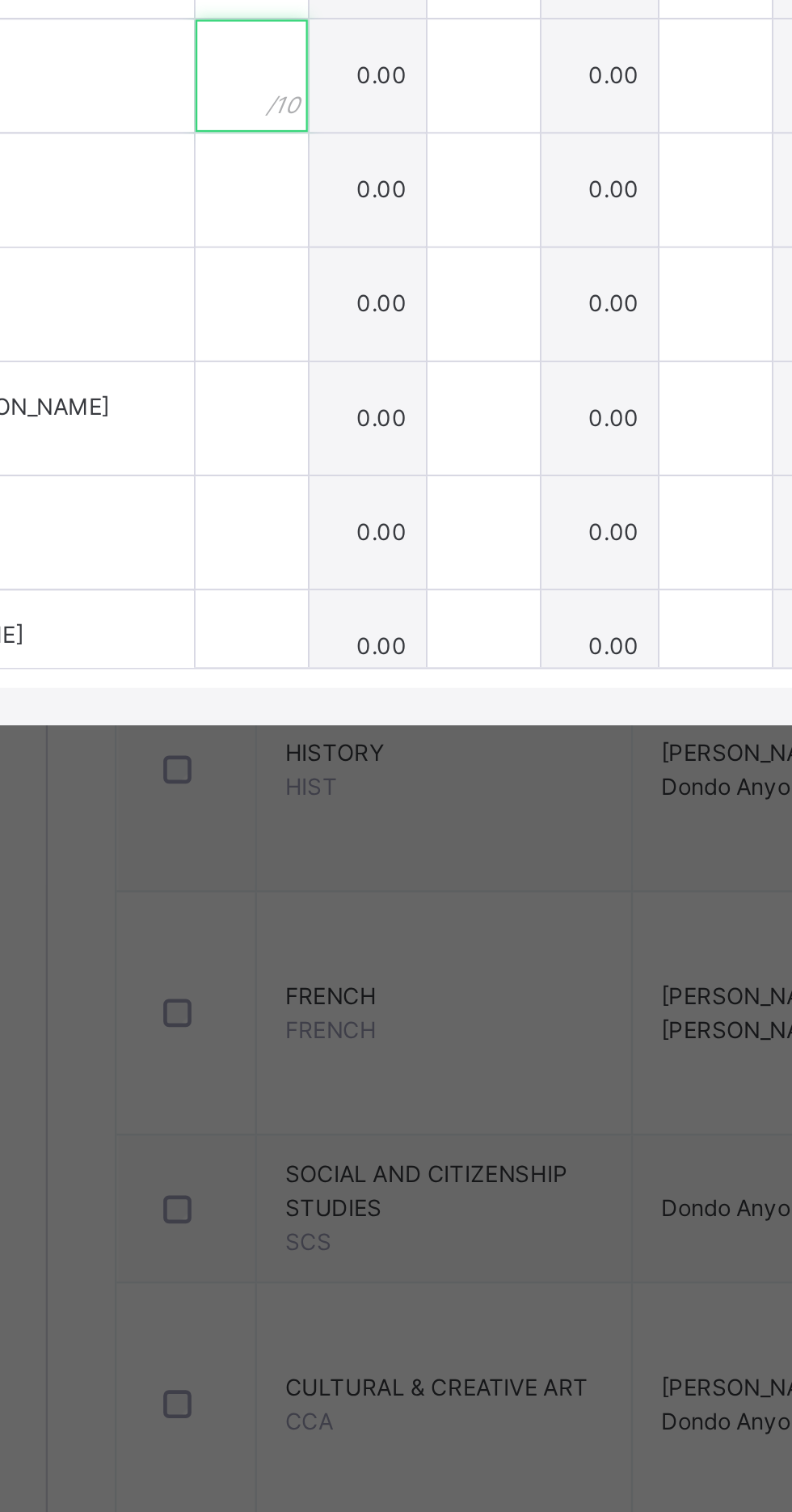
click at [307, 828] on div at bounding box center [282, 804] width 49 height 49
type input "*"
click at [307, 878] on div at bounding box center [282, 853] width 49 height 49
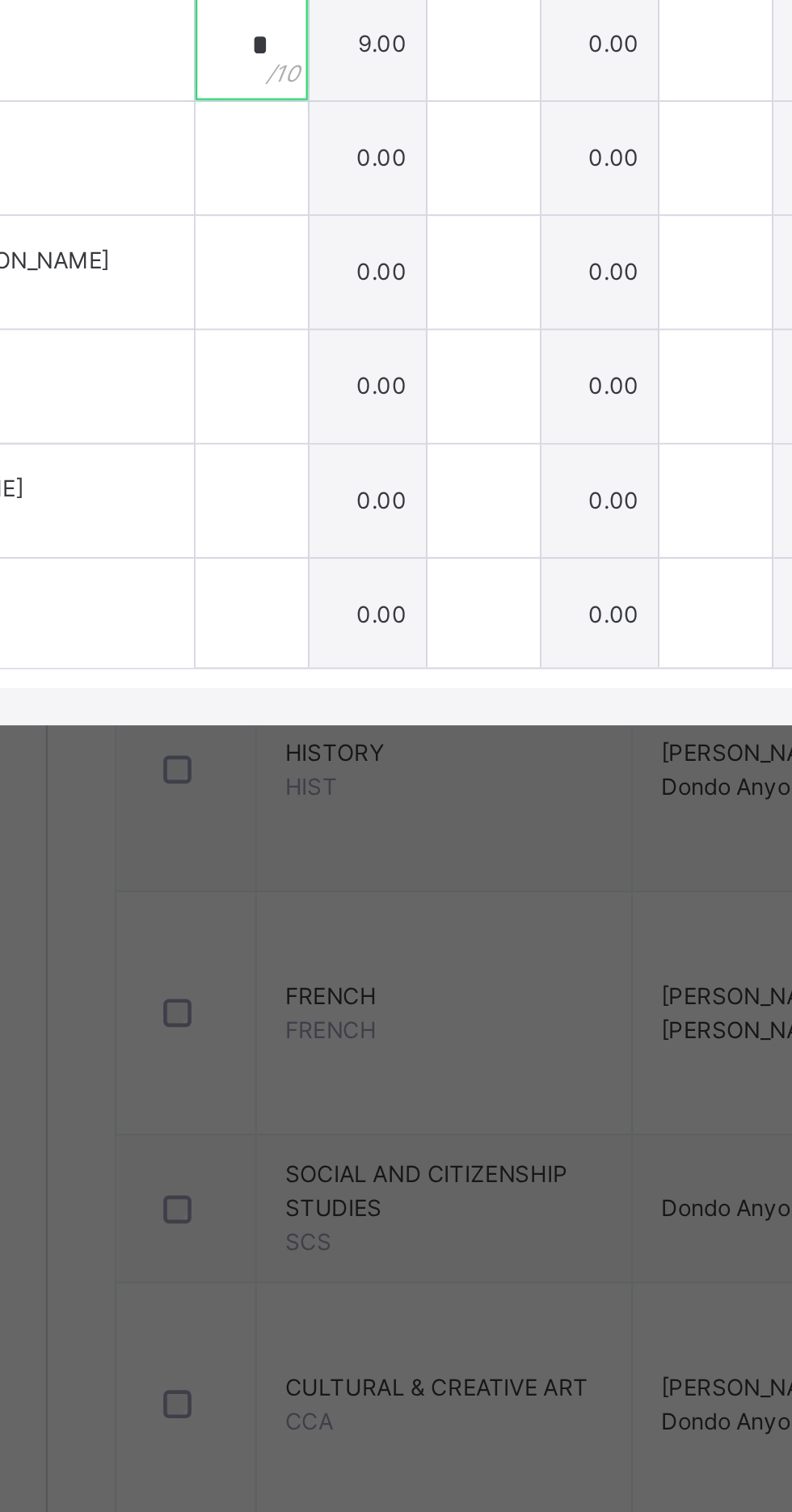
scroll to position [70, 0]
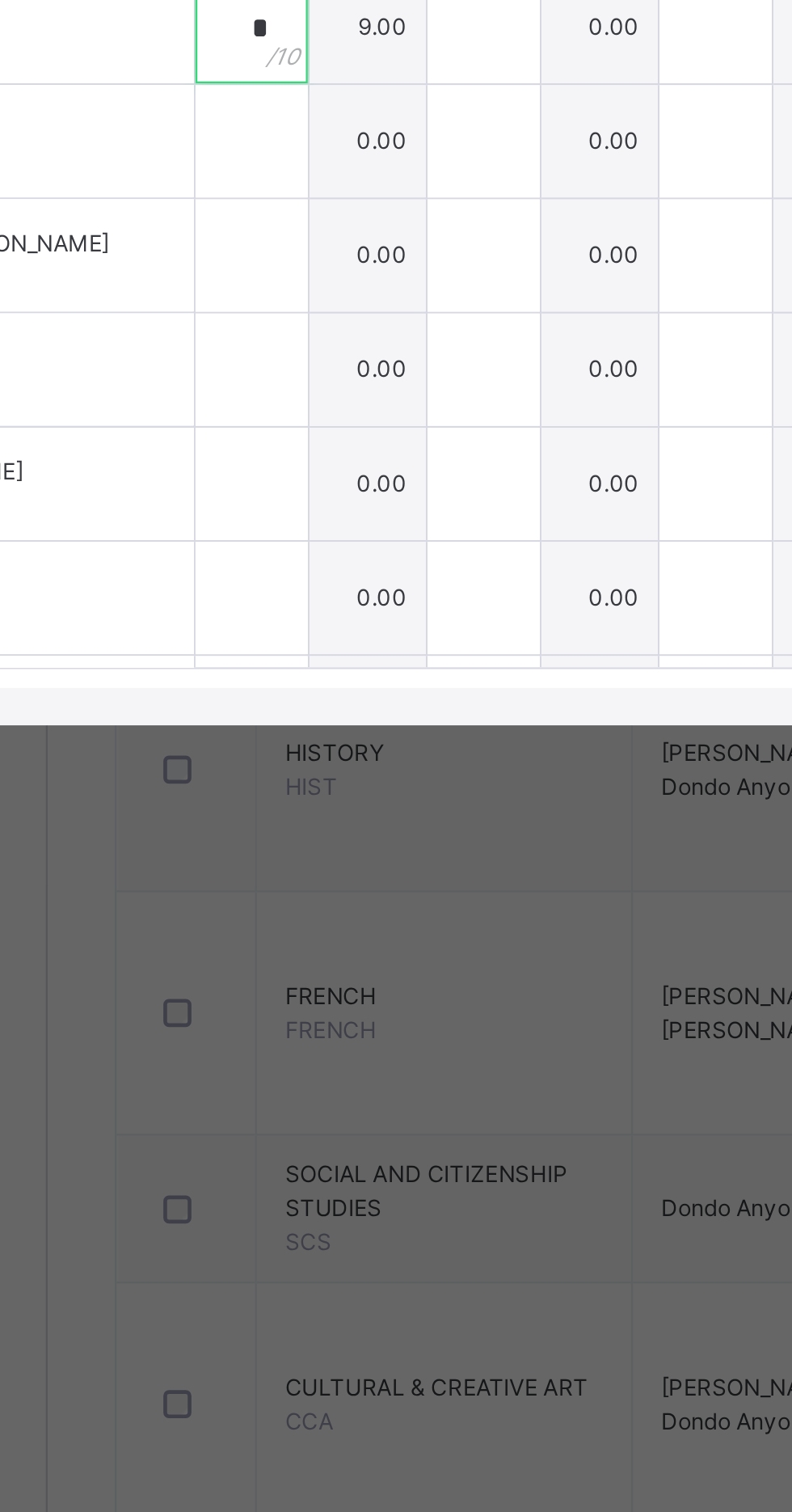
type input "*"
click at [307, 856] on input "text" at bounding box center [282, 832] width 49 height 49
type input "*"
click at [307, 906] on div at bounding box center [282, 881] width 49 height 49
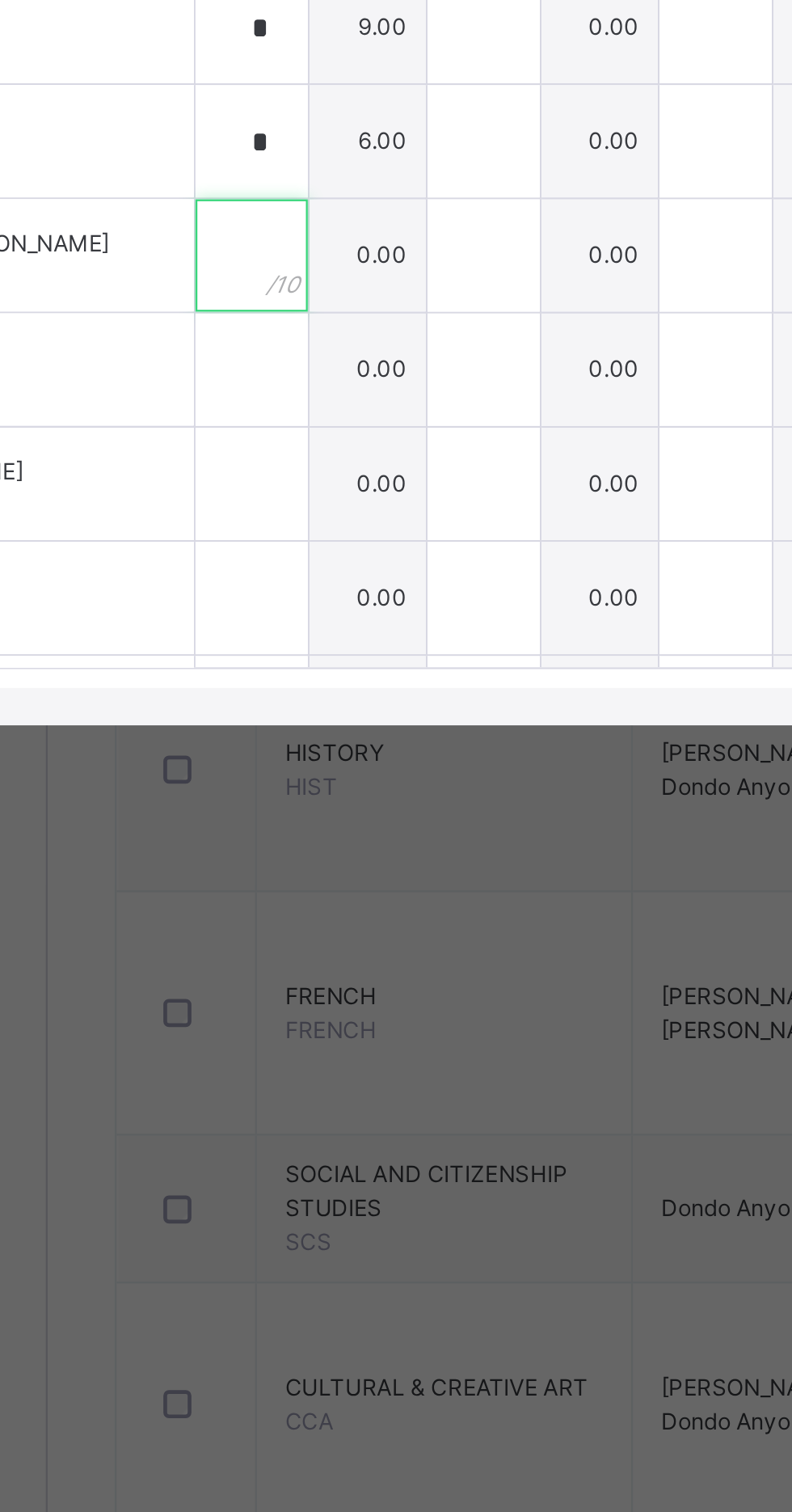
click at [307, 906] on div at bounding box center [282, 881] width 49 height 49
click at [307, 906] on input "text" at bounding box center [282, 881] width 49 height 49
type input "*"
click at [307, 955] on input "text" at bounding box center [282, 931] width 49 height 49
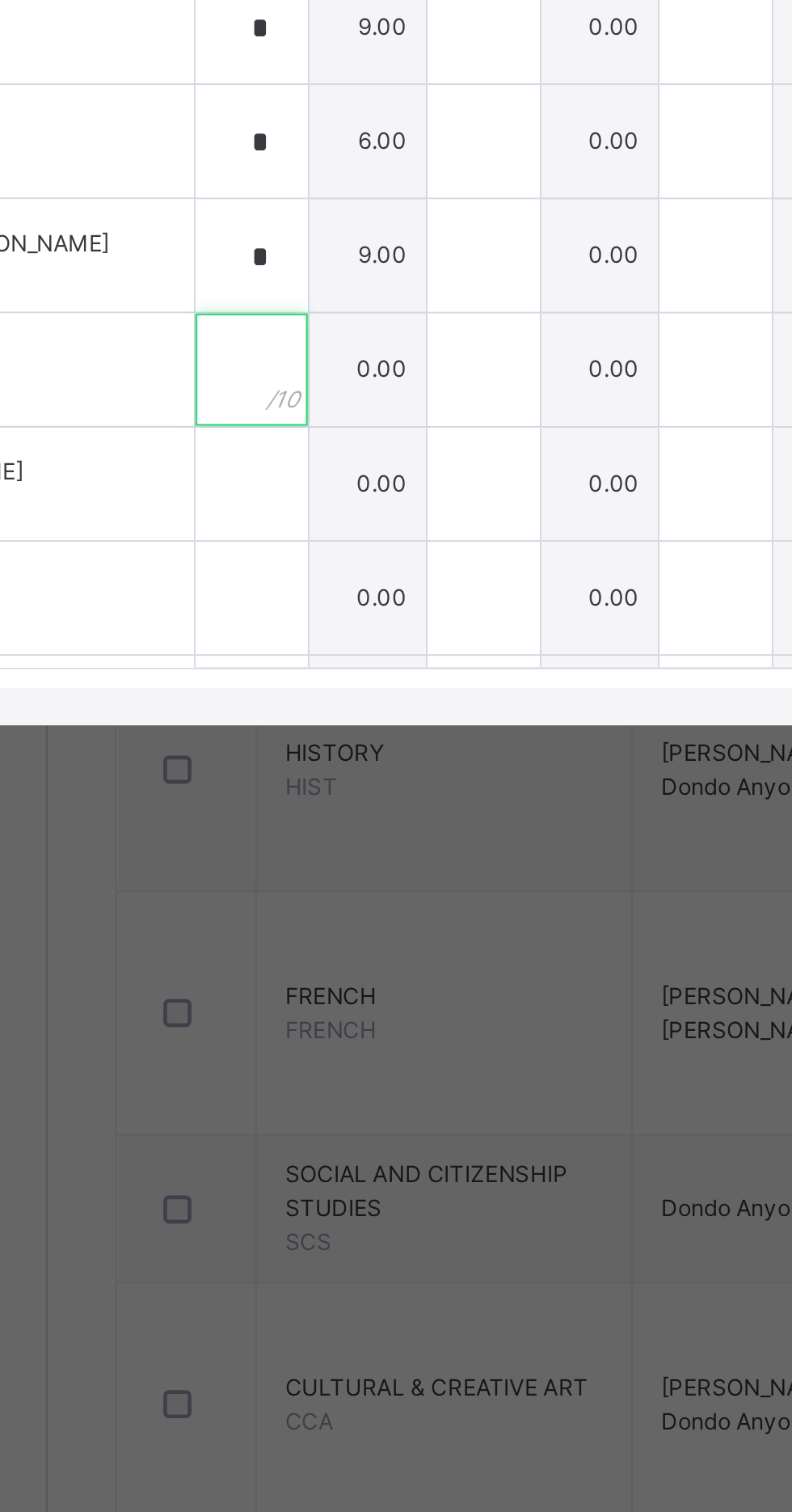
scroll to position [171, 0]
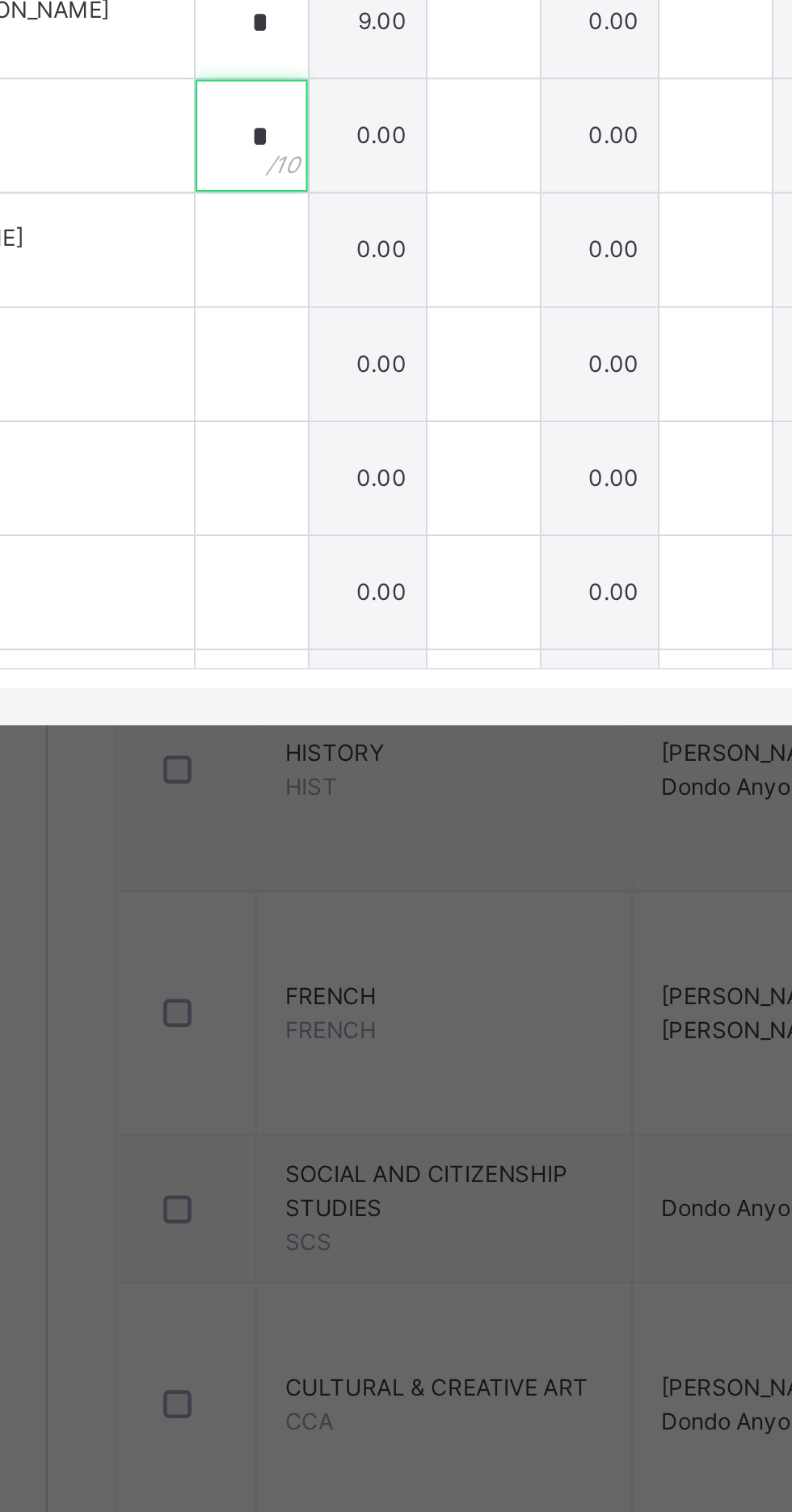
type input "*"
click at [307, 903] on div at bounding box center [282, 878] width 49 height 49
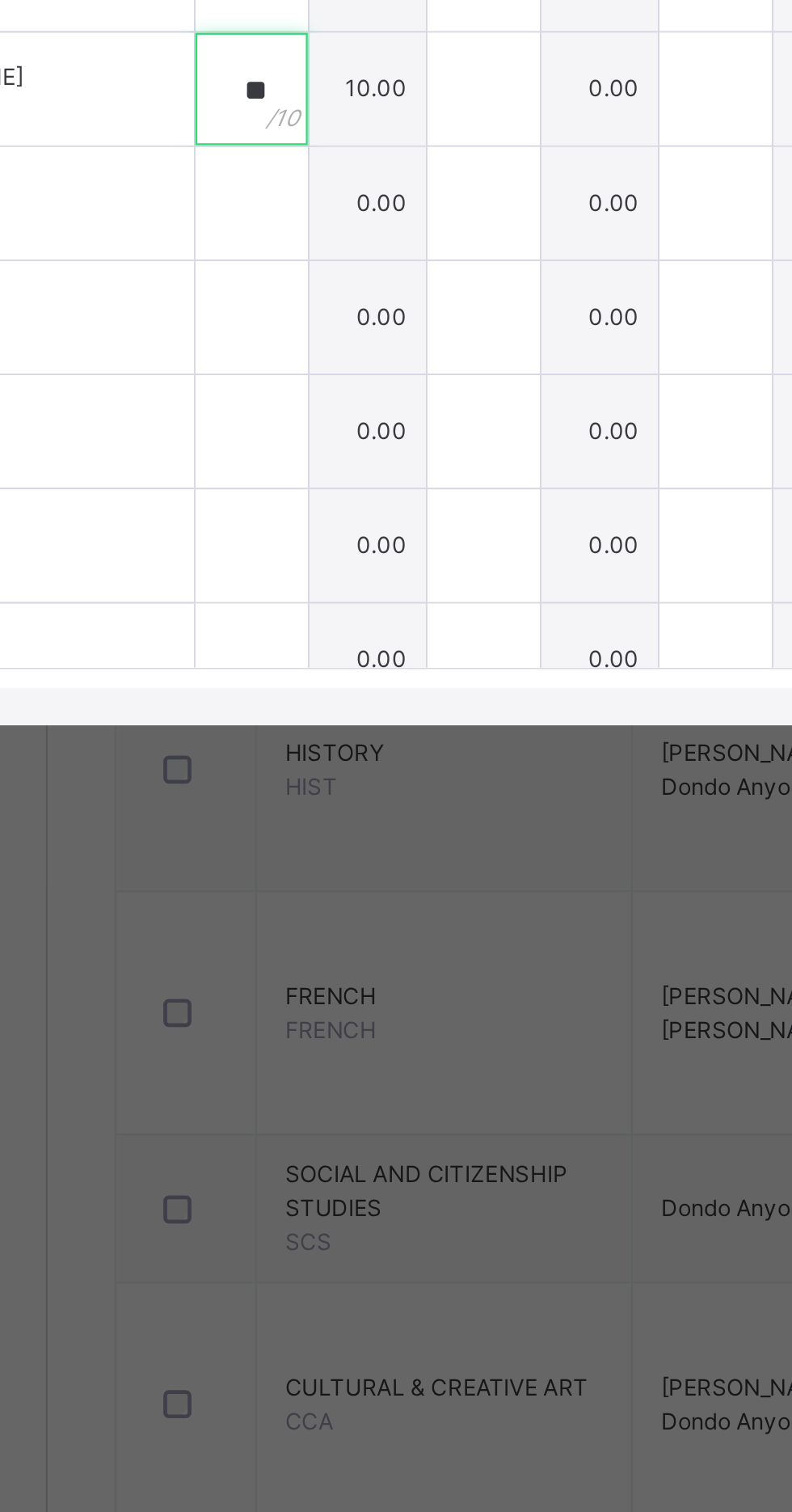
scroll to position [317, 0]
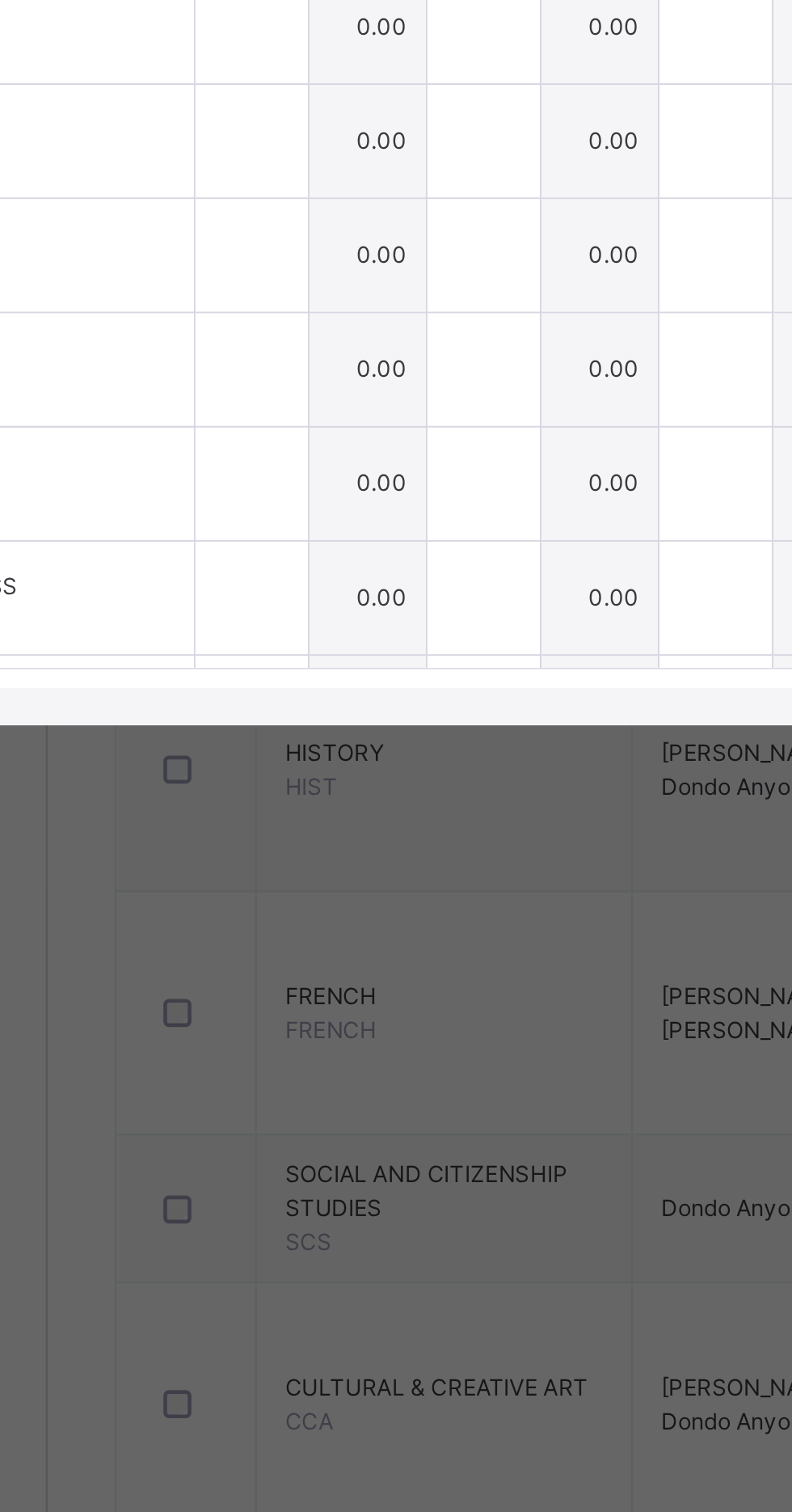
type input "**"
click at [307, 807] on div at bounding box center [282, 782] width 49 height 49
type input "*"
click at [307, 856] on div at bounding box center [282, 832] width 49 height 49
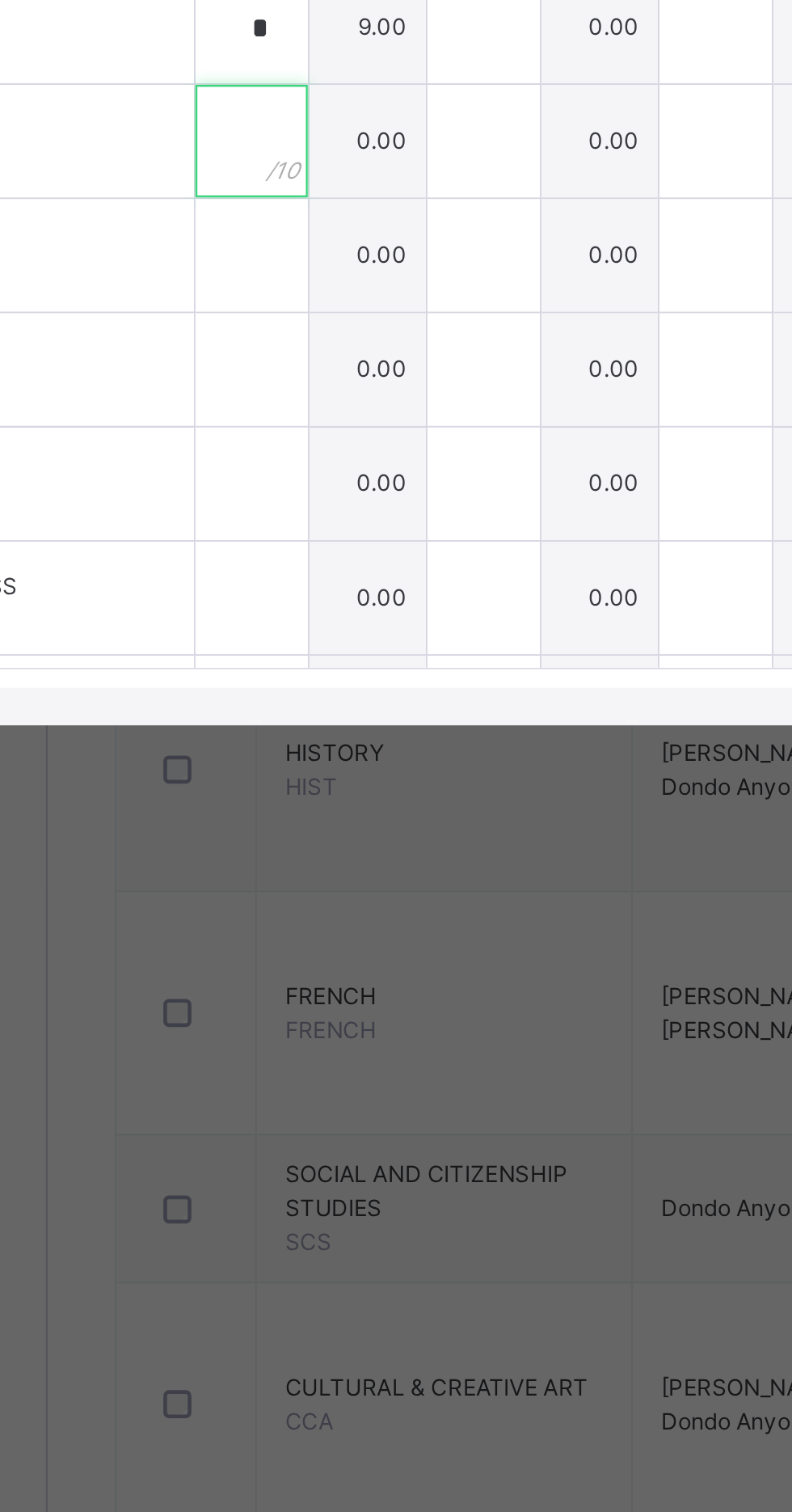
click at [307, 856] on div at bounding box center [282, 832] width 49 height 49
type input "*"
click at [307, 906] on div at bounding box center [282, 881] width 49 height 49
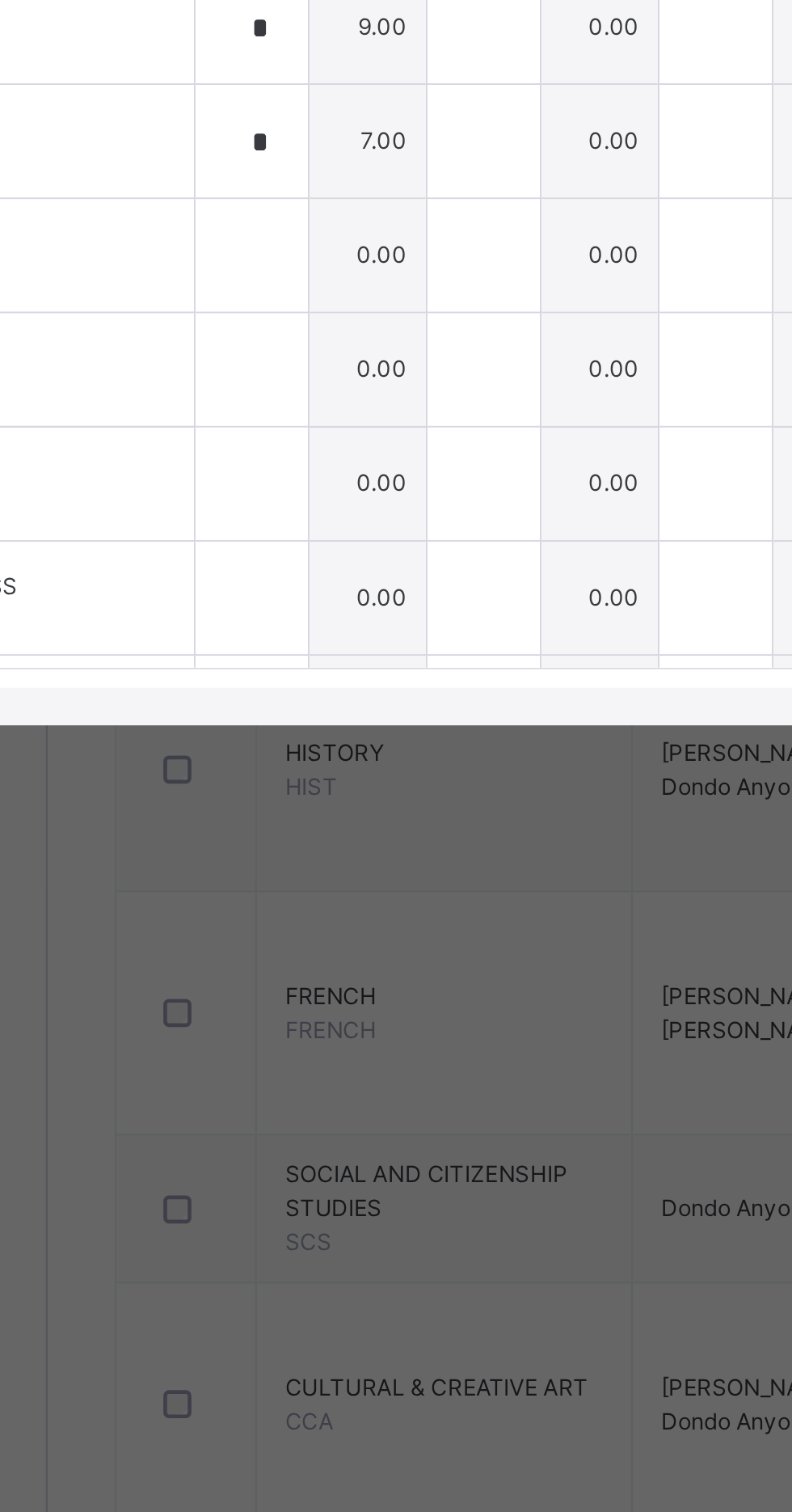
click at [307, 906] on div at bounding box center [282, 881] width 49 height 49
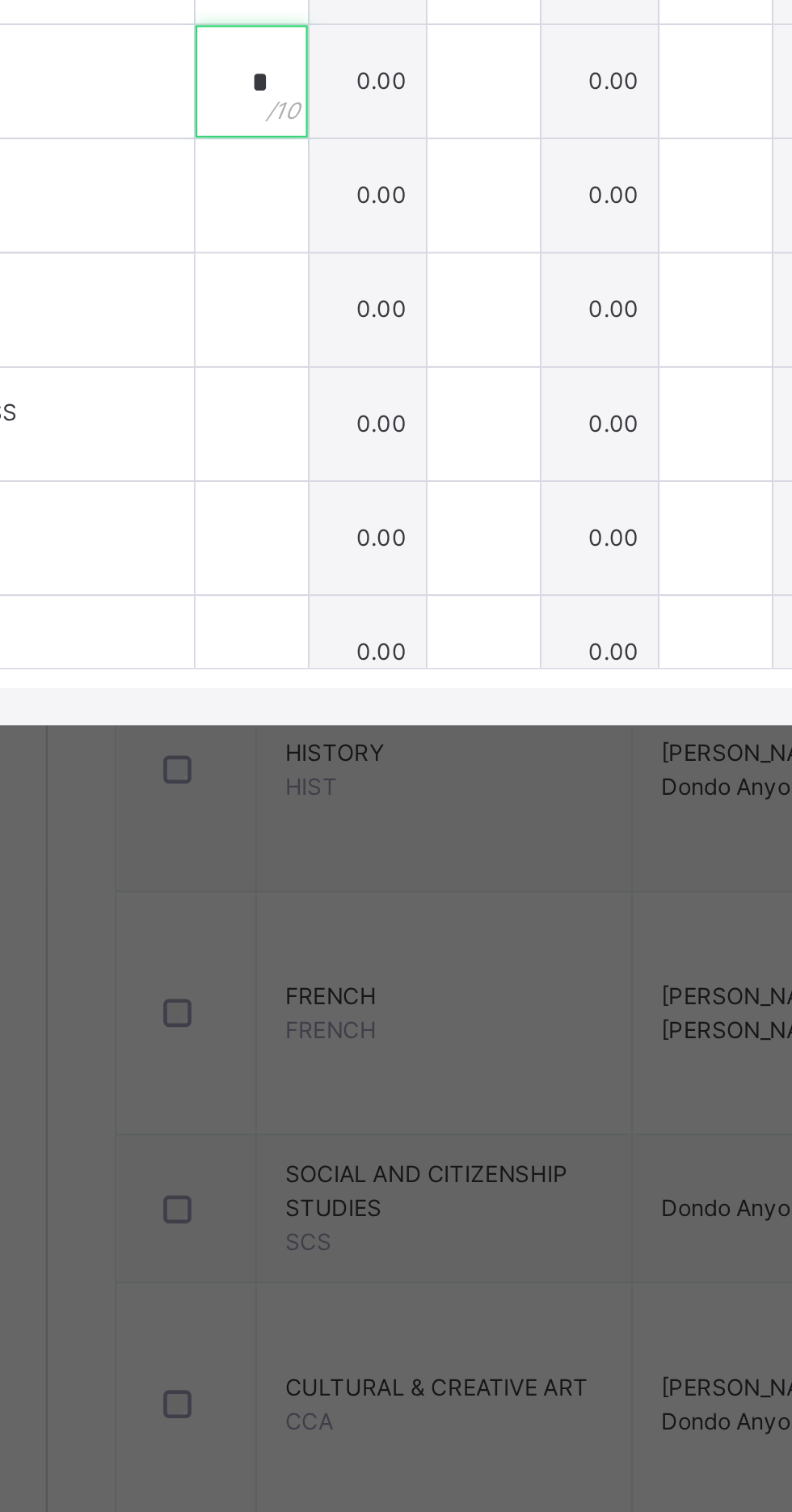
type input "*"
click at [307, 880] on div at bounding box center [282, 855] width 49 height 49
type input "*"
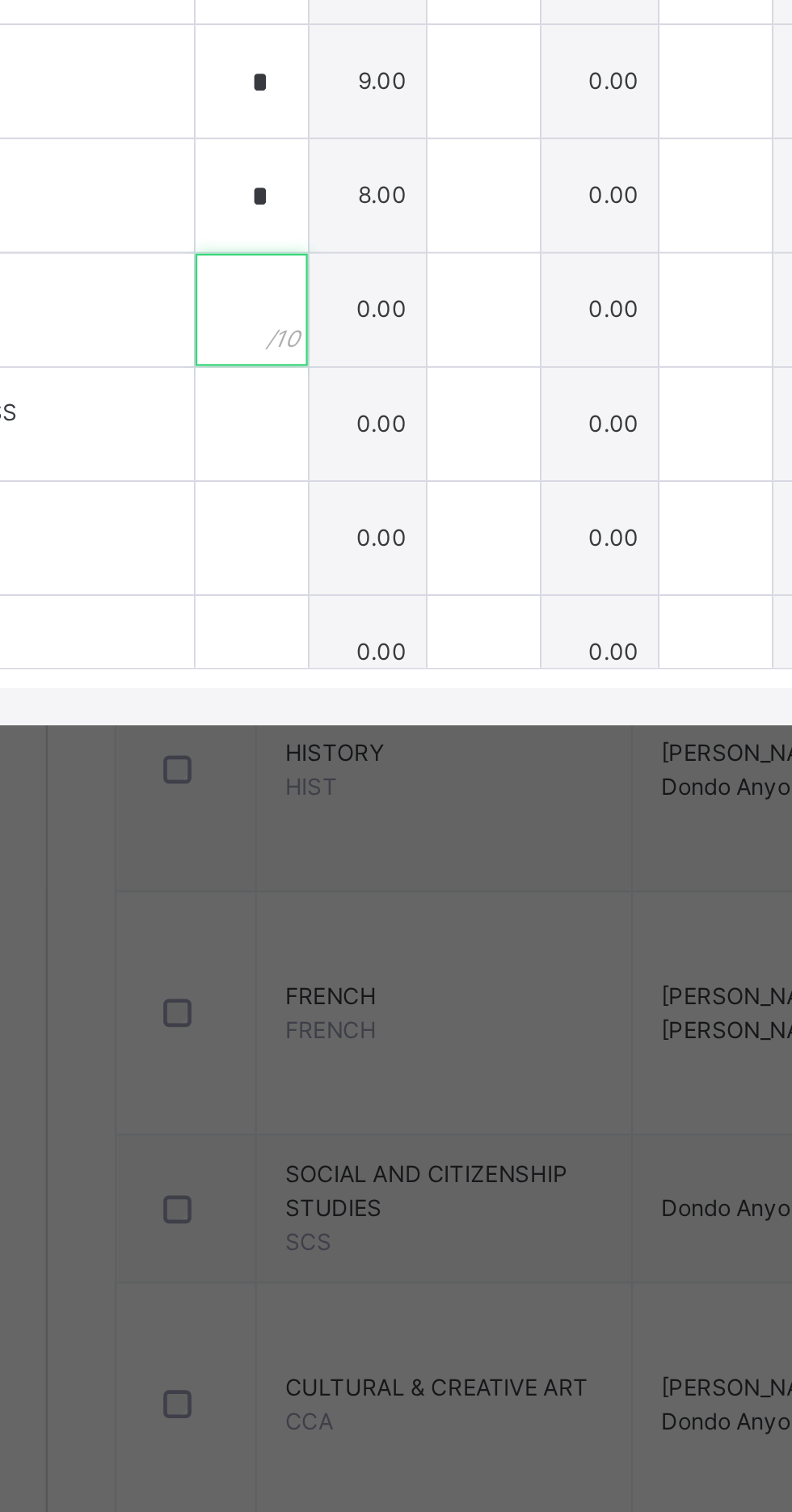
click at [307, 929] on div at bounding box center [282, 905] width 49 height 49
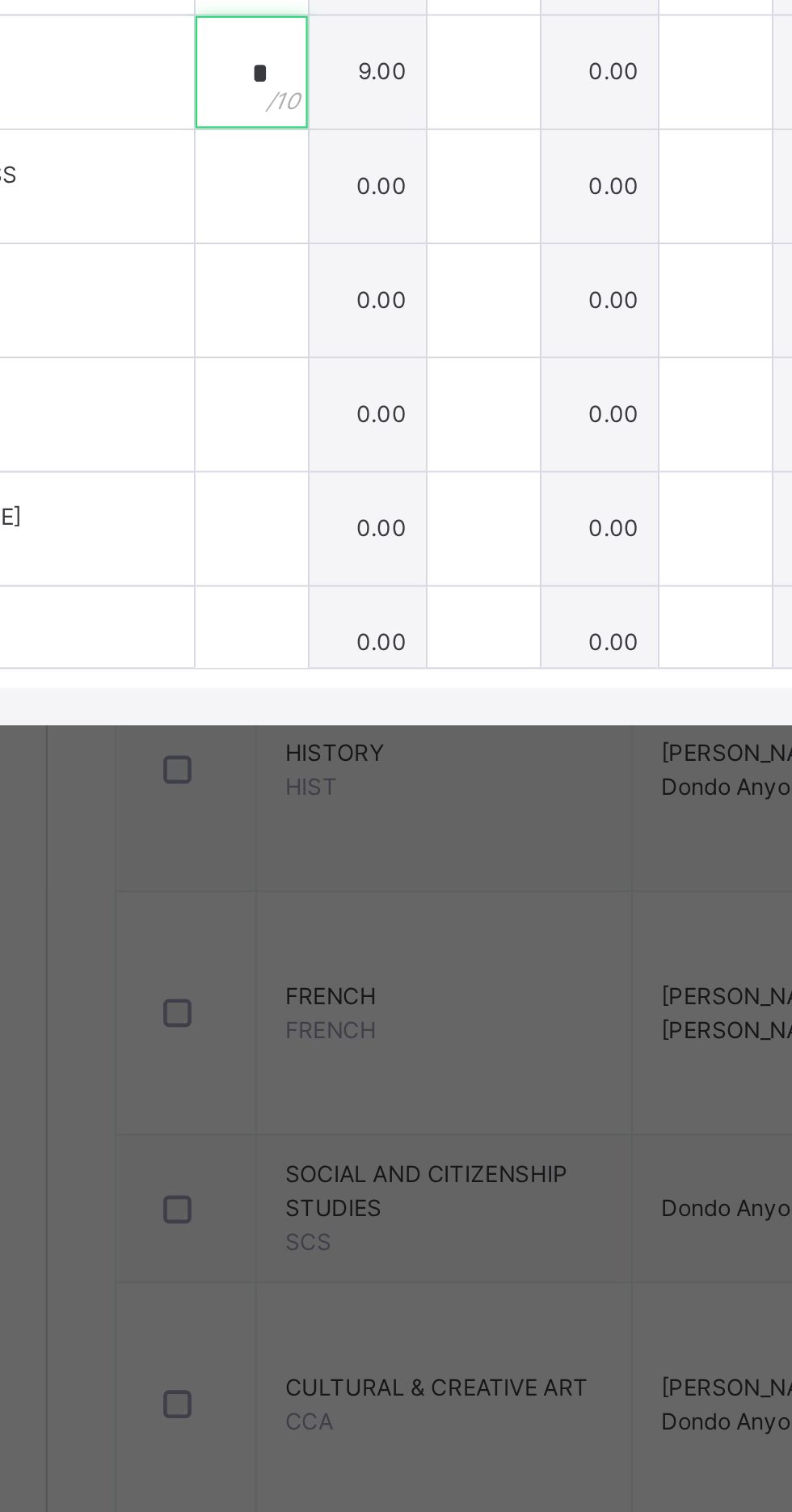
type input "*"
click at [307, 876] on div at bounding box center [282, 851] width 49 height 49
click at [307, 876] on input "text" at bounding box center [282, 851] width 49 height 49
click at [307, 876] on div at bounding box center [282, 851] width 49 height 49
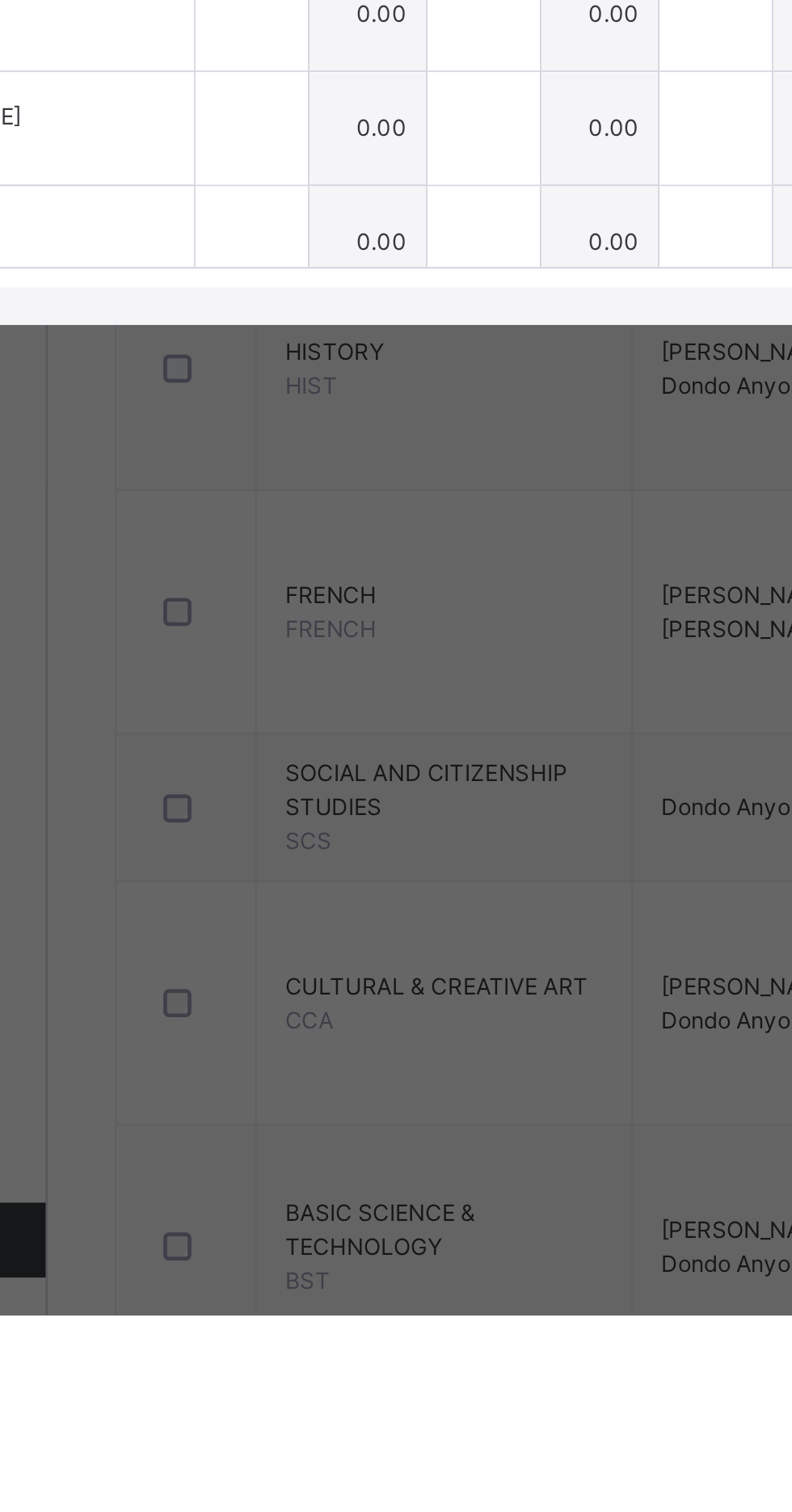
scroll to position [510, 0]
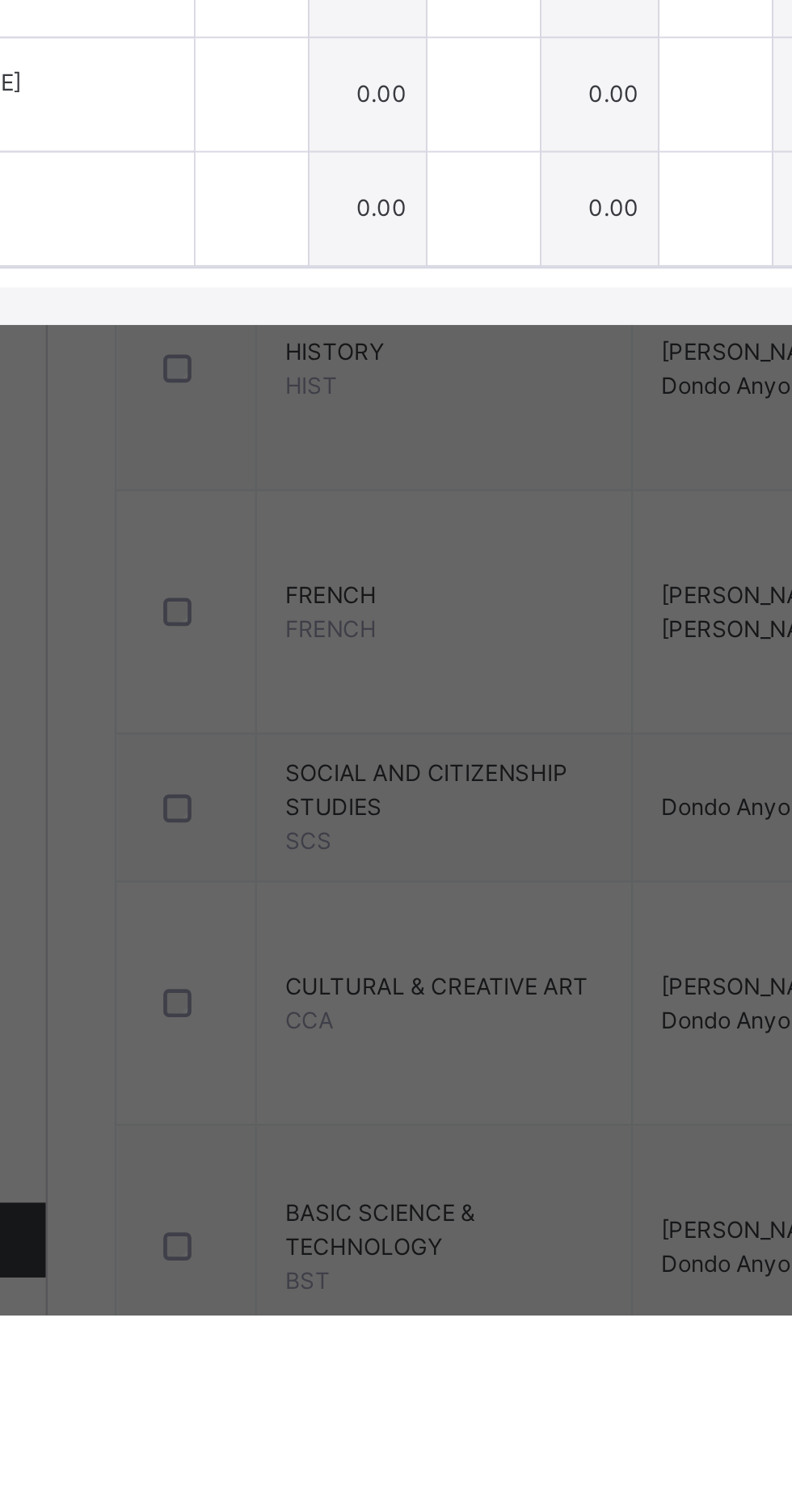
type input "**"
click at [307, 911] on div at bounding box center [282, 886] width 49 height 49
type input "*"
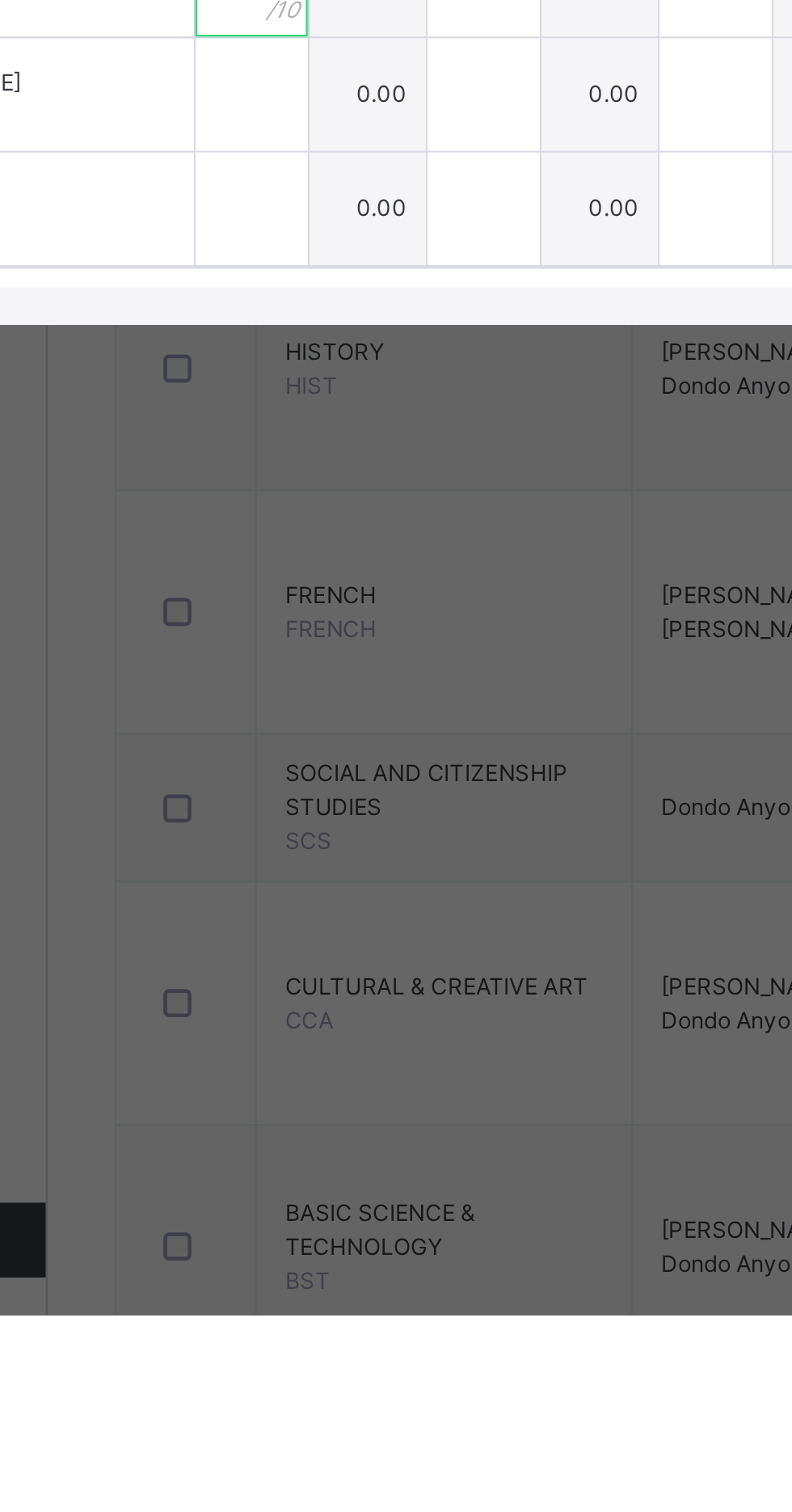
click at [307, 960] on div at bounding box center [282, 935] width 49 height 49
type input "*"
click at [307, 1009] on div at bounding box center [282, 985] width 49 height 49
type input "*"
click at [307, 1059] on div at bounding box center [282, 1034] width 49 height 49
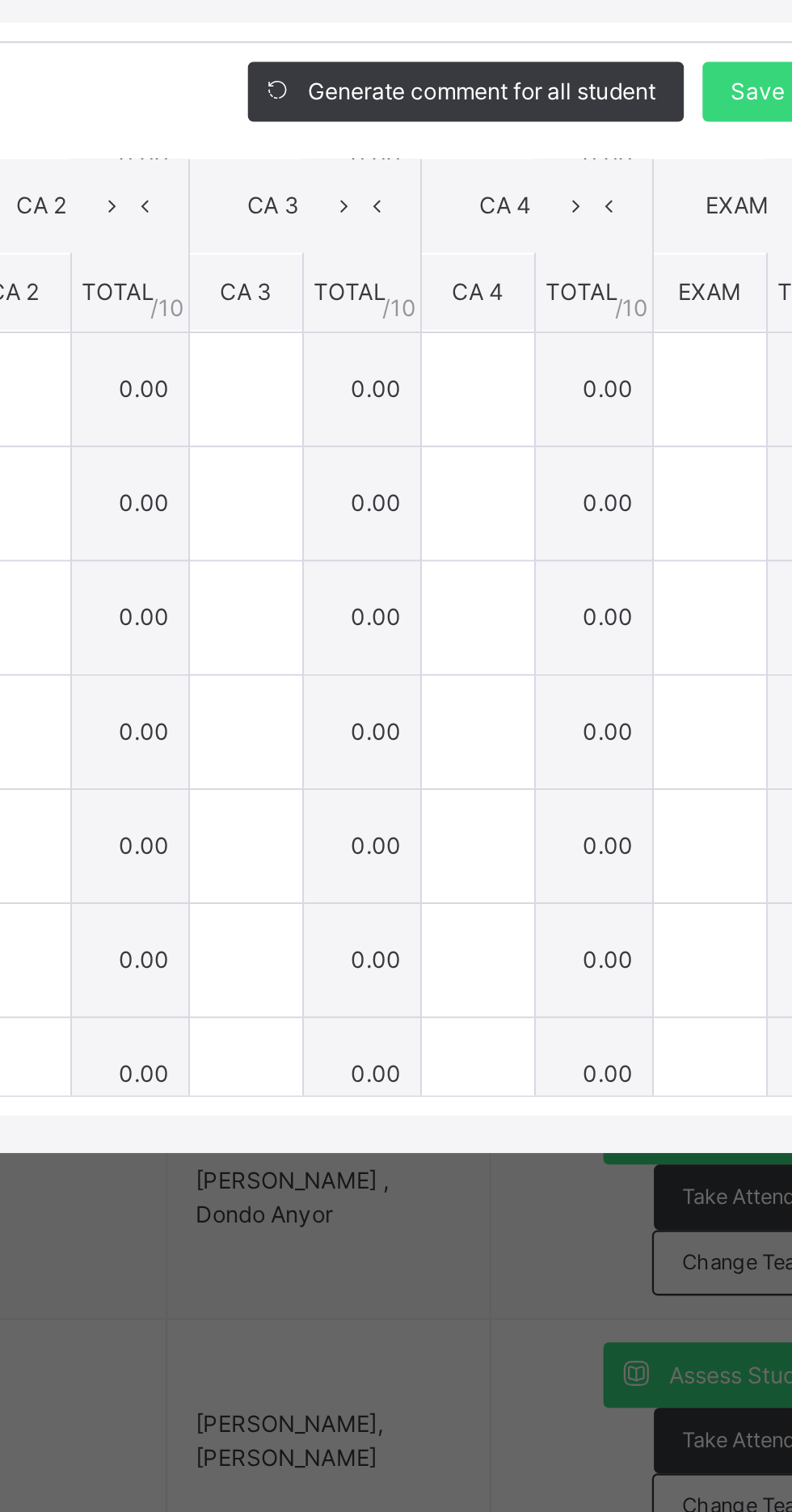
scroll to position [287, 55]
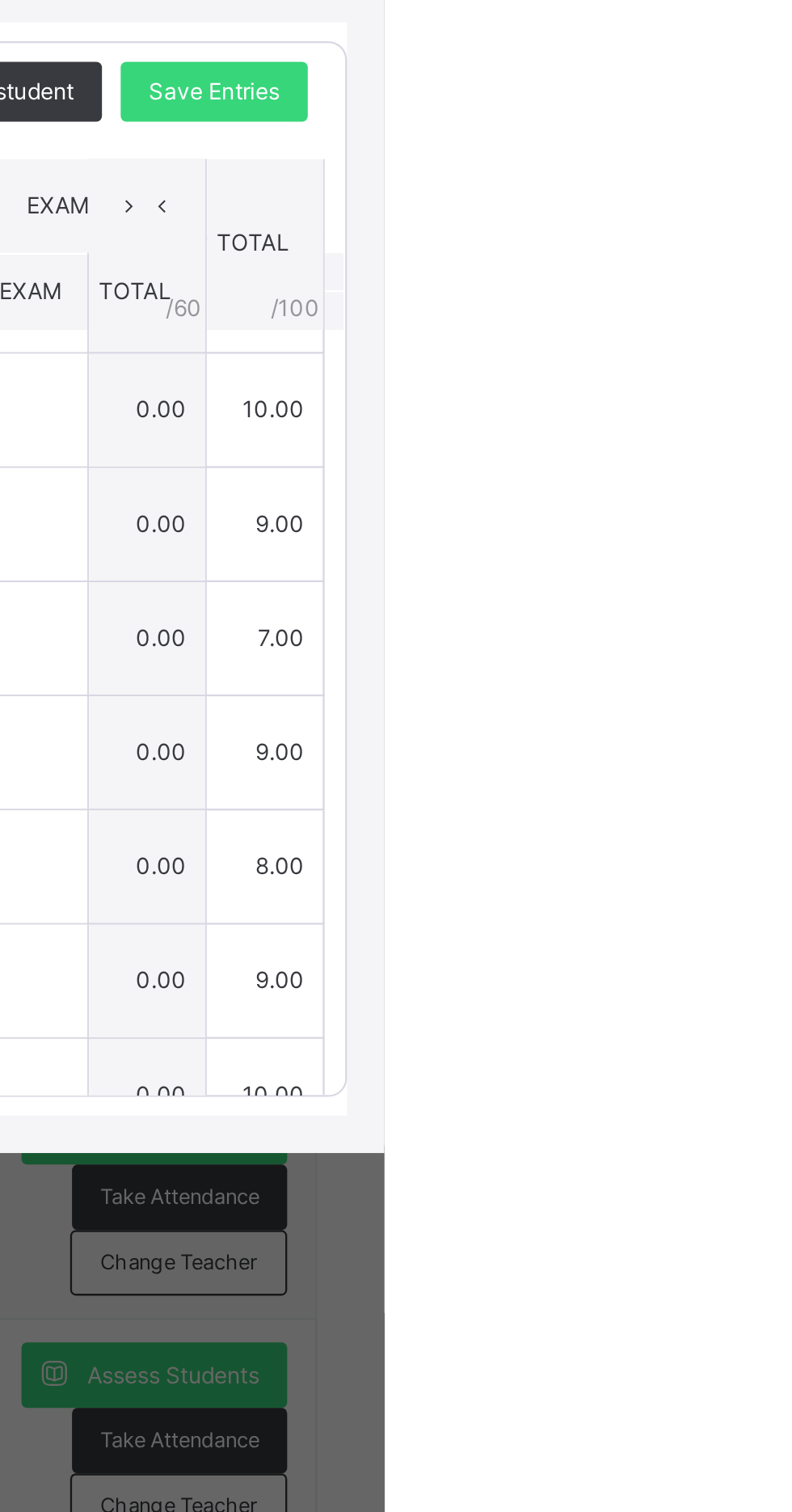
type input "*"
click at [747, 634] on span "Save Entries" at bounding box center [718, 626] width 56 height 15
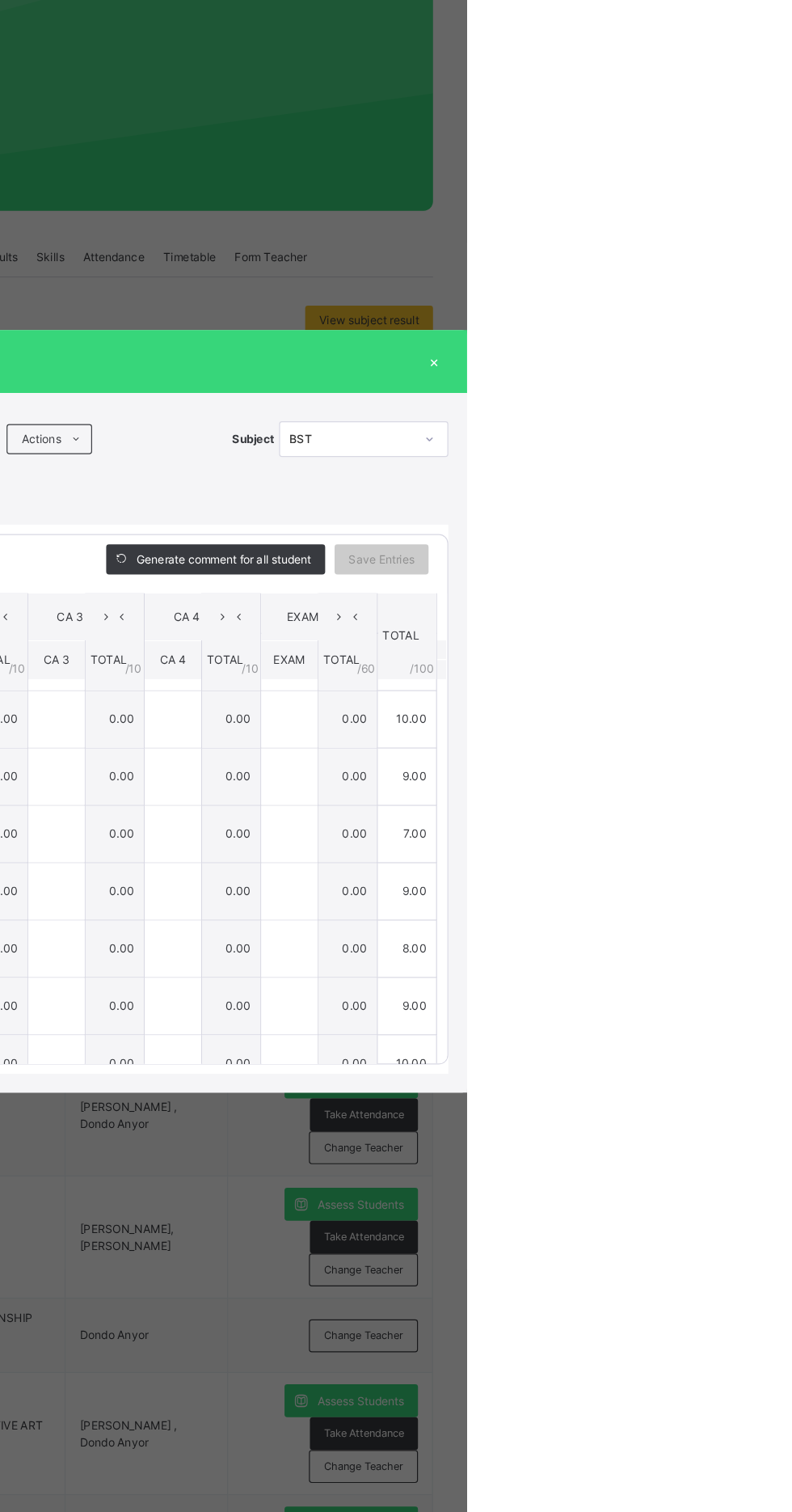
scroll to position [289, 54]
click at [759, 639] on div "Save Entries" at bounding box center [718, 625] width 81 height 26
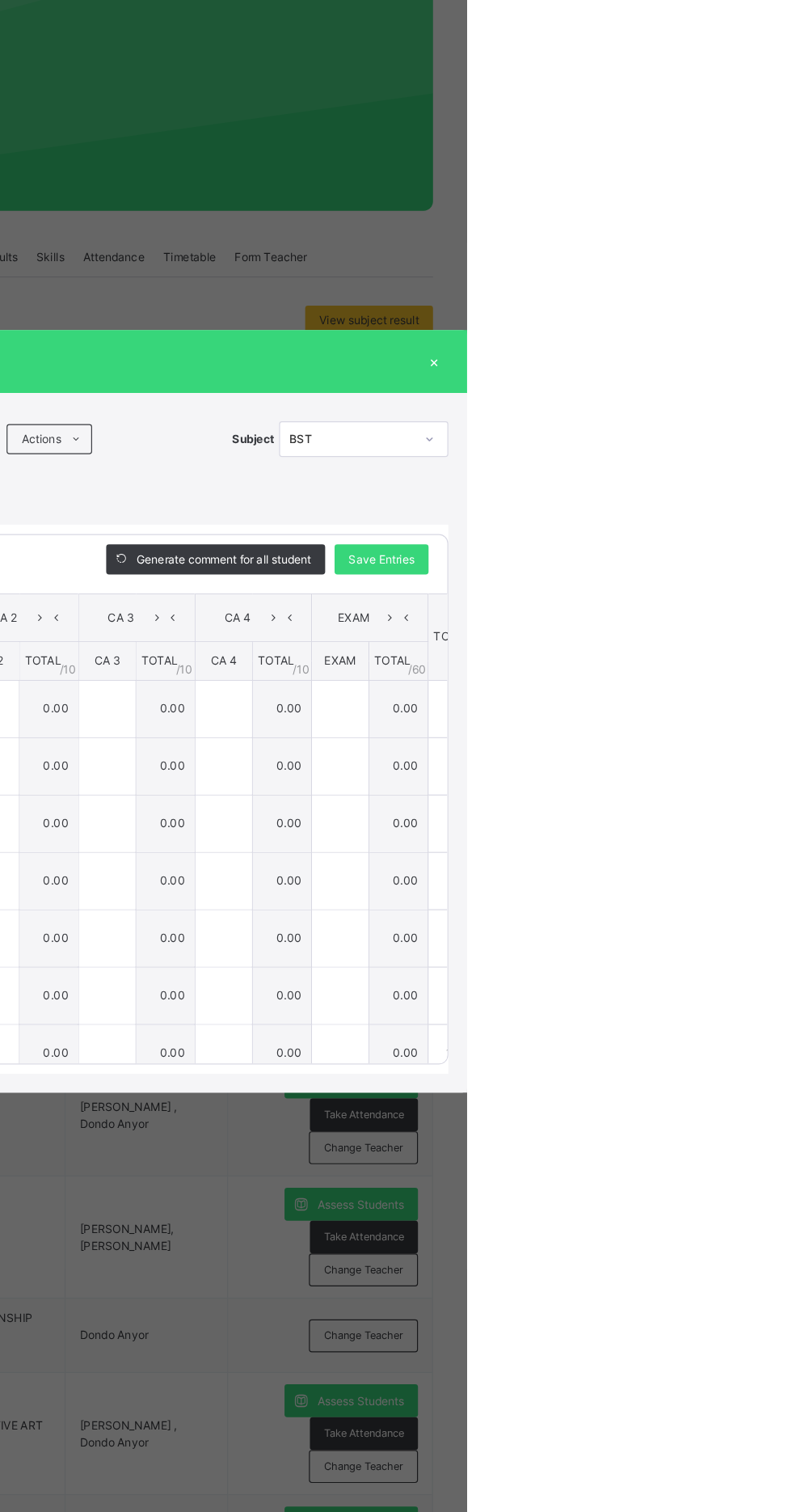
click at [774, 535] on div at bounding box center [759, 522] width 27 height 26
click at [746, 529] on div "BST" at bounding box center [692, 523] width 107 height 15
click at [774, 535] on div at bounding box center [759, 522] width 27 height 26
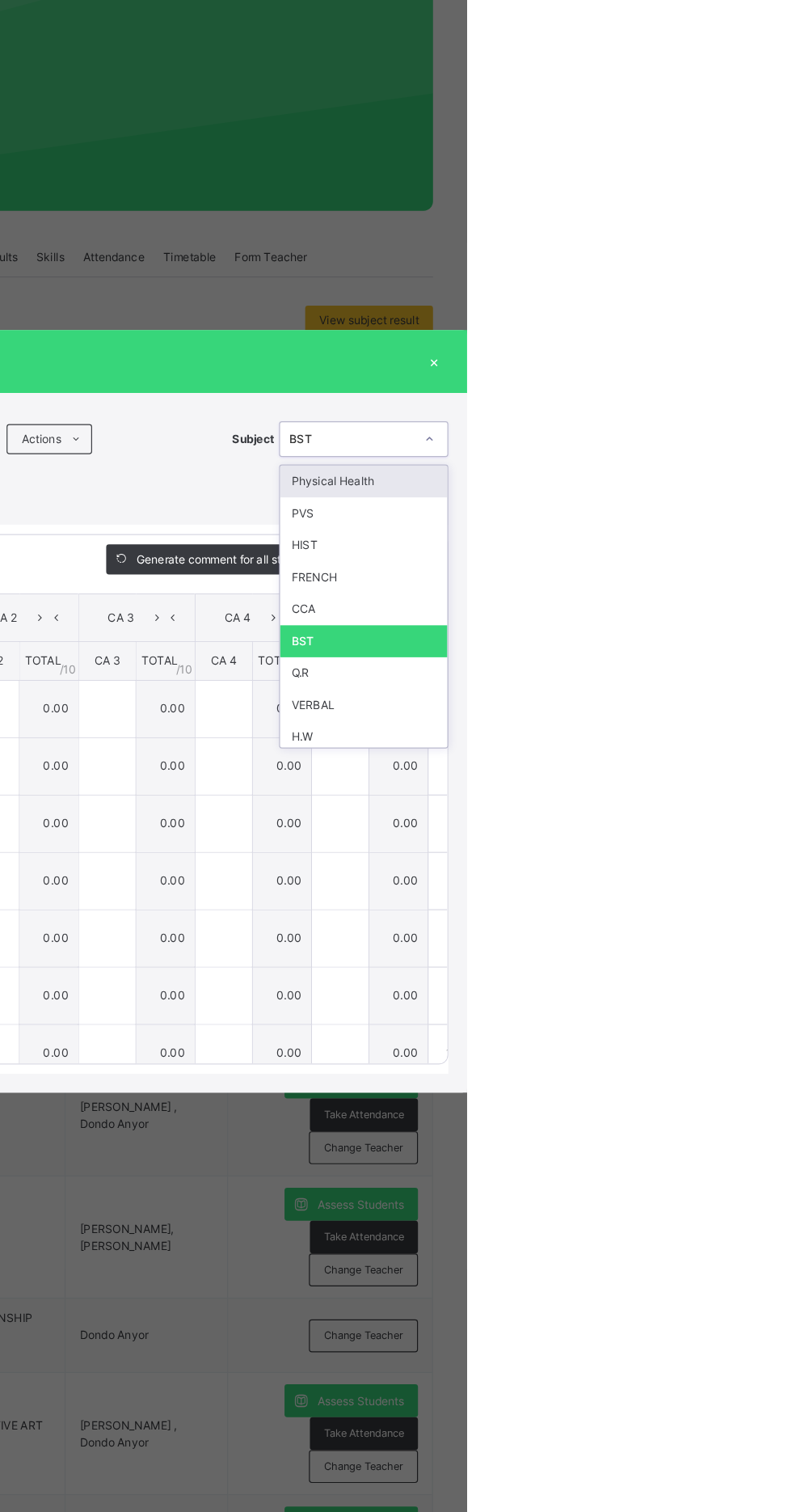
click at [774, 535] on div at bounding box center [759, 522] width 27 height 26
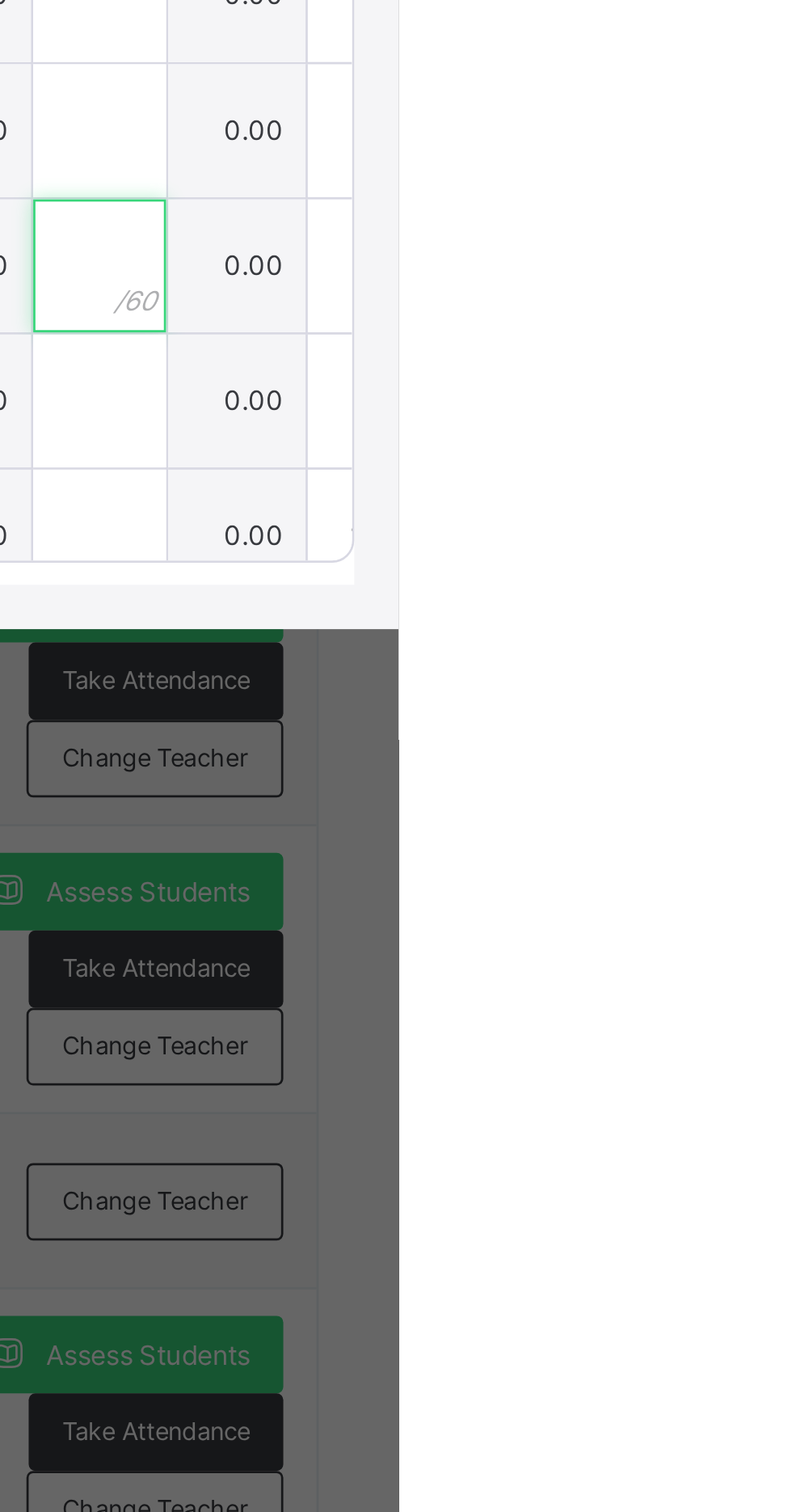
click at [707, 976] on div at bounding box center [683, 951] width 49 height 49
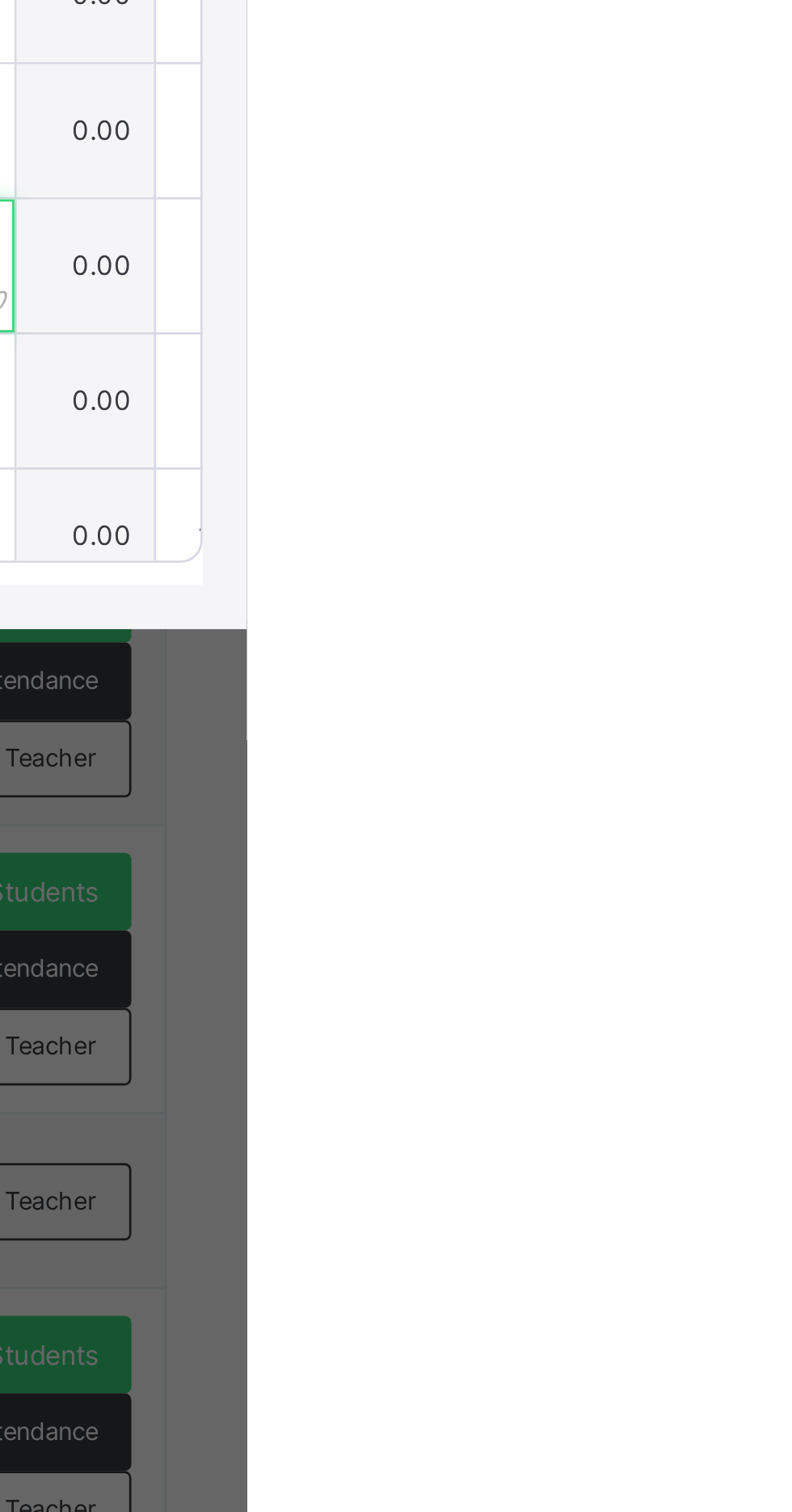
scroll to position [136, 0]
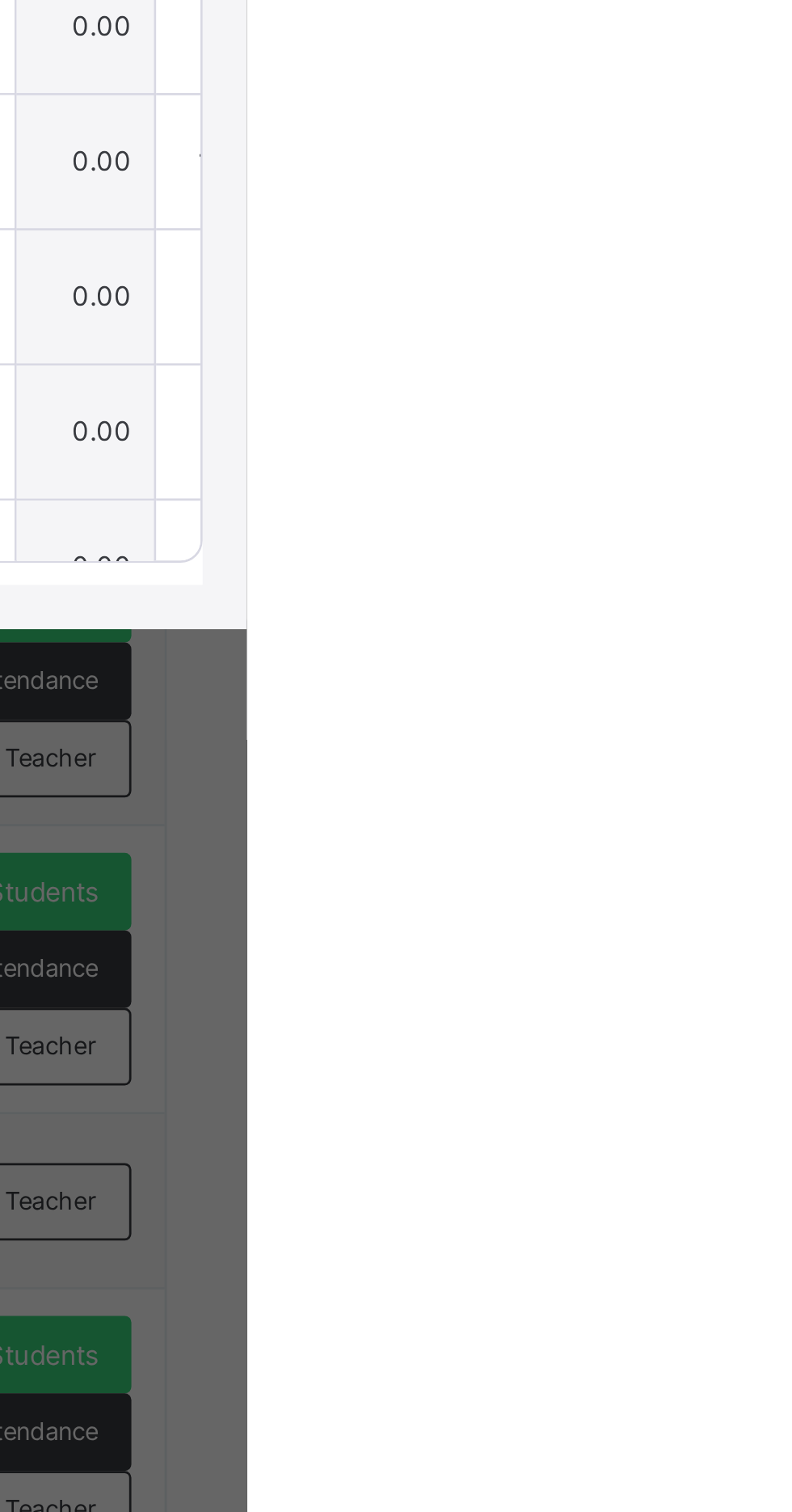
click at [747, 634] on span "Save Entries" at bounding box center [718, 626] width 56 height 15
click at [759, 639] on div "Save Entries" at bounding box center [718, 625] width 81 height 26
click at [659, 696] on th "CA 4" at bounding box center [608, 676] width 100 height 41
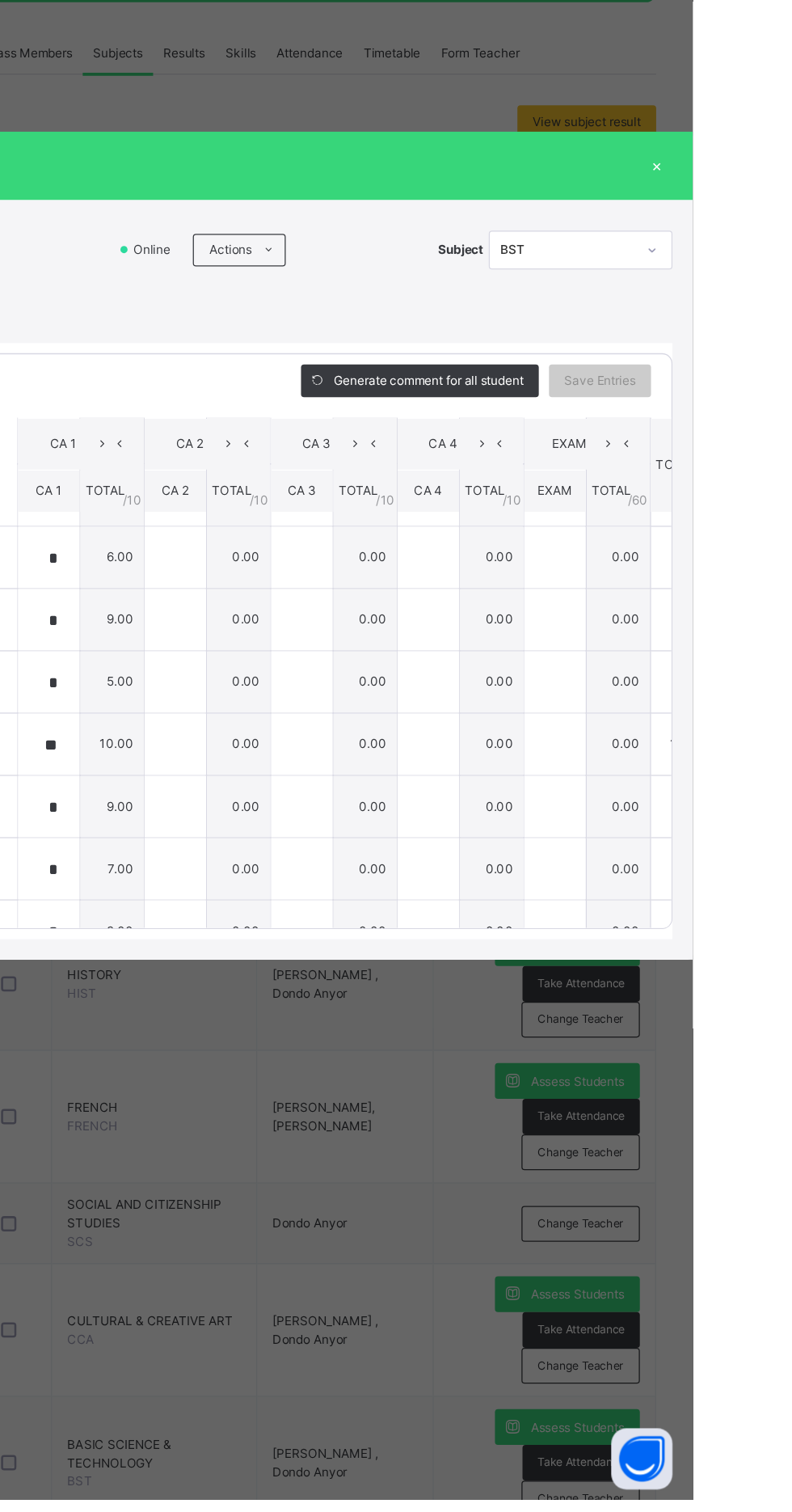
scroll to position [0, 55]
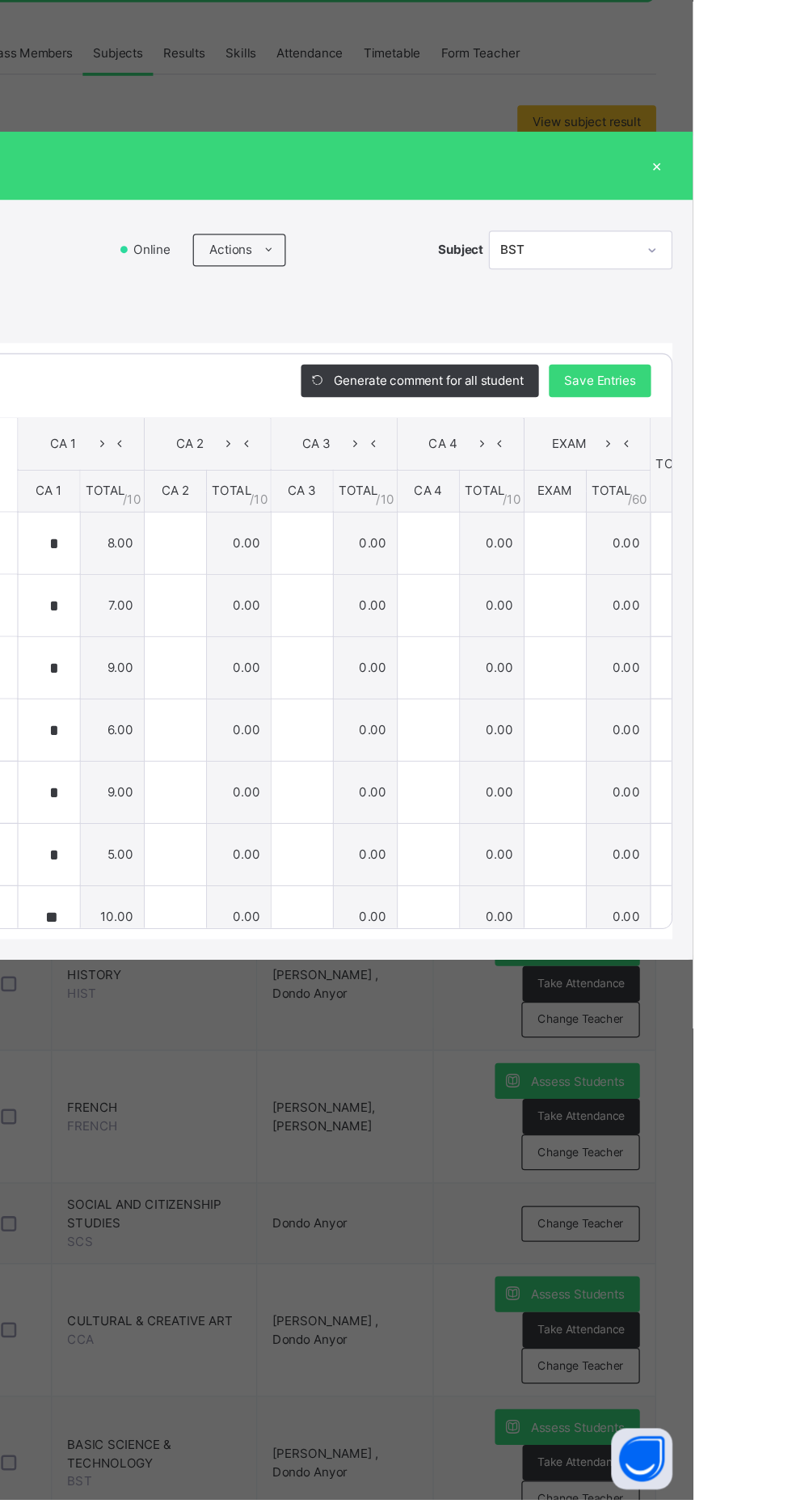
type input "*"
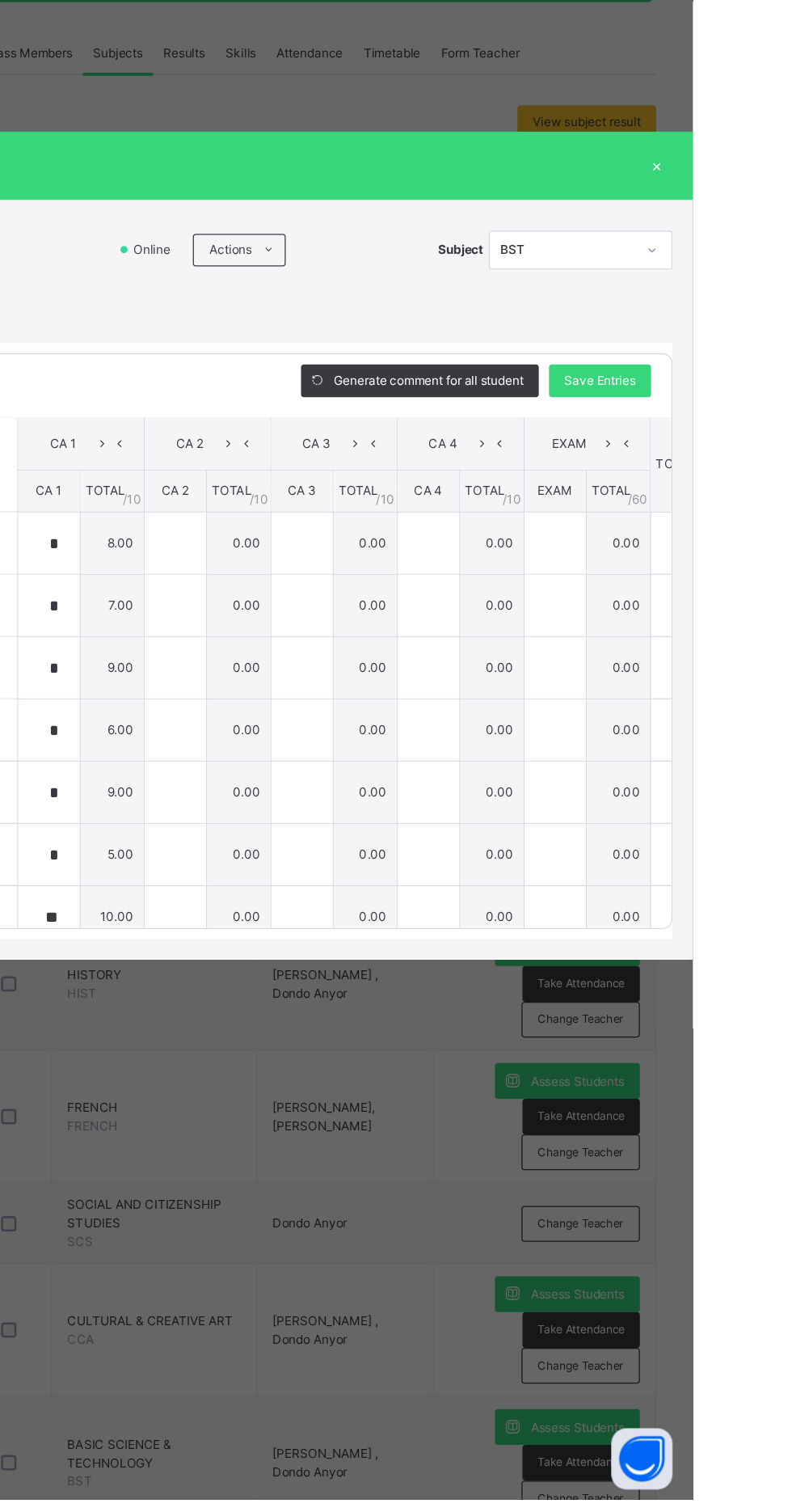
type input "*"
type input "**"
type input "*"
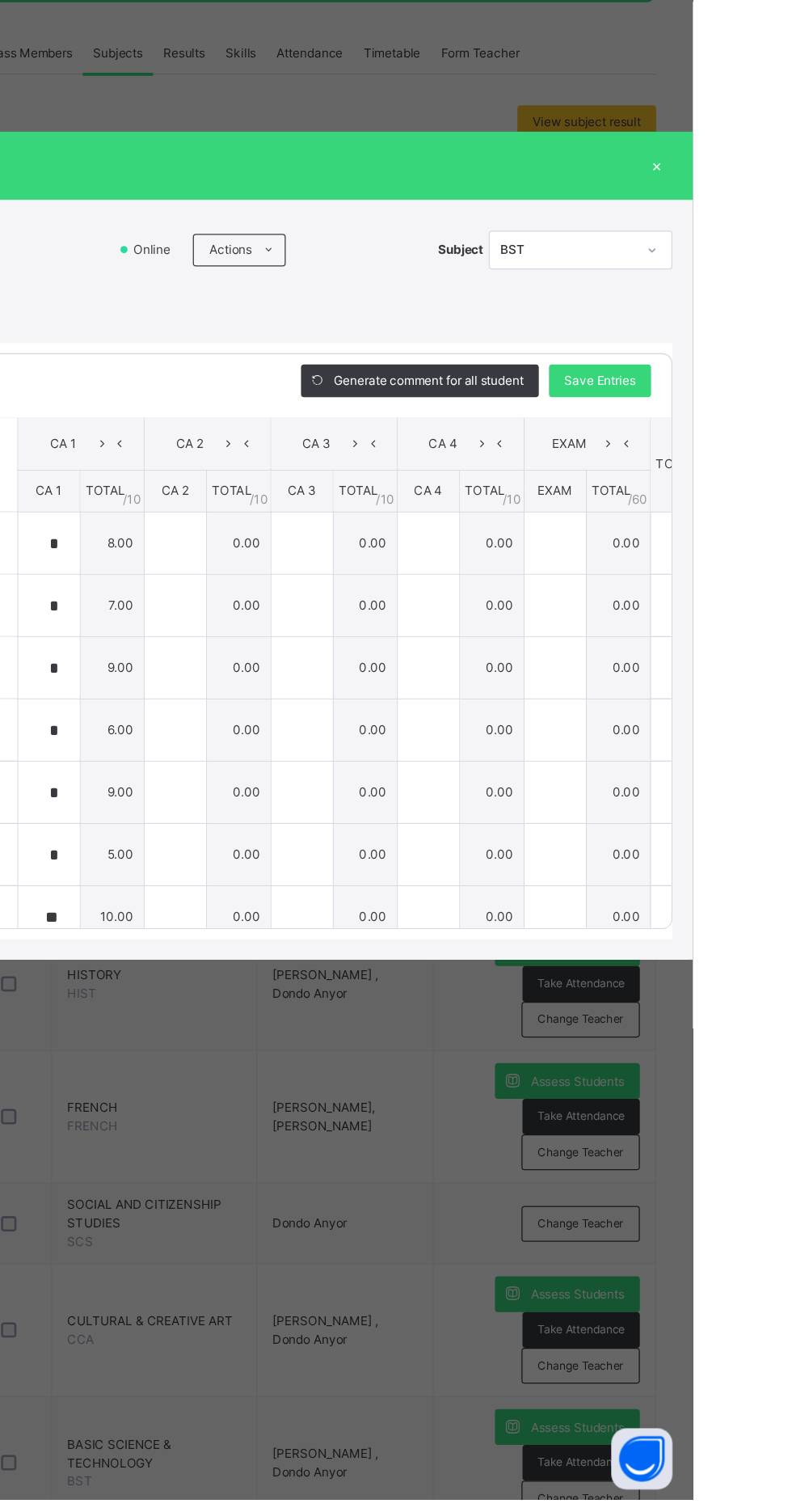
type input "*"
type input "**"
type input "*"
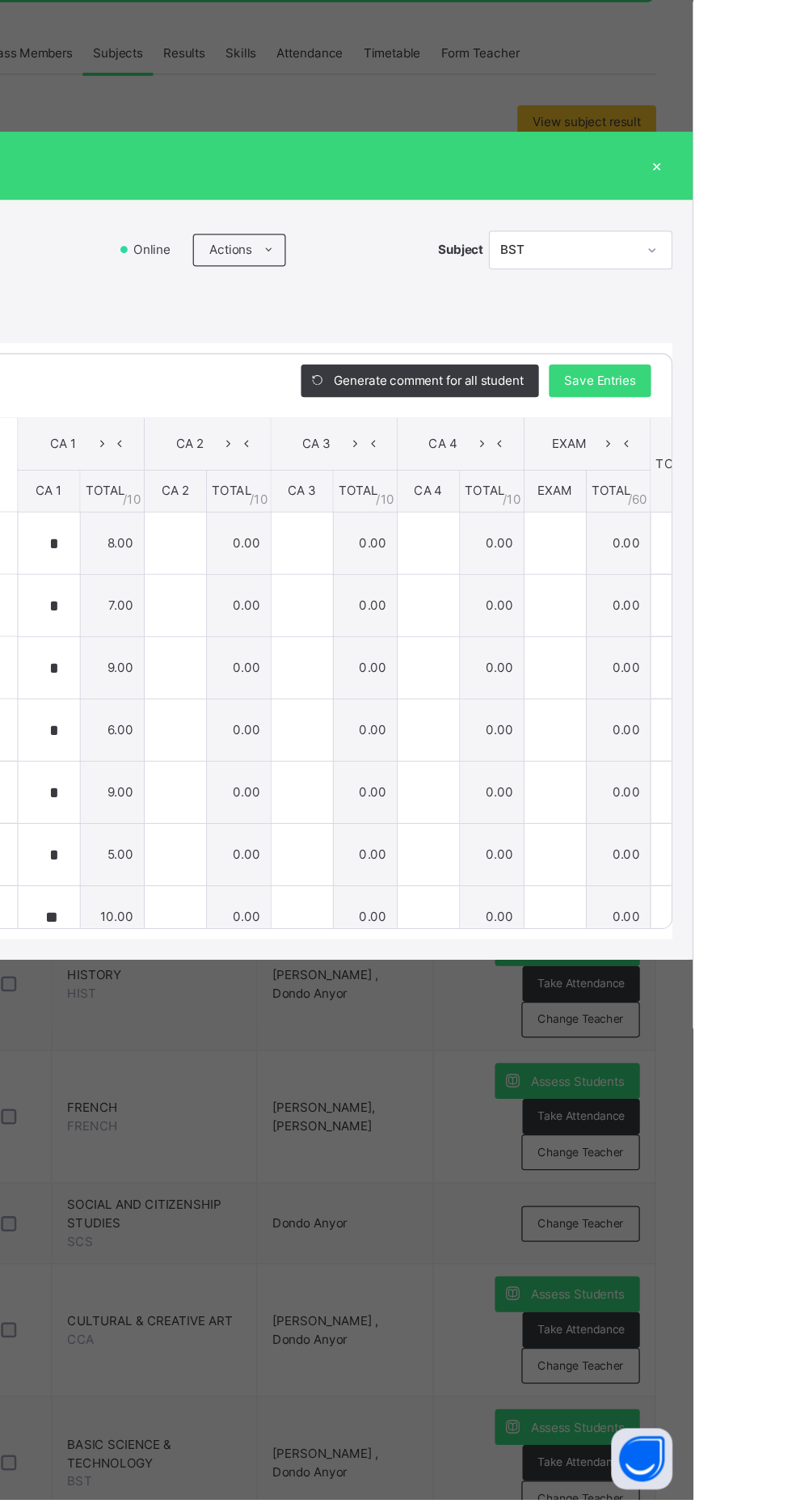
type input "*"
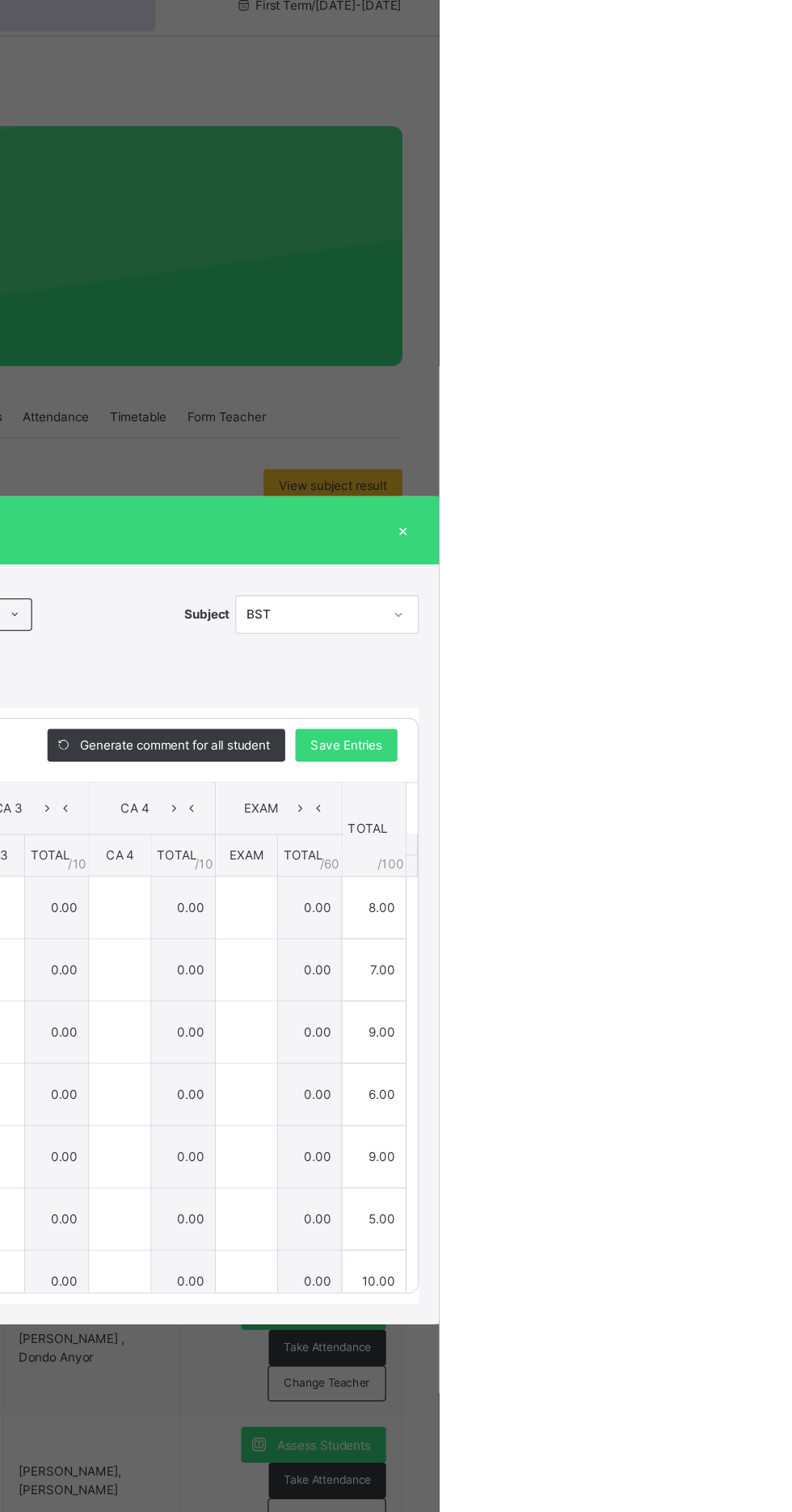
click at [776, 467] on div "×" at bounding box center [763, 456] width 24 height 22
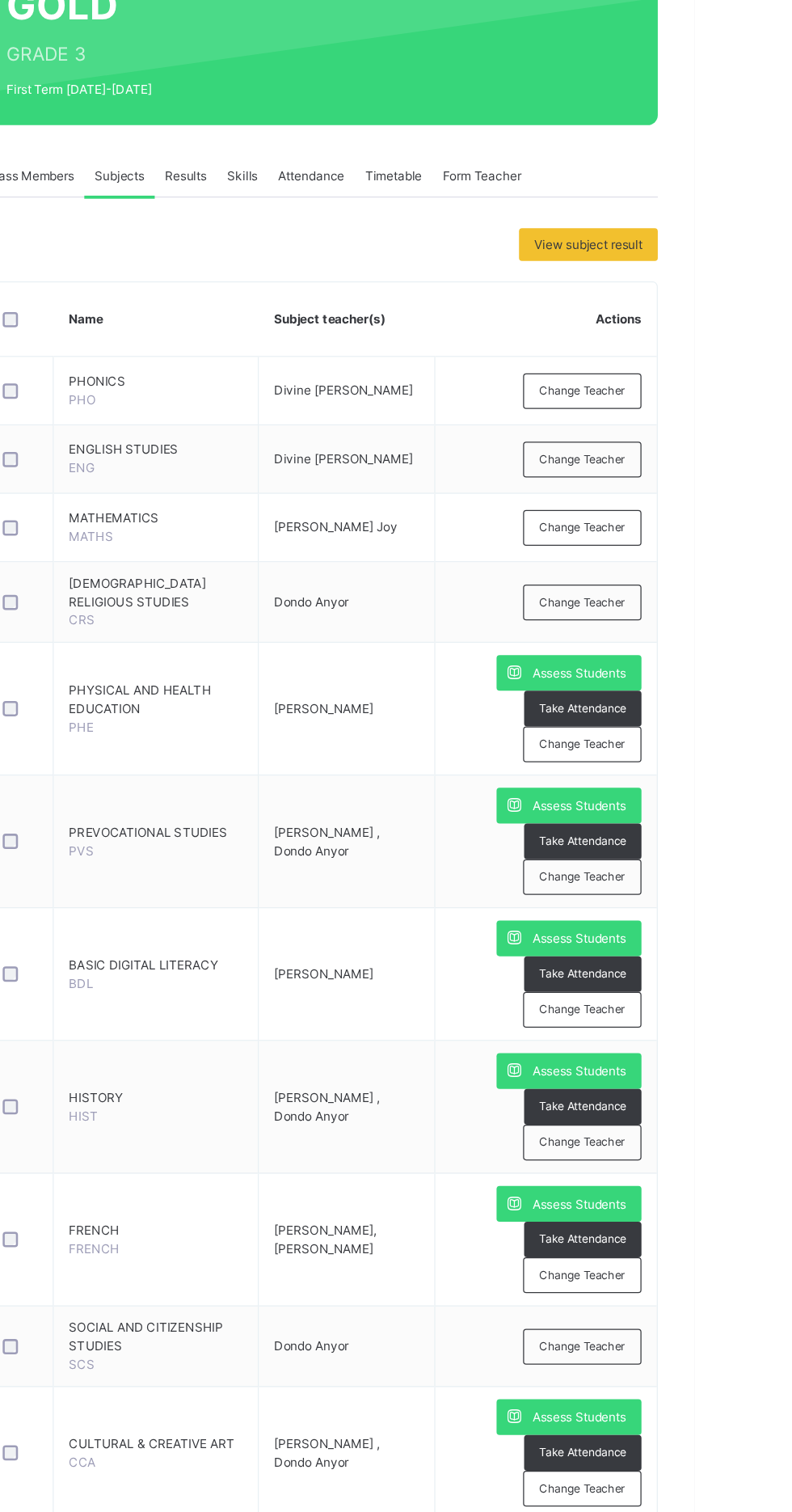
click at [270, 369] on span "Class Members" at bounding box center [266, 366] width 69 height 15
click at [285, 371] on span "Class Members" at bounding box center [266, 366] width 69 height 15
click at [285, 371] on span "Class Members" at bounding box center [266, 366] width 69 height 15
click at [266, 371] on span "Class Members" at bounding box center [266, 366] width 69 height 15
click at [298, 382] on div "Class Members" at bounding box center [266, 366] width 86 height 32
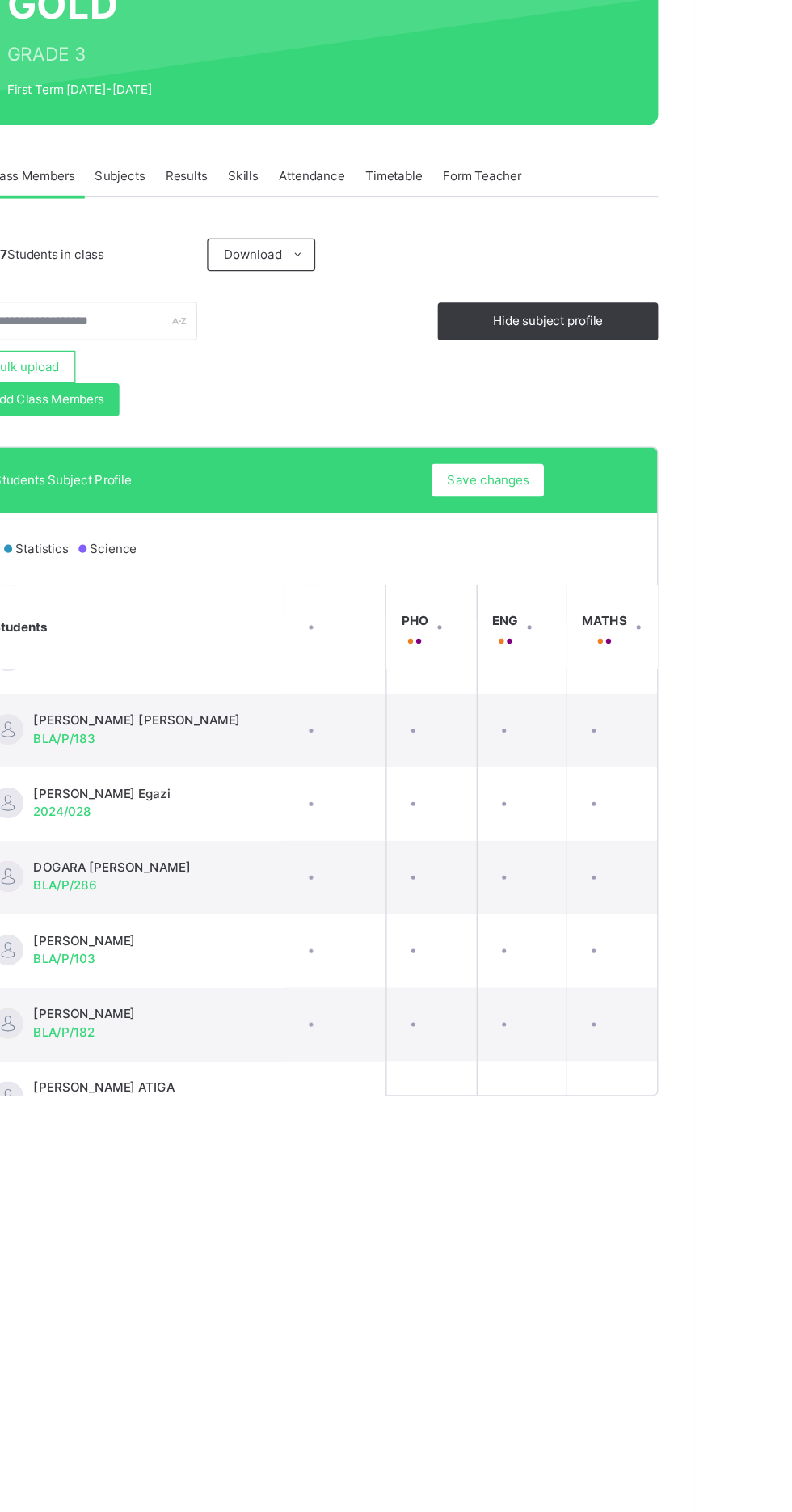
click at [271, 370] on span "Class Members" at bounding box center [266, 366] width 69 height 15
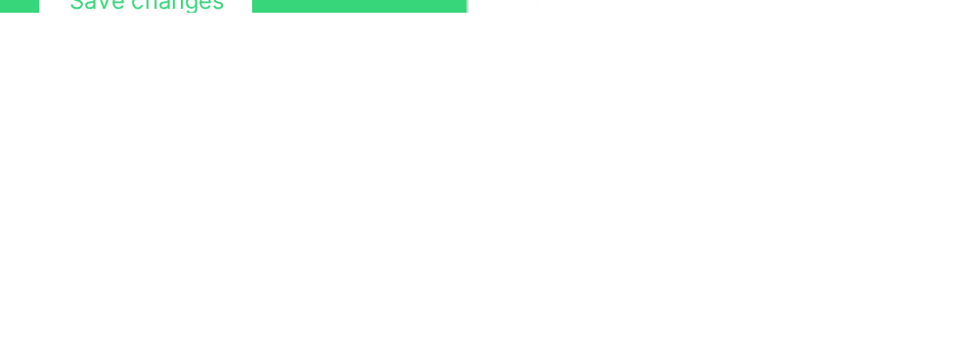
scroll to position [475, 0]
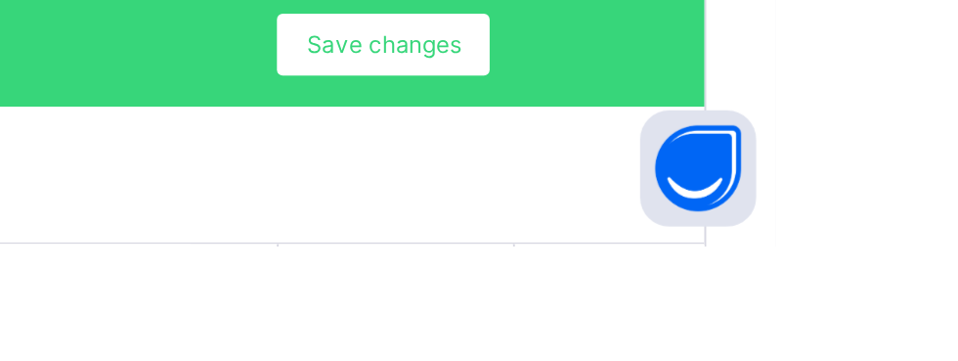
click at [460, 197] on div "Bulk upload Add Class Members" at bounding box center [375, 166] width 211 height 63
click at [474, 197] on div "Bulk upload Add Class Members" at bounding box center [375, 166] width 211 height 63
click at [349, 166] on div "Bulk upload" at bounding box center [317, 150] width 96 height 31
click at [0, 0] on div "Bulk Upload Student Upload XLSX File Select your XLSX file from your computer t…" at bounding box center [0, 0] width 0 height 0
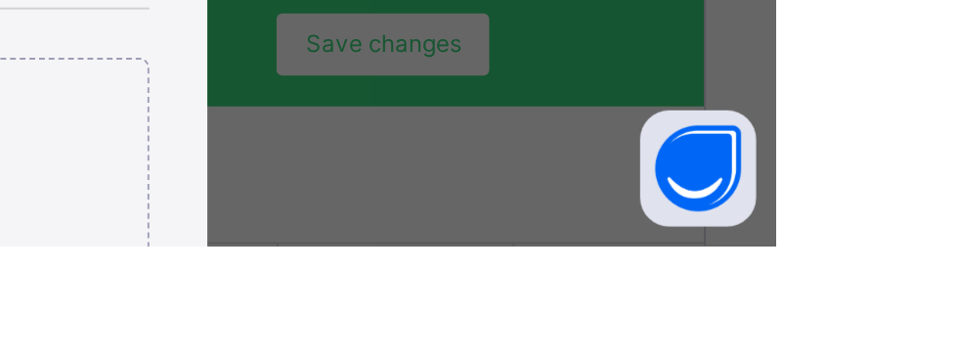
click at [295, 273] on div "Bulk Upload Student Upload XLSX File Select your XLSX file from your computer t…" at bounding box center [479, 180] width 958 height 361
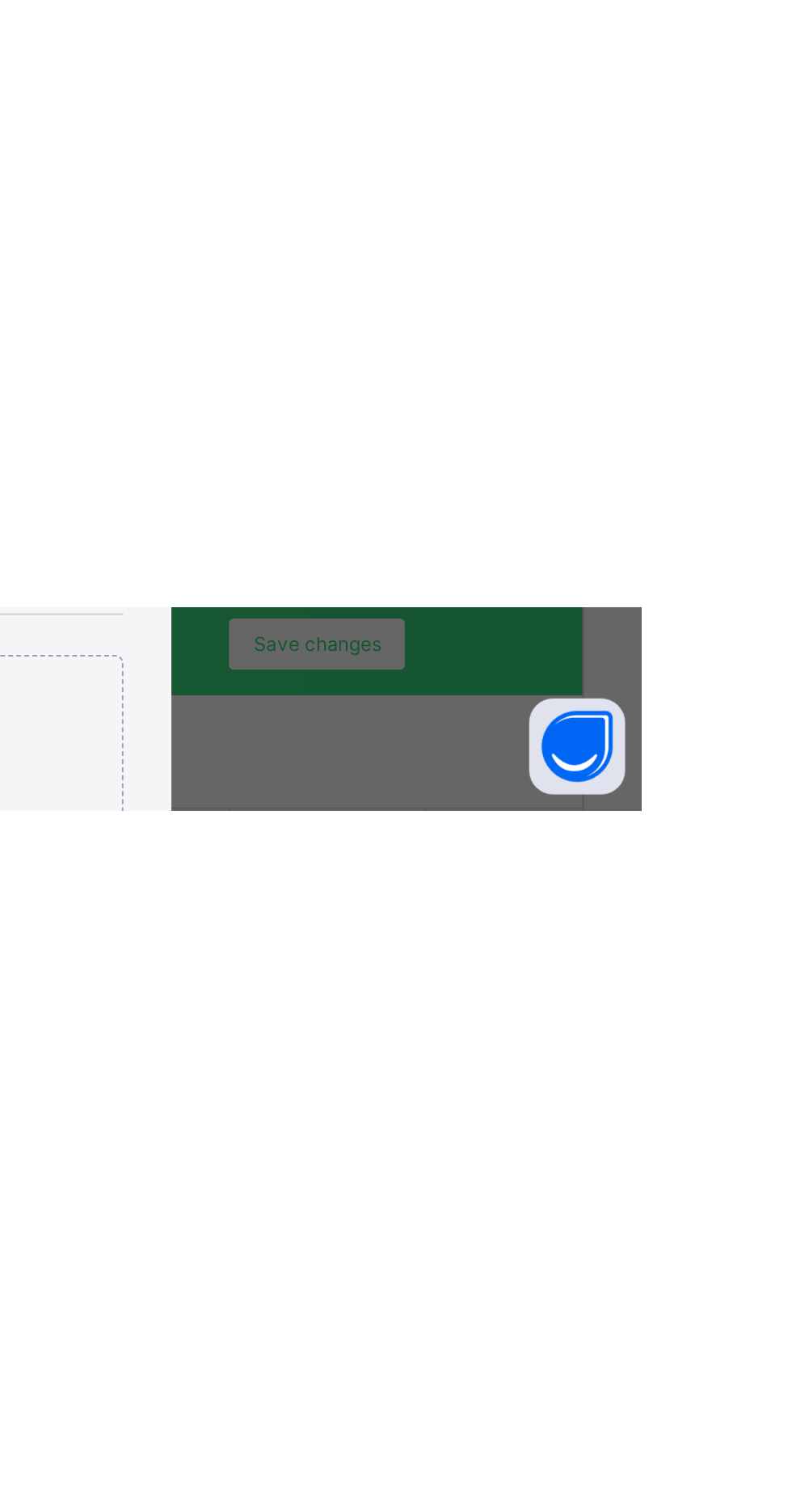
scroll to position [0, 0]
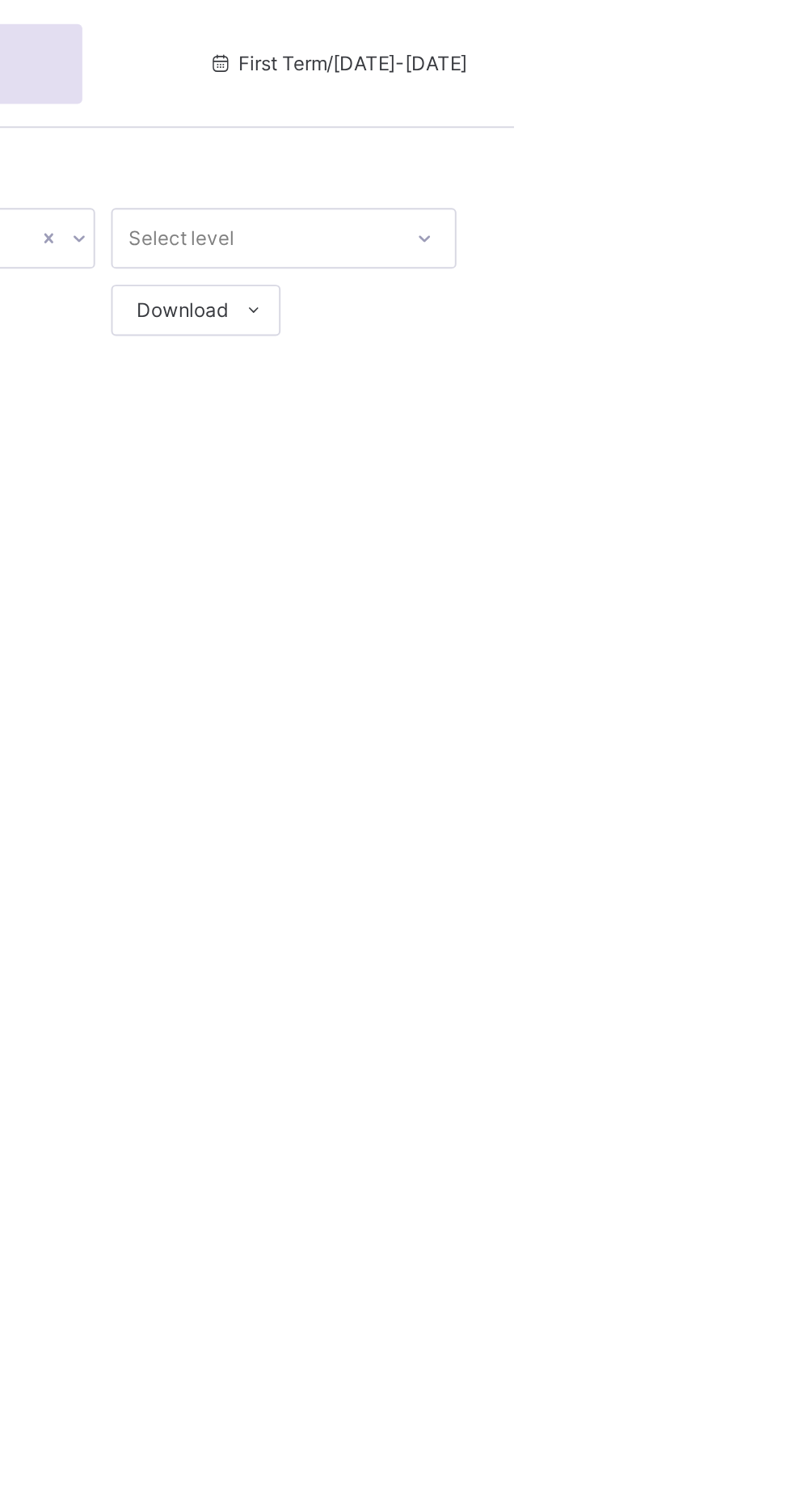
click at [706, 510] on div "Select class section Select level Select arm Download Pdf Report Excel Report ×…" at bounding box center [493, 756] width 598 height 1512
click at [678, 443] on div at bounding box center [493, 328] width 540 height 308
click at [694, 624] on div "Select class section Select level Select arm Download Pdf Report Excel Report ×…" at bounding box center [493, 756] width 598 height 1512
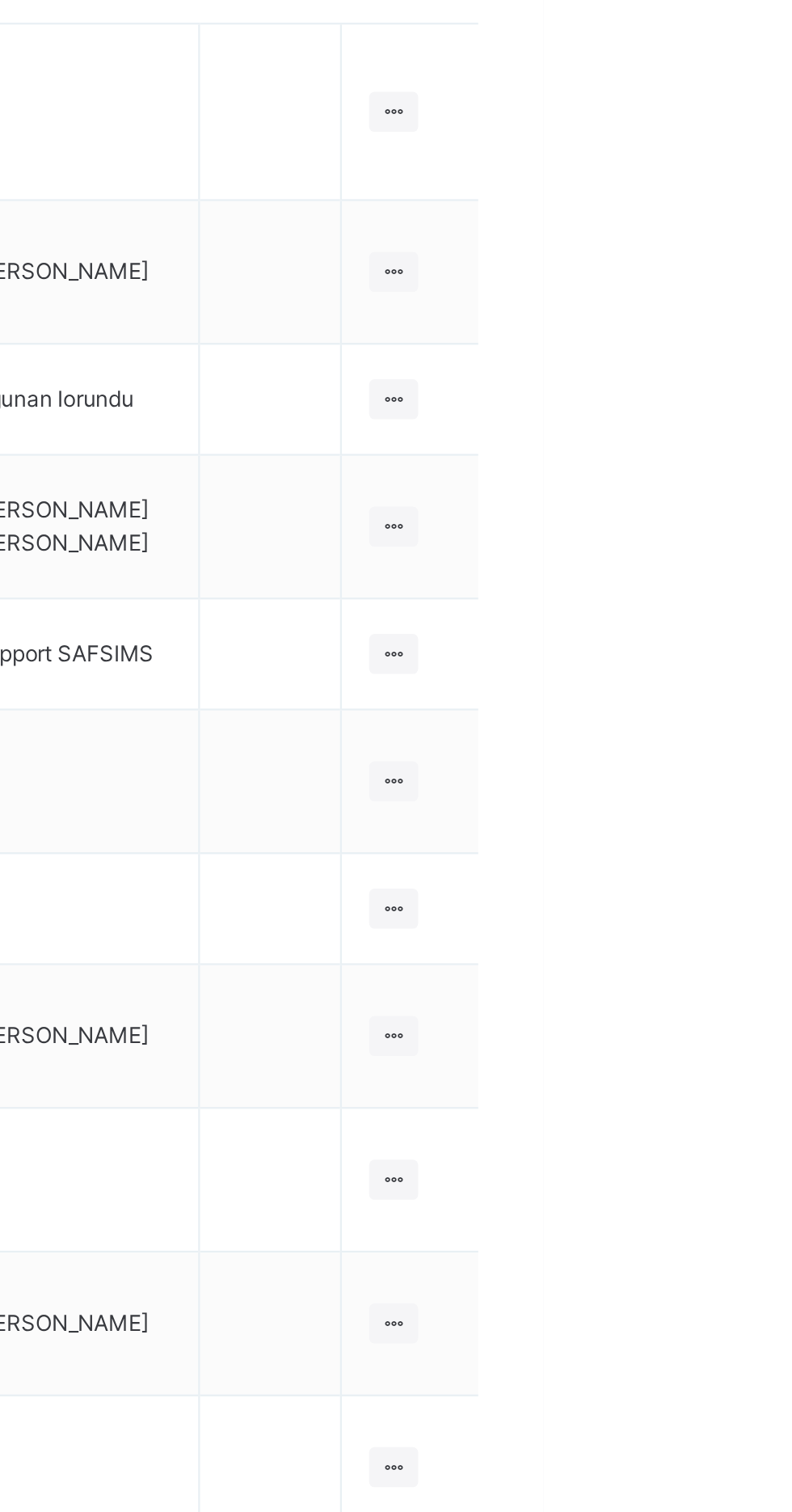
click at [735, 573] on div at bounding box center [725, 582] width 21 height 18
click at [0, 0] on div "View Class" at bounding box center [0, 0] width 0 height 0
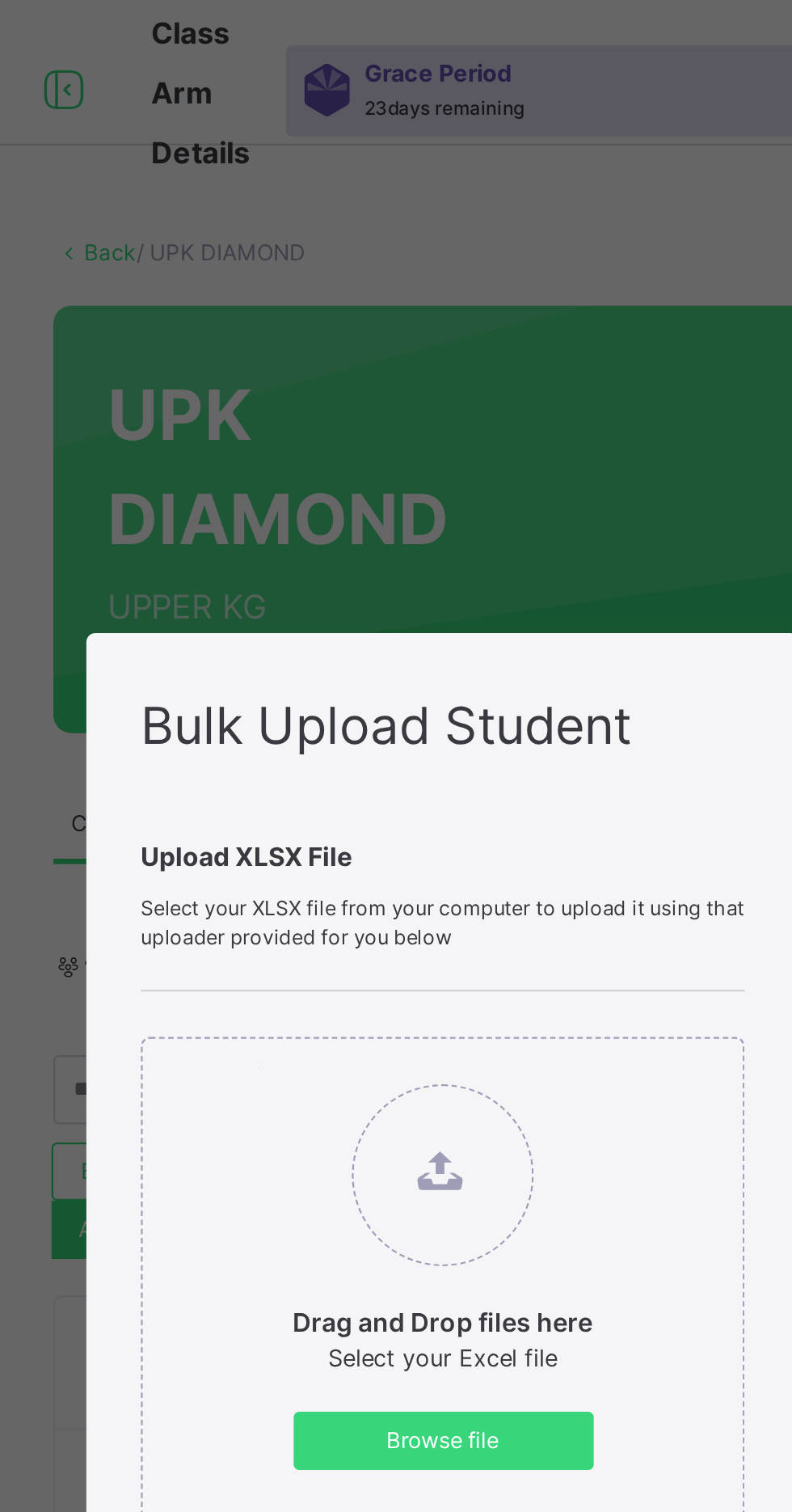
click at [514, 467] on div "Bulk Upload Student Upload XLSX File Select your XLSX file from your computer t…" at bounding box center [396, 756] width 792 height 1512
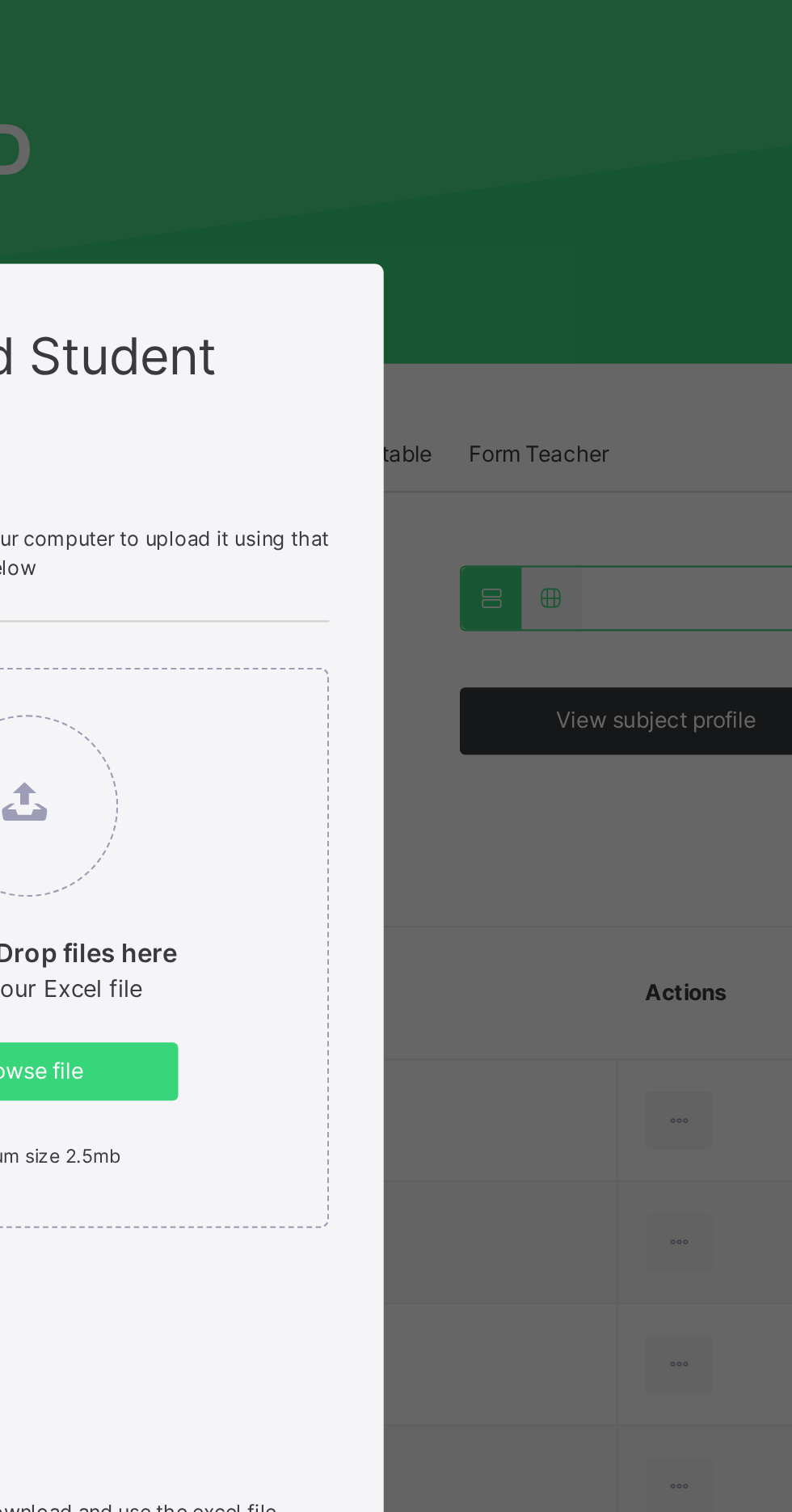
click at [540, 564] on div "Bulk Upload Student Upload XLSX File Select your XLSX file from your computer t…" at bounding box center [396, 756] width 792 height 1512
click at [522, 540] on div "Bulk Upload Student Upload XLSX File Select your XLSX file from your computer t…" at bounding box center [396, 756] width 792 height 1512
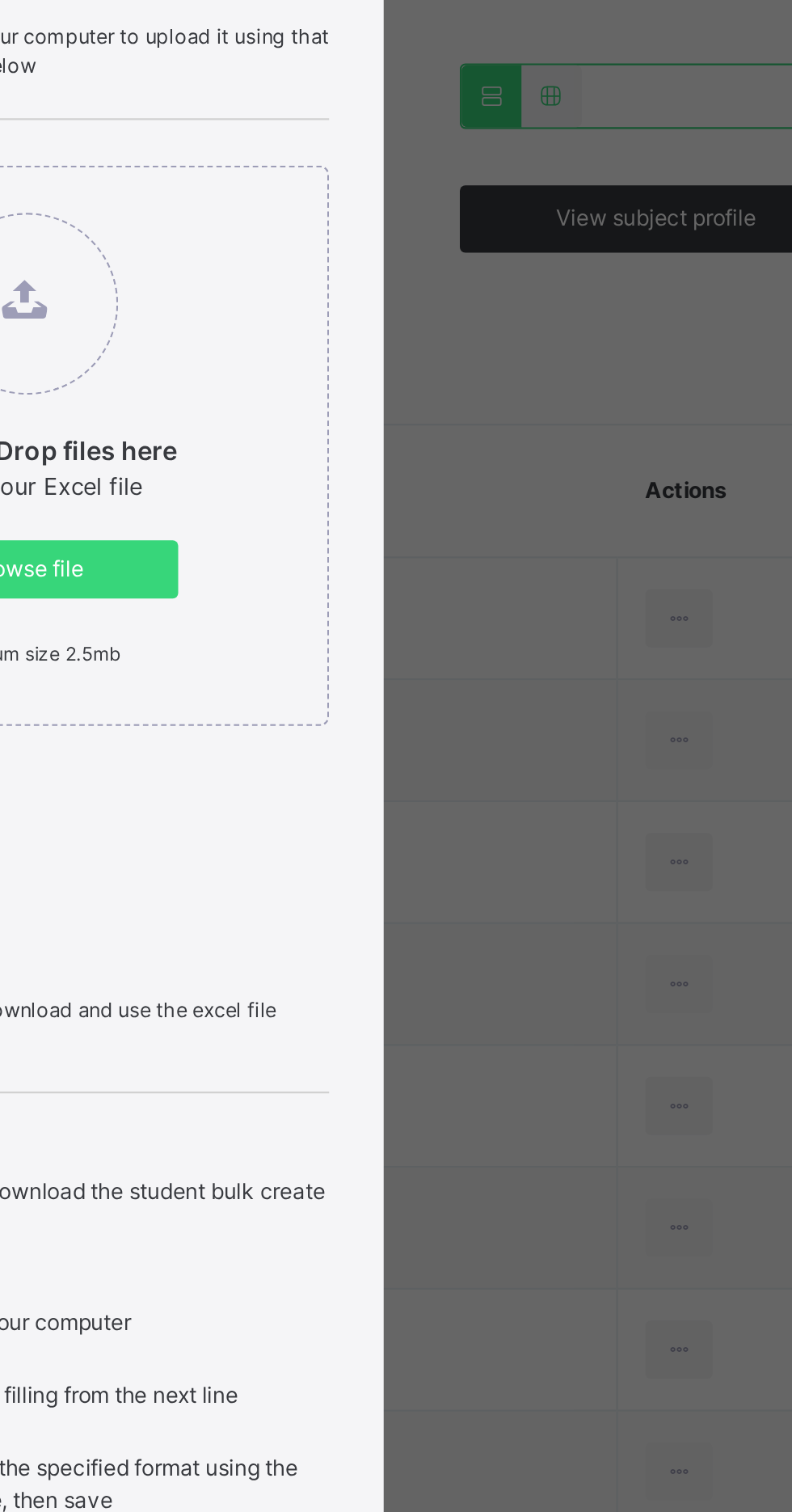
click at [608, 567] on div "Bulk Upload Student Upload XLSX File Select your XLSX file from your computer t…" at bounding box center [396, 756] width 792 height 1512
click at [600, 557] on div "Bulk Upload Student Upload XLSX File Select your XLSX file from your computer t…" at bounding box center [396, 756] width 792 height 1512
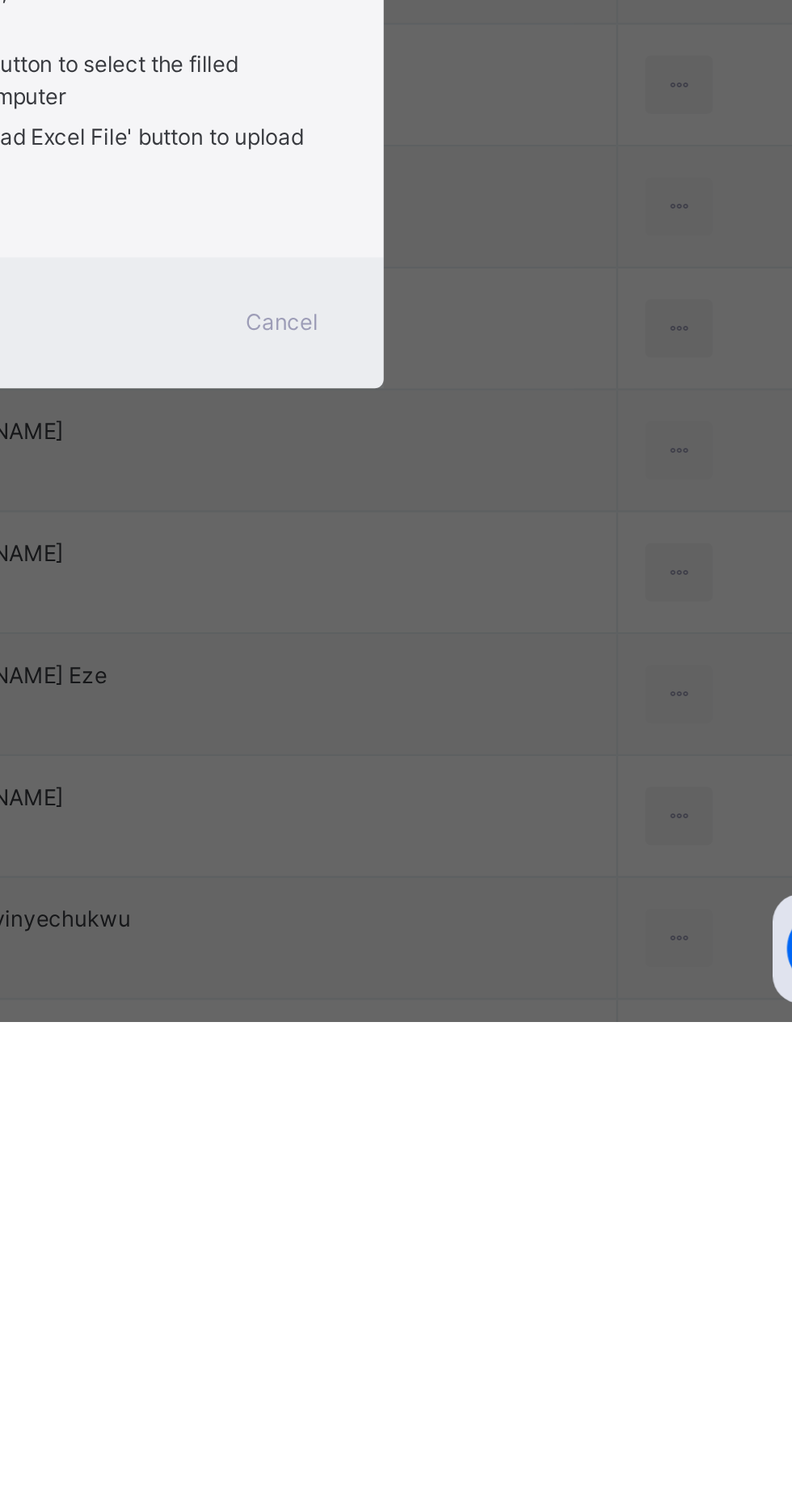
click at [538, 1215] on div "Cancel" at bounding box center [509, 1201] width 58 height 26
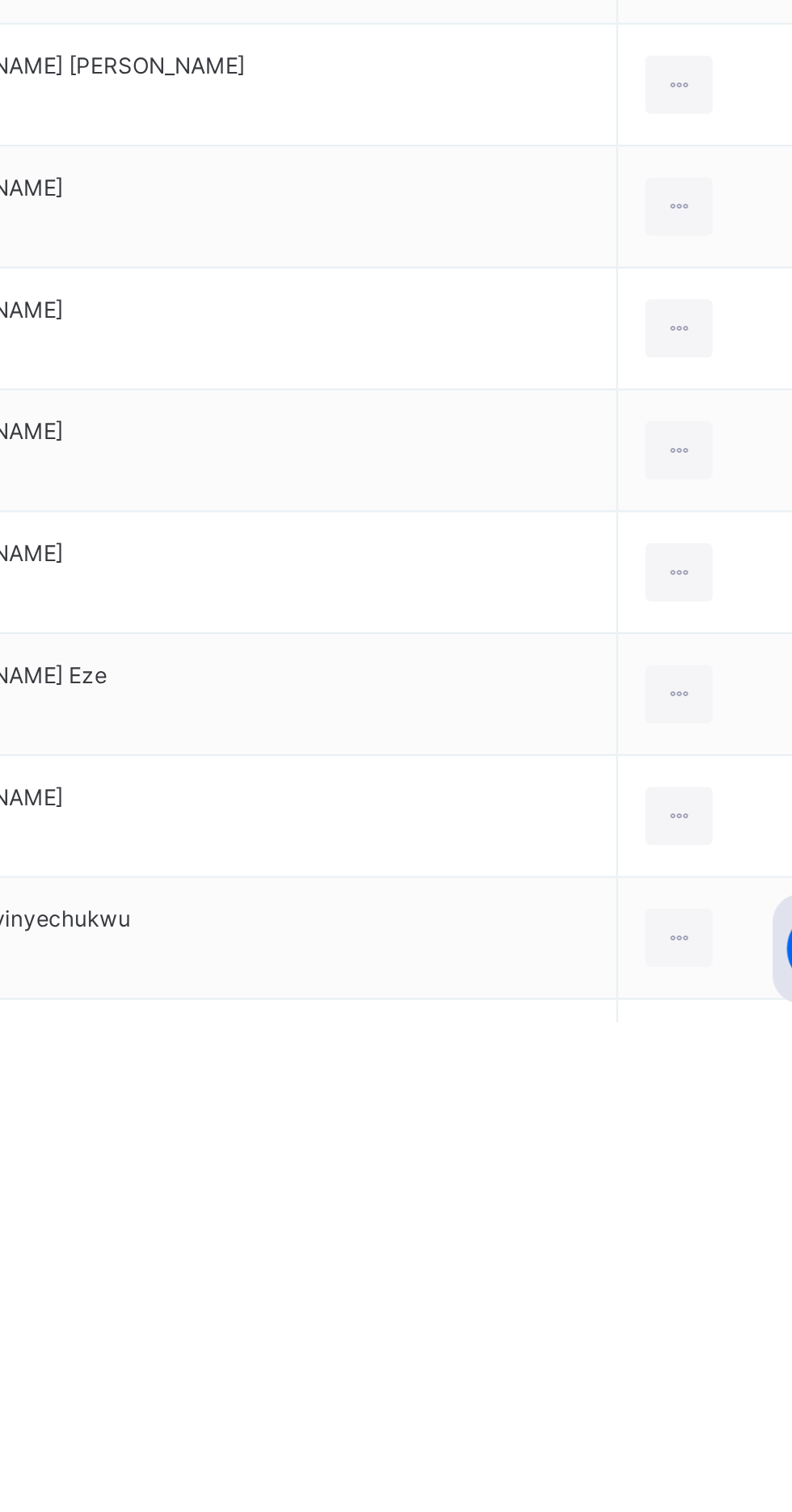
click at [680, 486] on span "View subject profile" at bounding box center [676, 485] width 89 height 15
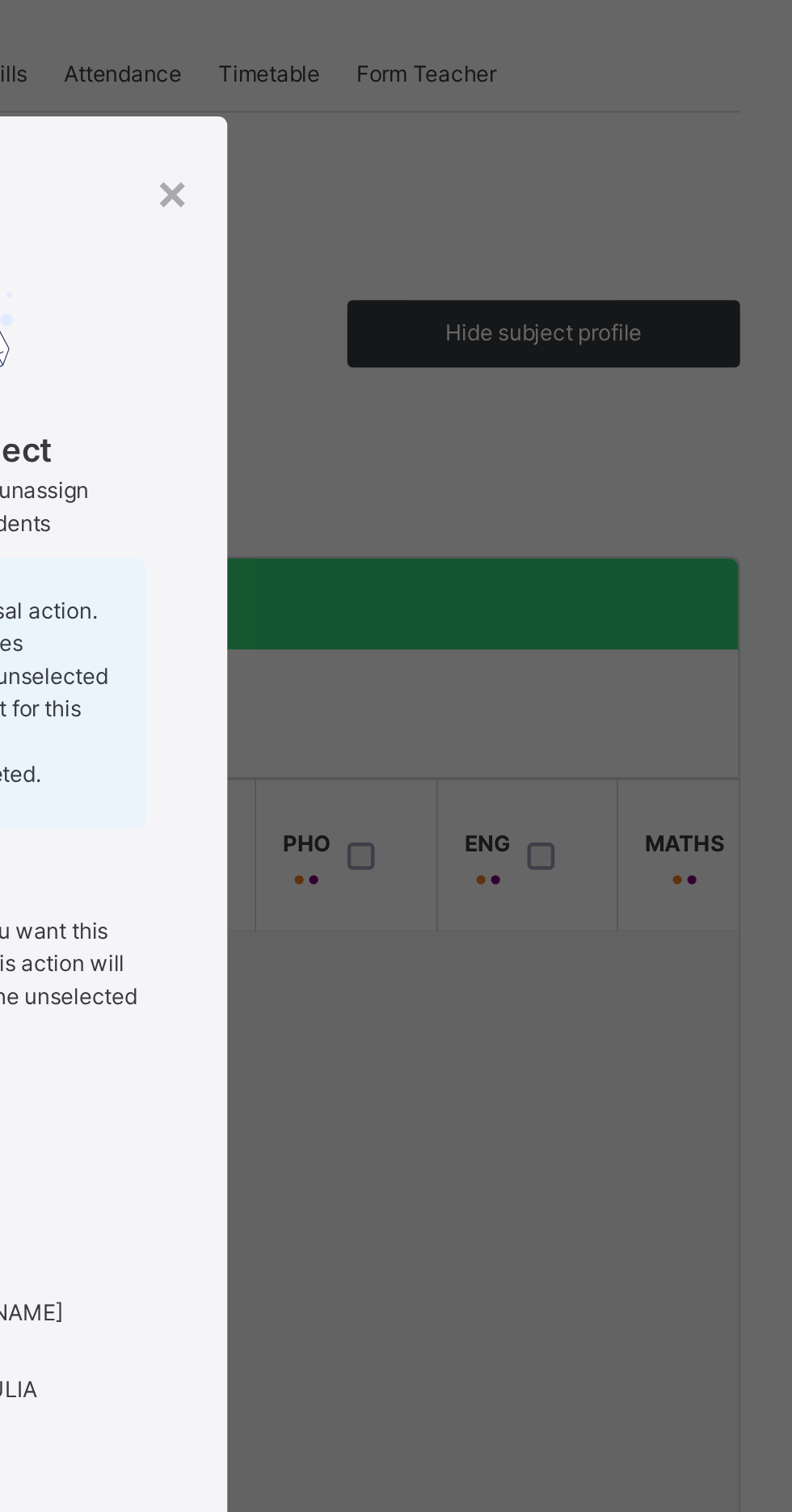
click at [519, 435] on div "×" at bounding box center [511, 418] width 16 height 34
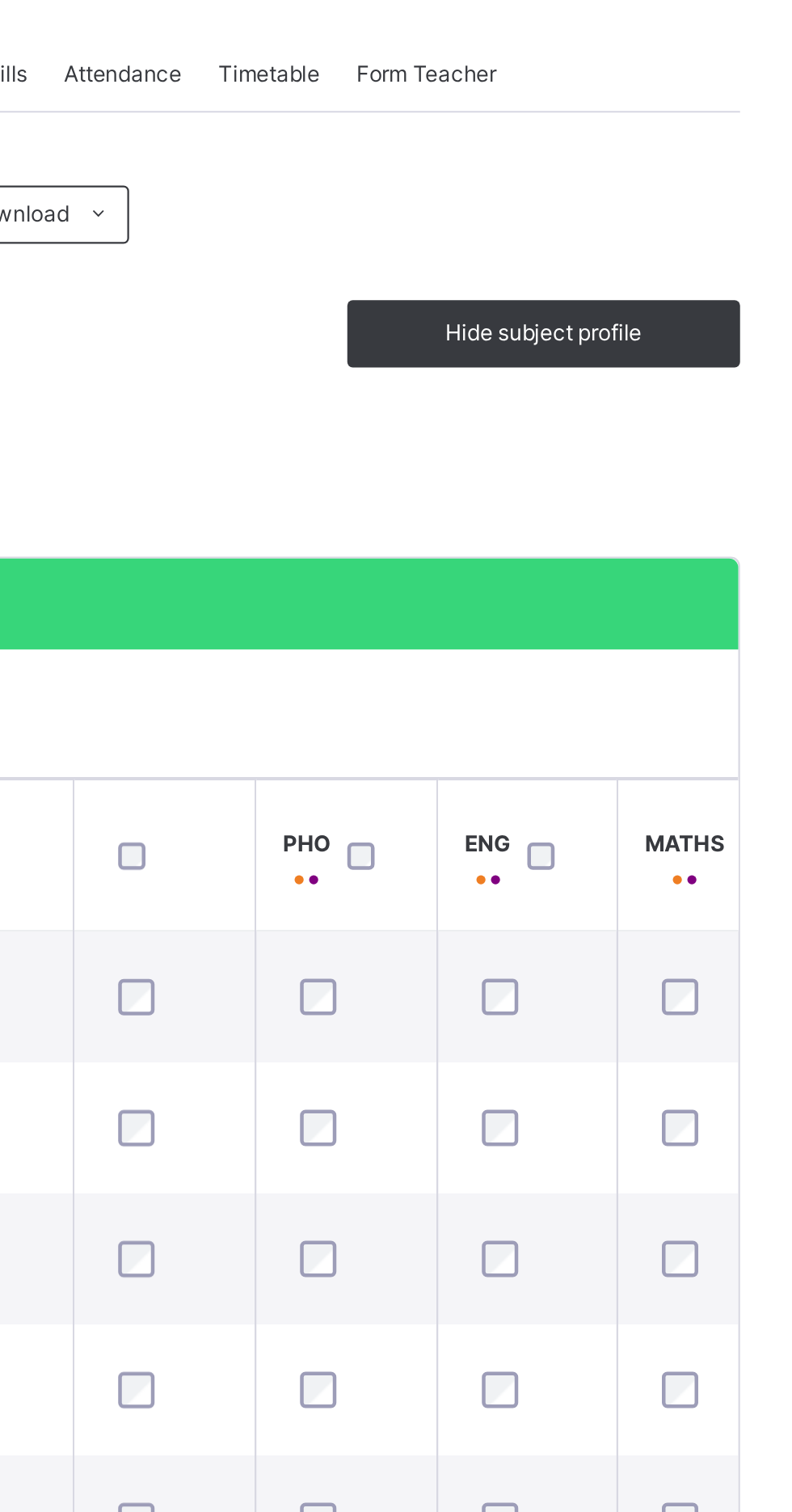
click at [720, 712] on th "MATHS" at bounding box center [755, 713] width 95 height 67
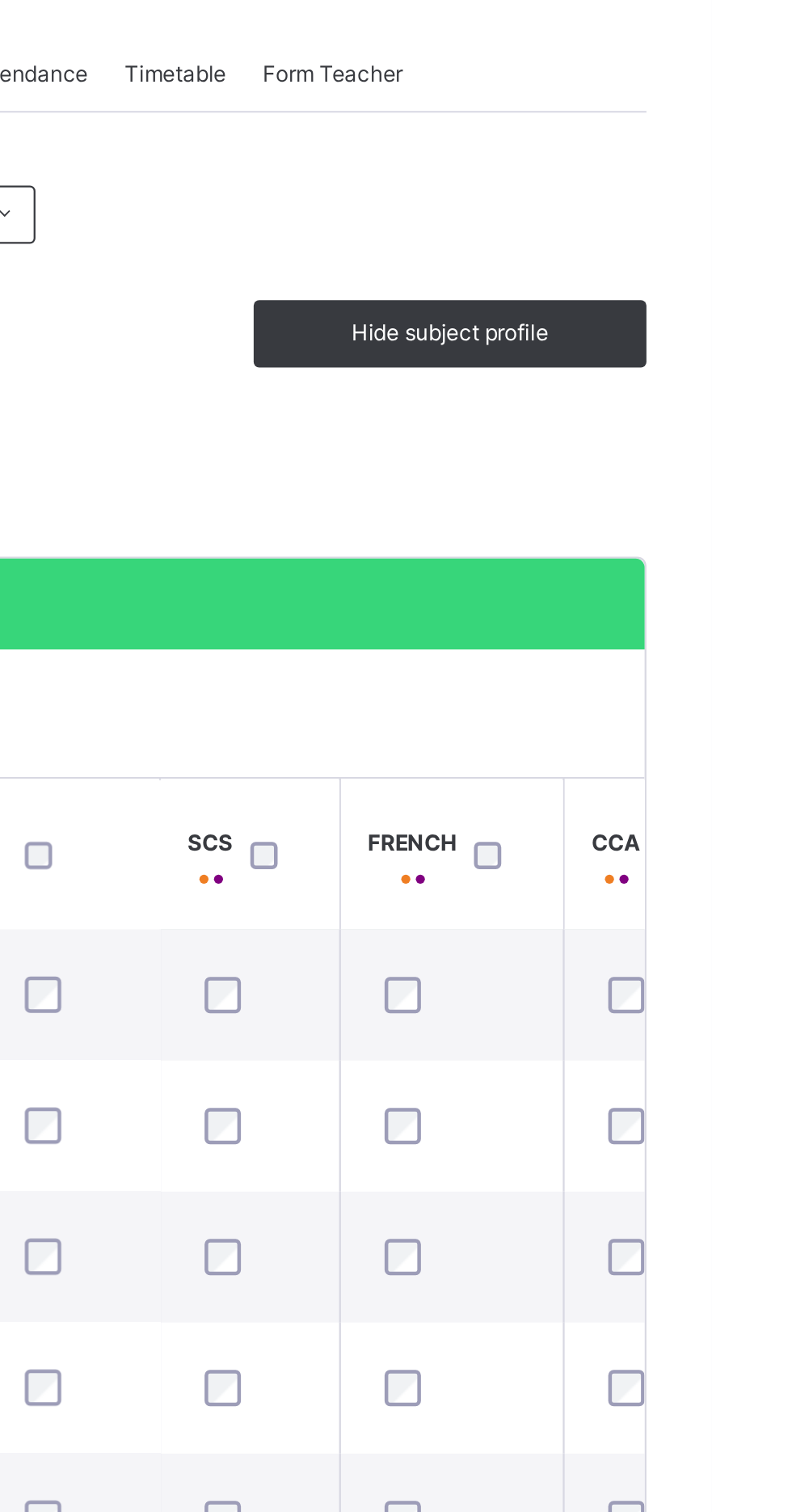
scroll to position [1, 414]
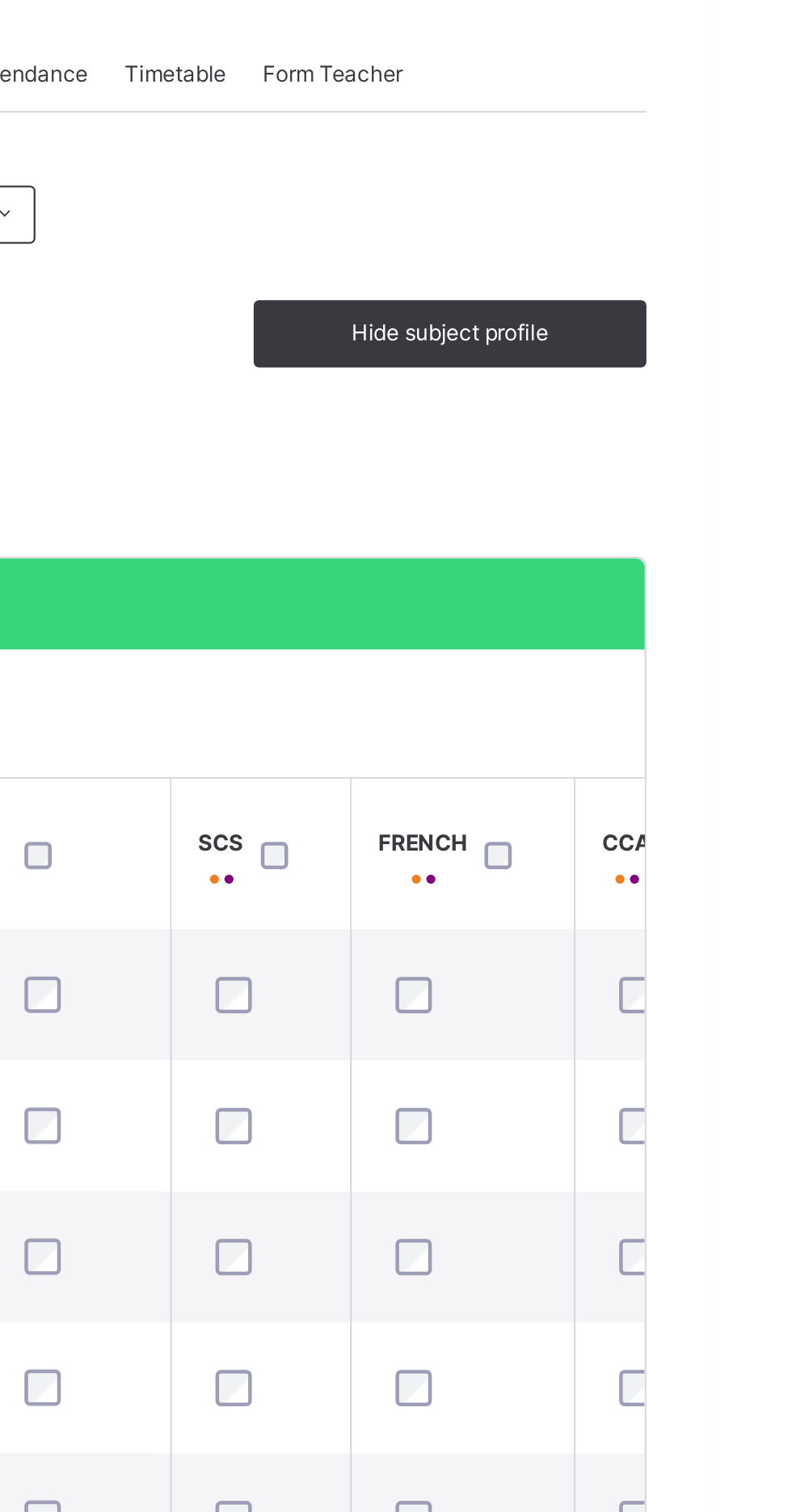
click at [714, 713] on div at bounding box center [701, 713] width 35 height 34
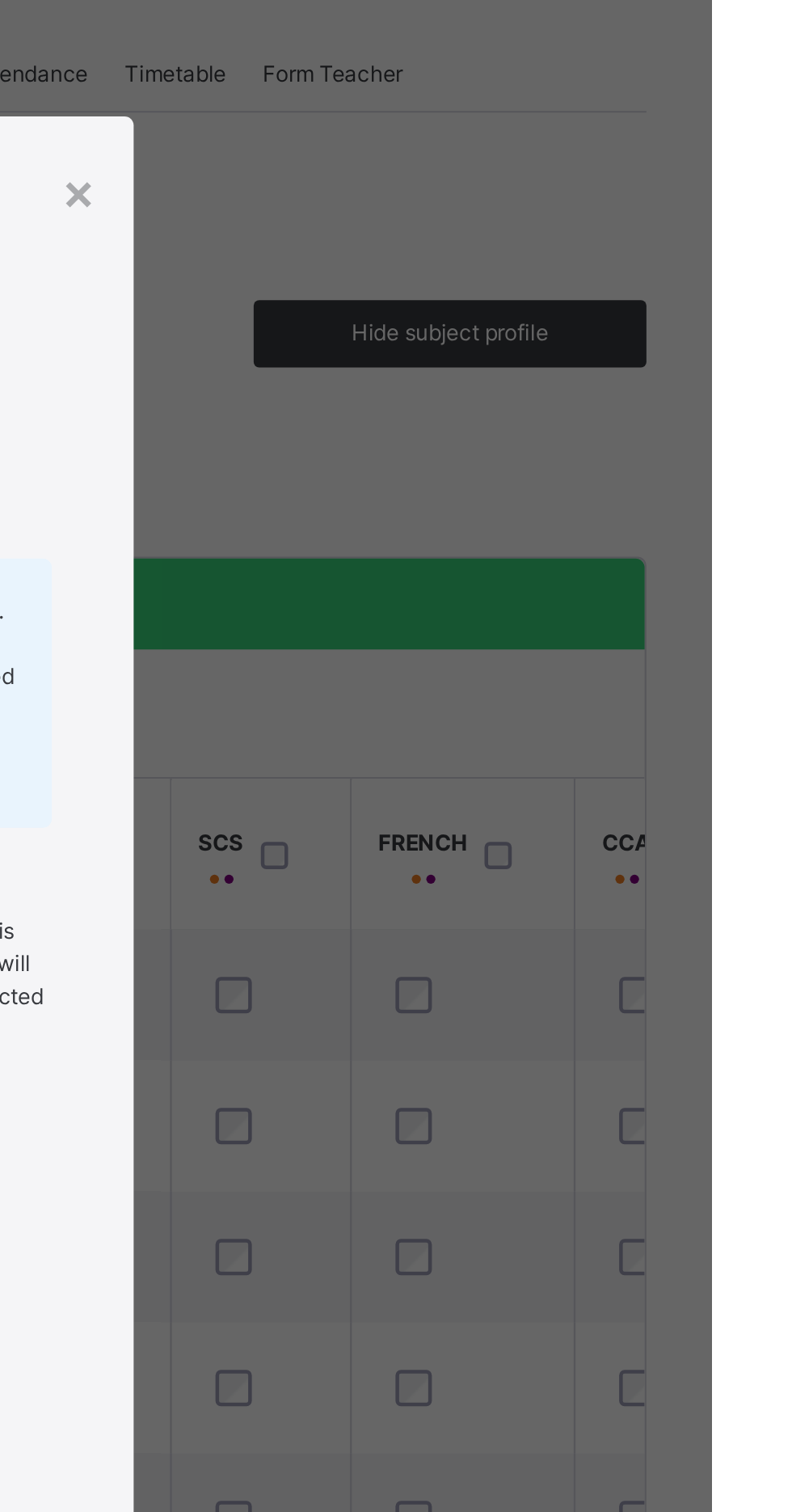
click at [519, 435] on div "×" at bounding box center [511, 418] width 16 height 34
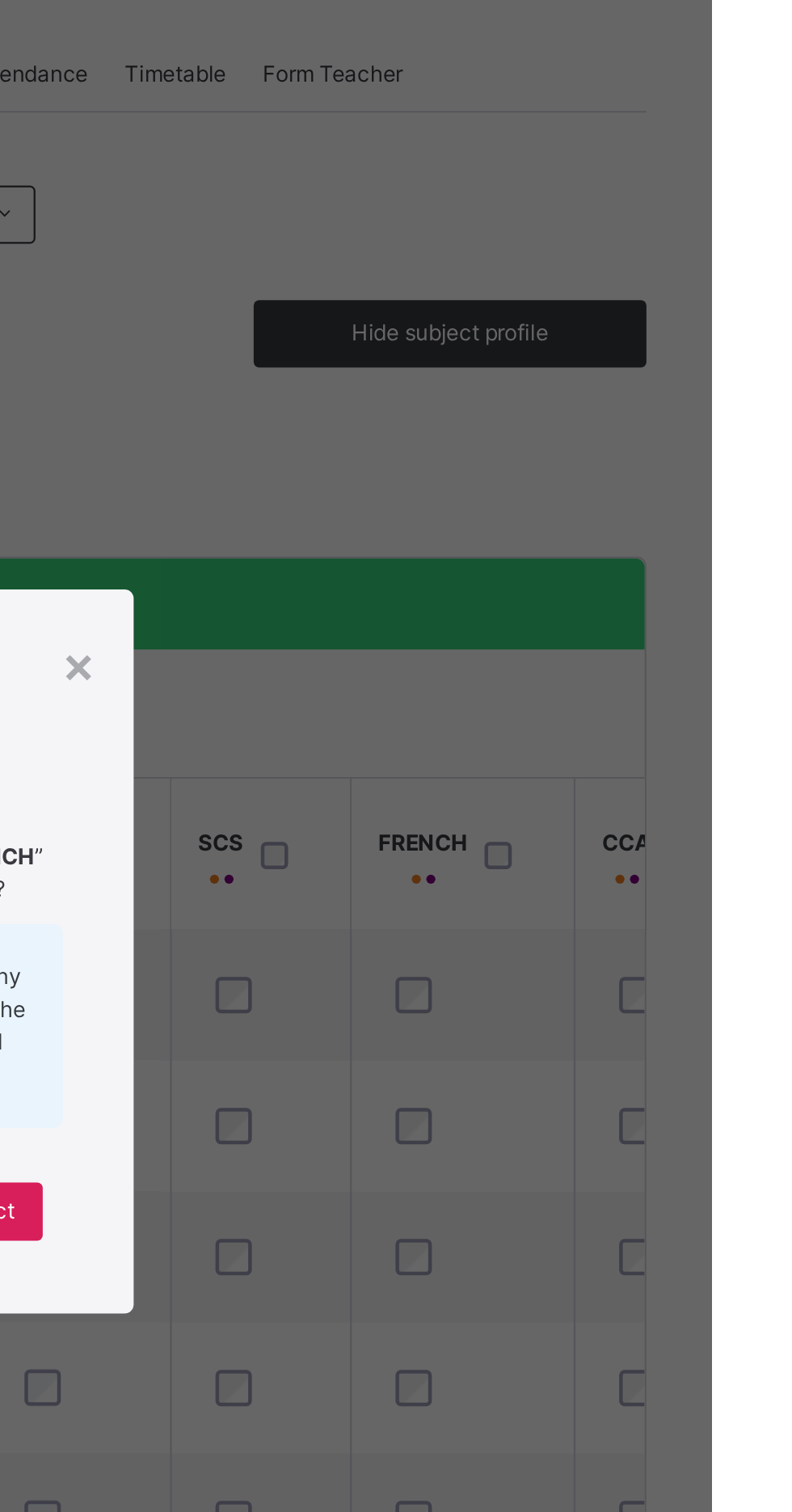
click at [519, 645] on div "×" at bounding box center [511, 628] width 16 height 34
click at [652, 866] on td at bounding box center [681, 892] width 99 height 58
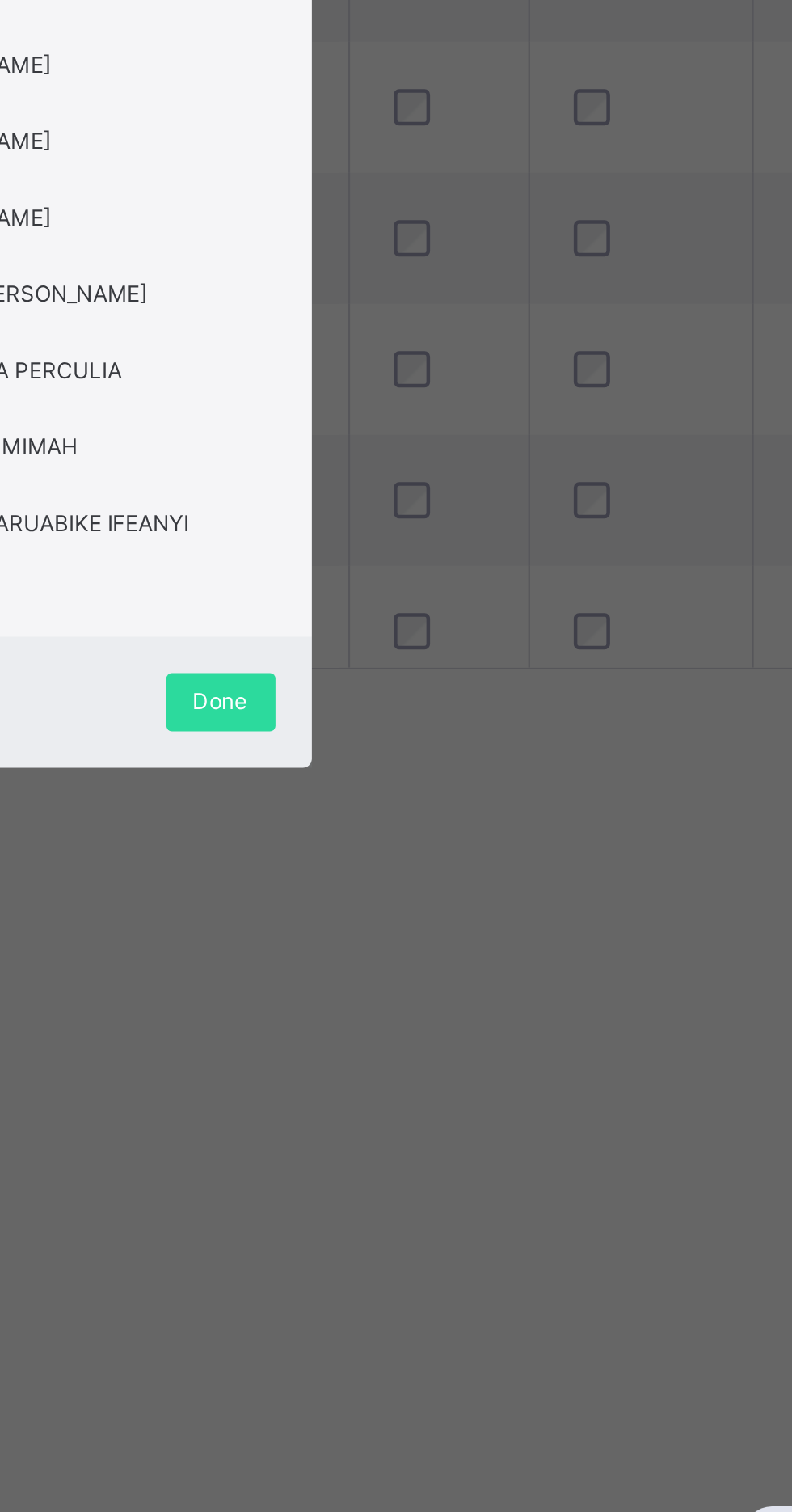
click at [507, 1106] on span "Done" at bounding box center [494, 1098] width 24 height 15
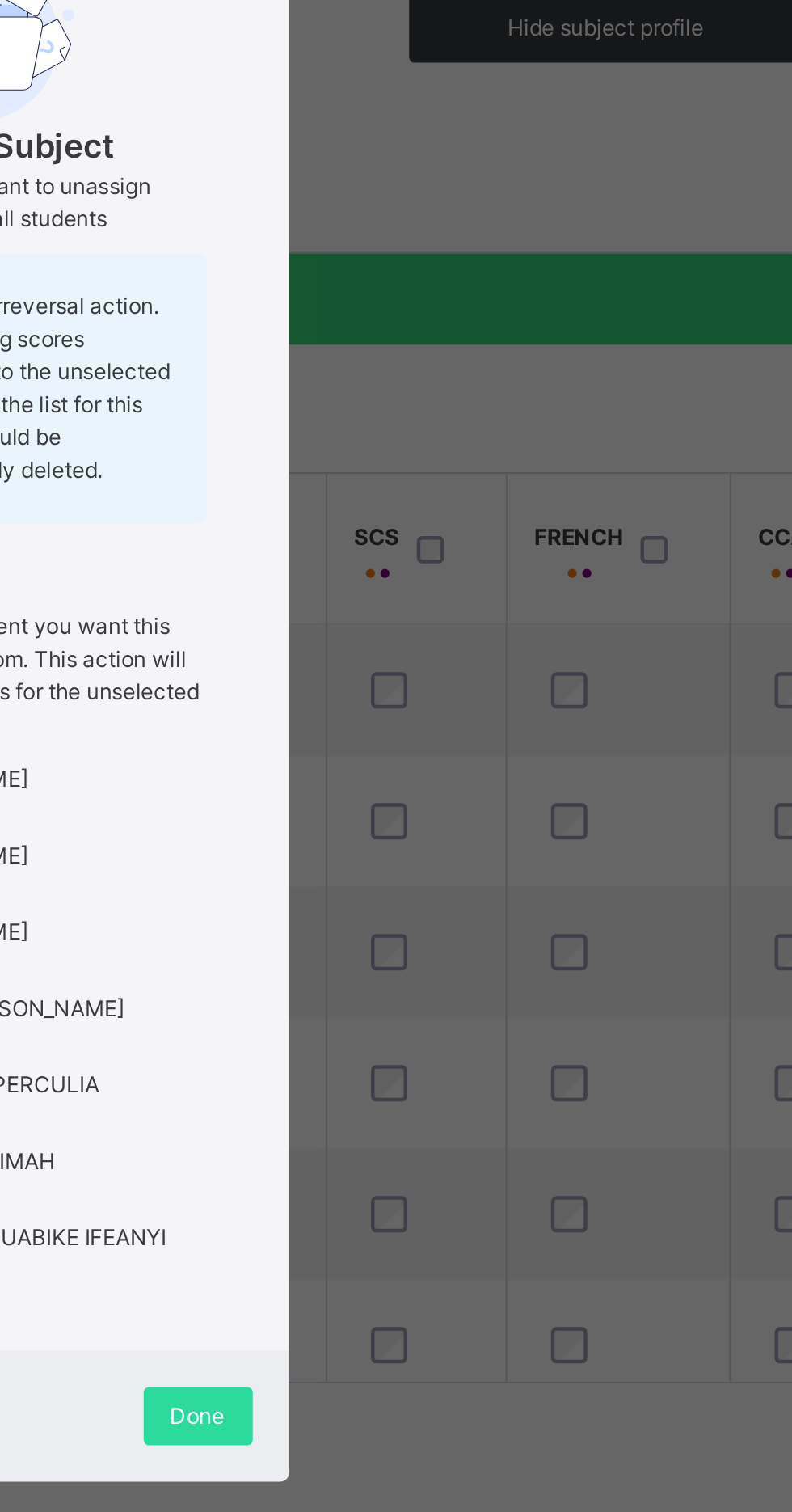
scroll to position [0, 370]
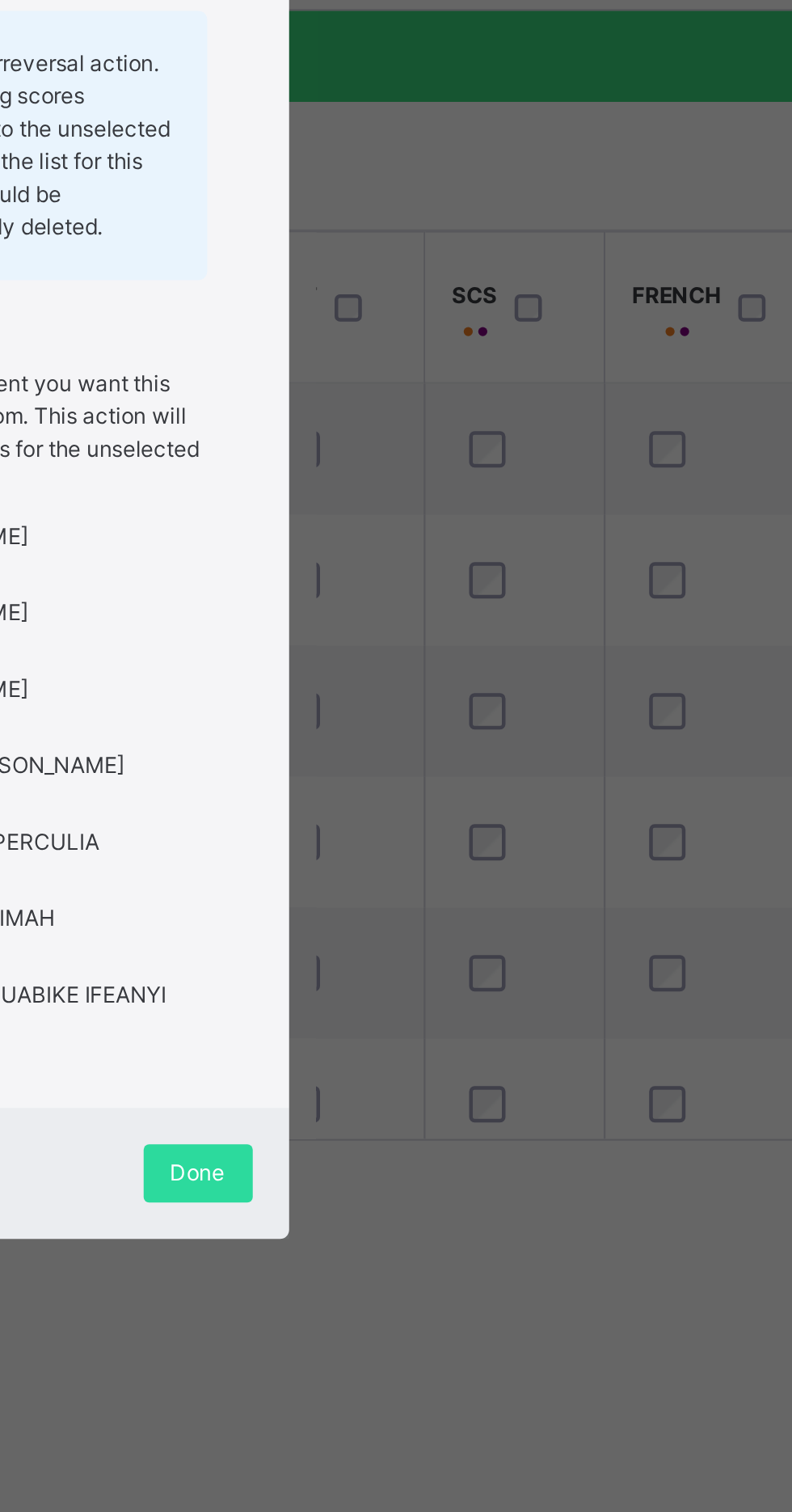
click at [653, 688] on div "× FRENCH Unassign Subject Are you sure you want to unassign "FRENCH" for all st…" at bounding box center [396, 756] width 792 height 1512
click at [661, 689] on div "× FRENCH Unassign Subject Are you sure you want to unassign "FRENCH" for all st…" at bounding box center [396, 756] width 792 height 1512
click at [662, 634] on div "× FRENCH Unassign Subject Are you sure you want to unassign "FRENCH" for all st…" at bounding box center [396, 756] width 792 height 1512
click at [661, 691] on div "× FRENCH Unassign Subject Are you sure you want to unassign "FRENCH" for all st…" at bounding box center [396, 756] width 792 height 1512
click at [535, 763] on div "FRENCH Unassign Subject Are you sure you want to unassign "FRENCH" for all stud…" at bounding box center [396, 727] width 277 height 685
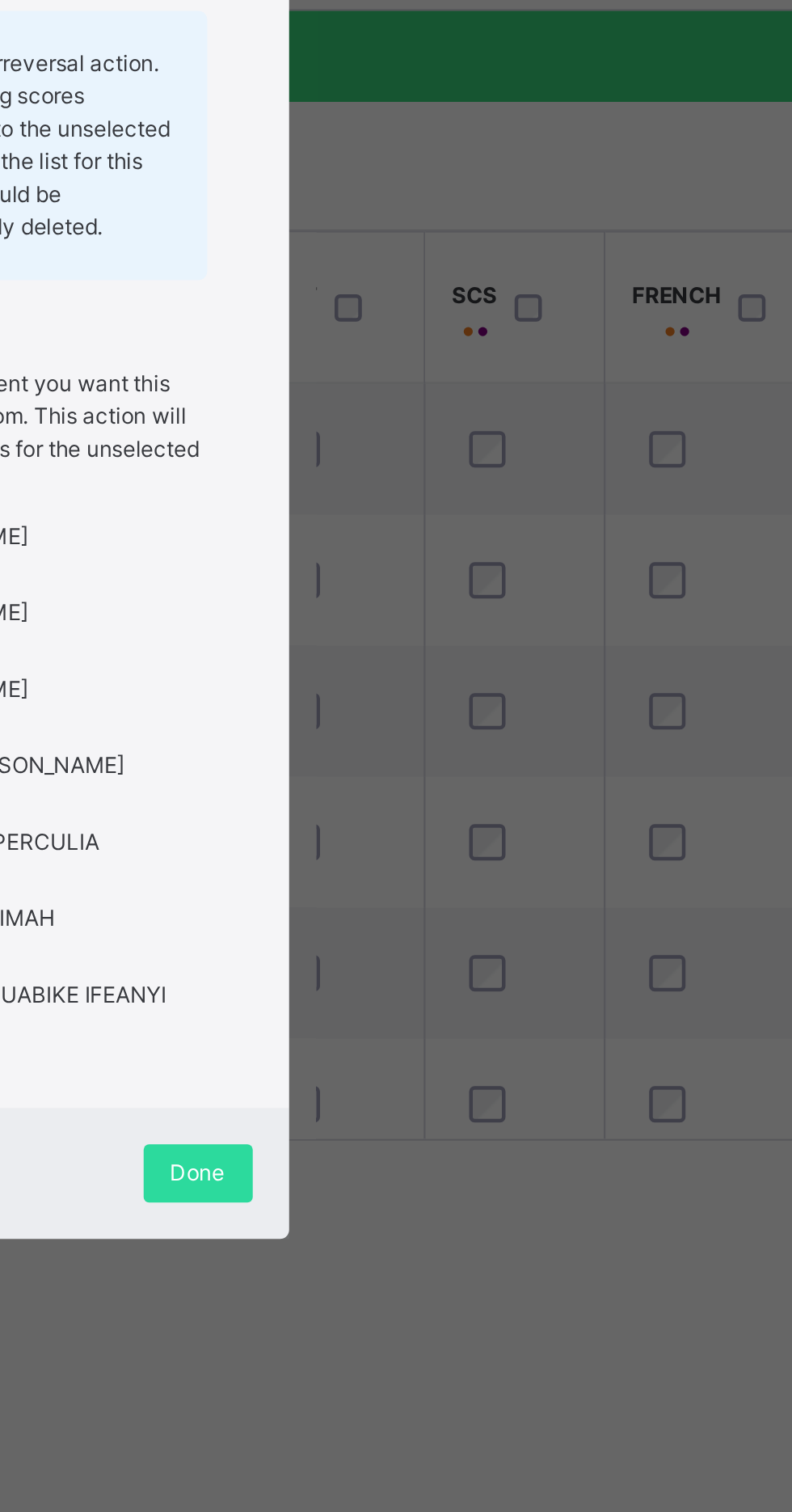
click at [535, 779] on div "FRENCH Unassign Subject Are you sure you want to unassign "FRENCH" for all stud…" at bounding box center [396, 727] width 277 height 685
click at [535, 778] on div "FRENCH Unassign Subject Are you sure you want to unassign "FRENCH" for all stud…" at bounding box center [396, 727] width 277 height 685
click at [535, 763] on div "FRENCH Unassign Subject Are you sure you want to unassign "FRENCH" for all stud…" at bounding box center [396, 727] width 277 height 685
click at [535, 779] on div "FRENCH Unassign Subject Are you sure you want to unassign "FRENCH" for all stud…" at bounding box center [396, 727] width 277 height 685
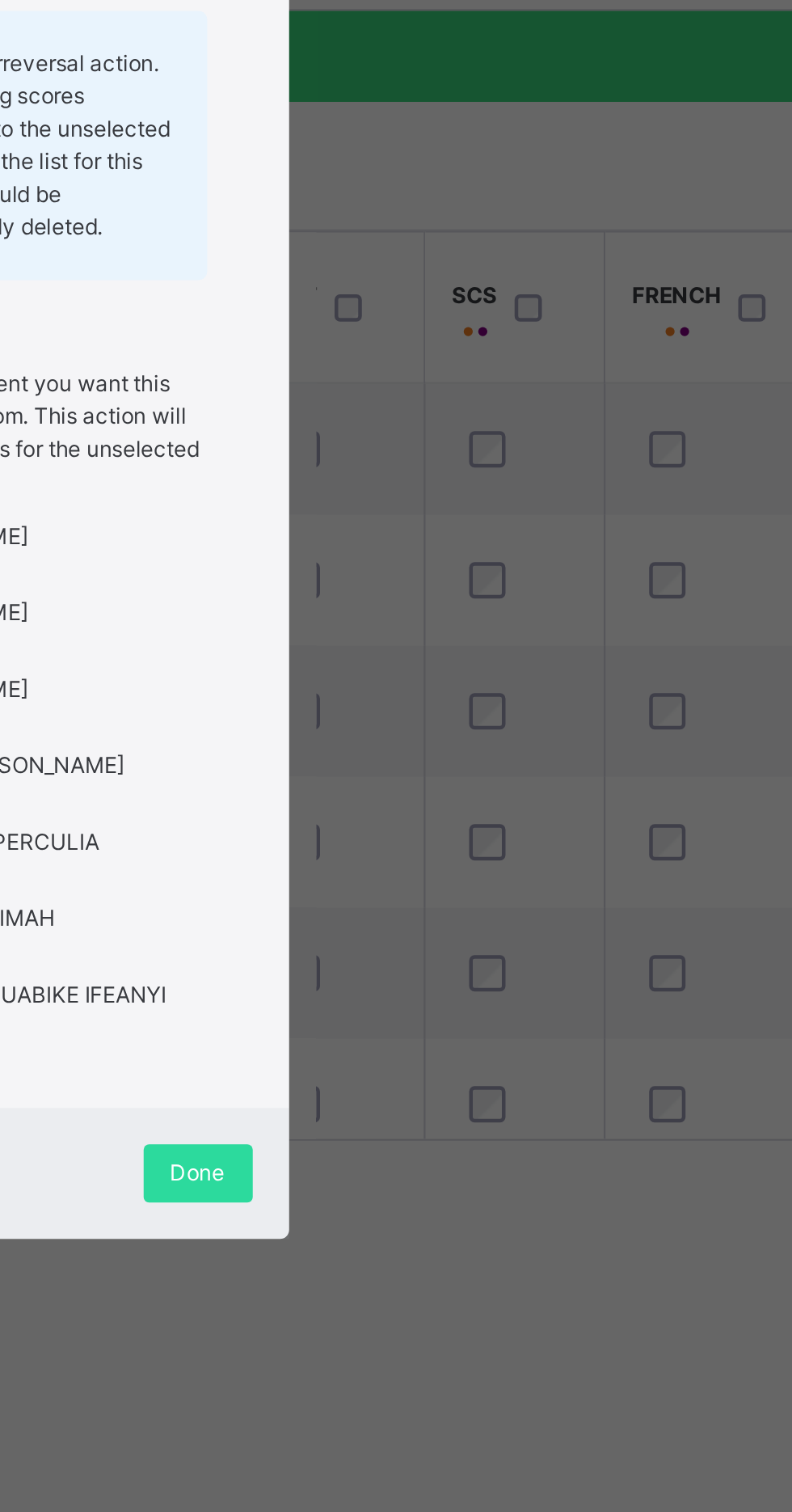
click at [535, 774] on div "FRENCH Unassign Subject Are you sure you want to unassign "FRENCH" for all stud…" at bounding box center [396, 727] width 277 height 685
click at [507, 1106] on span "Done" at bounding box center [494, 1098] width 24 height 15
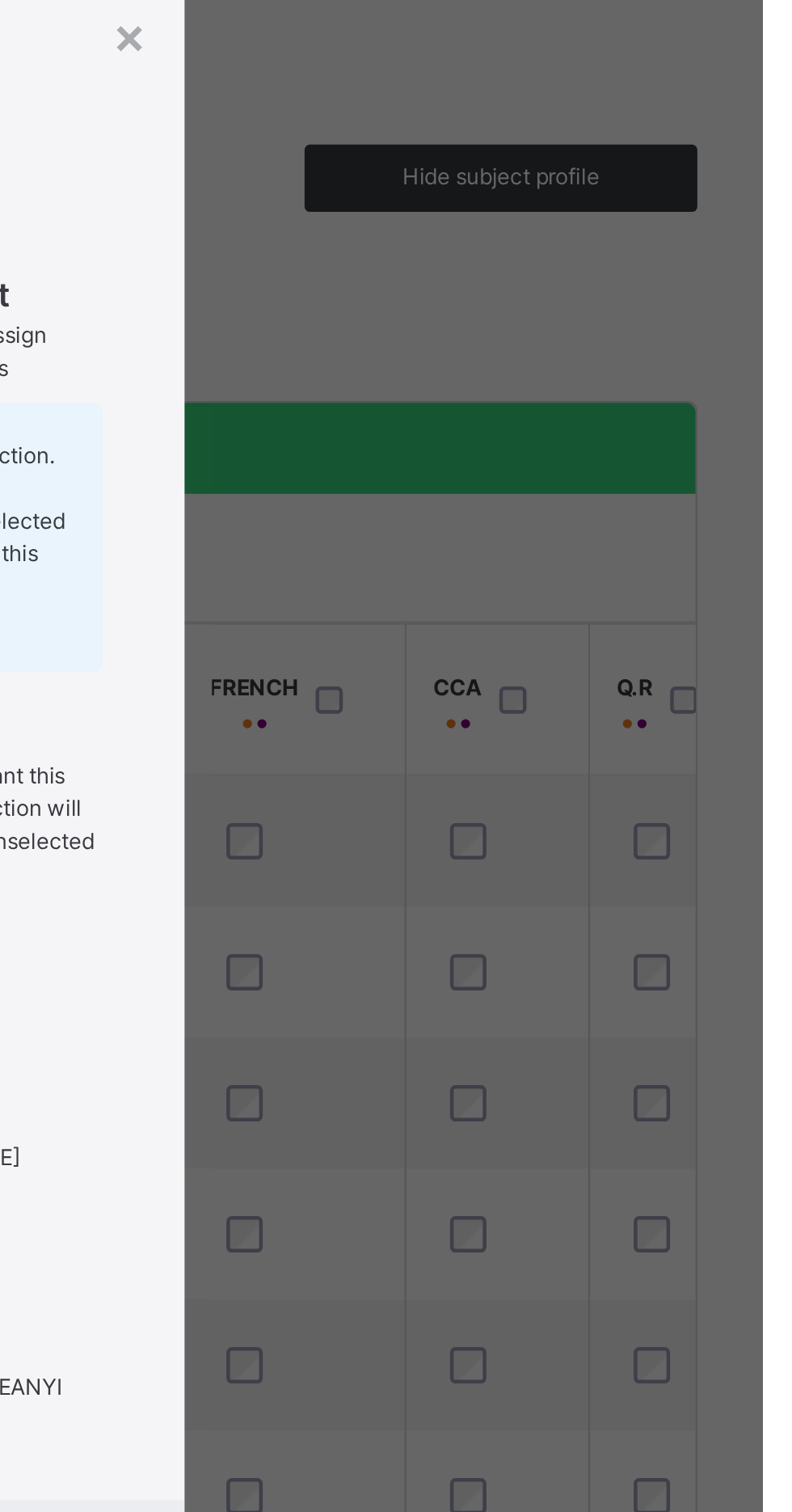
scroll to position [103, 31]
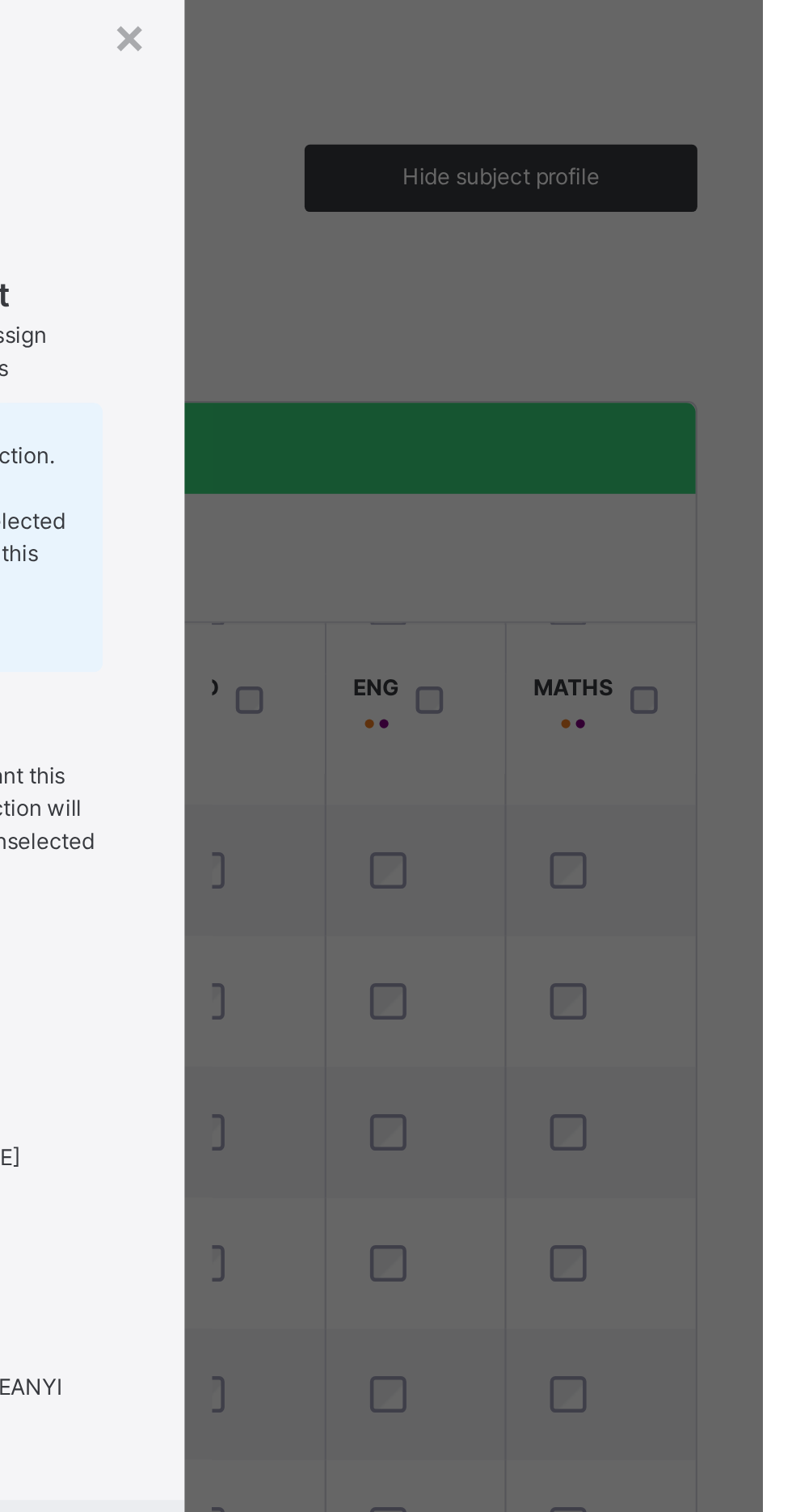
click at [535, 763] on div "PHONICS Unassign Subject Are you sure you want to unassign "PHONICS" for all st…" at bounding box center [396, 727] width 277 height 685
click at [511, 789] on div "PHONICS Unassign Subject Are you sure you want to unassign "PHONICS" for all st…" at bounding box center [396, 723] width 229 height 661
click at [535, 773] on div "PHONICS Unassign Subject Are you sure you want to unassign "PHONICS" for all st…" at bounding box center [396, 727] width 277 height 685
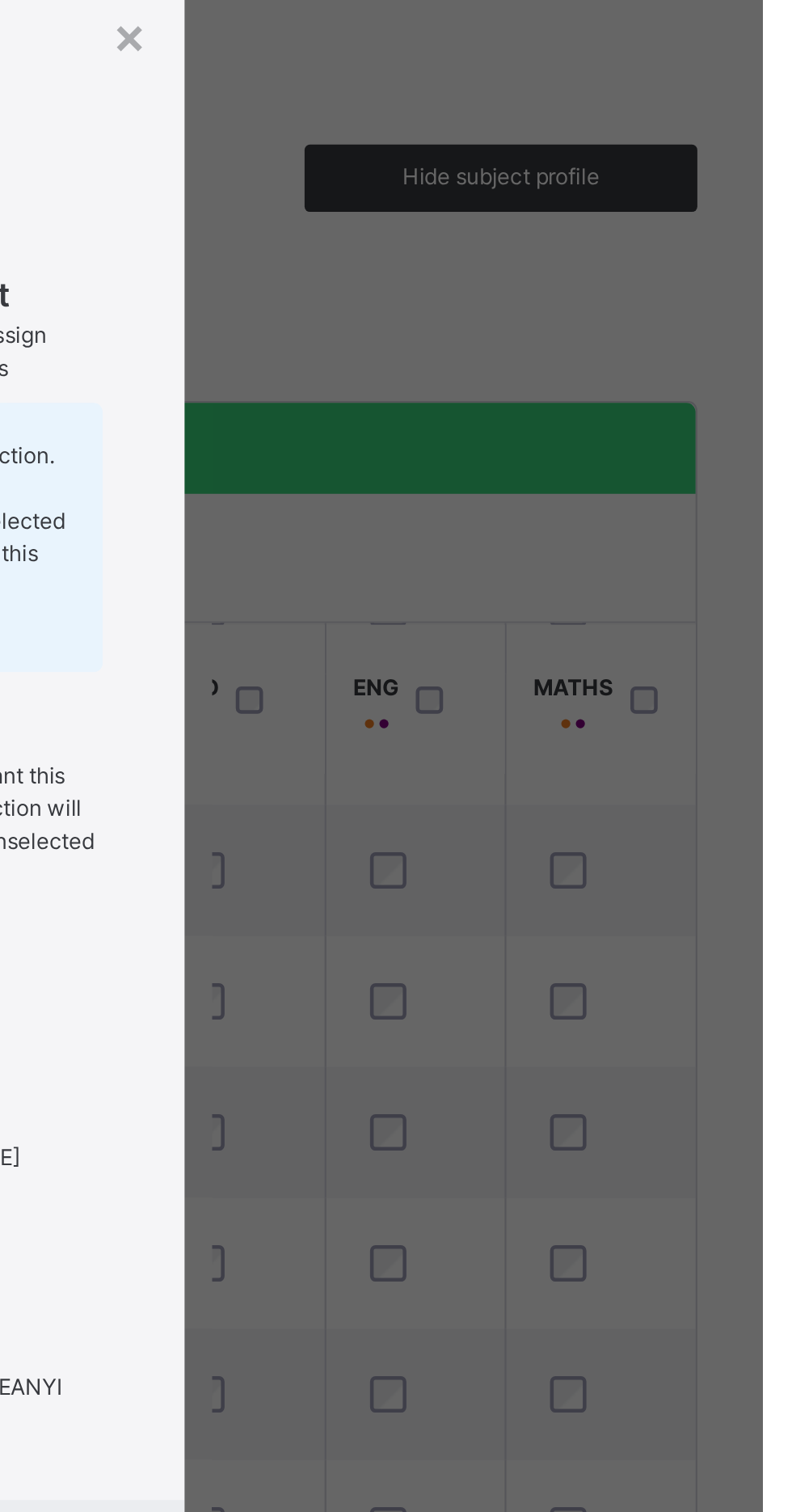
click at [511, 771] on div "PHONICS Unassign Subject Are you sure you want to unassign "PHONICS" for all st…" at bounding box center [396, 723] width 229 height 661
click at [535, 782] on div "PHONICS Unassign Subject Are you sure you want to unassign "PHONICS" for all st…" at bounding box center [396, 727] width 277 height 685
click at [519, 435] on div "×" at bounding box center [511, 418] width 16 height 34
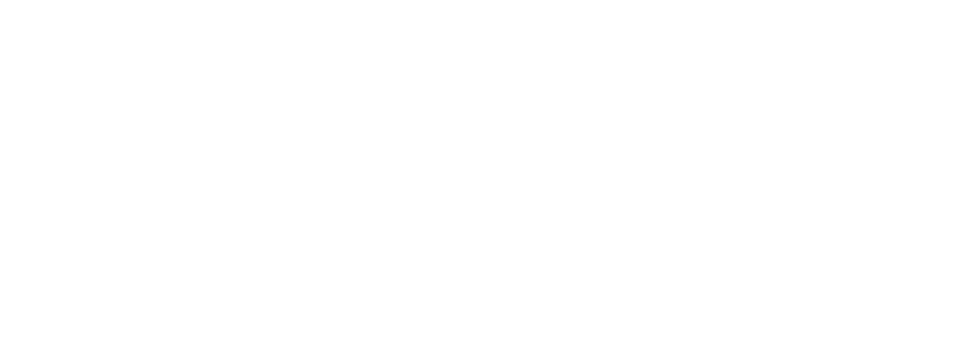
scroll to position [400, 877]
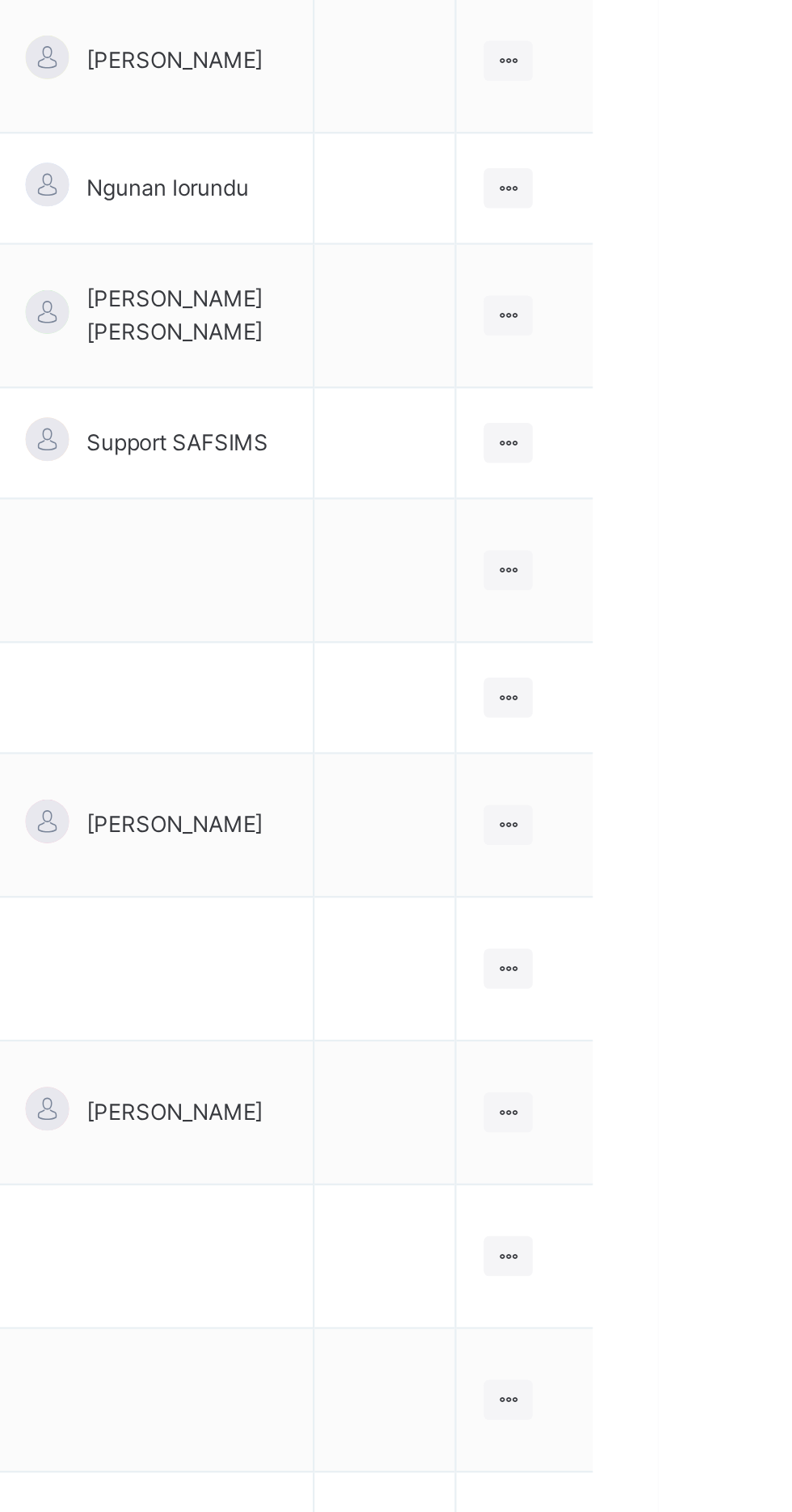
click at [732, 689] on icon at bounding box center [725, 695] width 14 height 12
click at [0, 0] on div "View Class" at bounding box center [0, 0] width 0 height 0
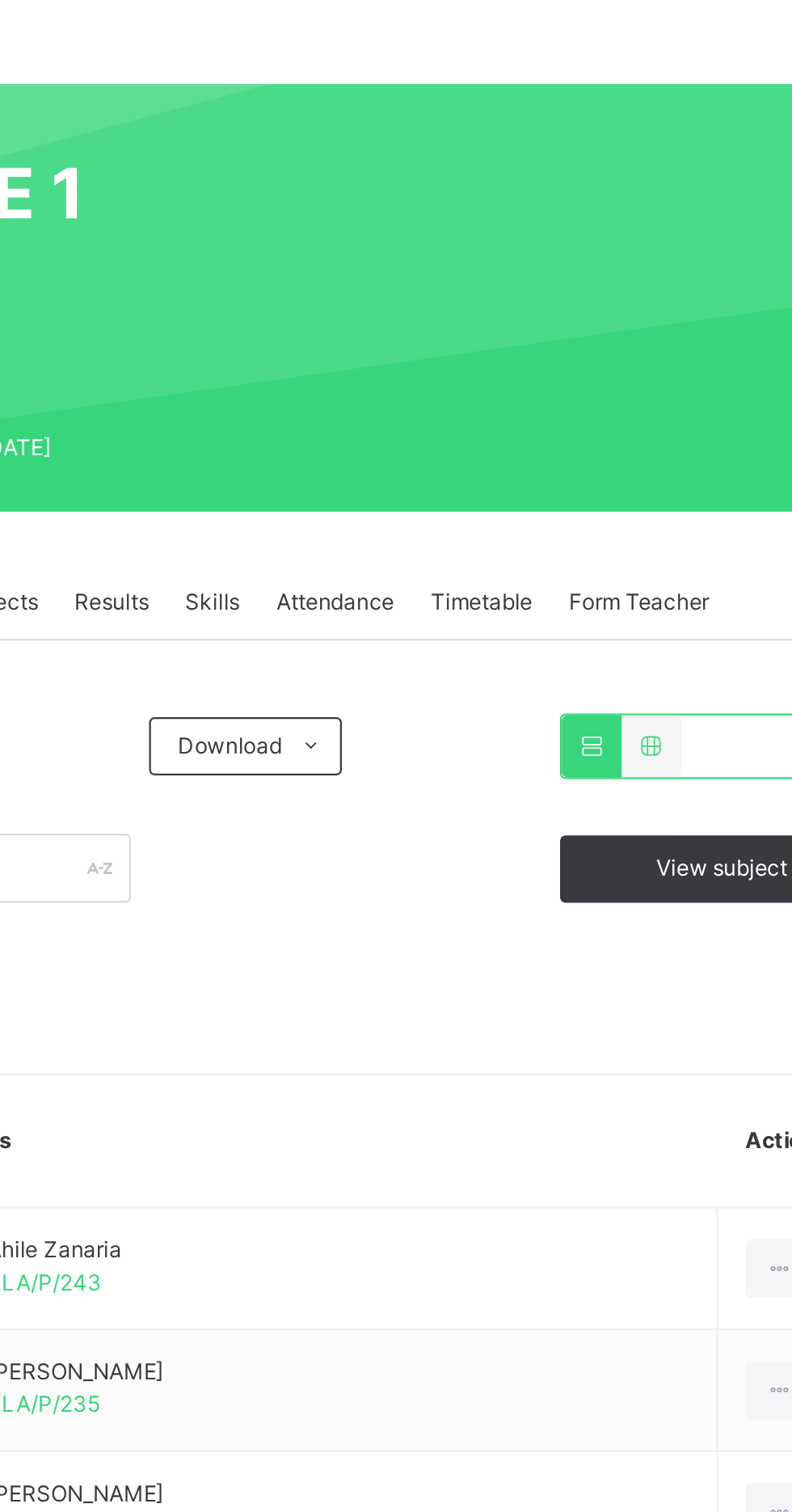
click at [654, 486] on span "View subject profile" at bounding box center [676, 485] width 89 height 15
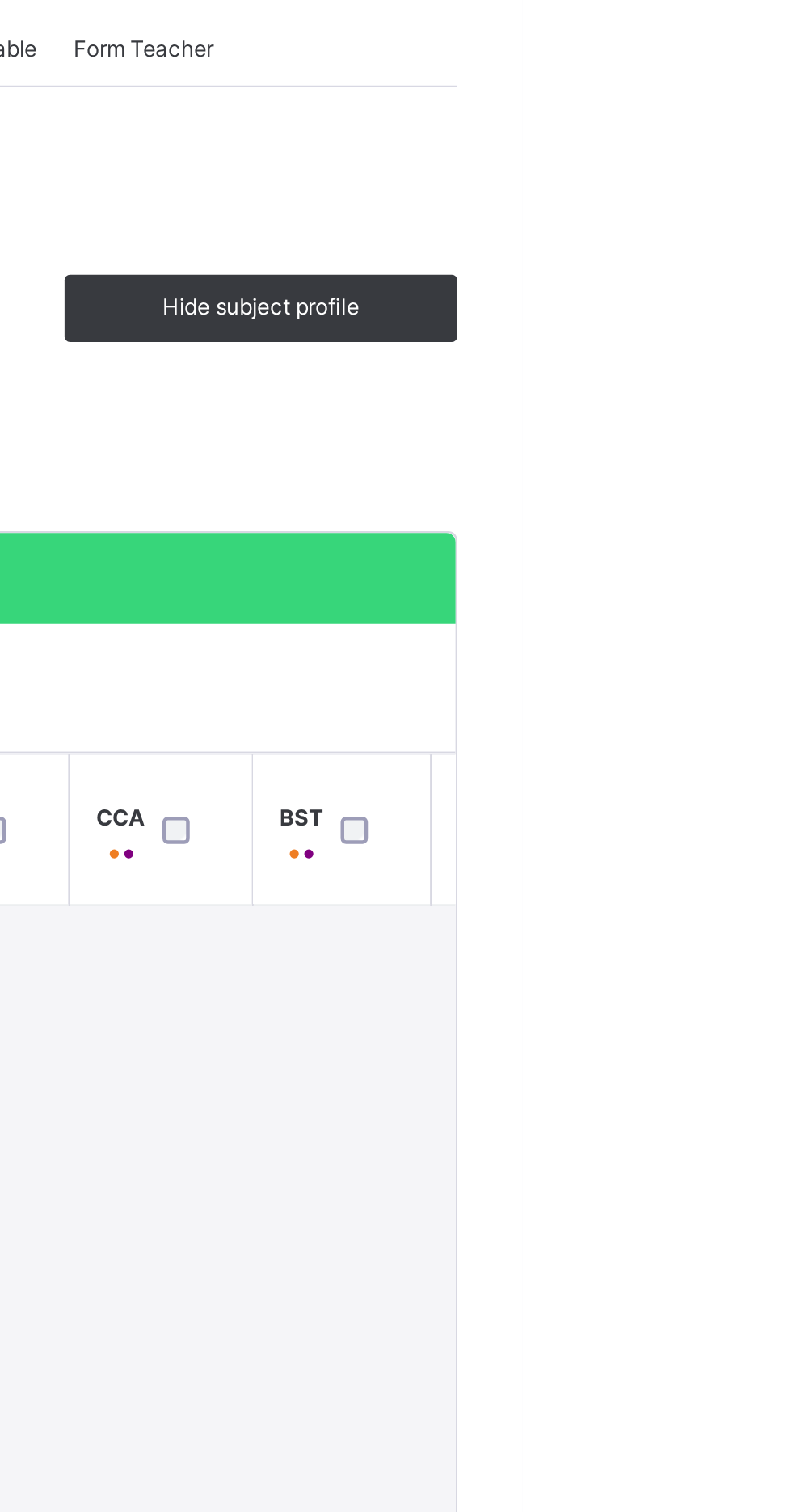
scroll to position [2, 518]
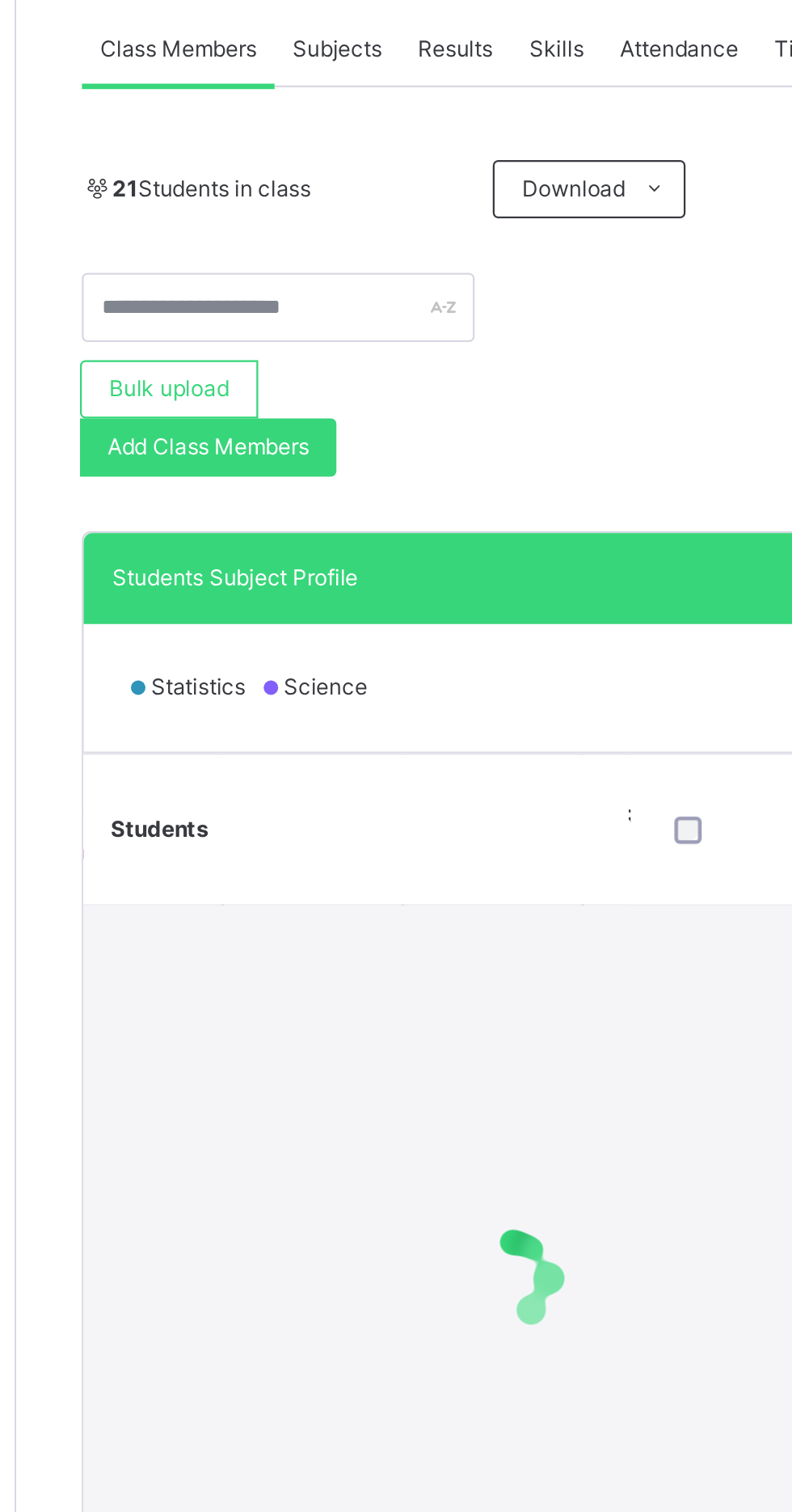
click at [387, 526] on div "Bulk upload Add Class Members" at bounding box center [310, 530] width 174 height 52
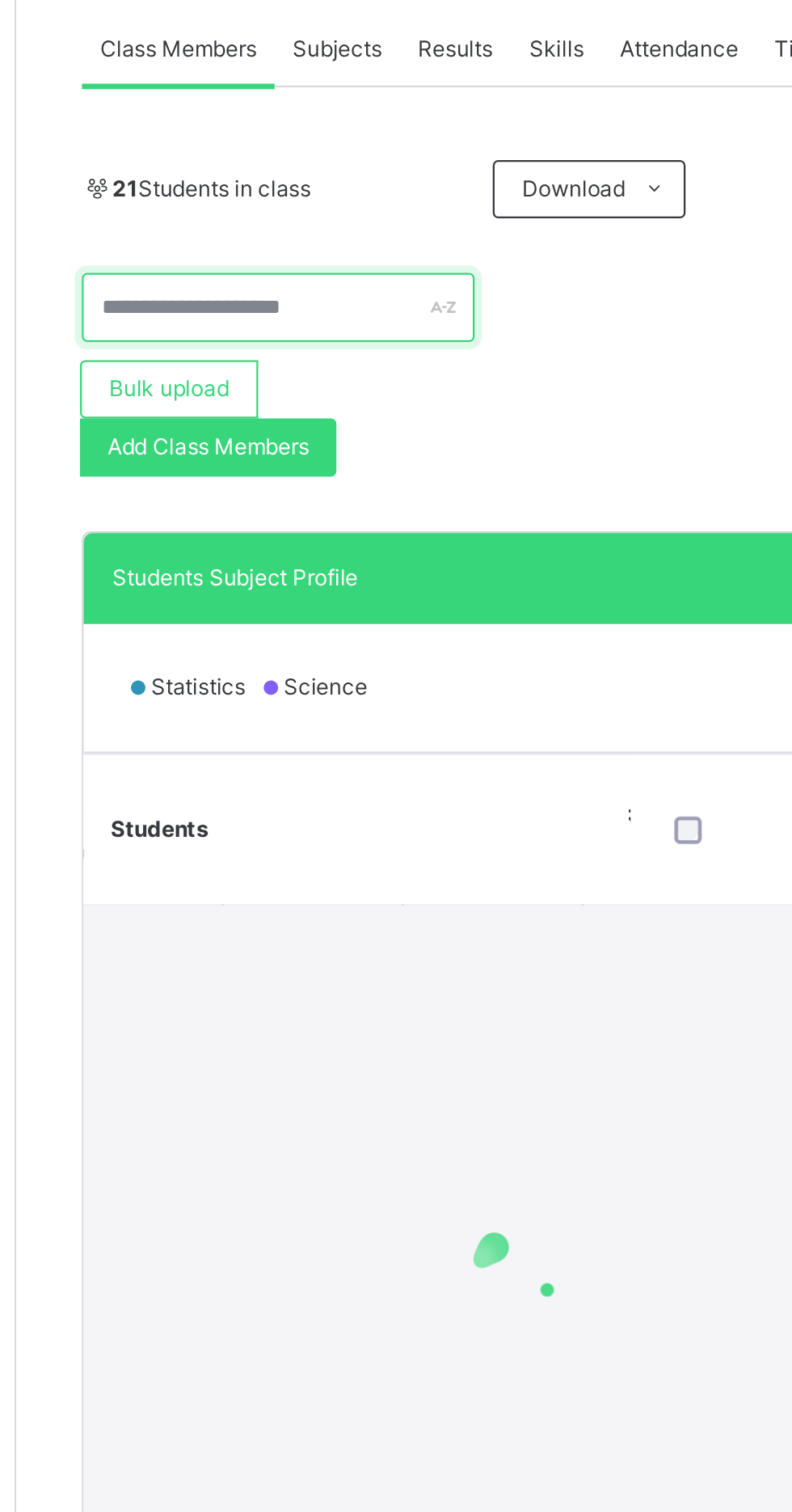
click at [388, 486] on div at bounding box center [310, 481] width 174 height 31
click at [376, 476] on input "text" at bounding box center [310, 481] width 174 height 31
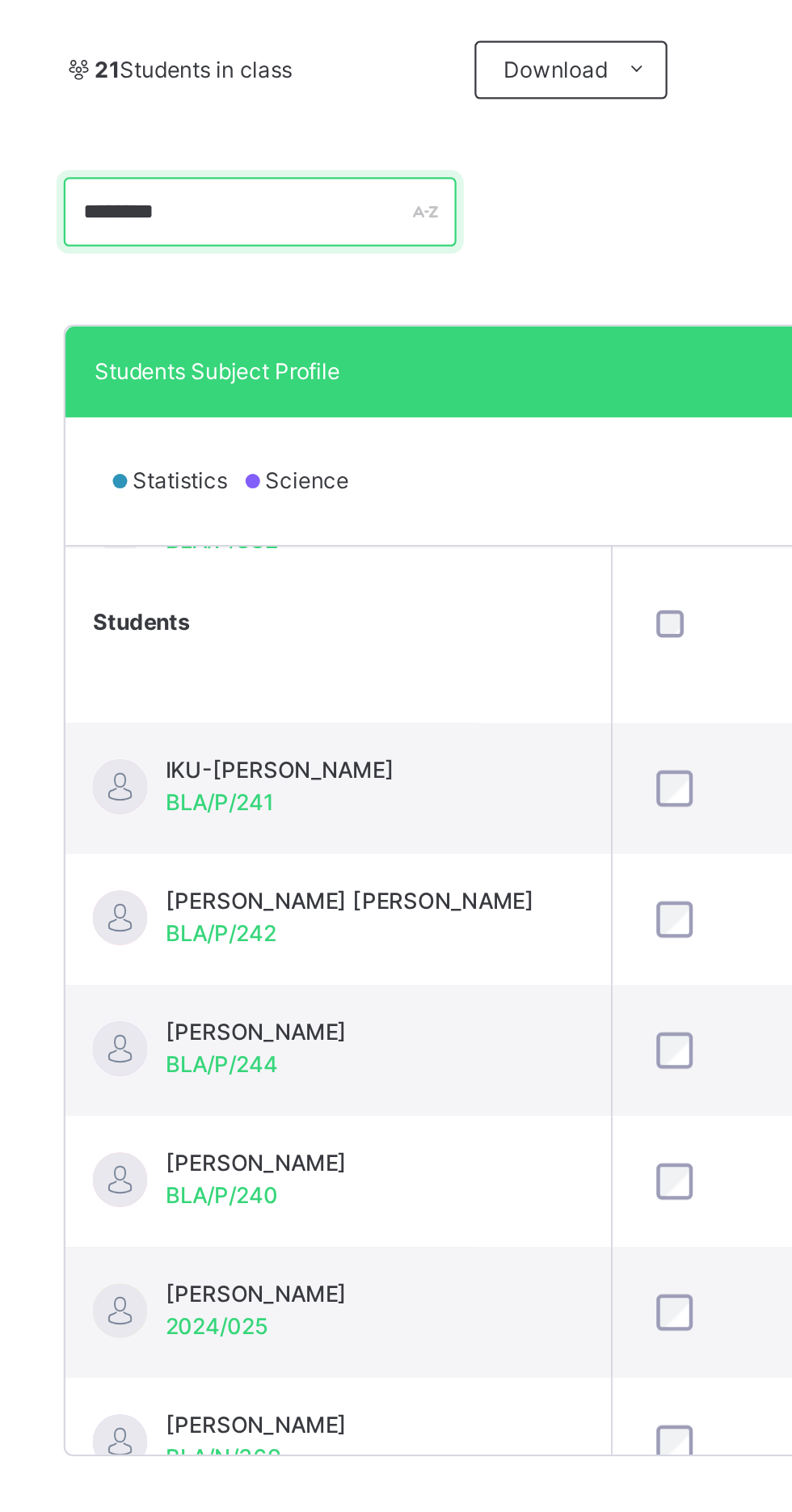
scroll to position [582, 0]
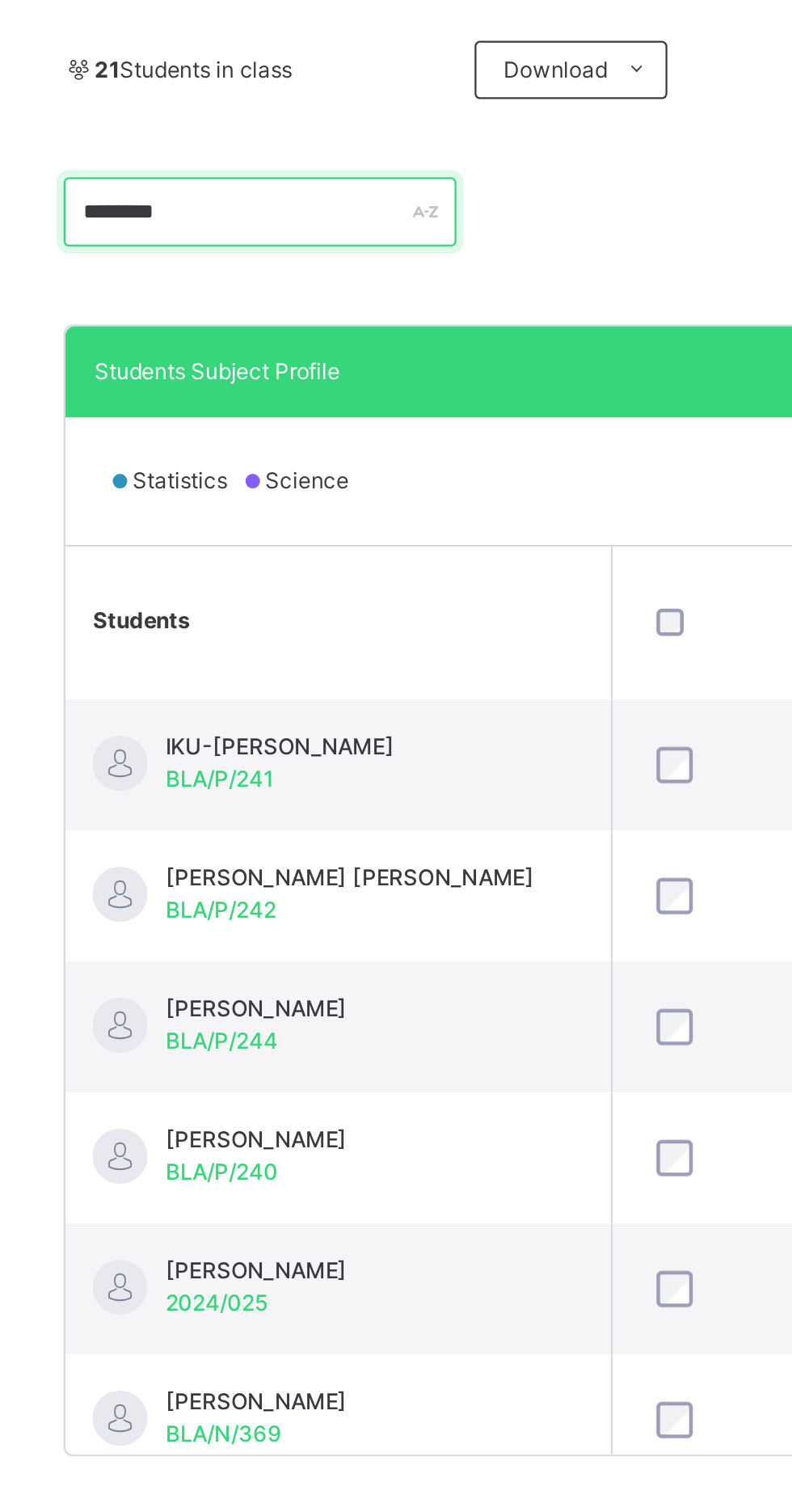
type input "*******"
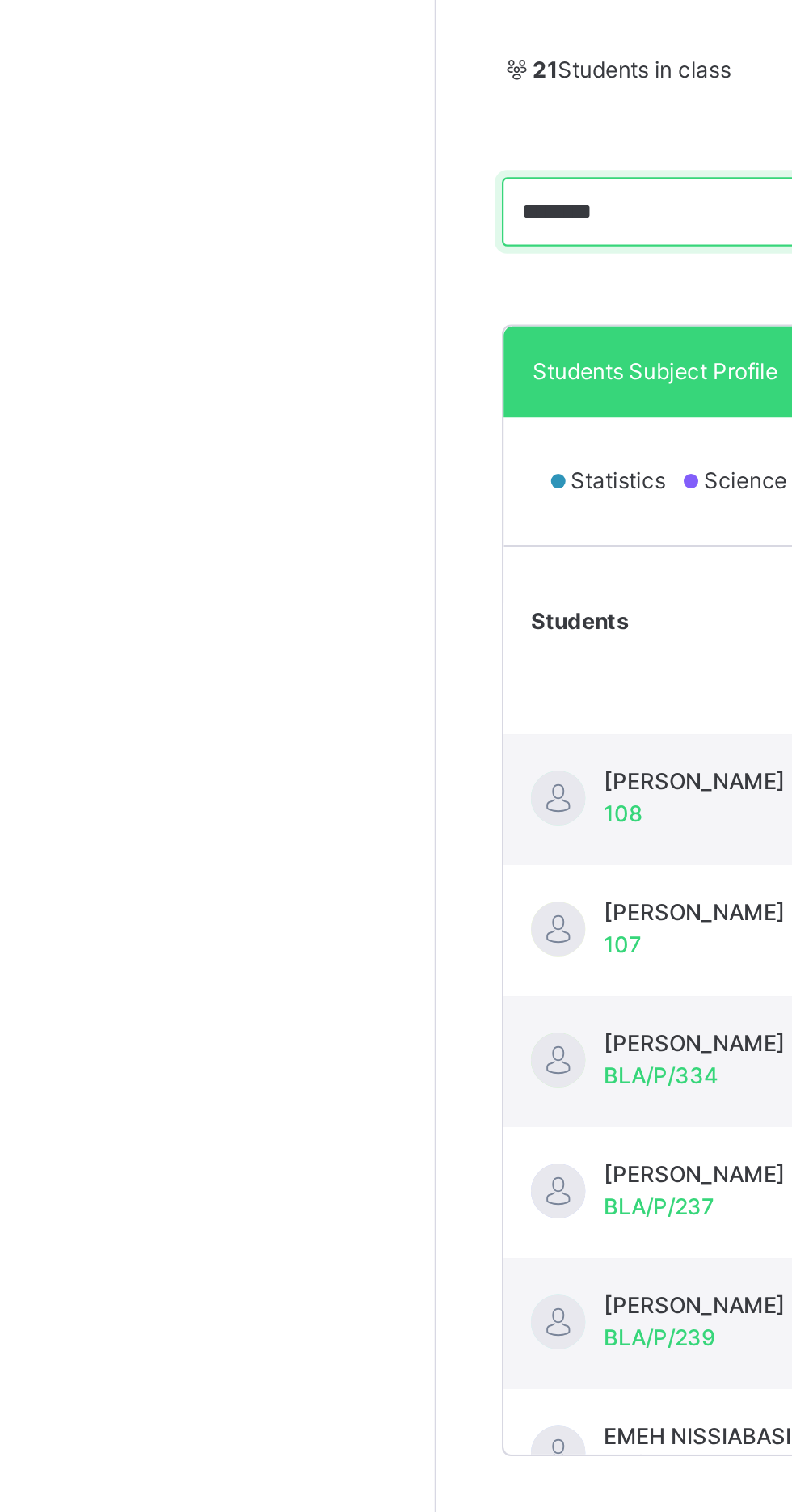
scroll to position [0, 182]
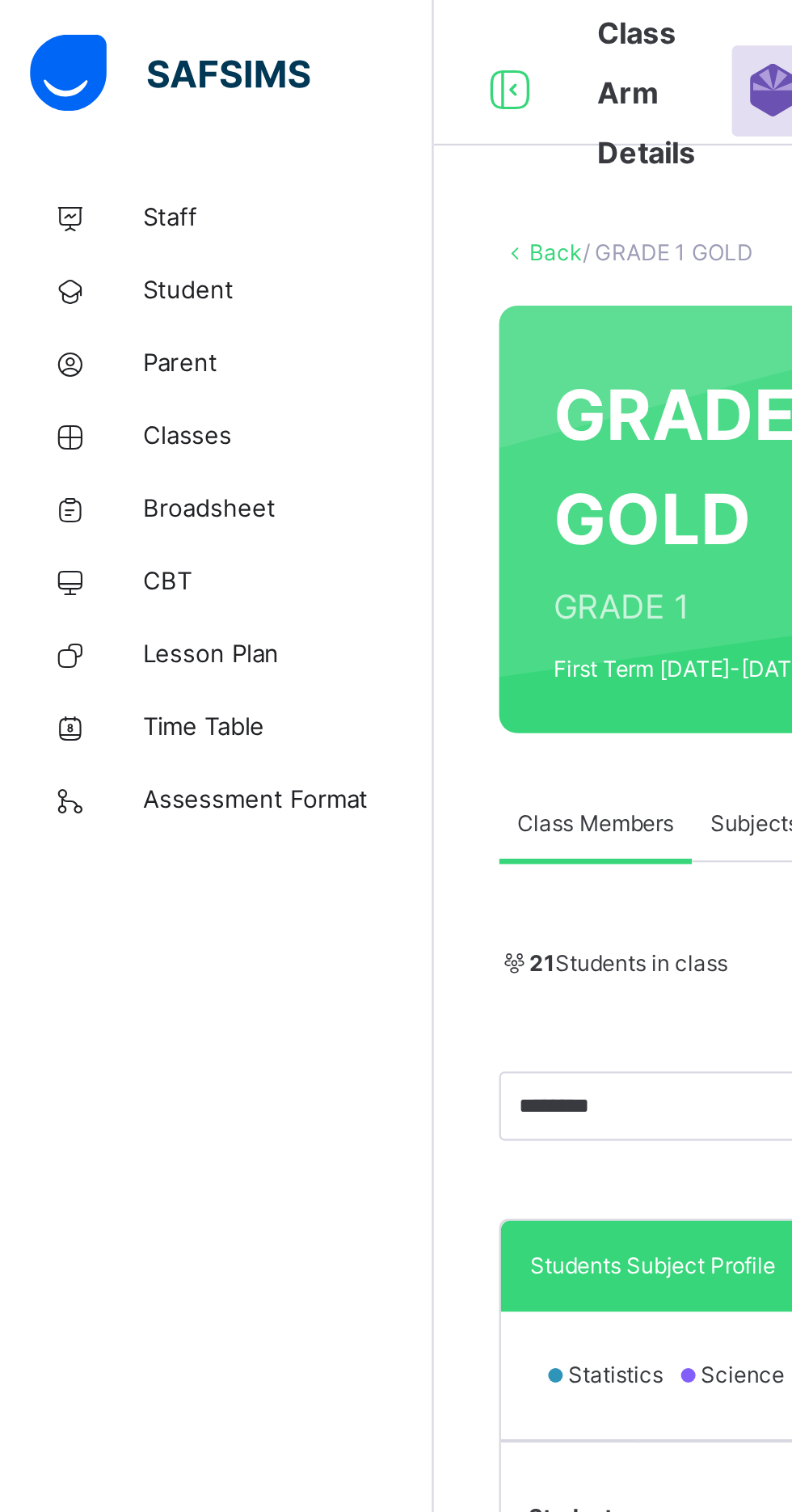
click at [93, 192] on span "Classes" at bounding box center [129, 194] width 129 height 17
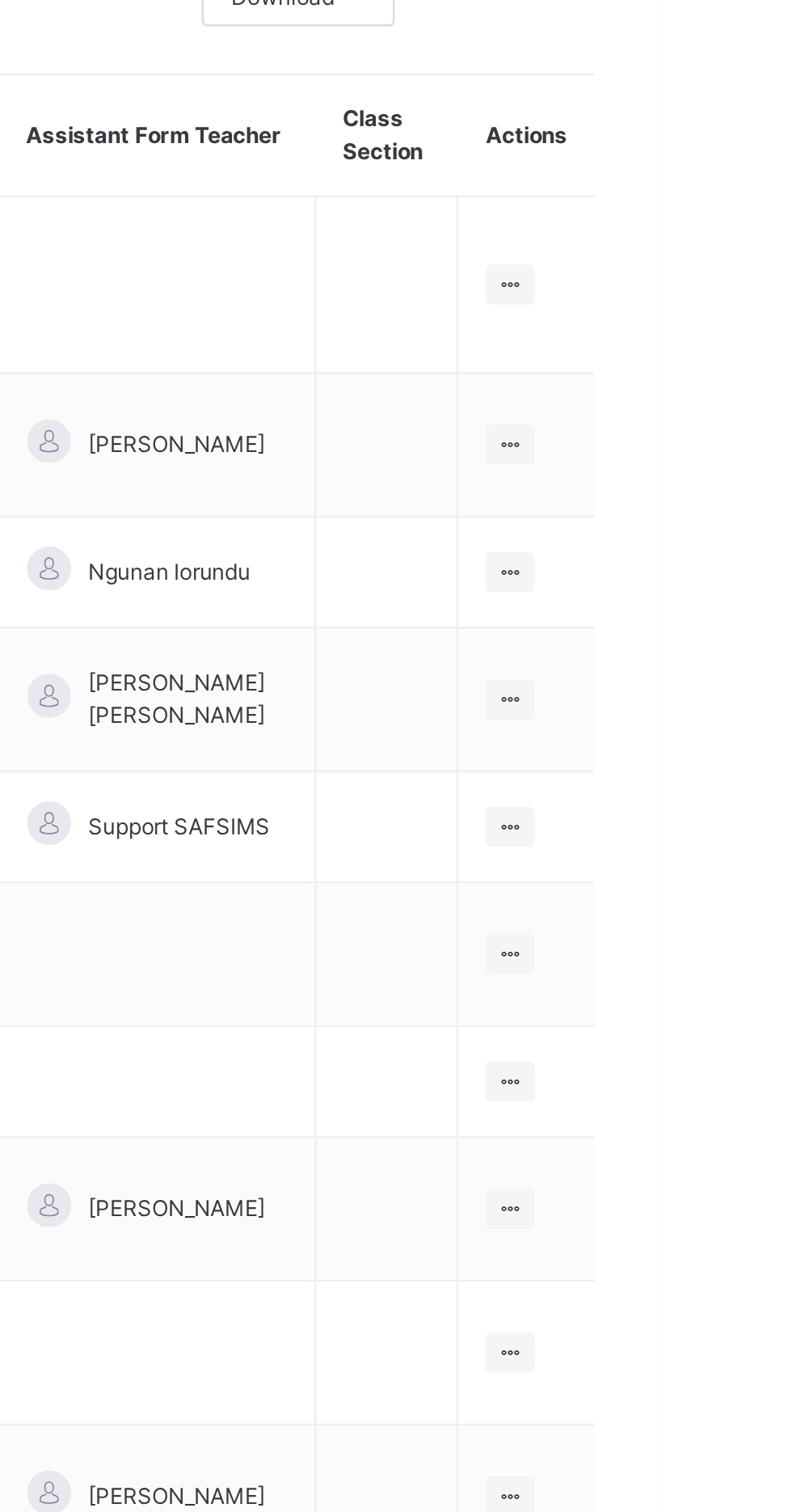
click at [0, 0] on ul "View Class Assign form Teacher" at bounding box center [0, 0] width 0 height 0
click at [0, 0] on div "View Class" at bounding box center [0, 0] width 0 height 0
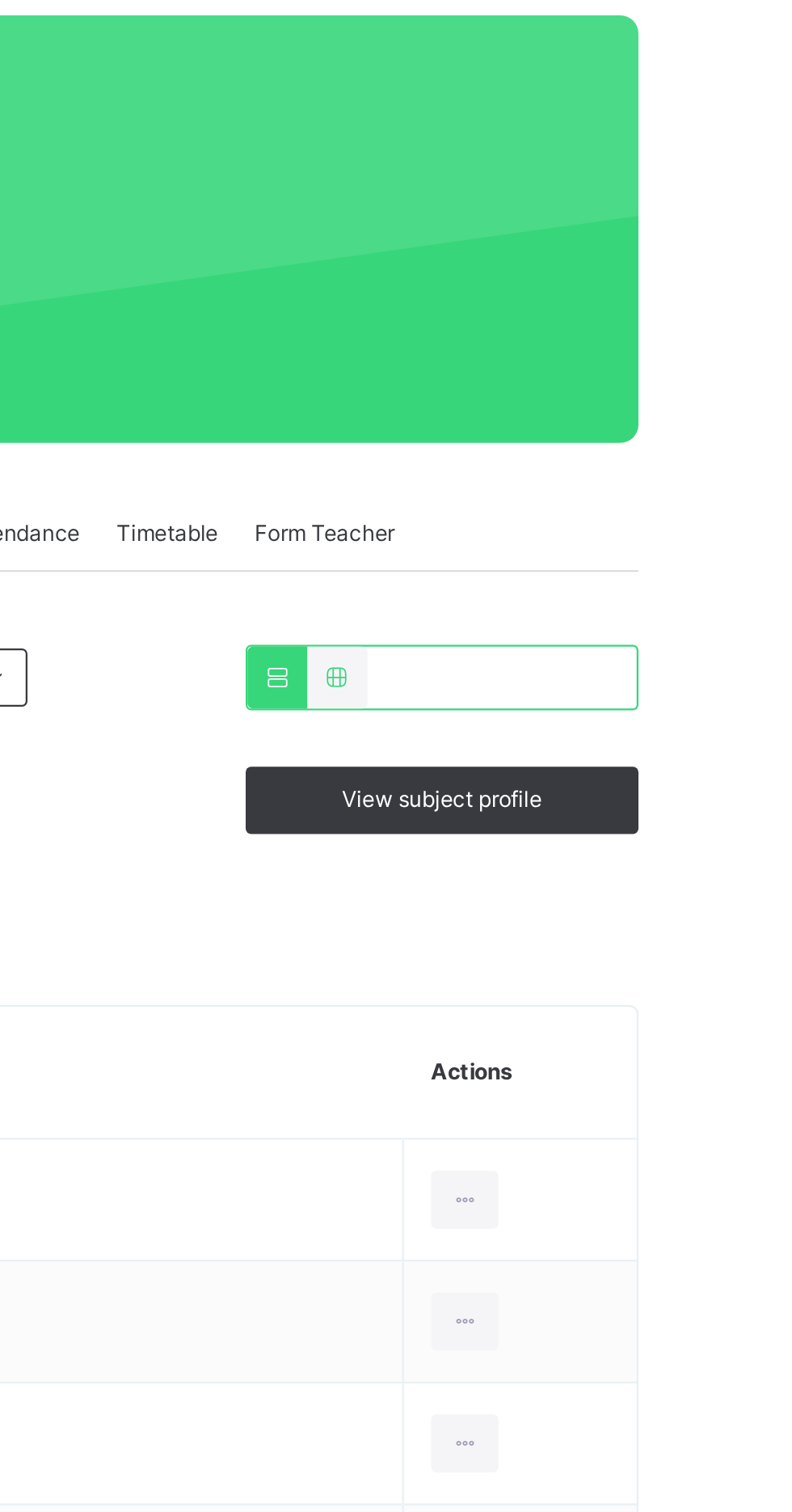
click at [674, 488] on span "View subject profile" at bounding box center [676, 485] width 89 height 15
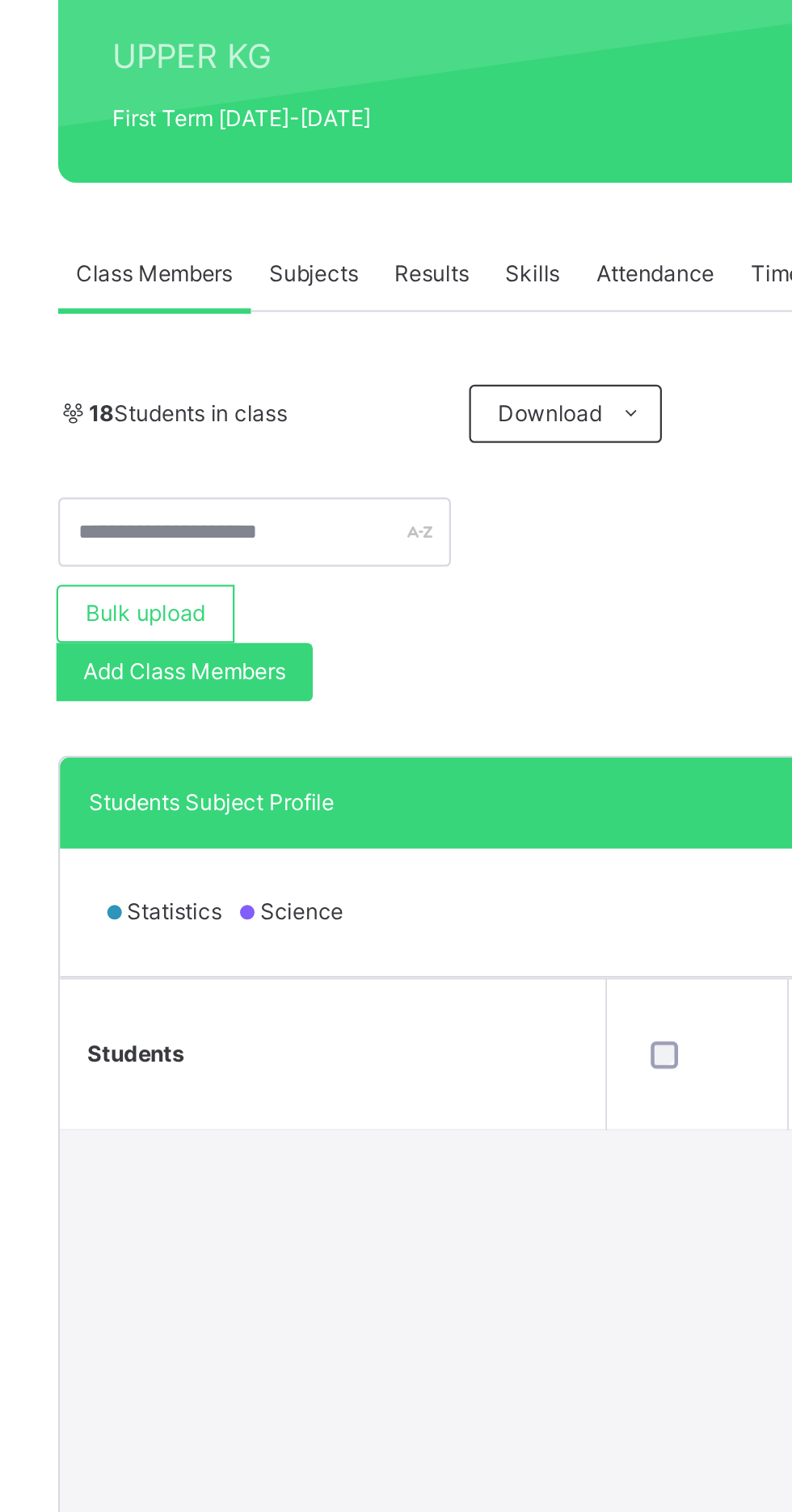
click at [364, 595] on div "Students Subject Profile" at bounding box center [319, 602] width 165 height 15
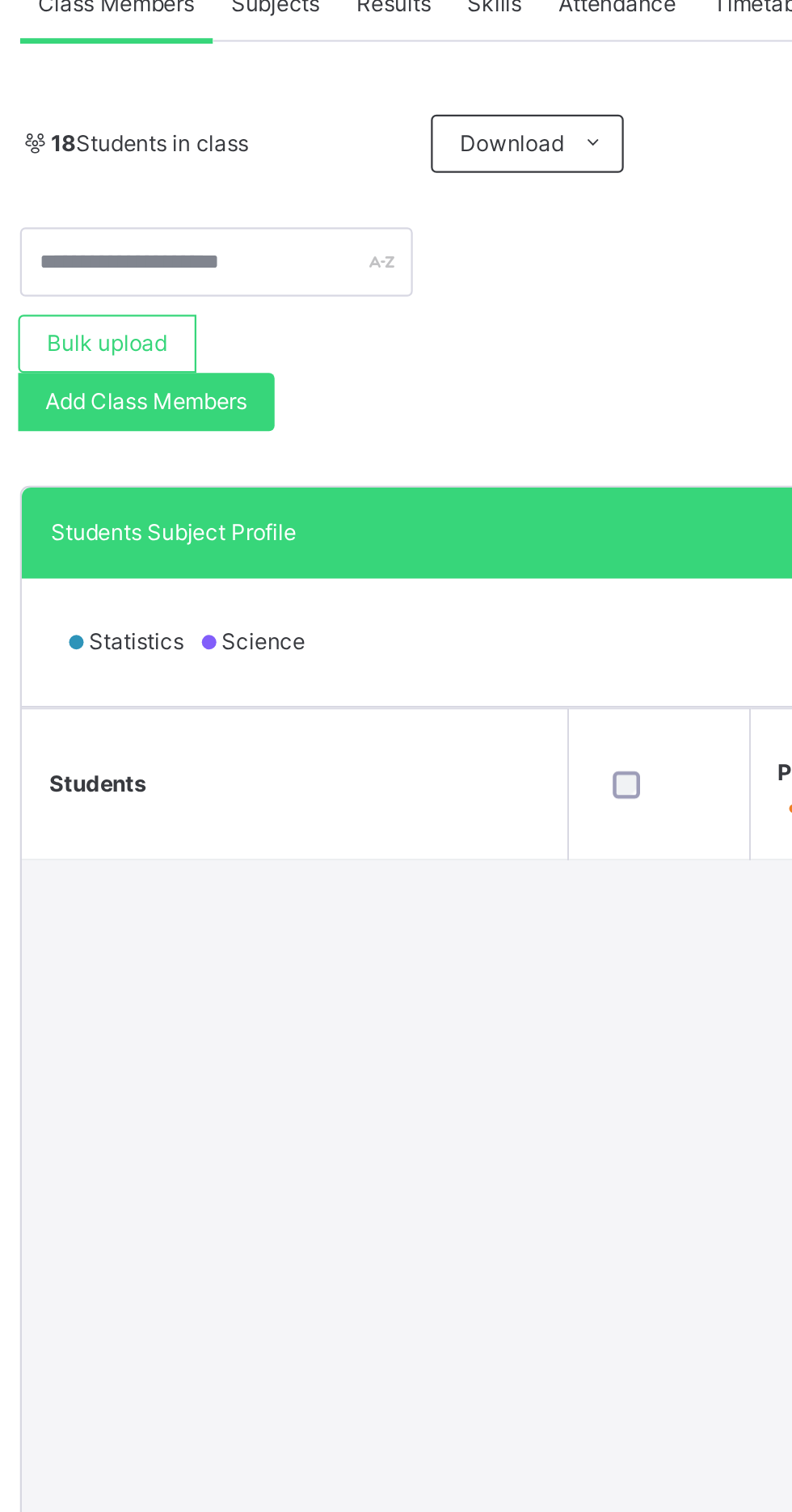
scroll to position [0, 391]
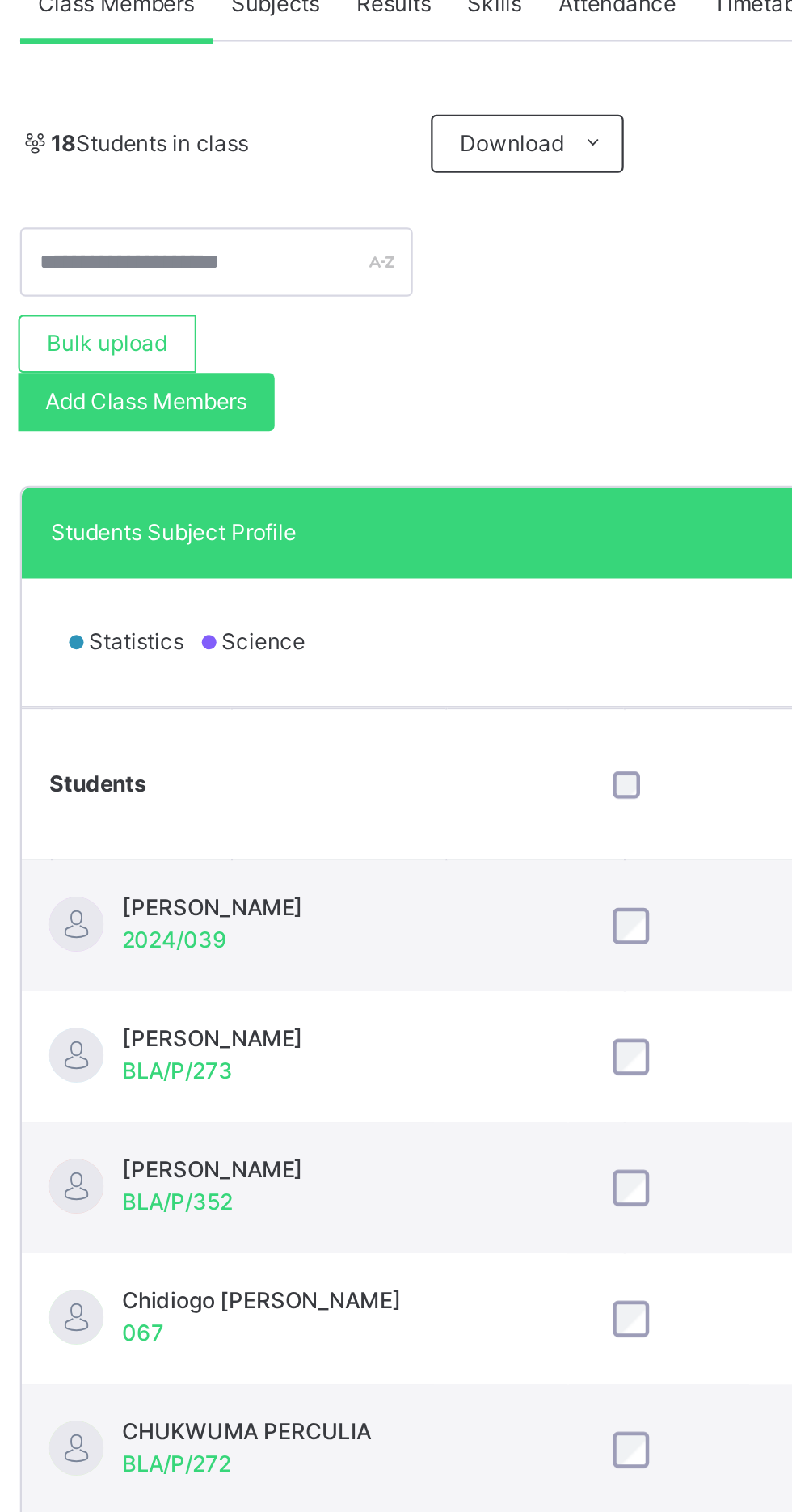
click at [654, 696] on th "SCS" at bounding box center [613, 713] width 80 height 67
click at [654, 695] on th "SCS" at bounding box center [613, 713] width 80 height 67
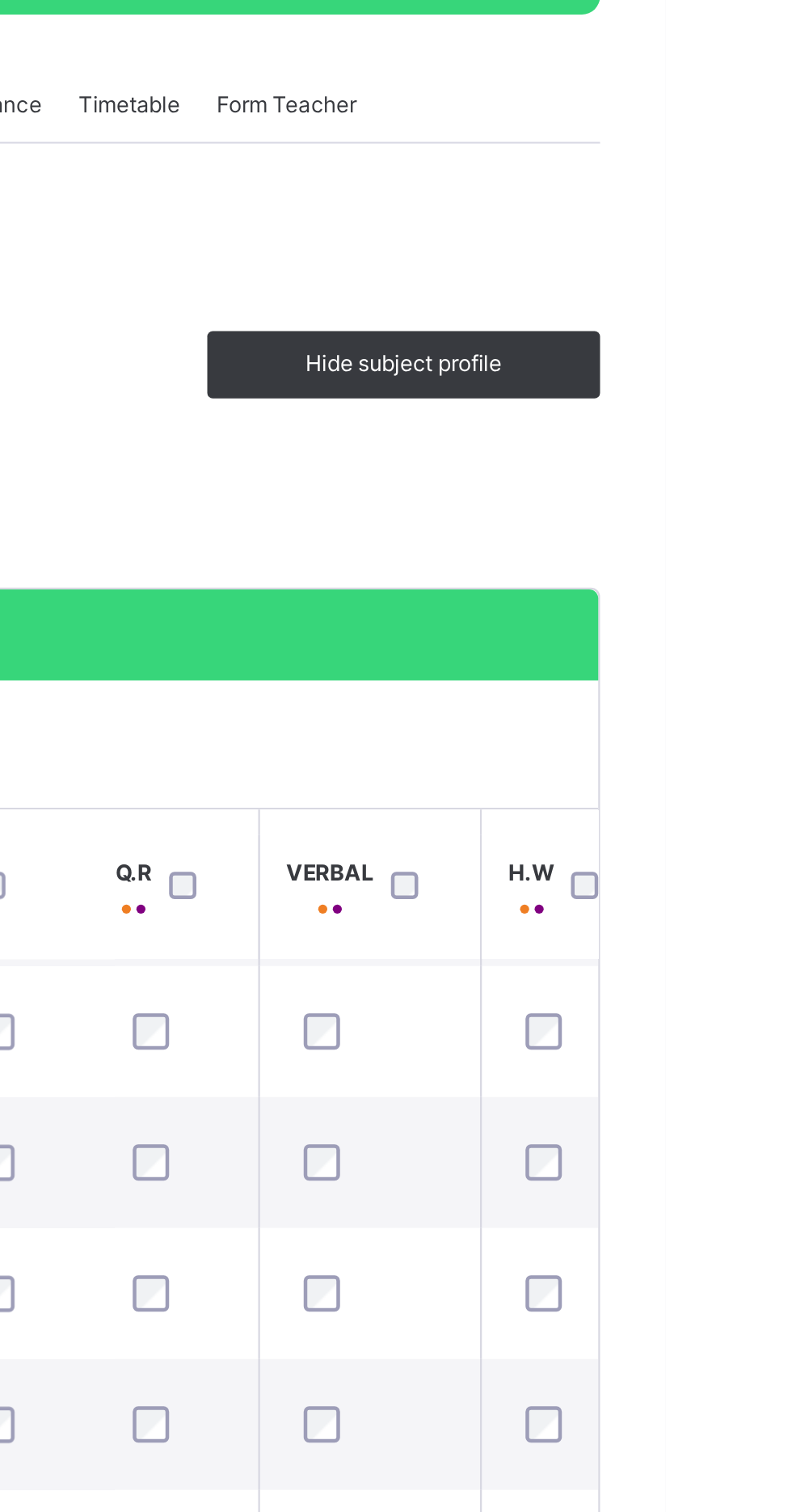
scroll to position [0, 691]
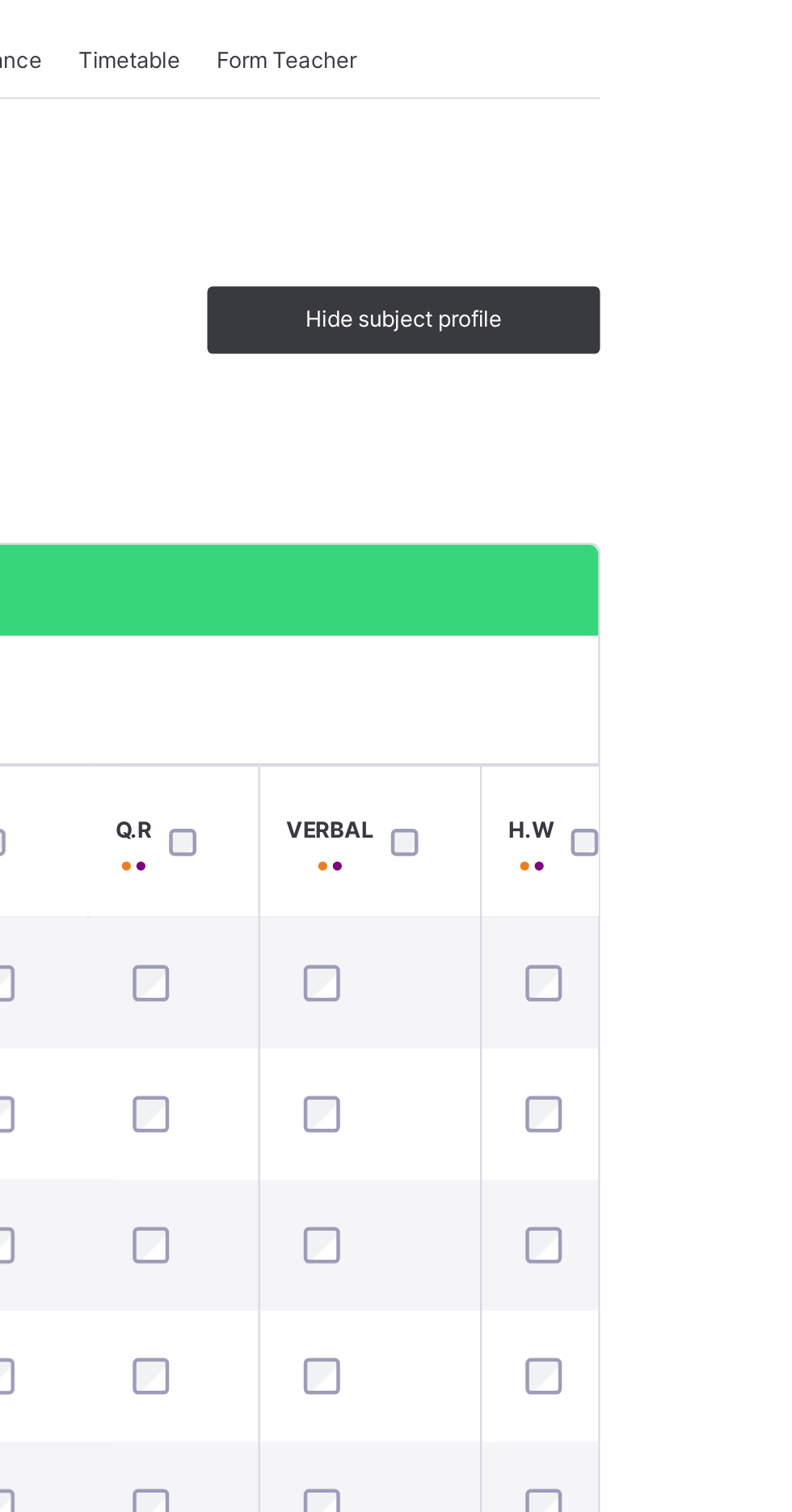
click at [288, 436] on div "18 Students in class Download Pdf Report Excel Report" at bounding box center [493, 428] width 540 height 26
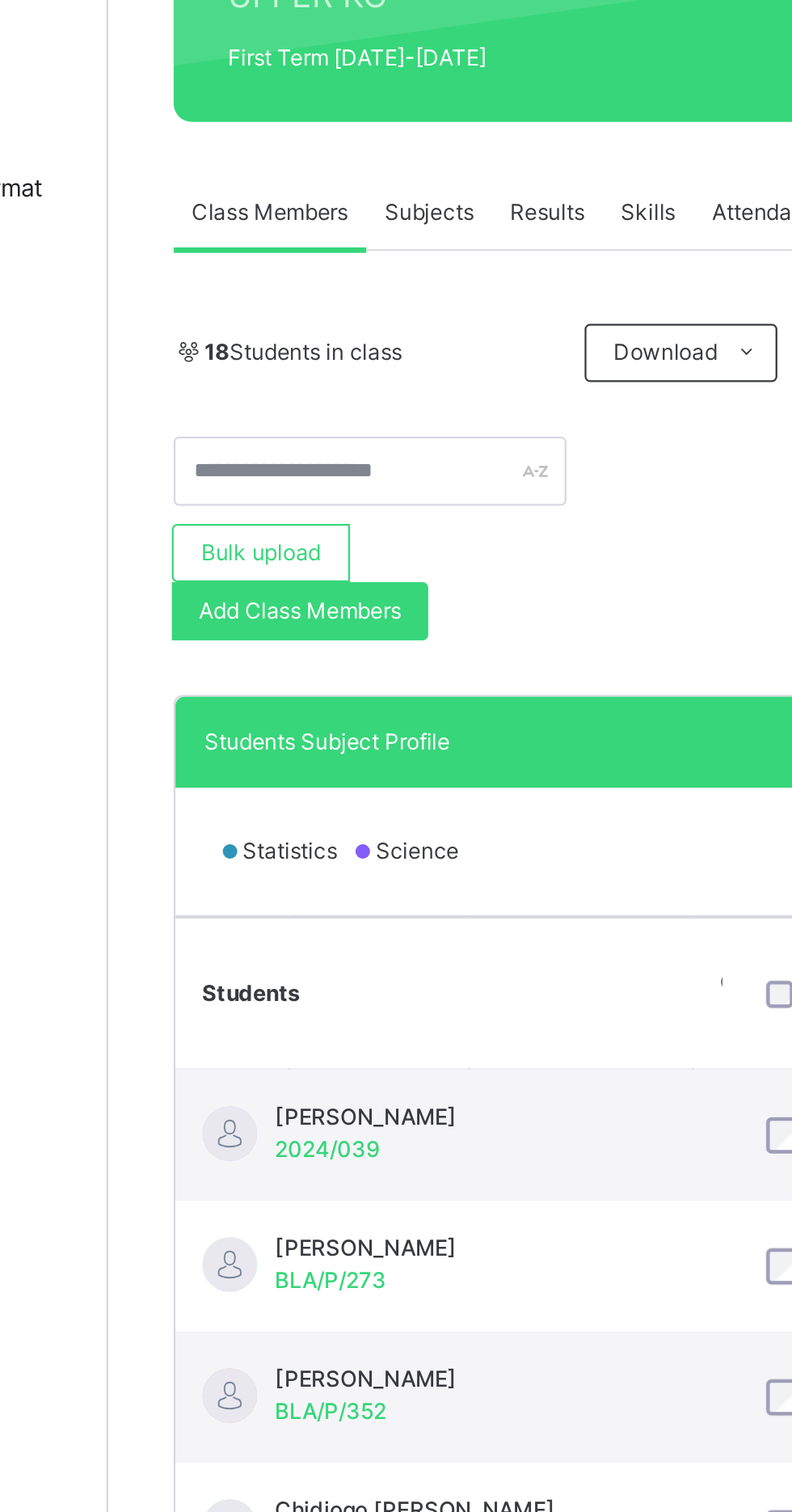
scroll to position [0, 503]
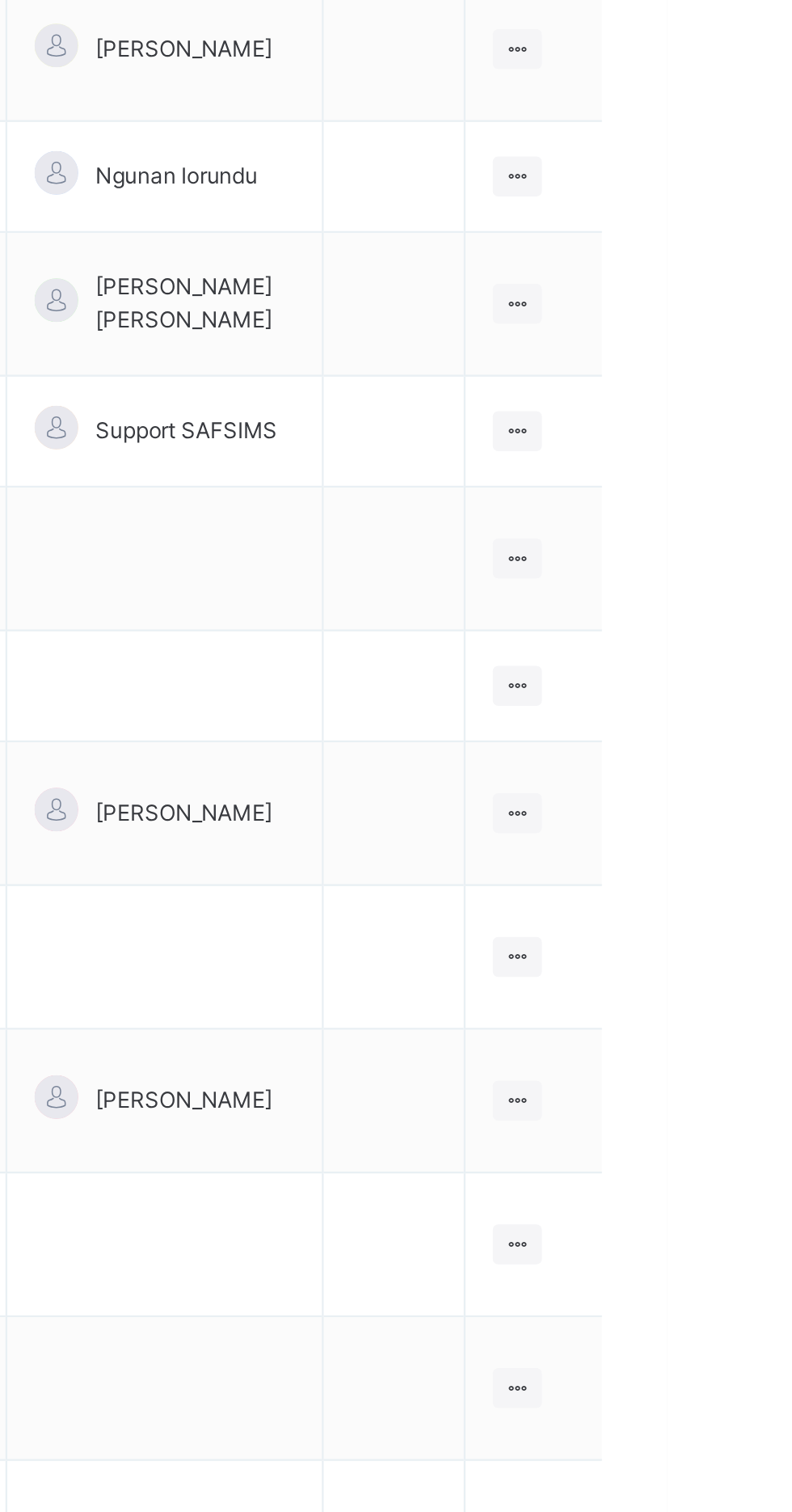
click at [727, 816] on icon at bounding box center [725, 822] width 14 height 12
click at [0, 0] on div "View Class" at bounding box center [0, 0] width 0 height 0
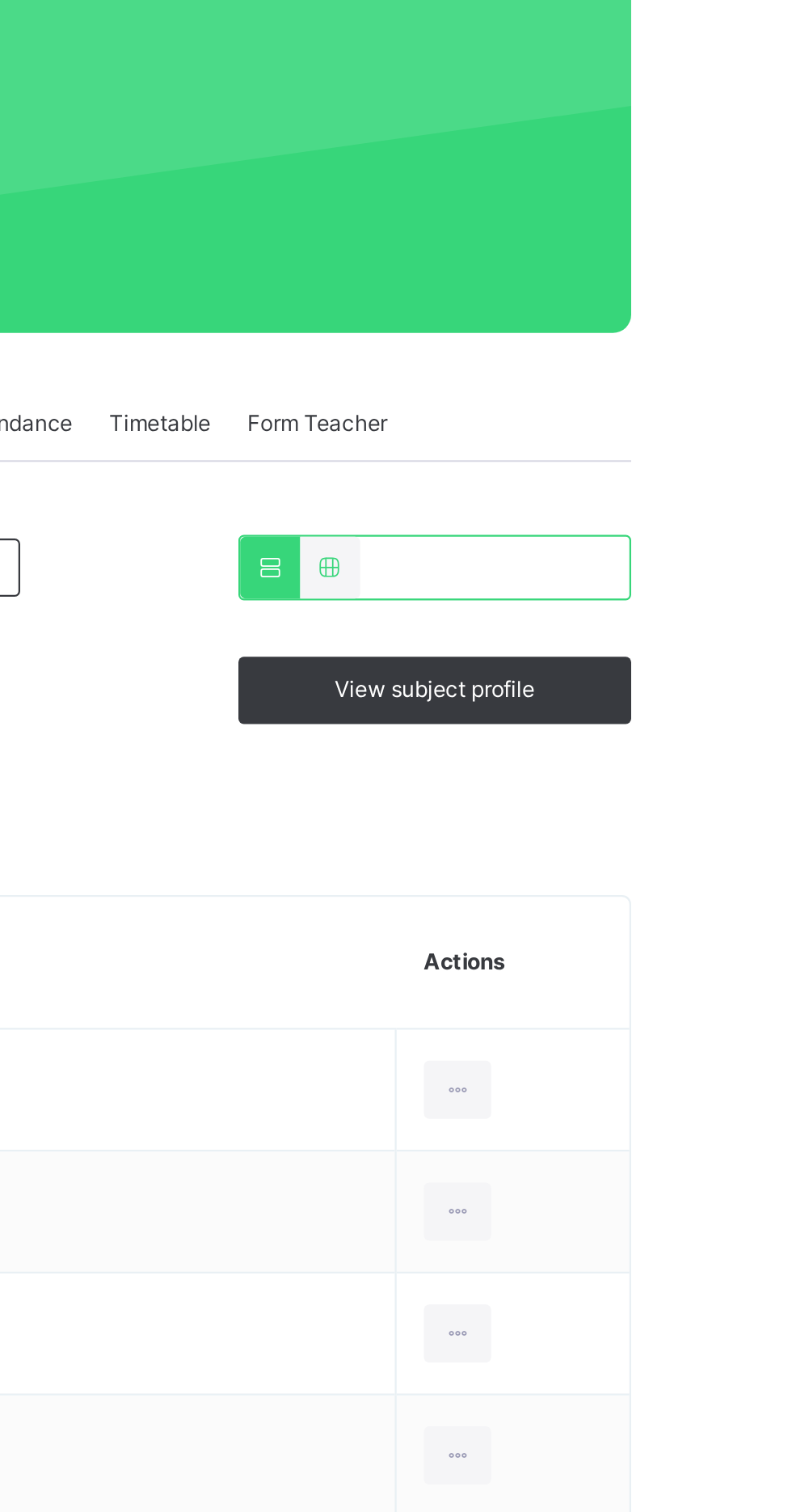
click at [674, 478] on span "View subject profile" at bounding box center [676, 485] width 89 height 15
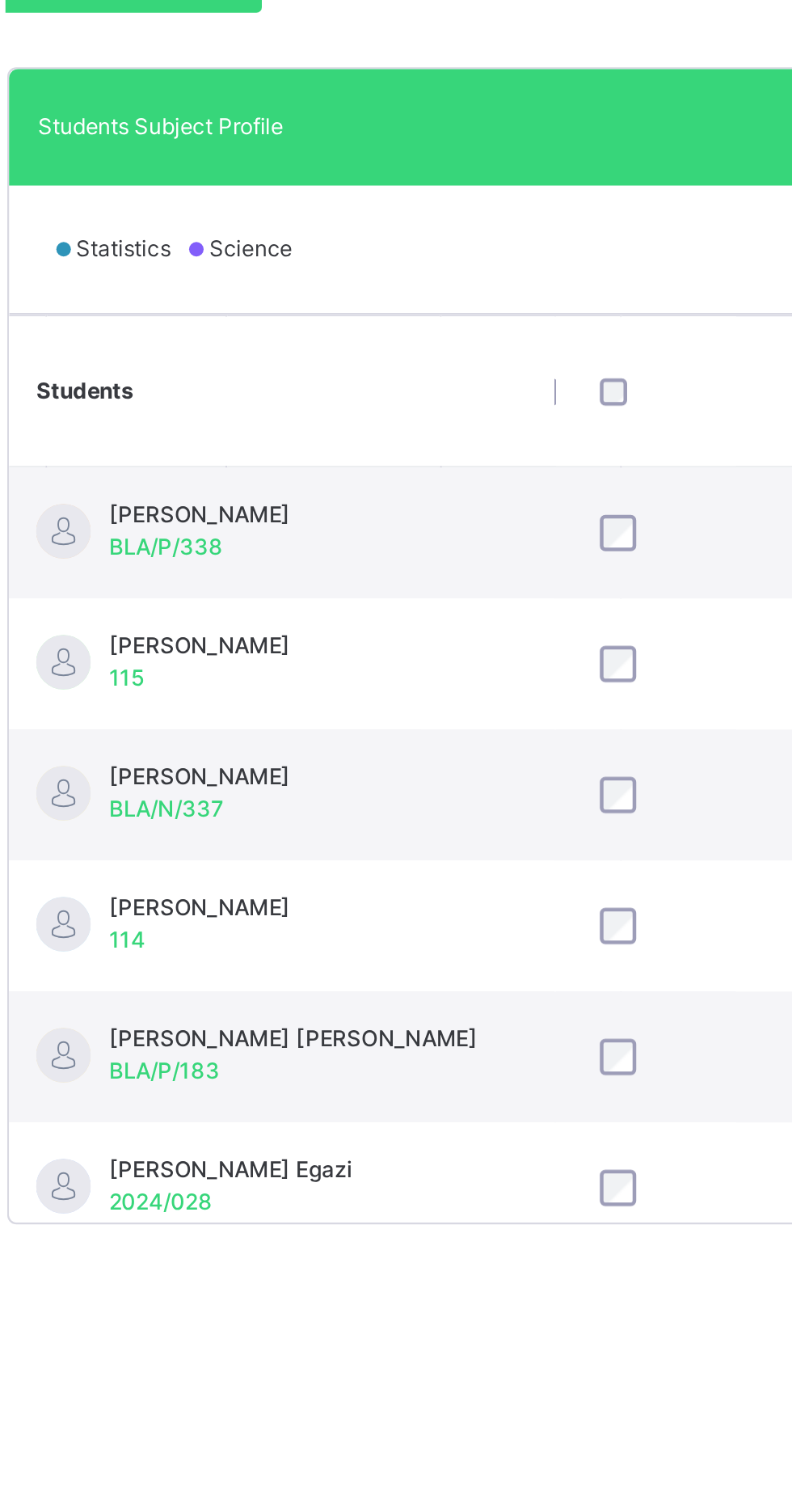
scroll to position [0, 370]
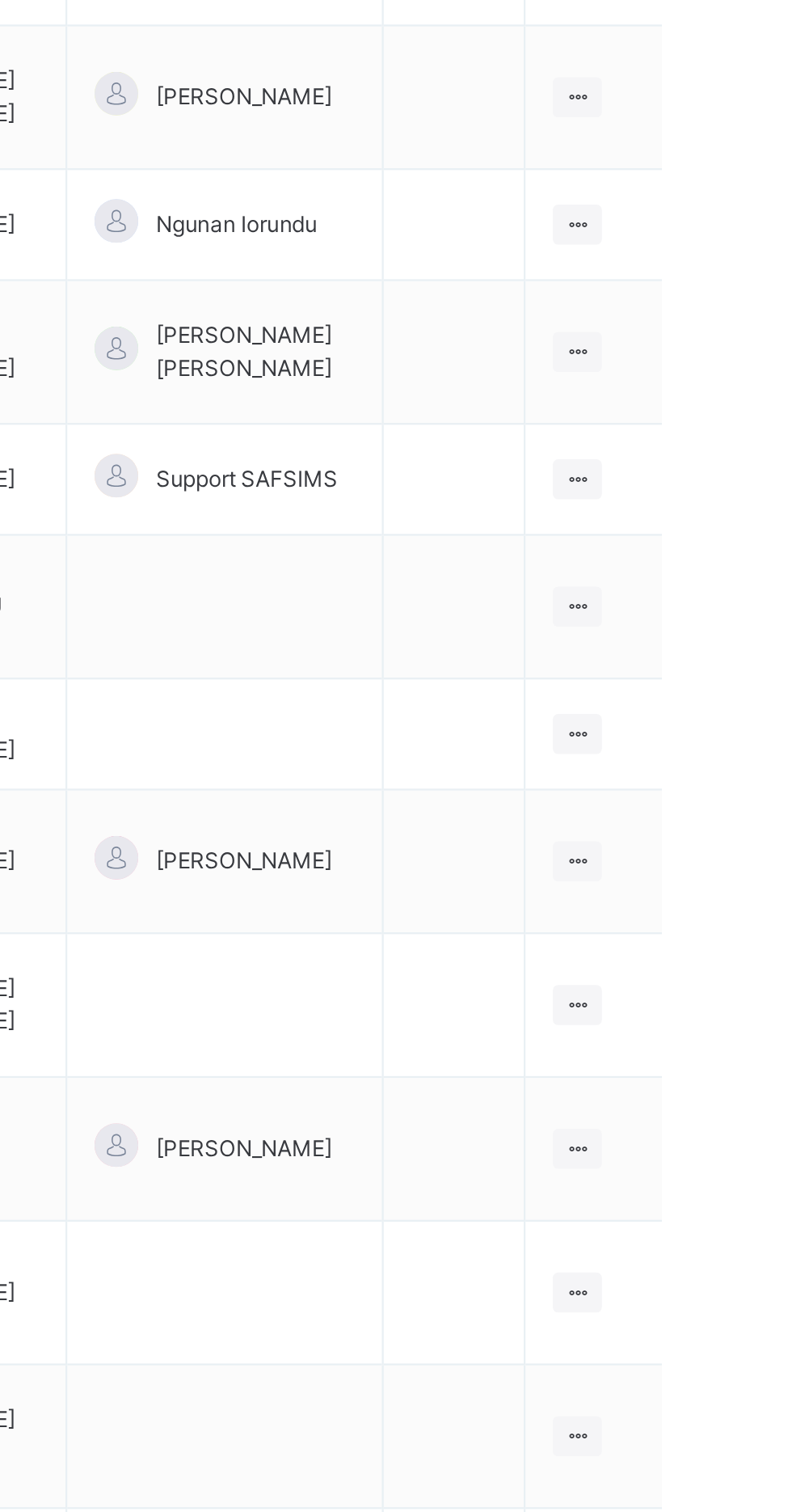
click at [732, 753] on icon at bounding box center [725, 758] width 14 height 12
click at [0, 0] on ul "View Class Assign form Teacher" at bounding box center [0, 0] width 0 height 0
click at [0, 0] on div "View Class" at bounding box center [0, 0] width 0 height 0
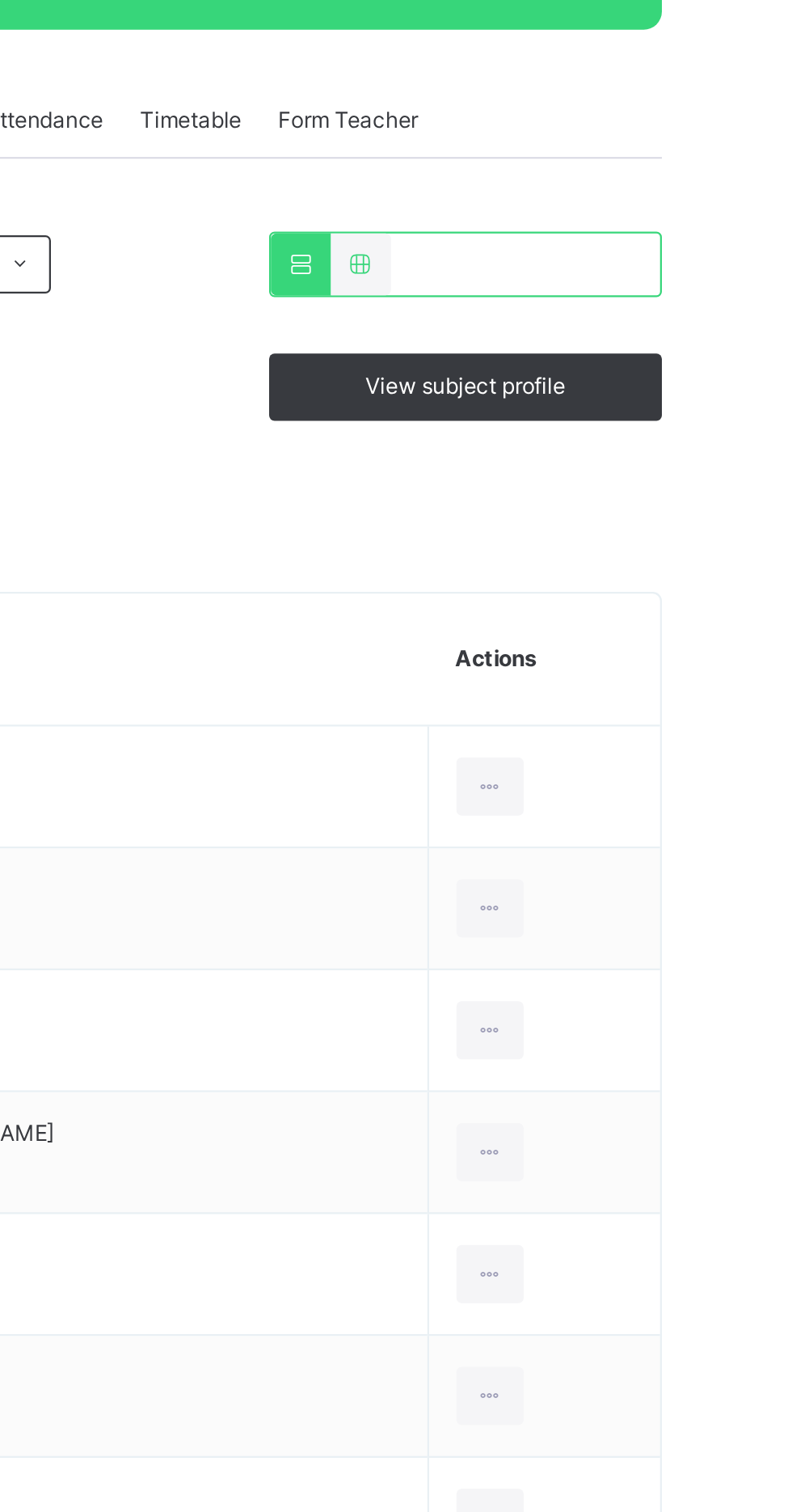
click at [670, 489] on span "View subject profile" at bounding box center [676, 485] width 89 height 15
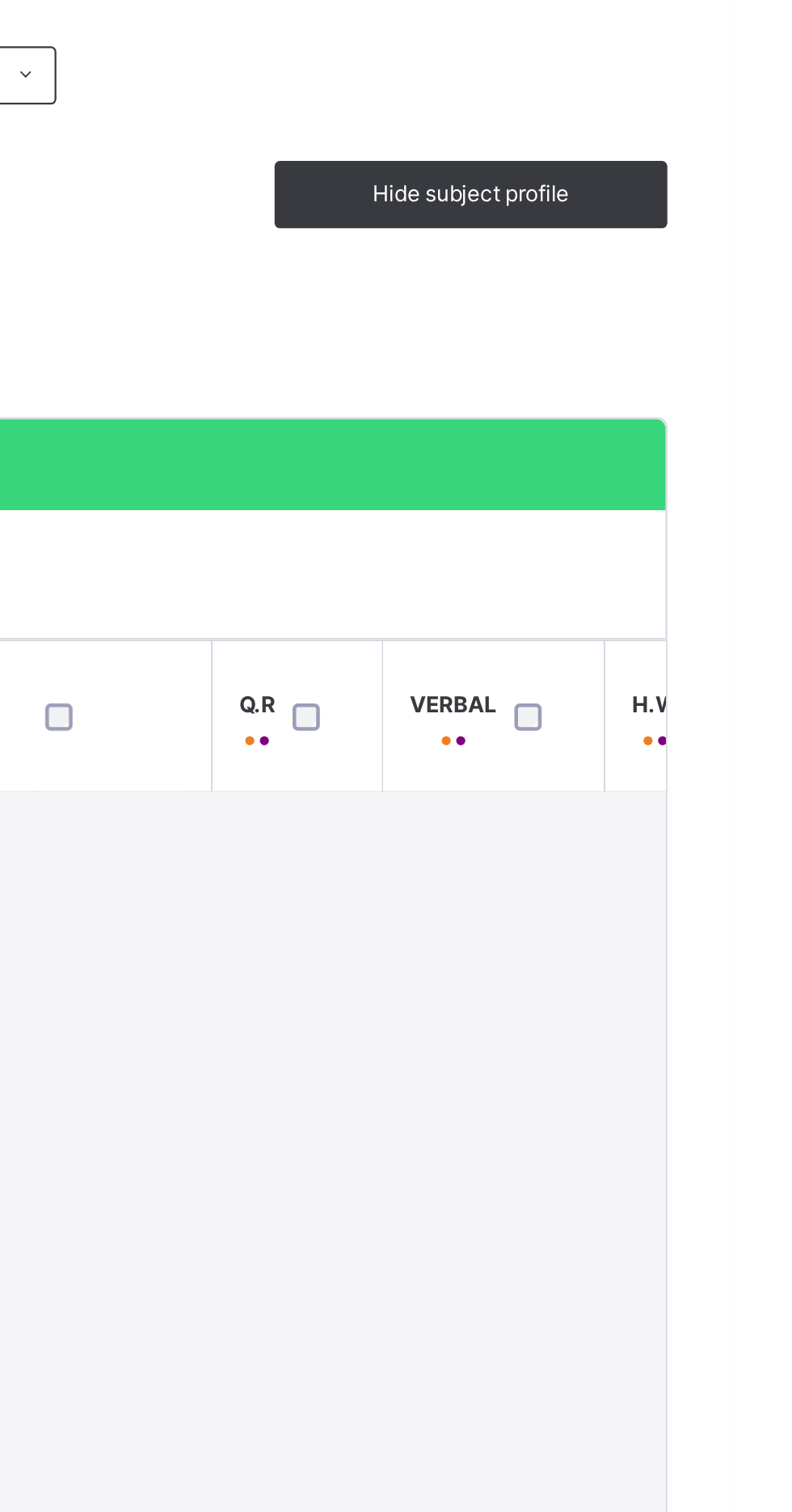
scroll to position [0, 886]
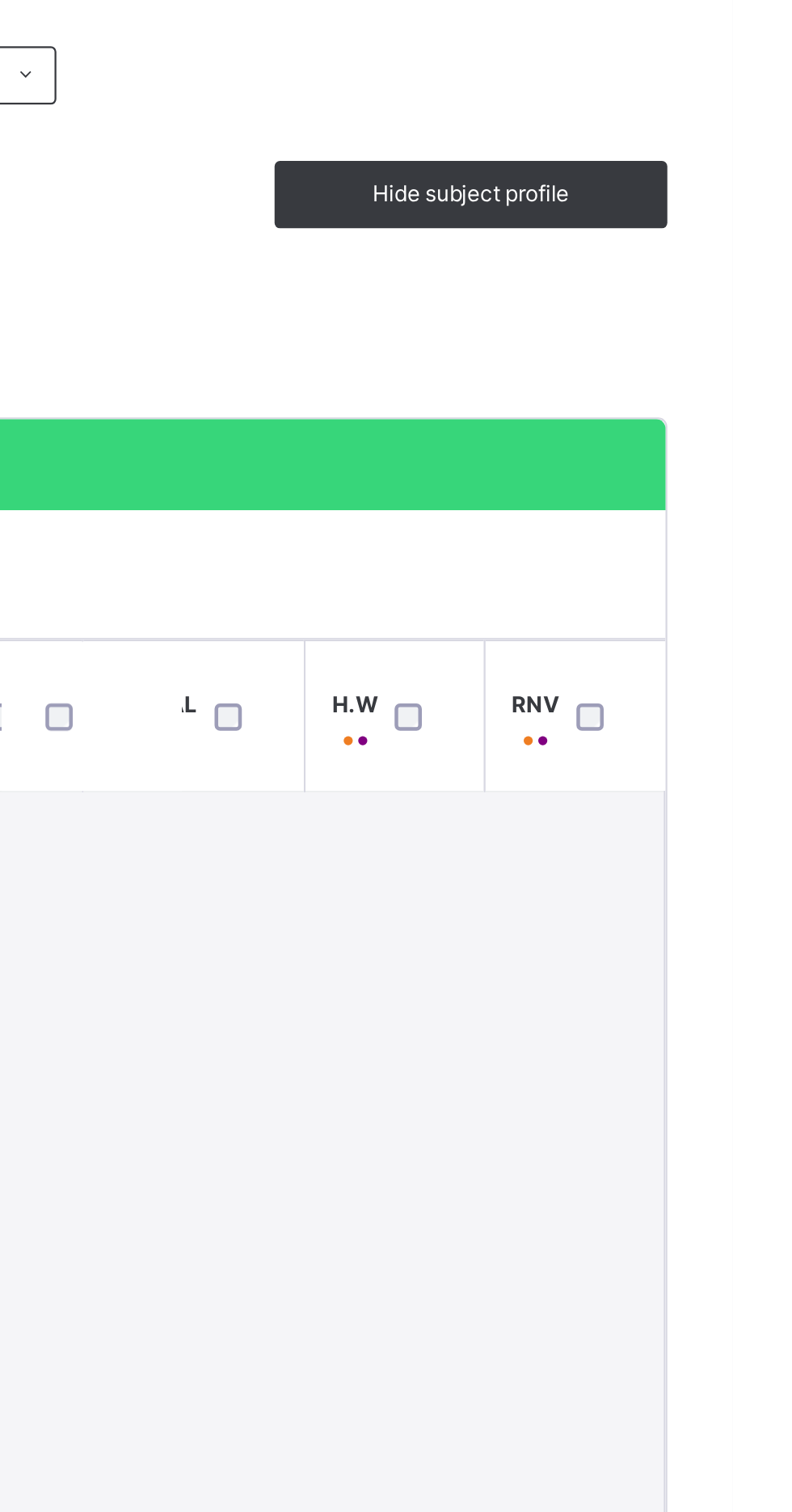
click at [740, 715] on div at bounding box center [732, 713] width 35 height 34
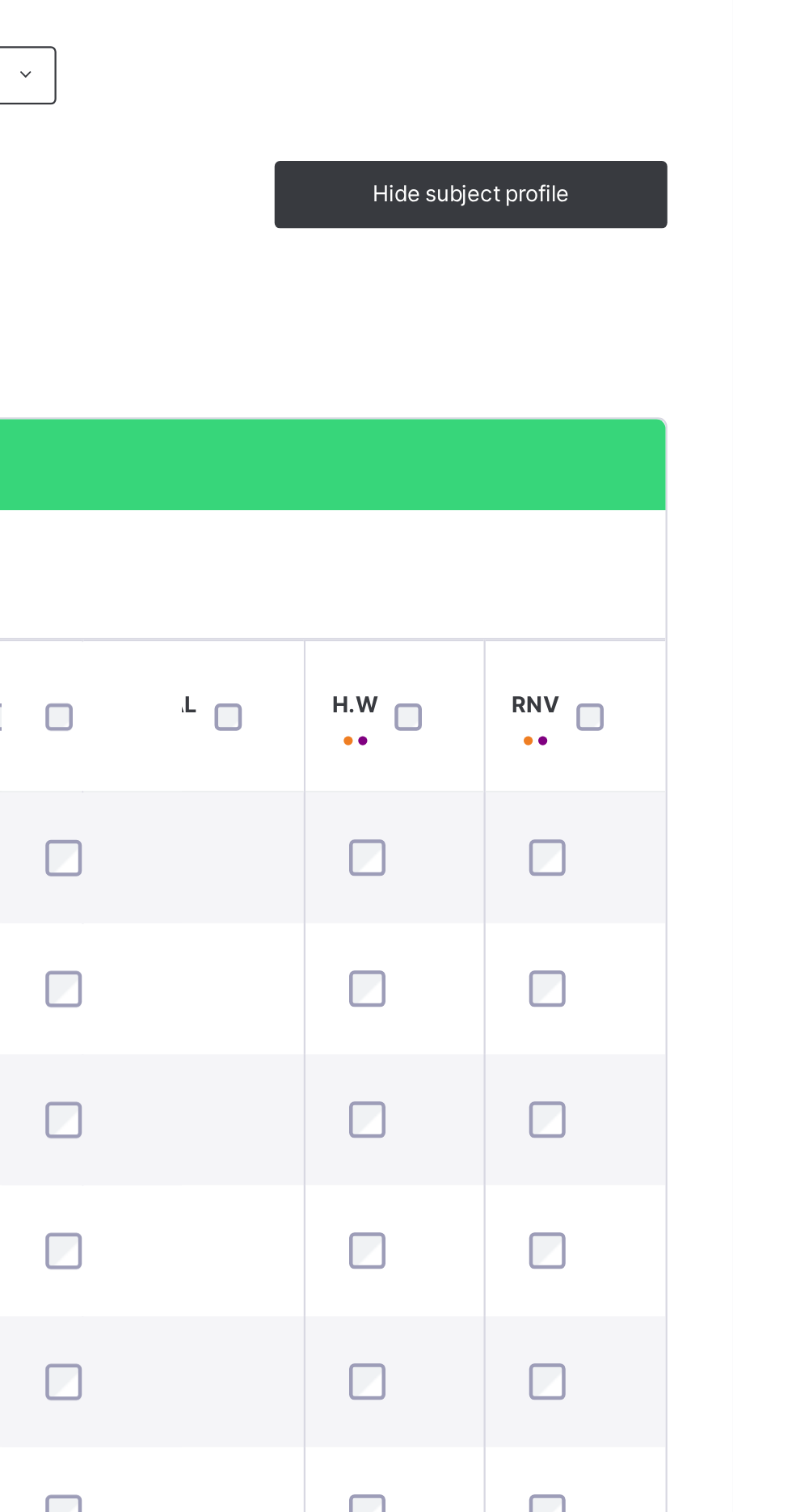
click at [668, 589] on div "Students Subject Profile" at bounding box center [493, 601] width 538 height 41
click at [626, 609] on div "Students Subject Profile" at bounding box center [493, 601] width 538 height 41
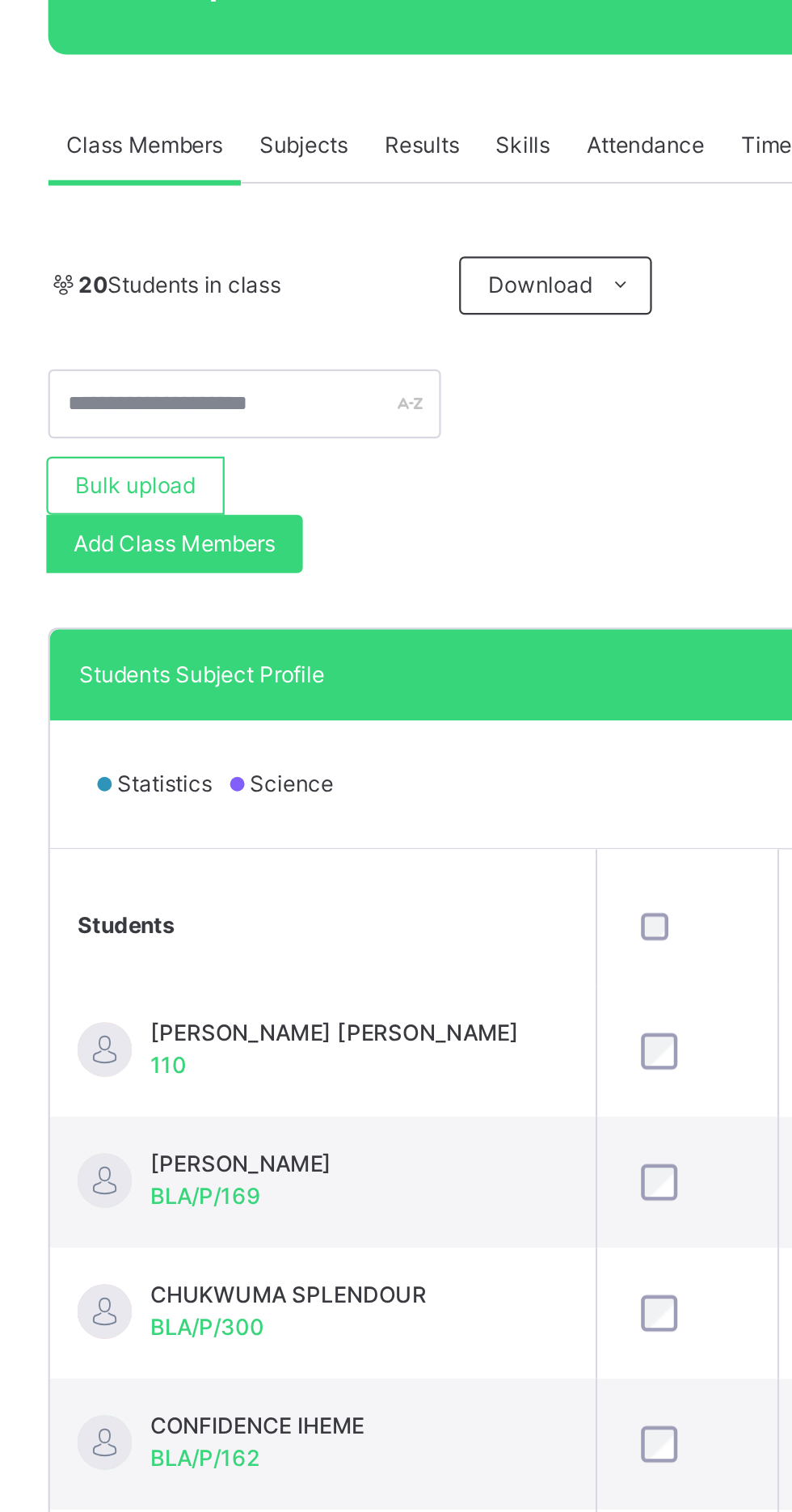
scroll to position [182, 255]
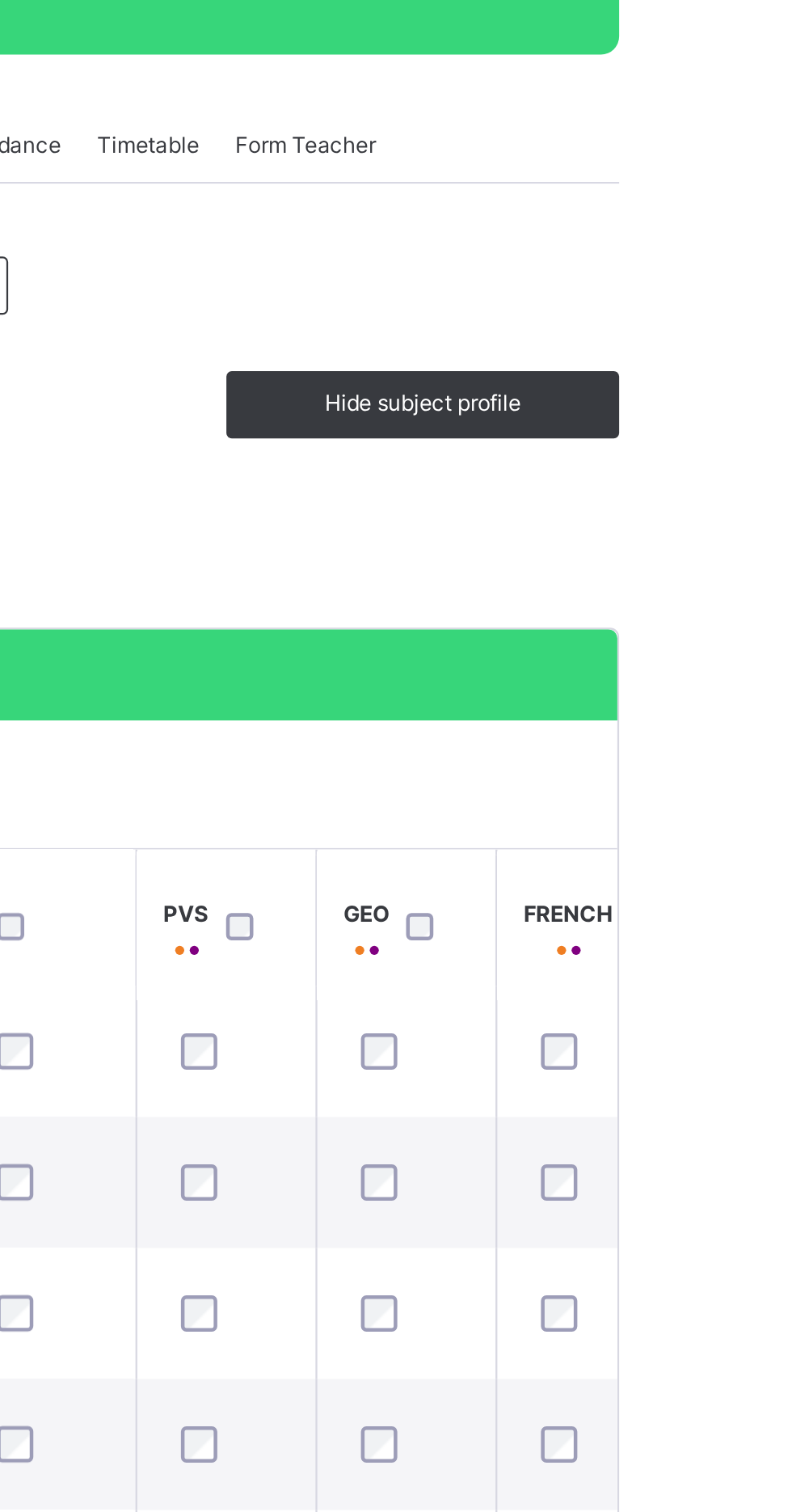
click at [699, 599] on div "Students Subject Profile" at bounding box center [493, 602] width 513 height 15
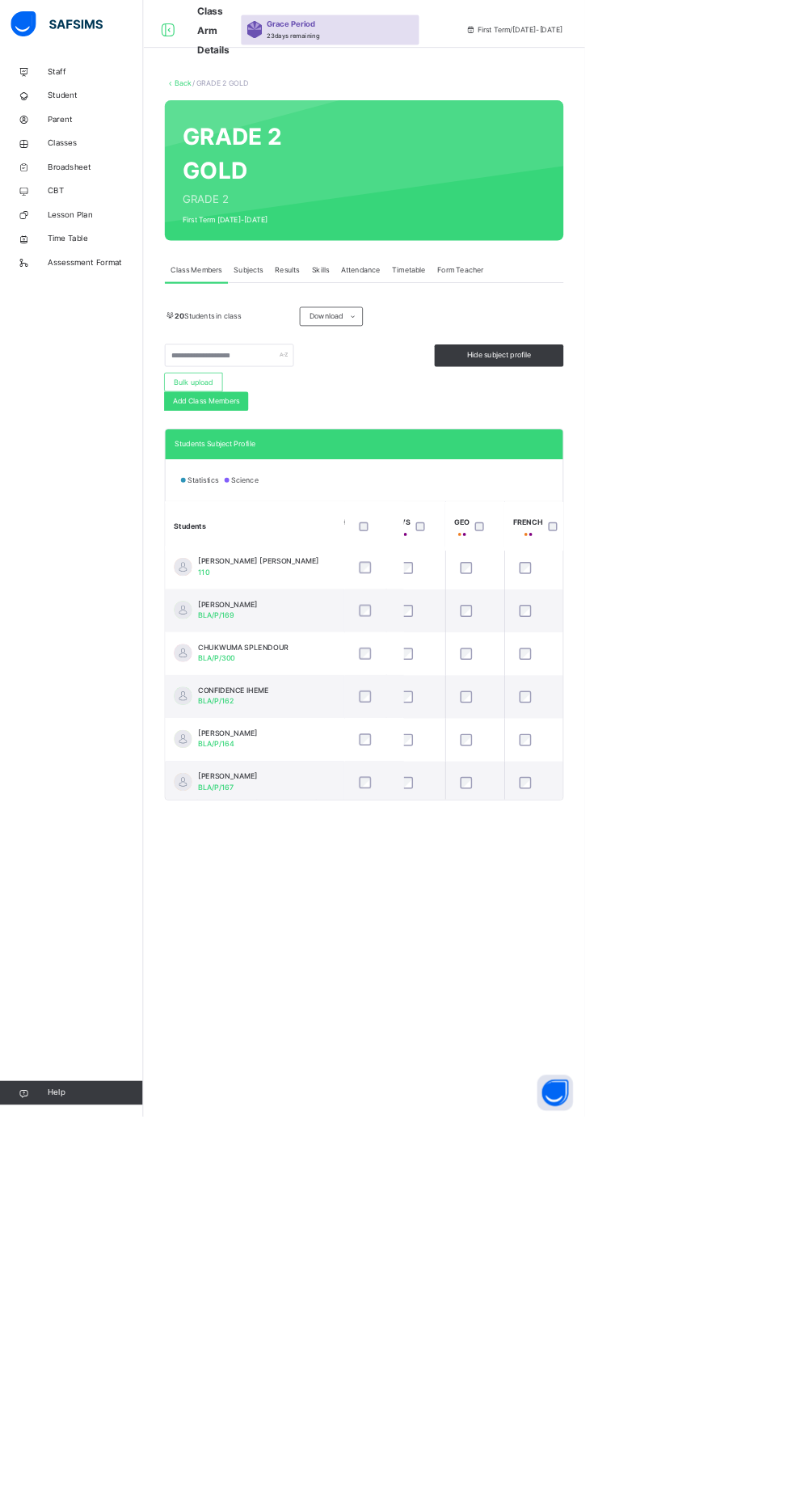
scroll to position [182, 527]
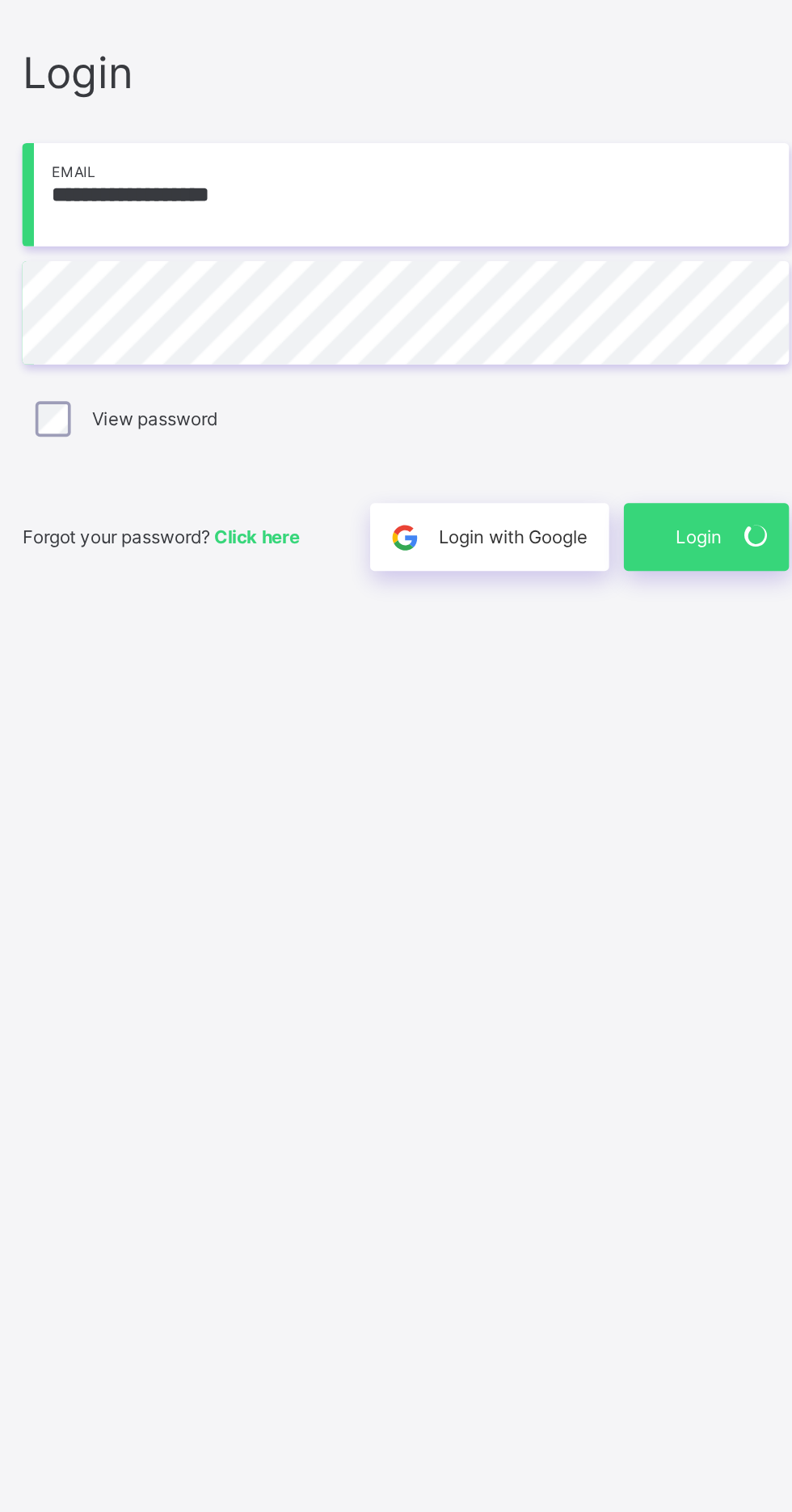
click at [689, 905] on span "Login" at bounding box center [688, 897] width 25 height 15
